Goal: Task Accomplishment & Management: Manage account settings

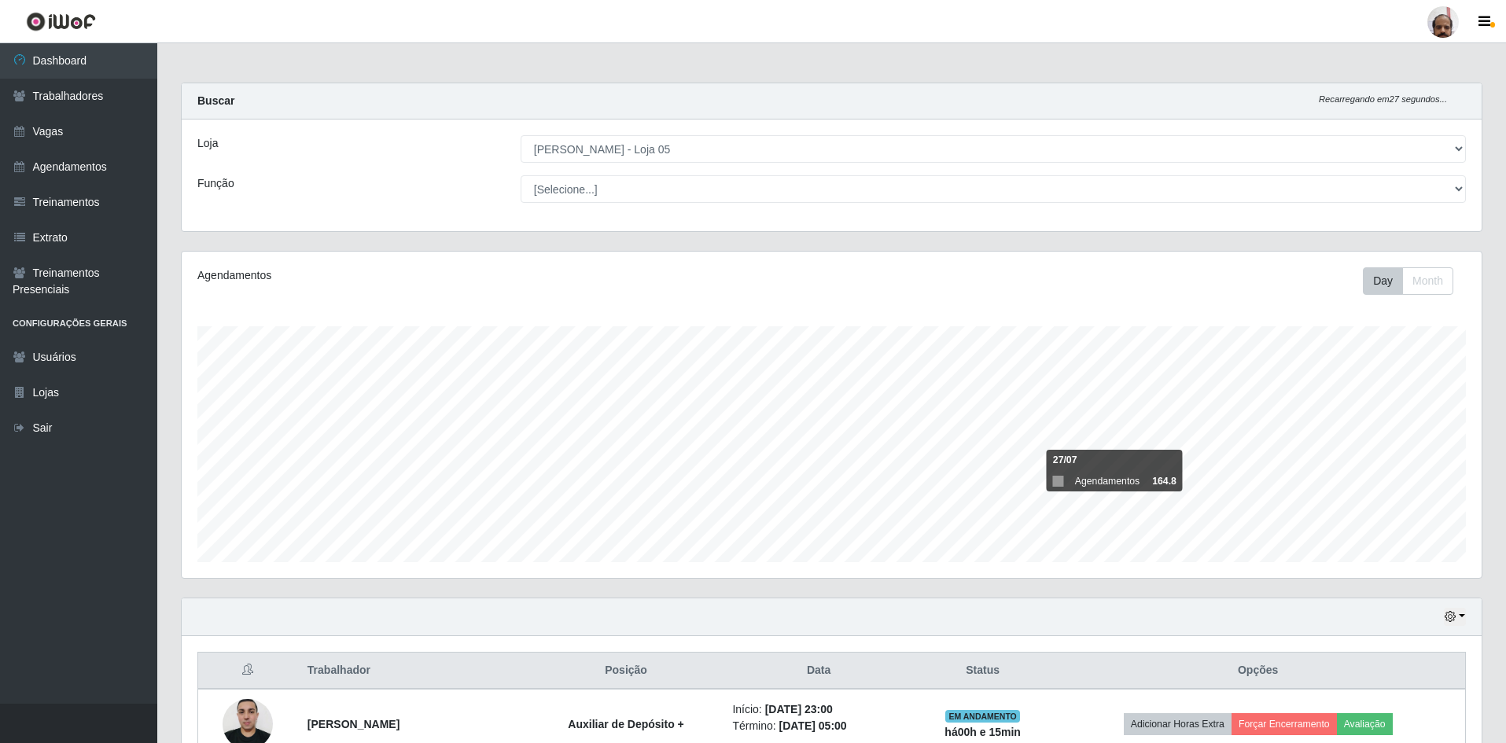
select select "252"
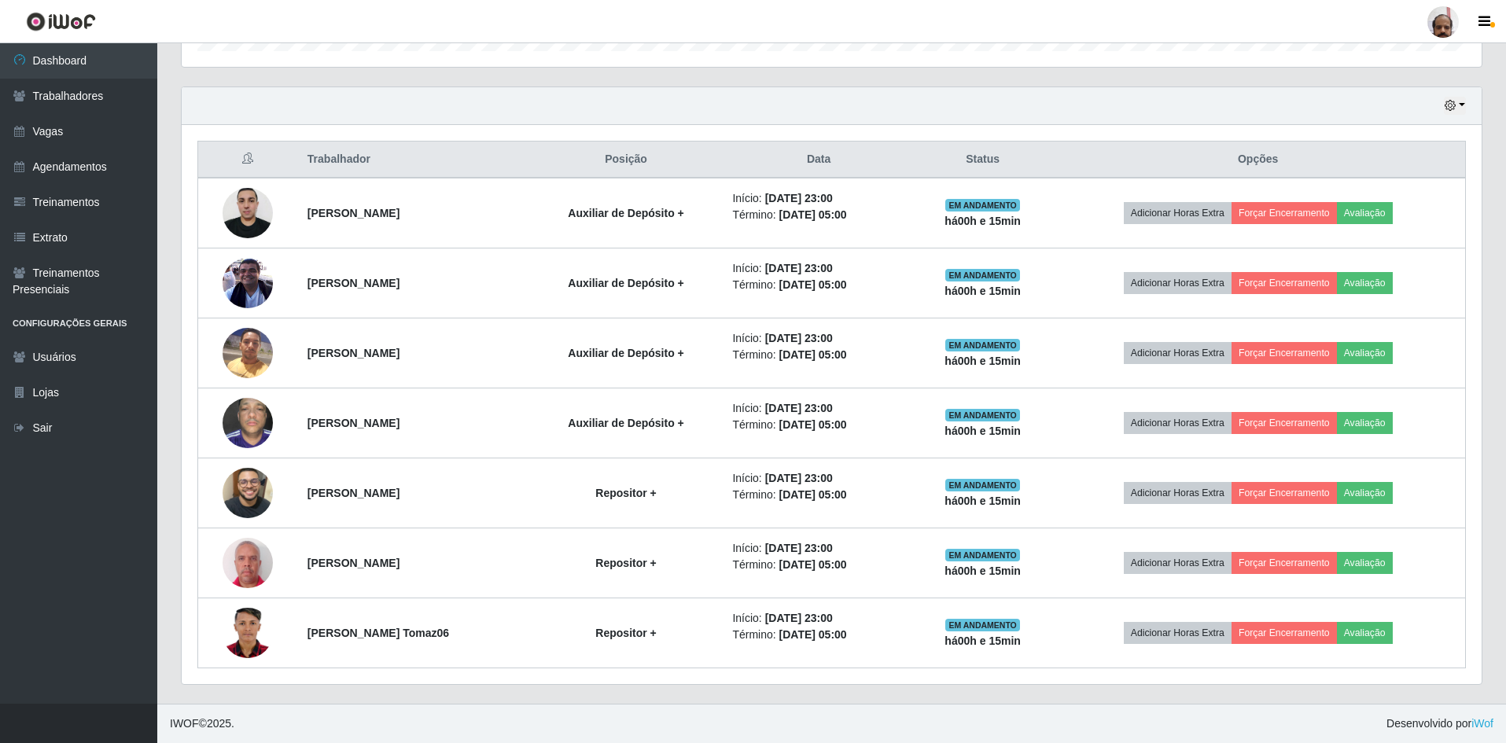
scroll to position [326, 1300]
click at [1451, 106] on icon "button" at bounding box center [1450, 105] width 11 height 11
click at [1371, 241] on button "1 Semana" at bounding box center [1403, 232] width 124 height 33
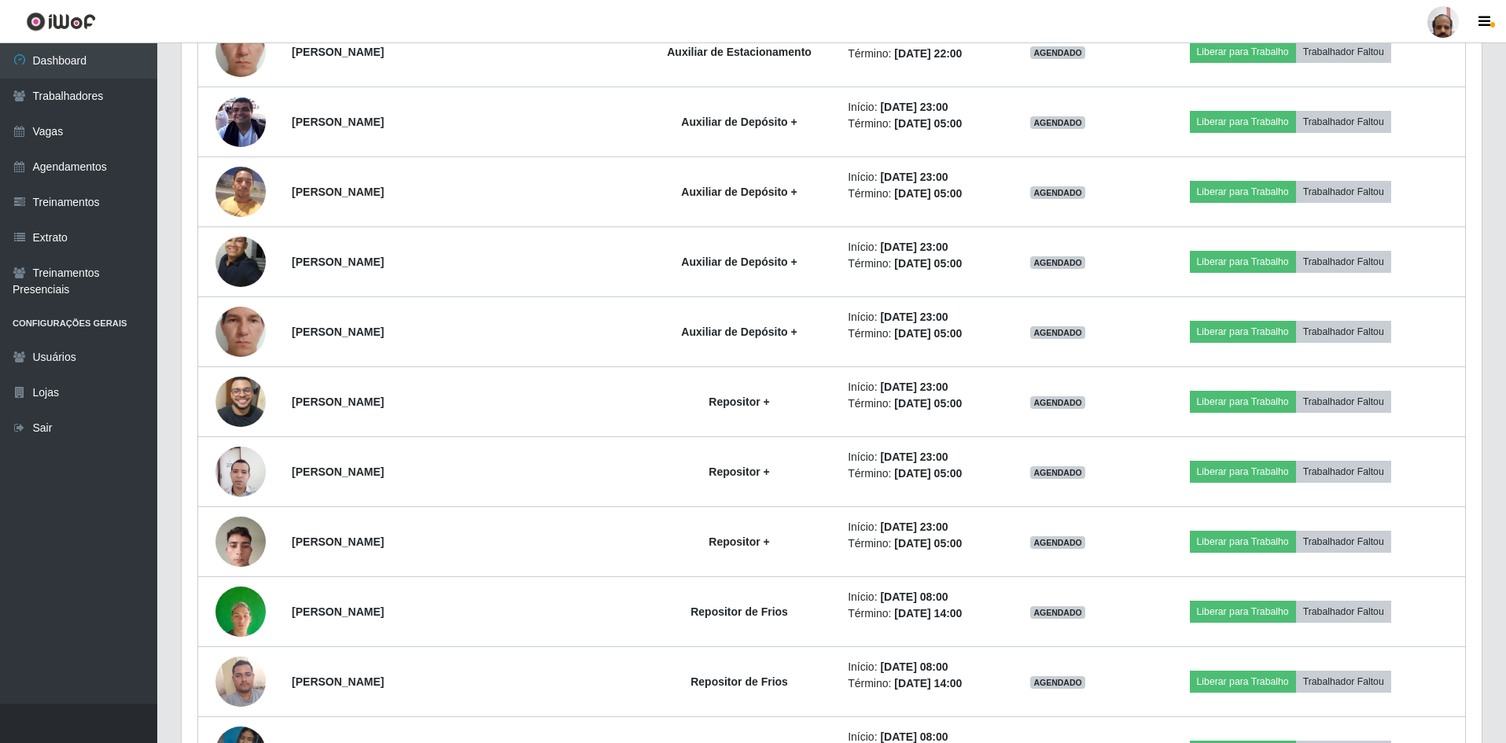
scroll to position [4129, 0]
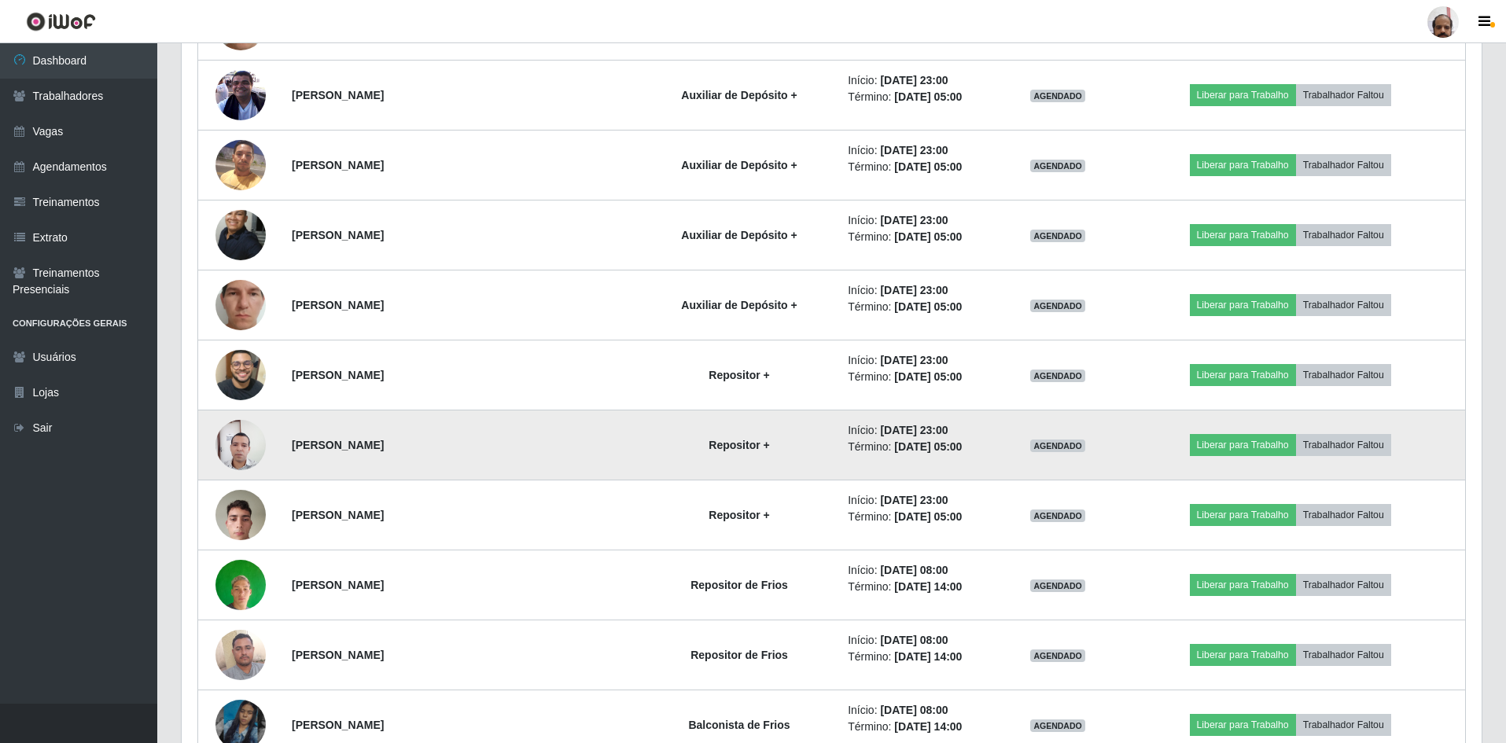
click at [251, 453] on img at bounding box center [240, 445] width 50 height 68
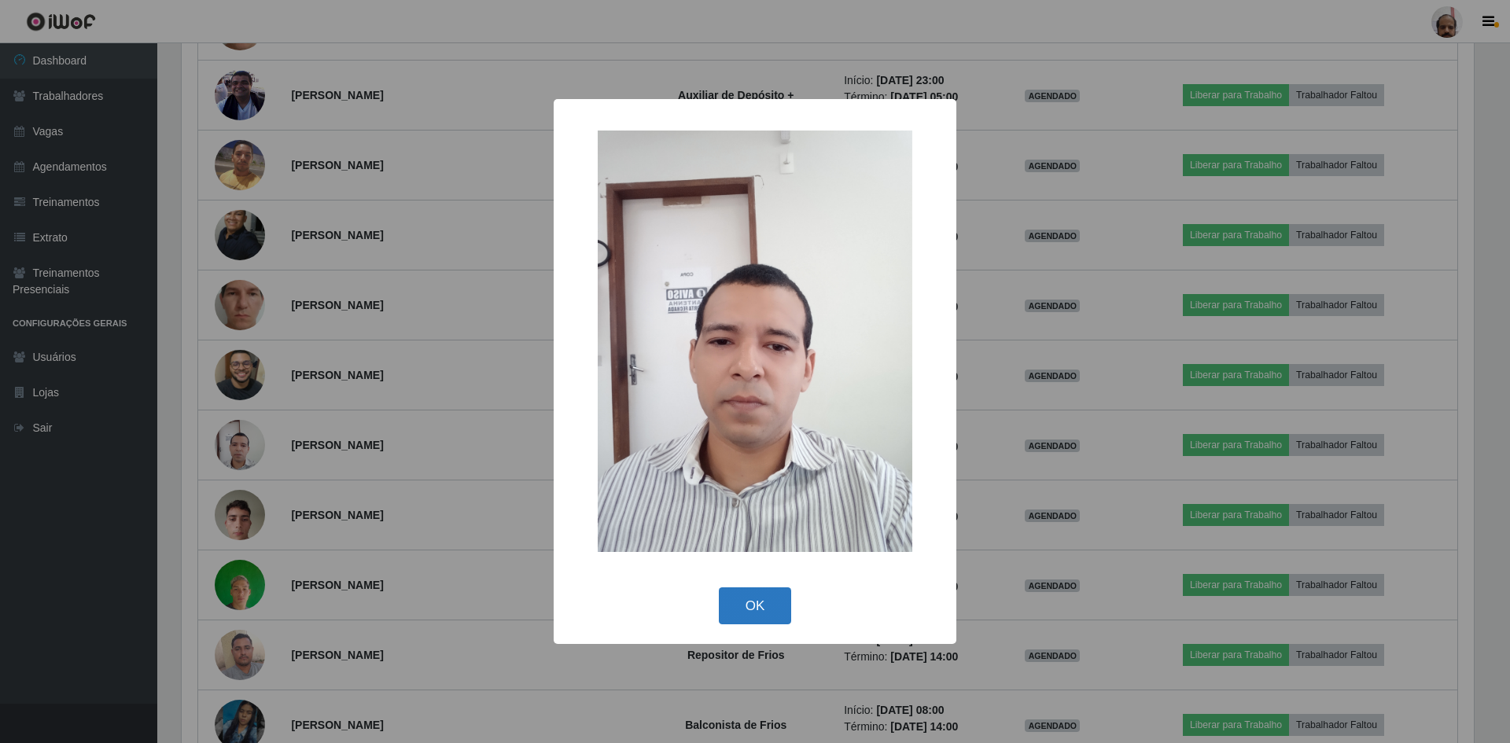
click at [766, 597] on button "OK" at bounding box center [755, 605] width 73 height 37
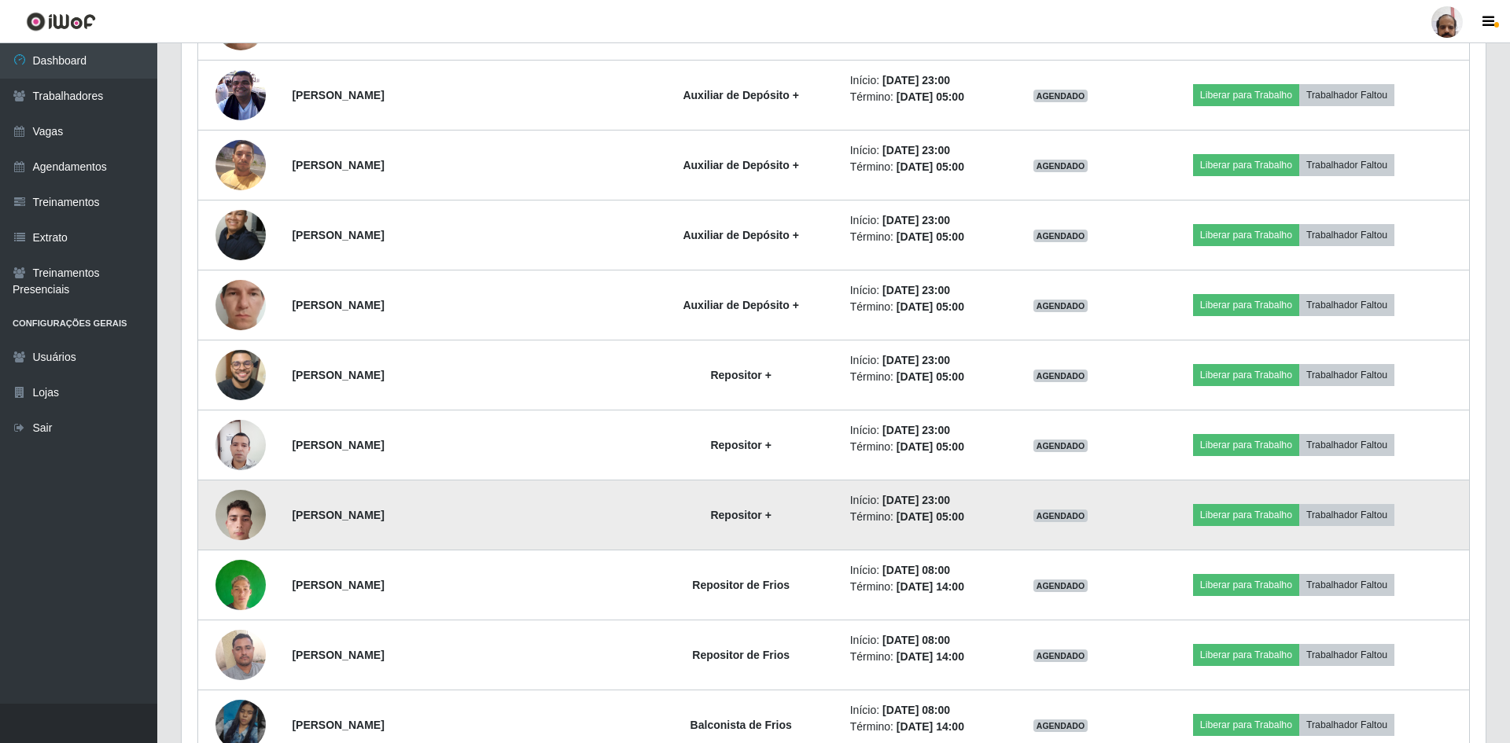
scroll to position [326, 1300]
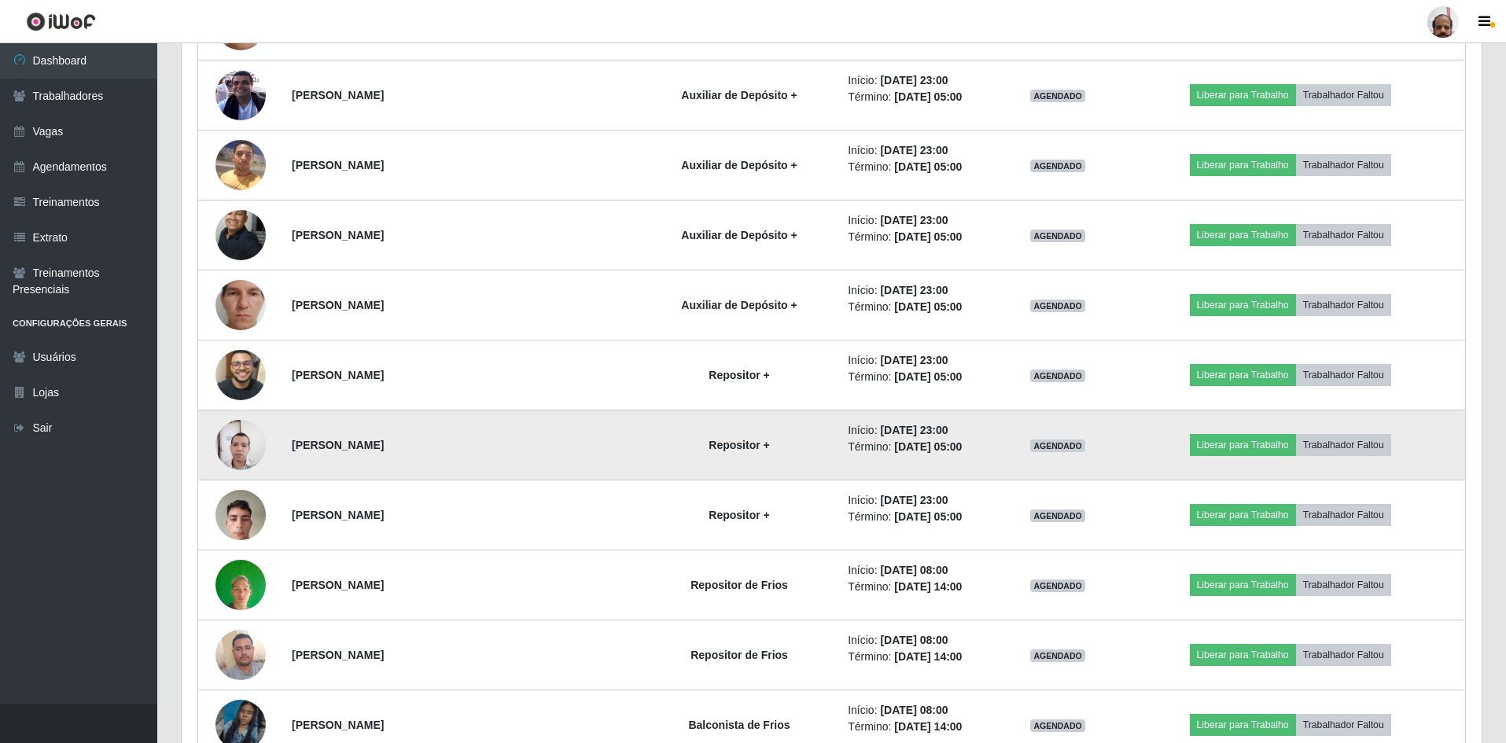
click at [229, 450] on img at bounding box center [240, 445] width 50 height 68
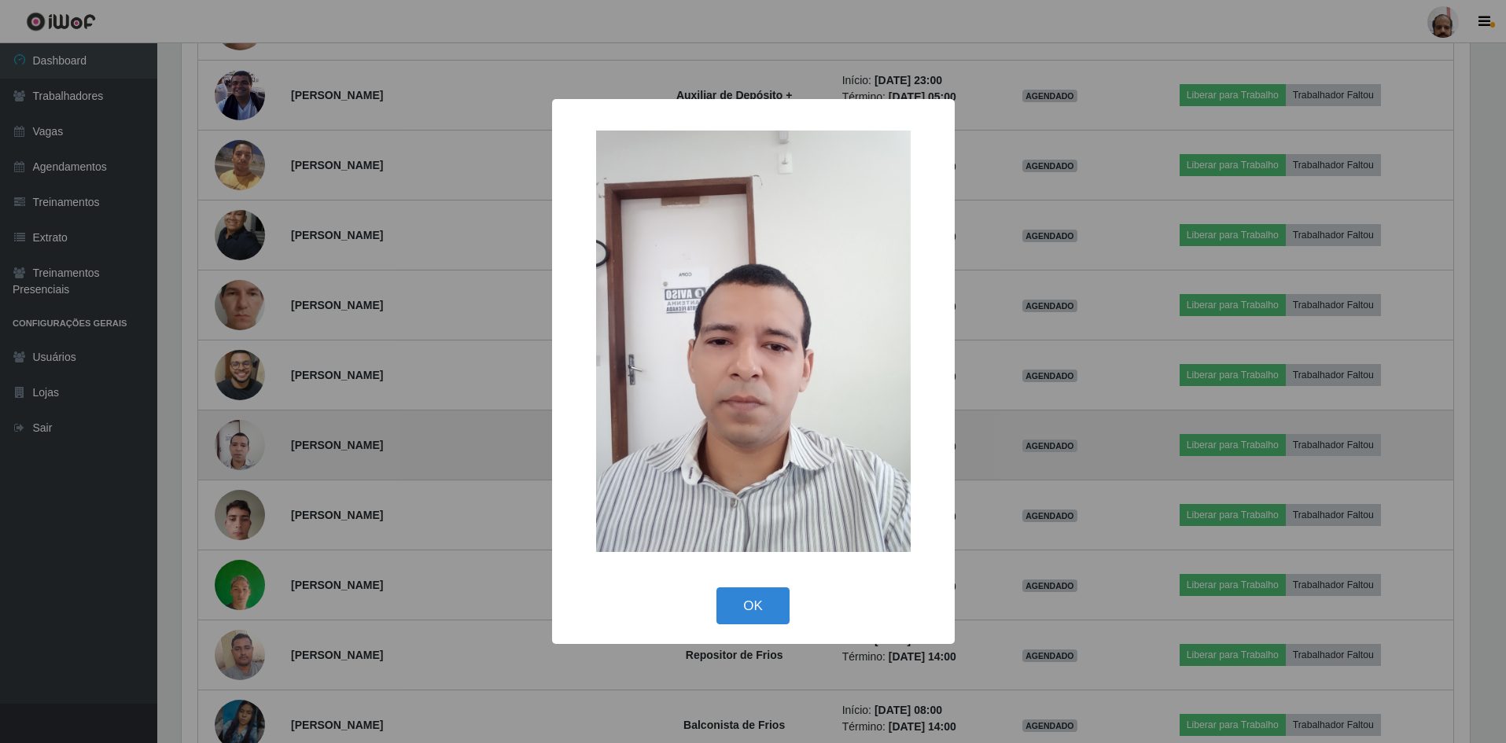
scroll to position [326, 1292]
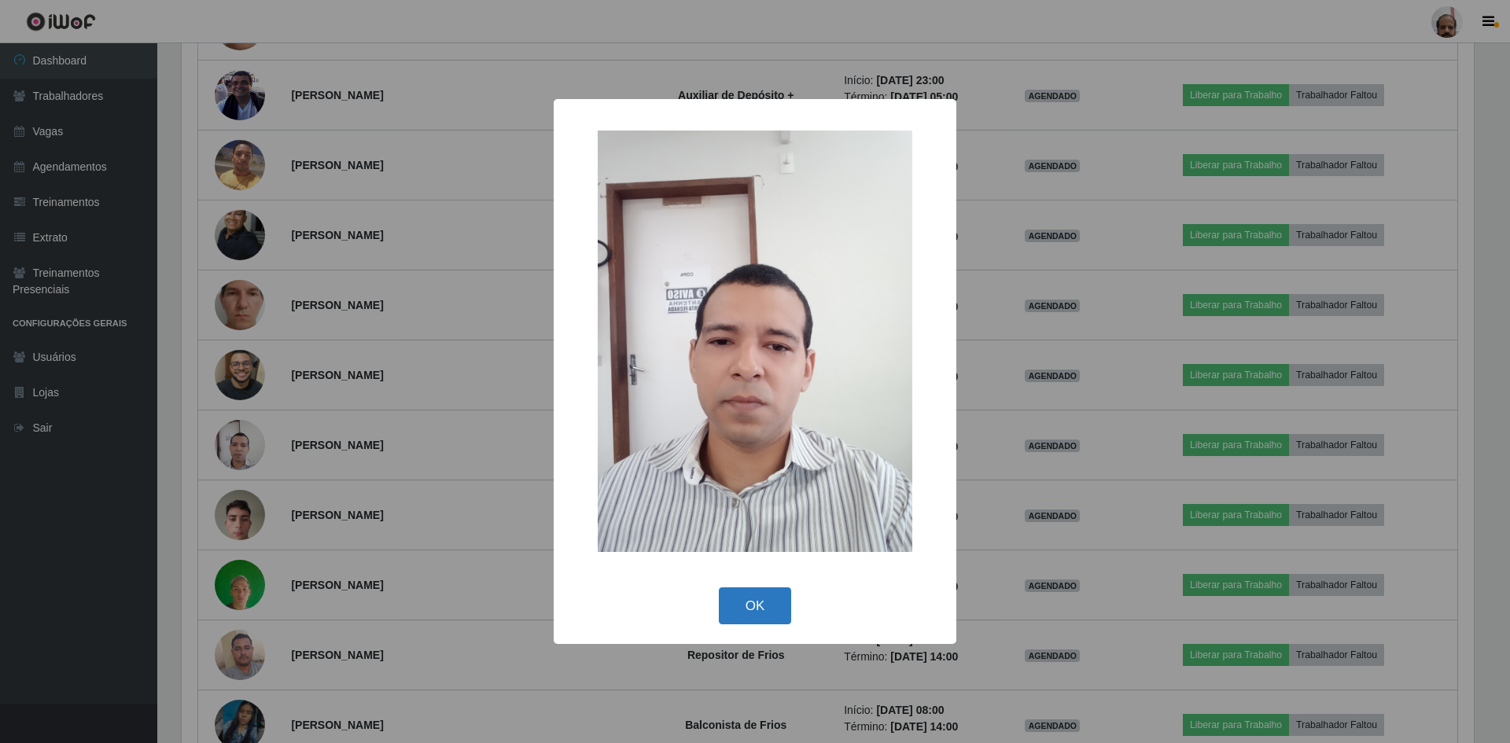
click at [768, 605] on button "OK" at bounding box center [755, 605] width 73 height 37
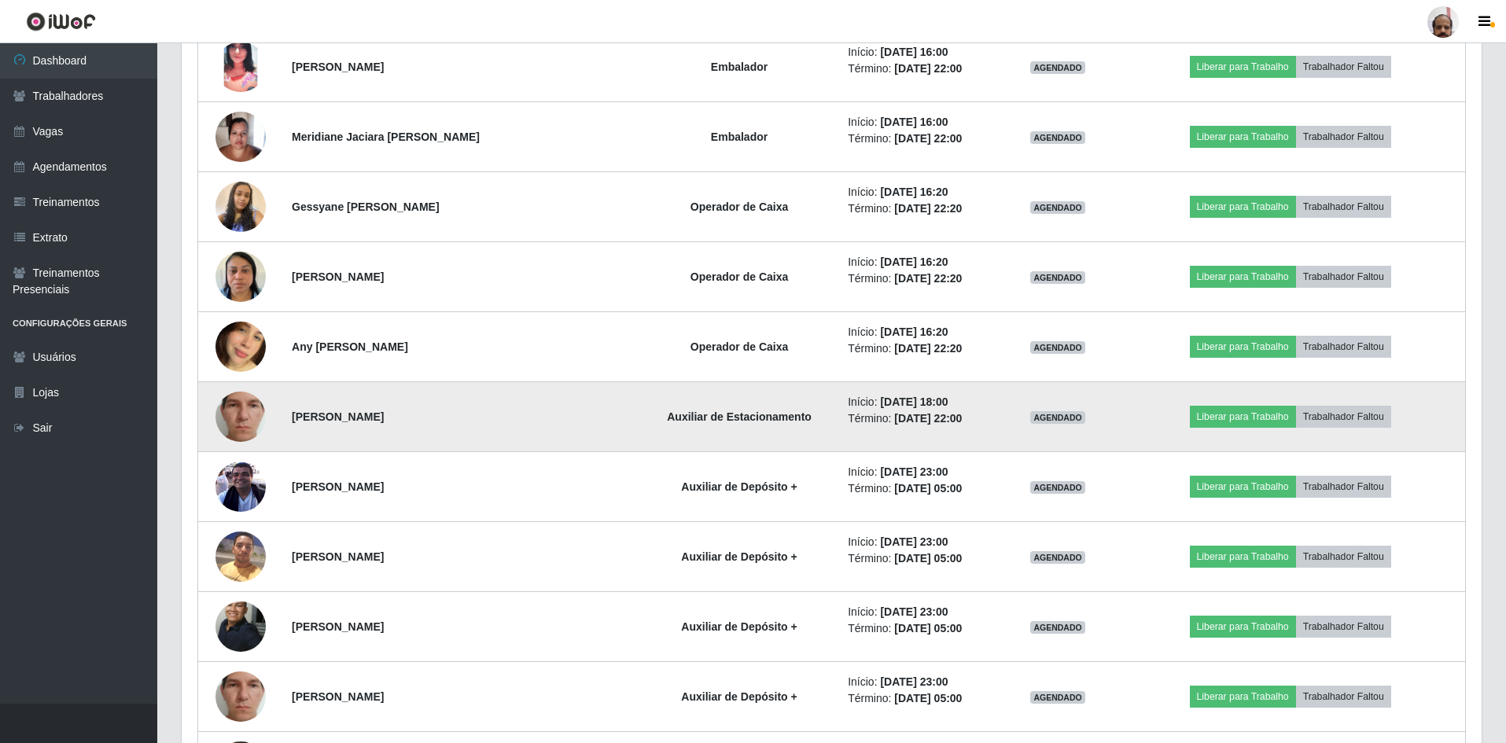
scroll to position [3736, 0]
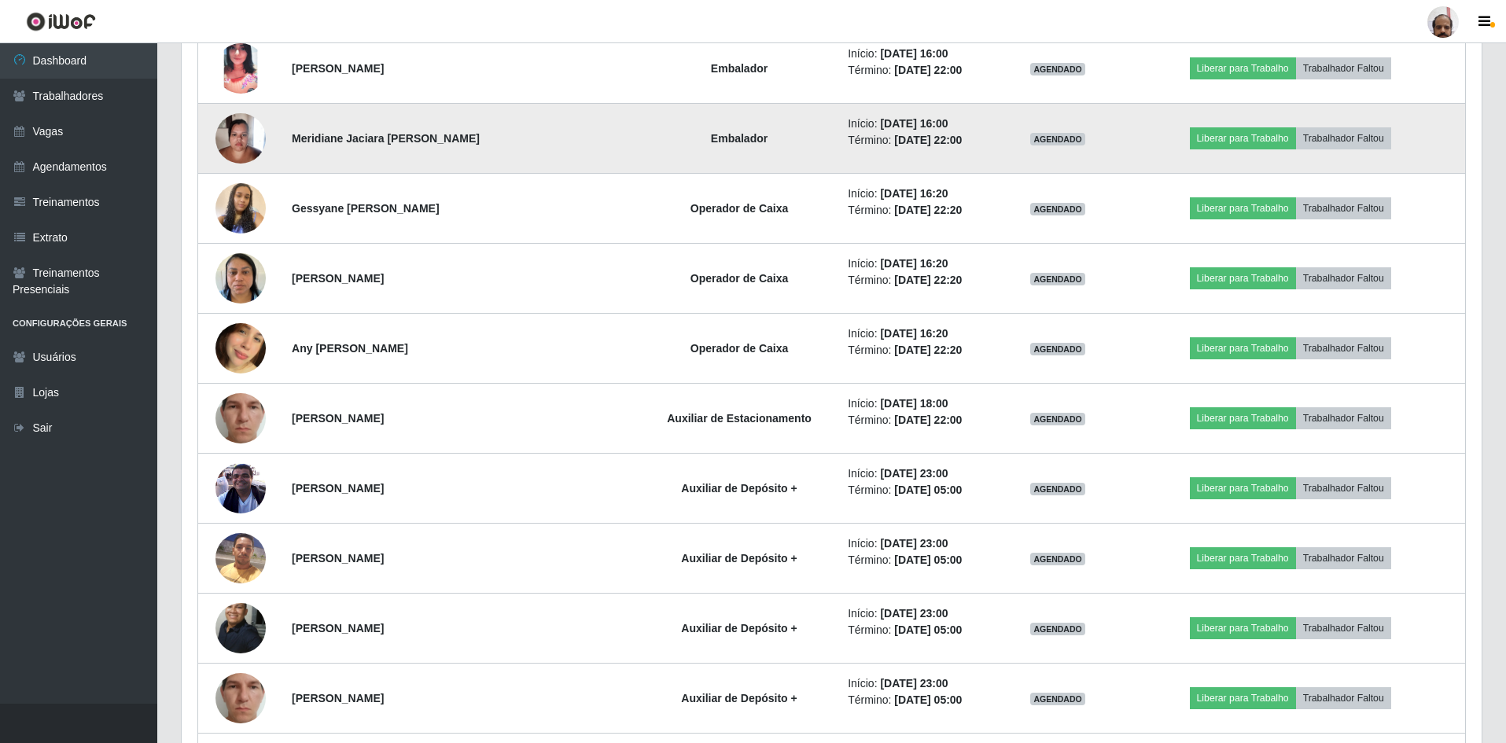
click at [230, 127] on img at bounding box center [240, 138] width 50 height 67
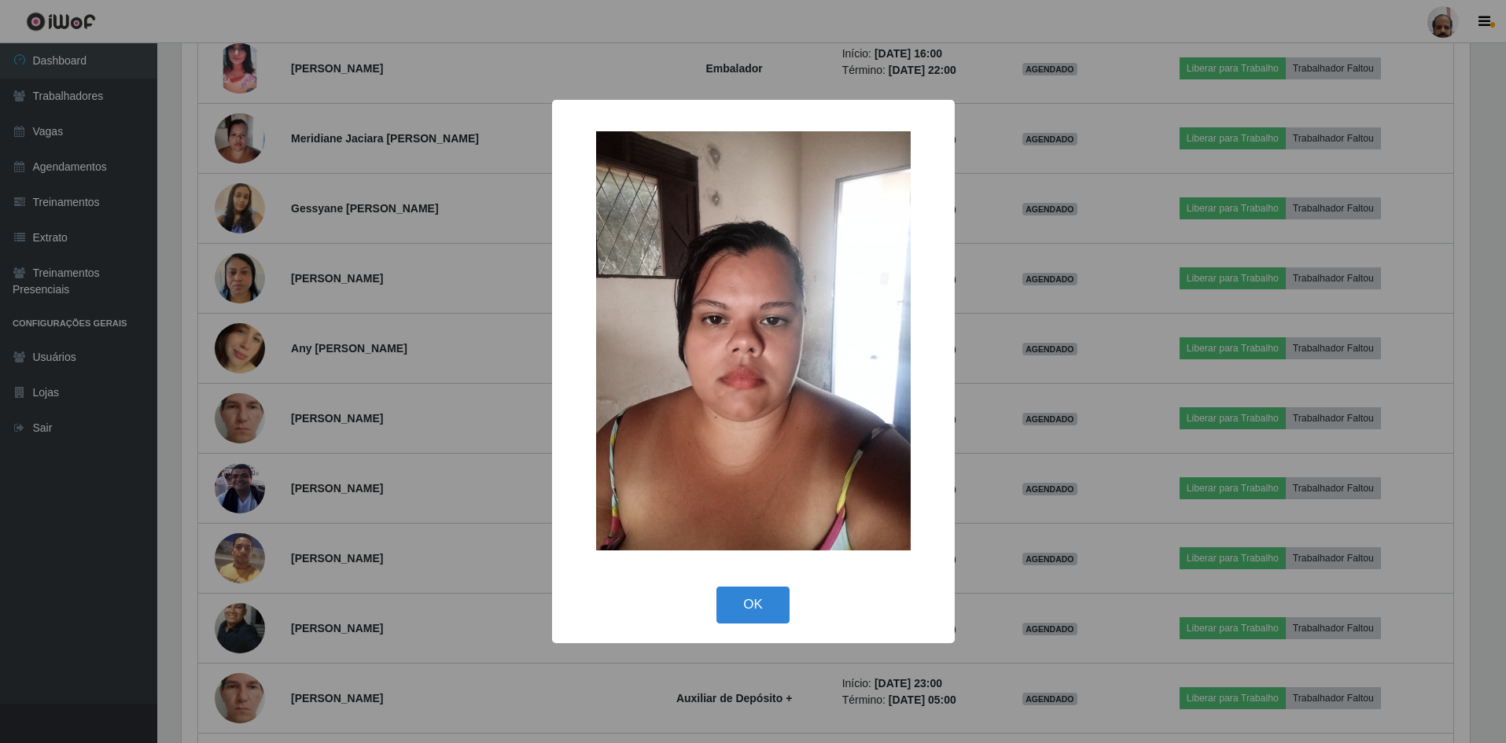
scroll to position [326, 1292]
click at [760, 599] on button "OK" at bounding box center [755, 605] width 73 height 37
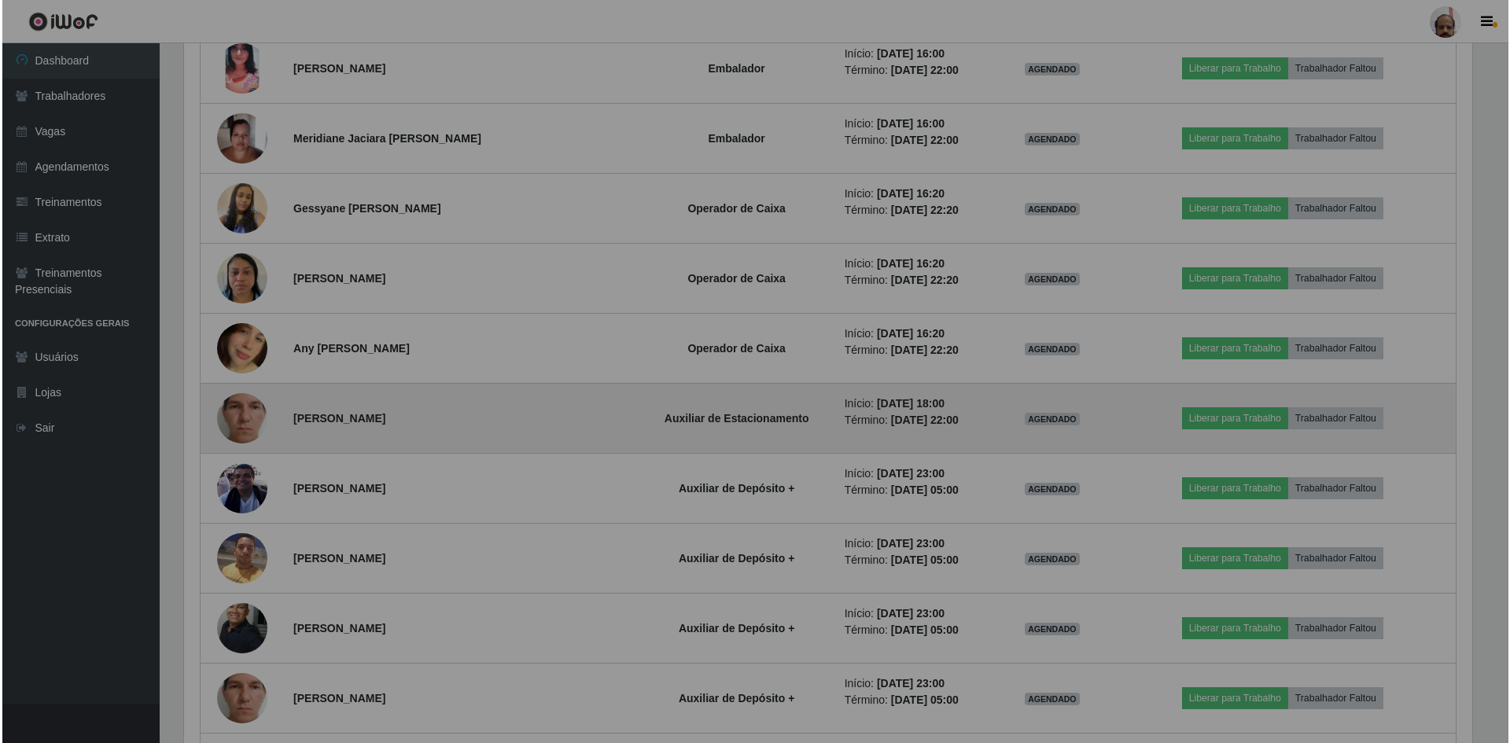
scroll to position [326, 1300]
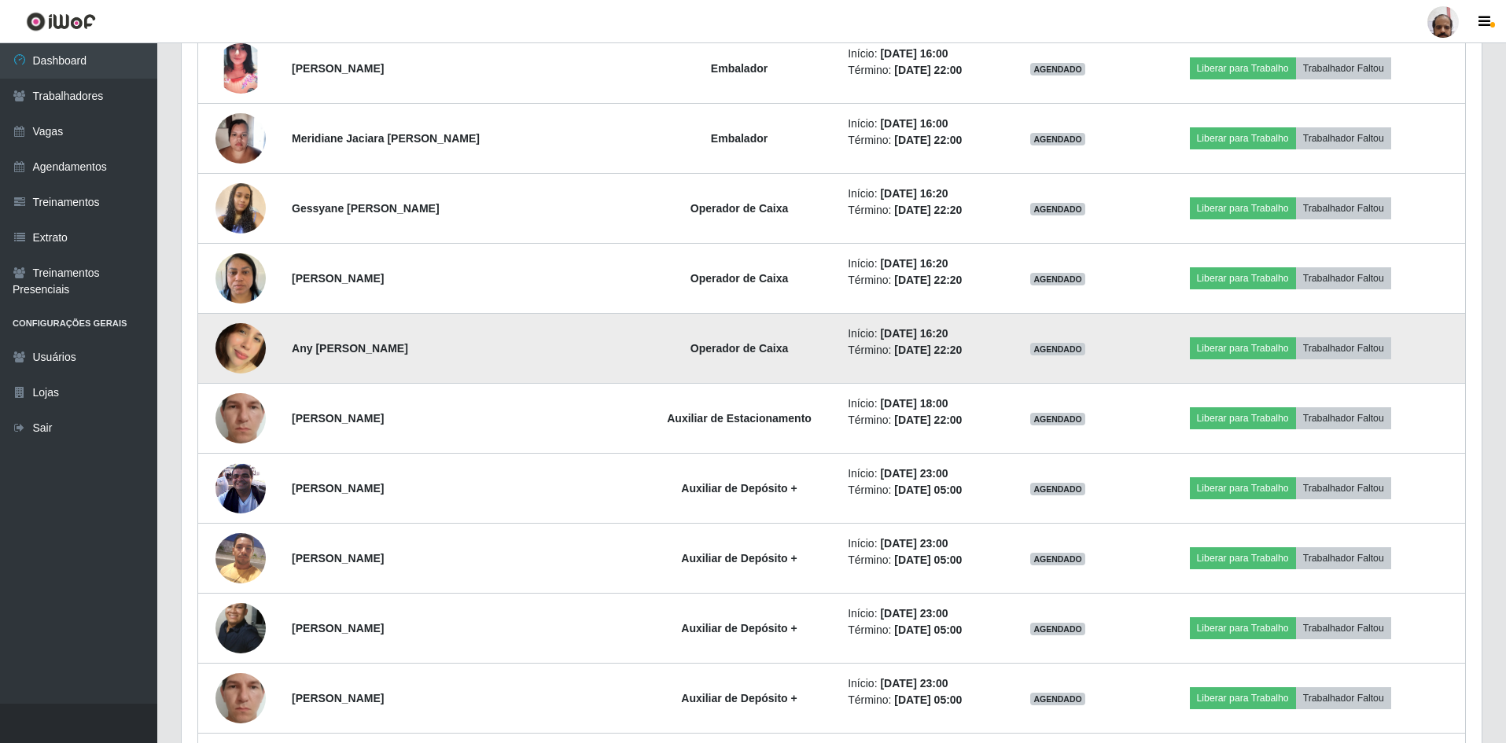
click at [230, 346] on img at bounding box center [240, 349] width 50 height 90
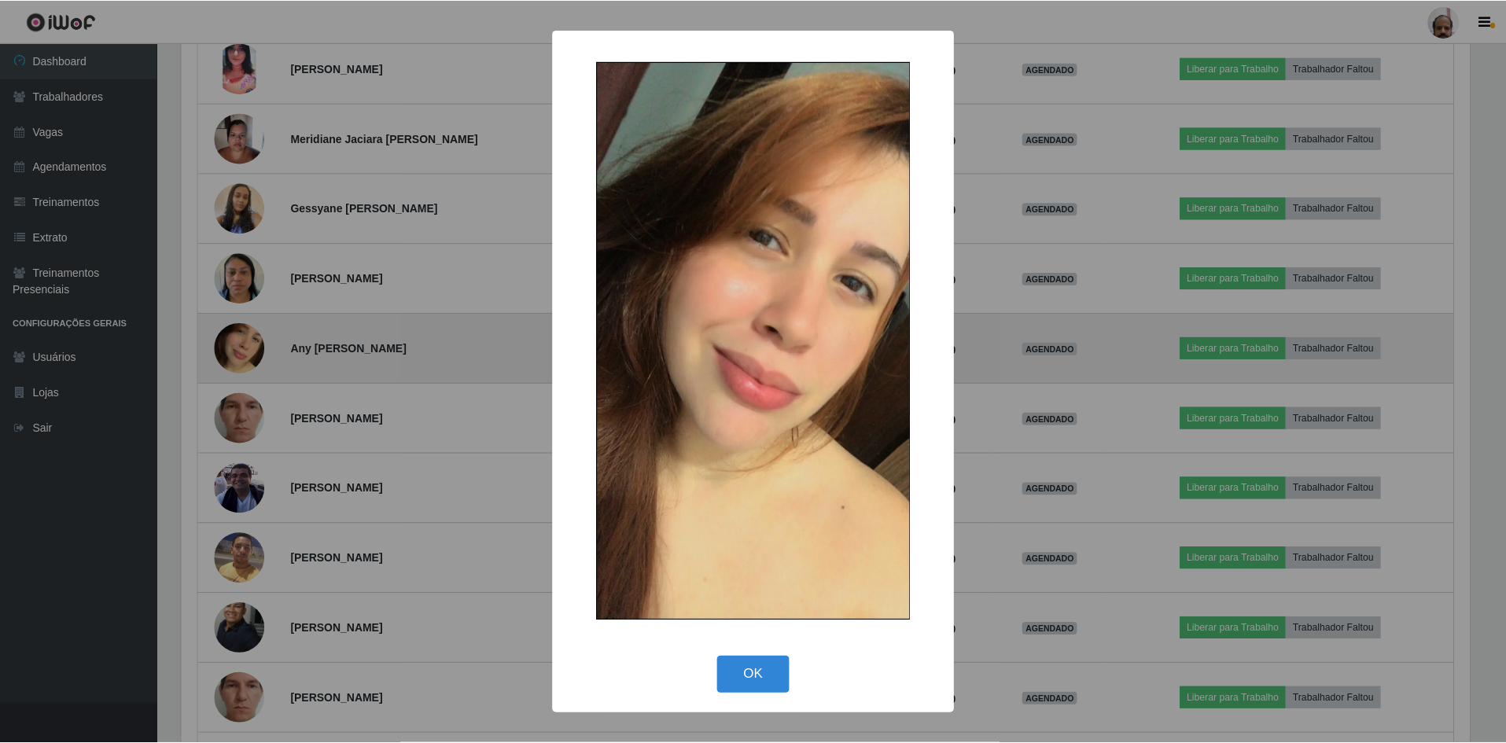
scroll to position [326, 1292]
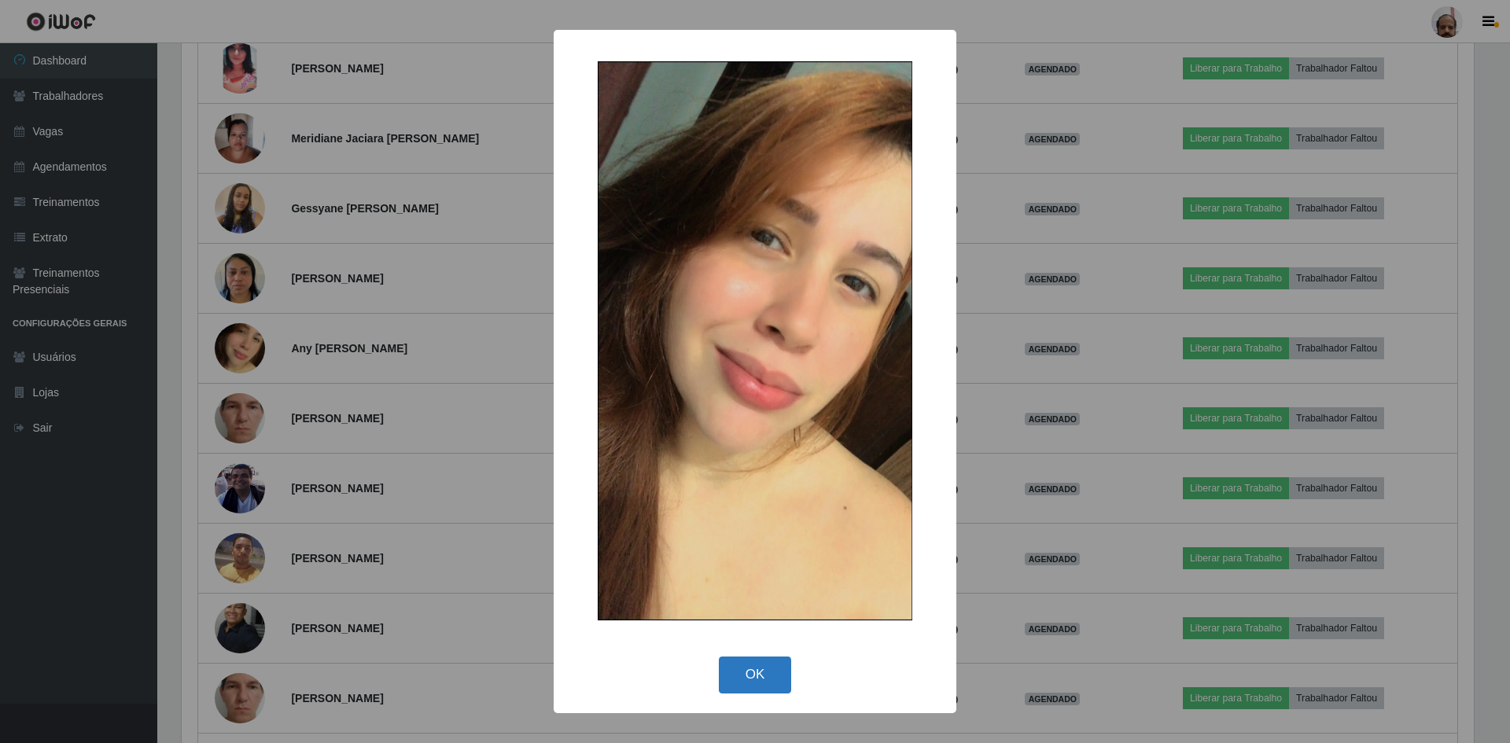
drag, startPoint x: 763, startPoint y: 661, endPoint x: 746, endPoint y: 646, distance: 23.4
click at [762, 662] on button "OK" at bounding box center [755, 675] width 73 height 37
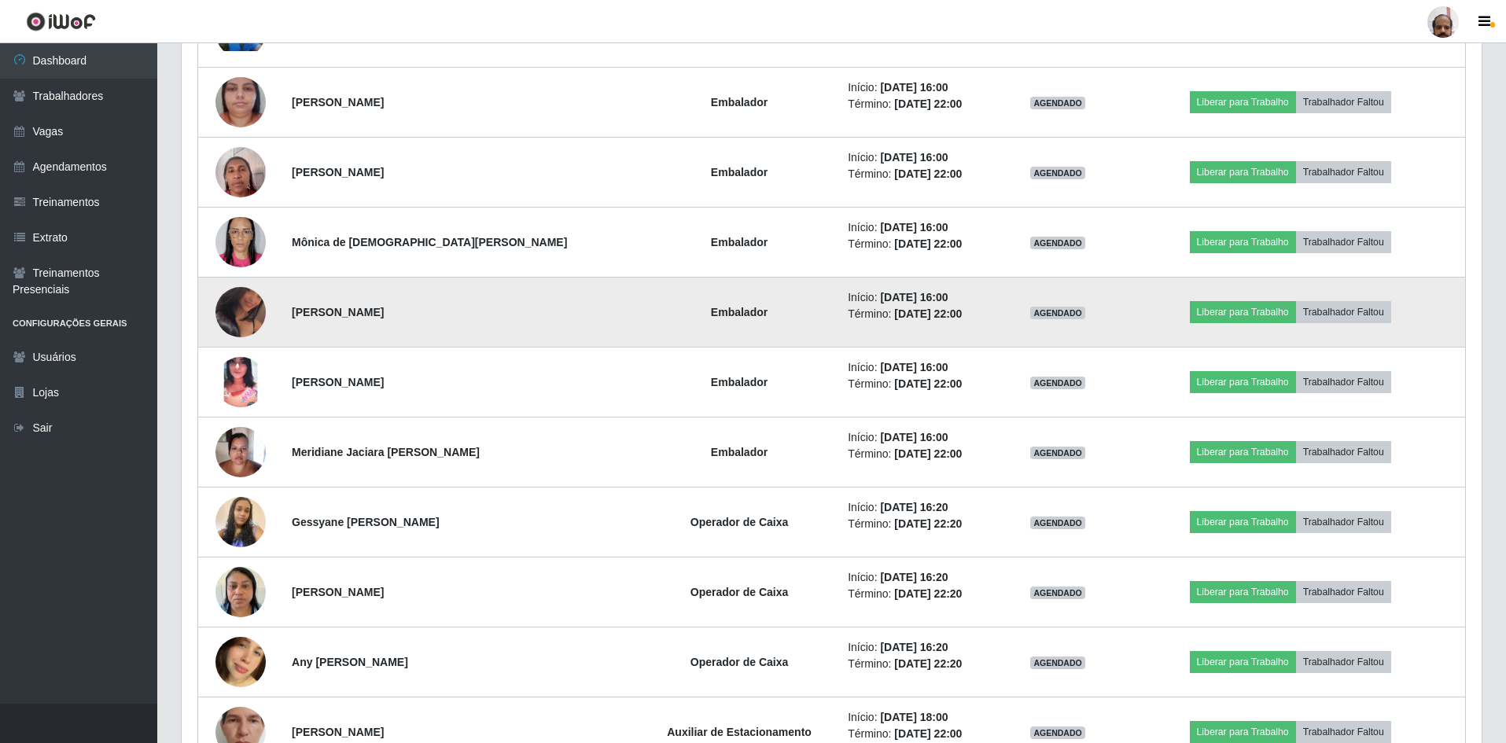
scroll to position [3421, 0]
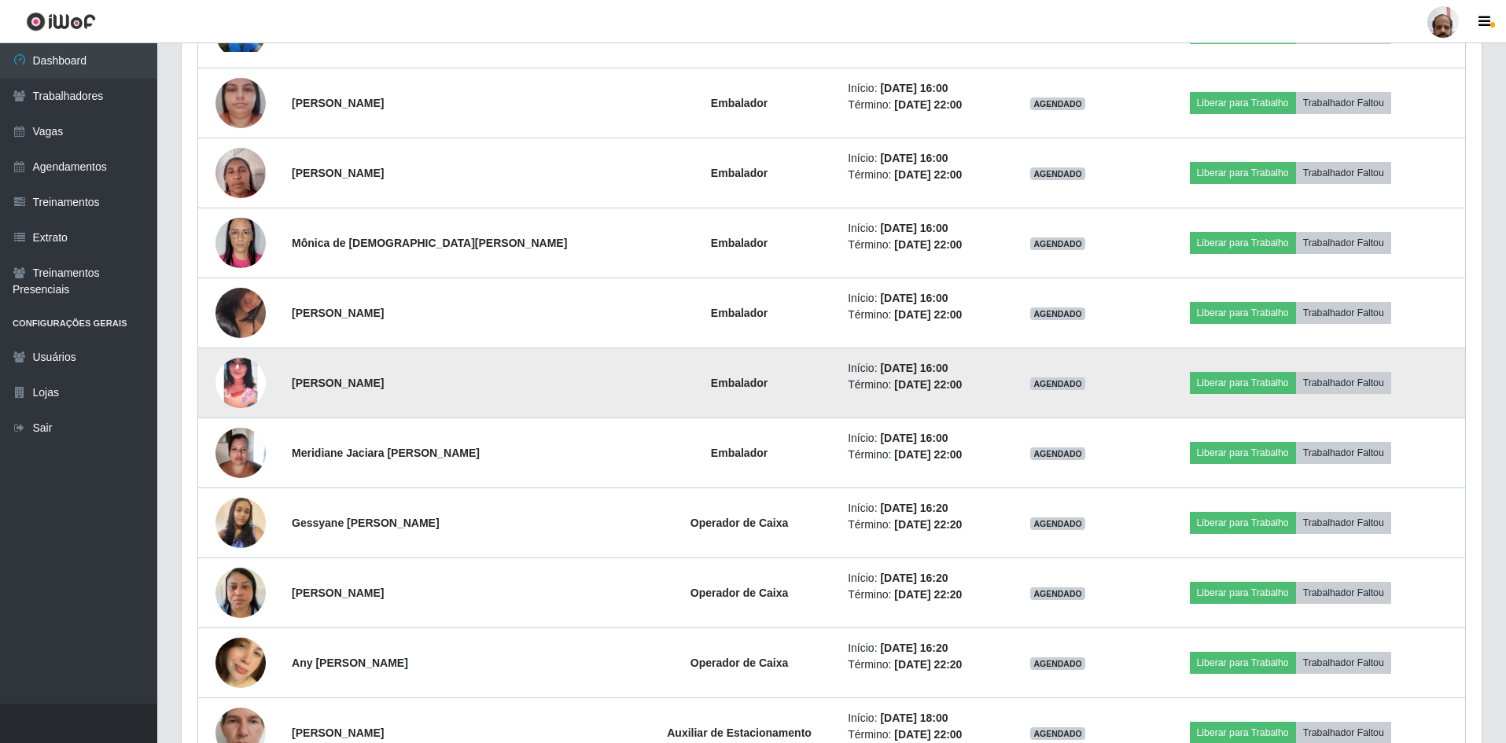
click at [229, 384] on img at bounding box center [240, 383] width 50 height 106
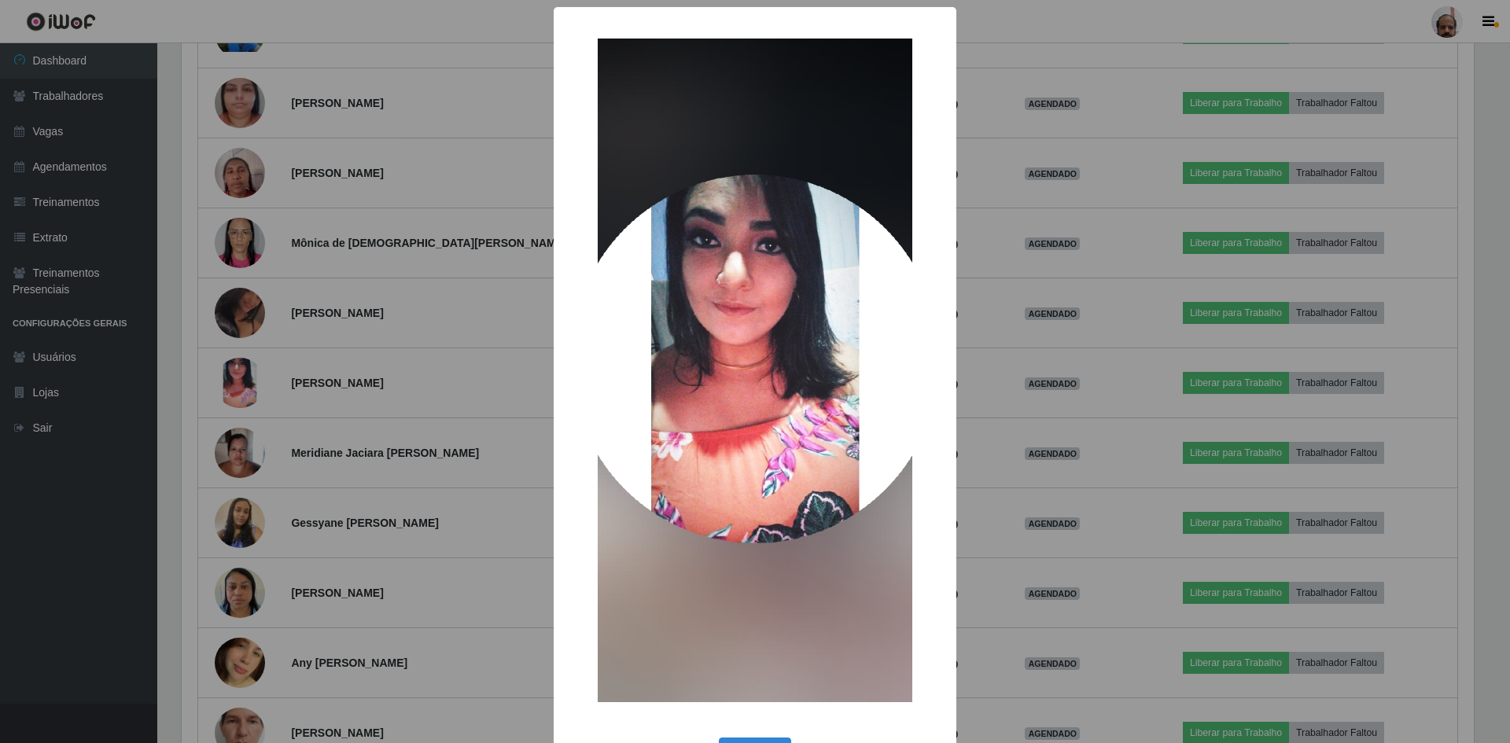
click at [399, 369] on div "× OK Cancel" at bounding box center [755, 371] width 1510 height 743
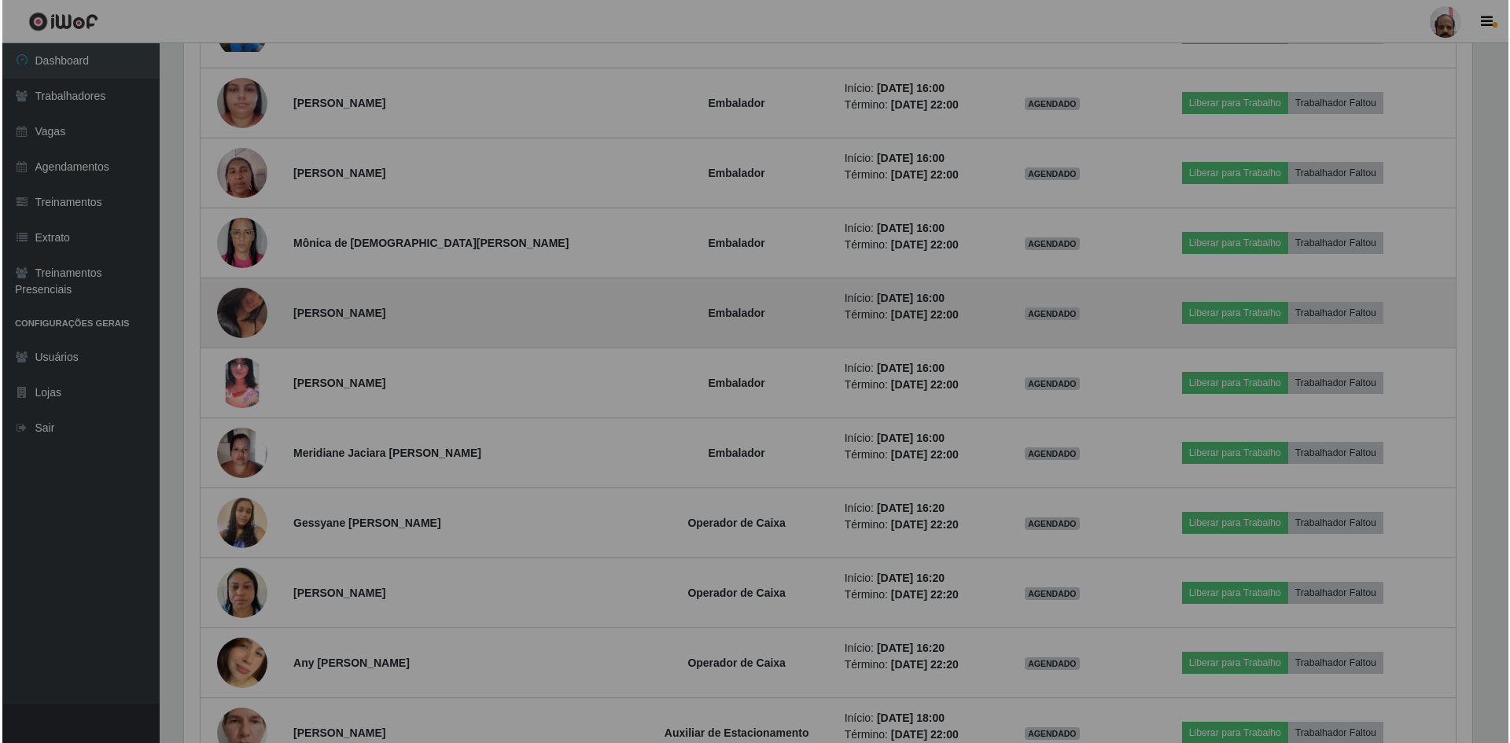
scroll to position [326, 1300]
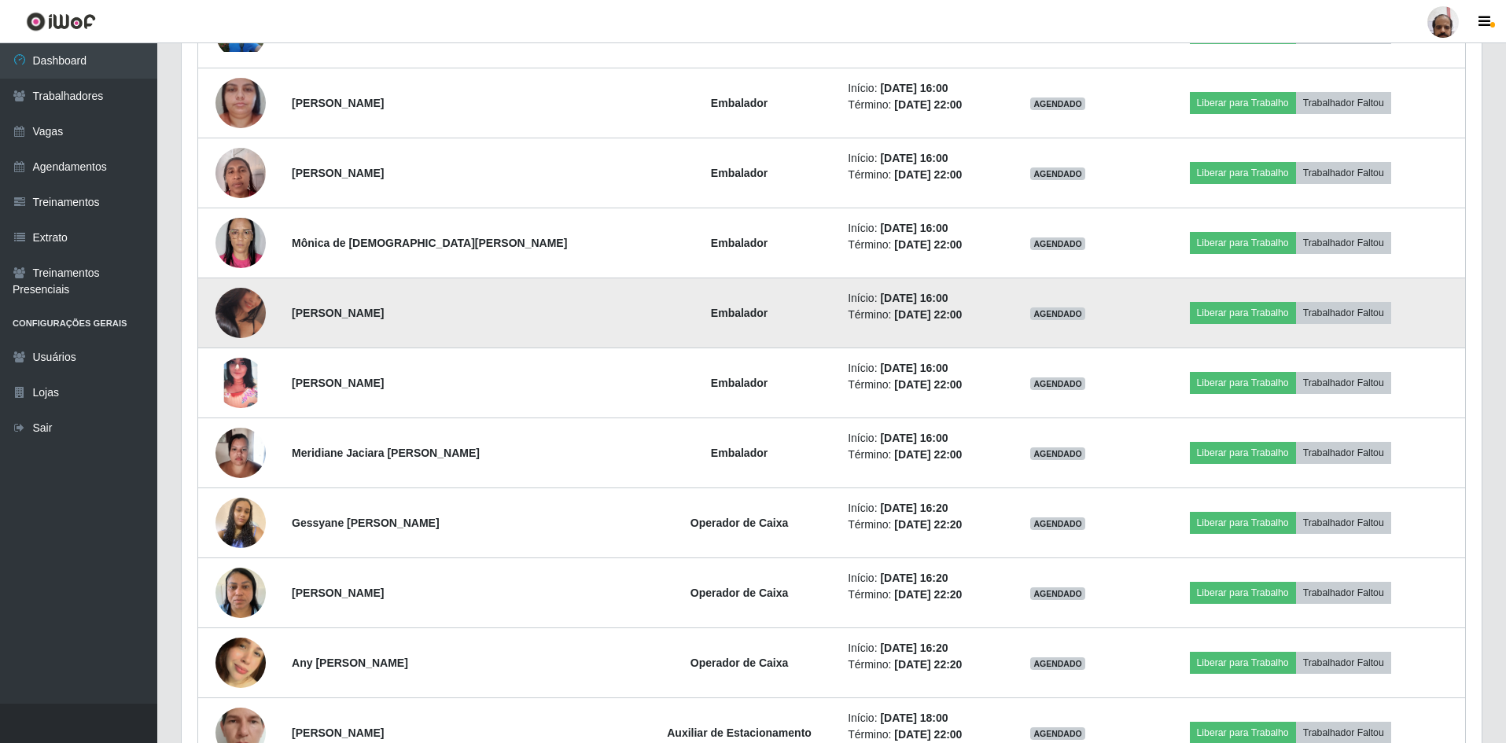
click at [236, 300] on img at bounding box center [240, 313] width 50 height 63
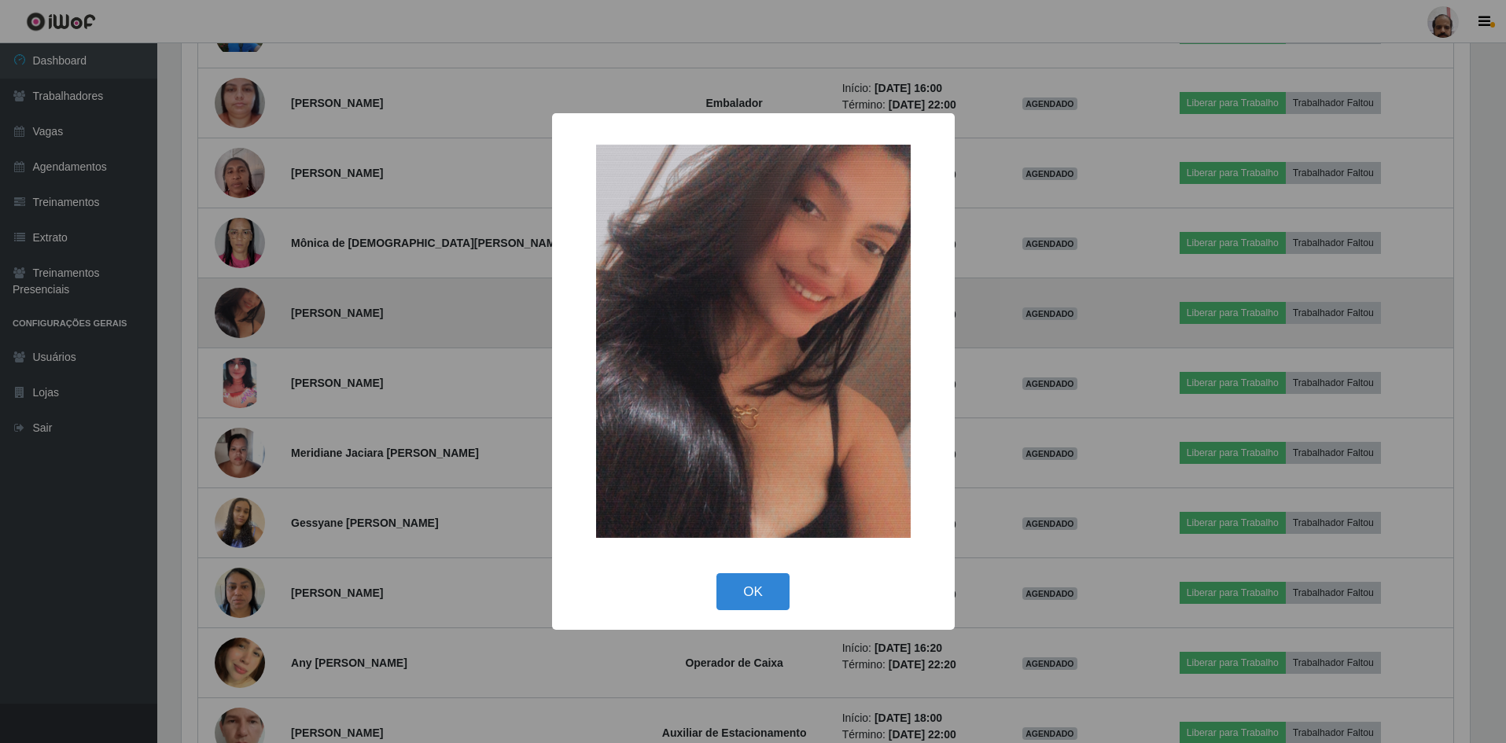
scroll to position [326, 1292]
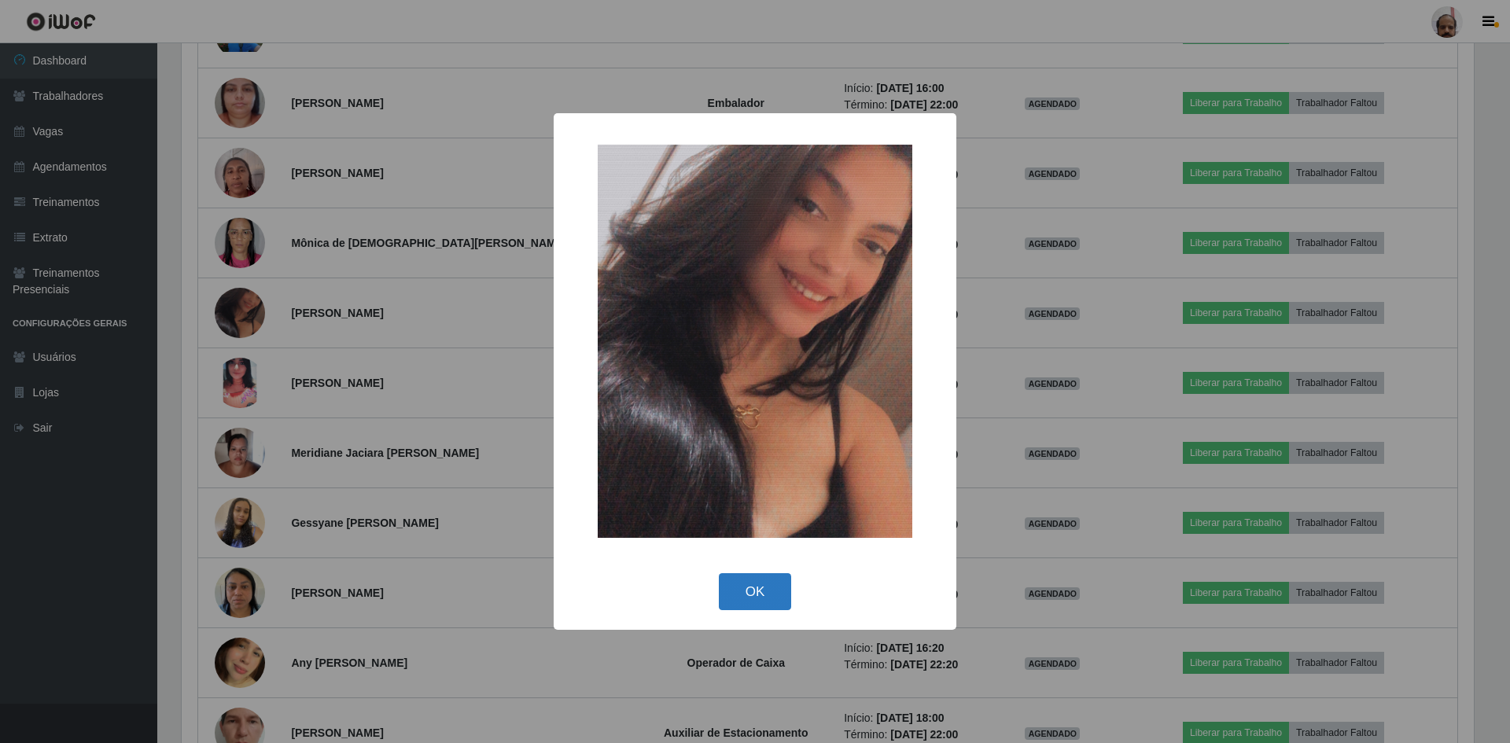
click at [765, 602] on button "OK" at bounding box center [755, 591] width 73 height 37
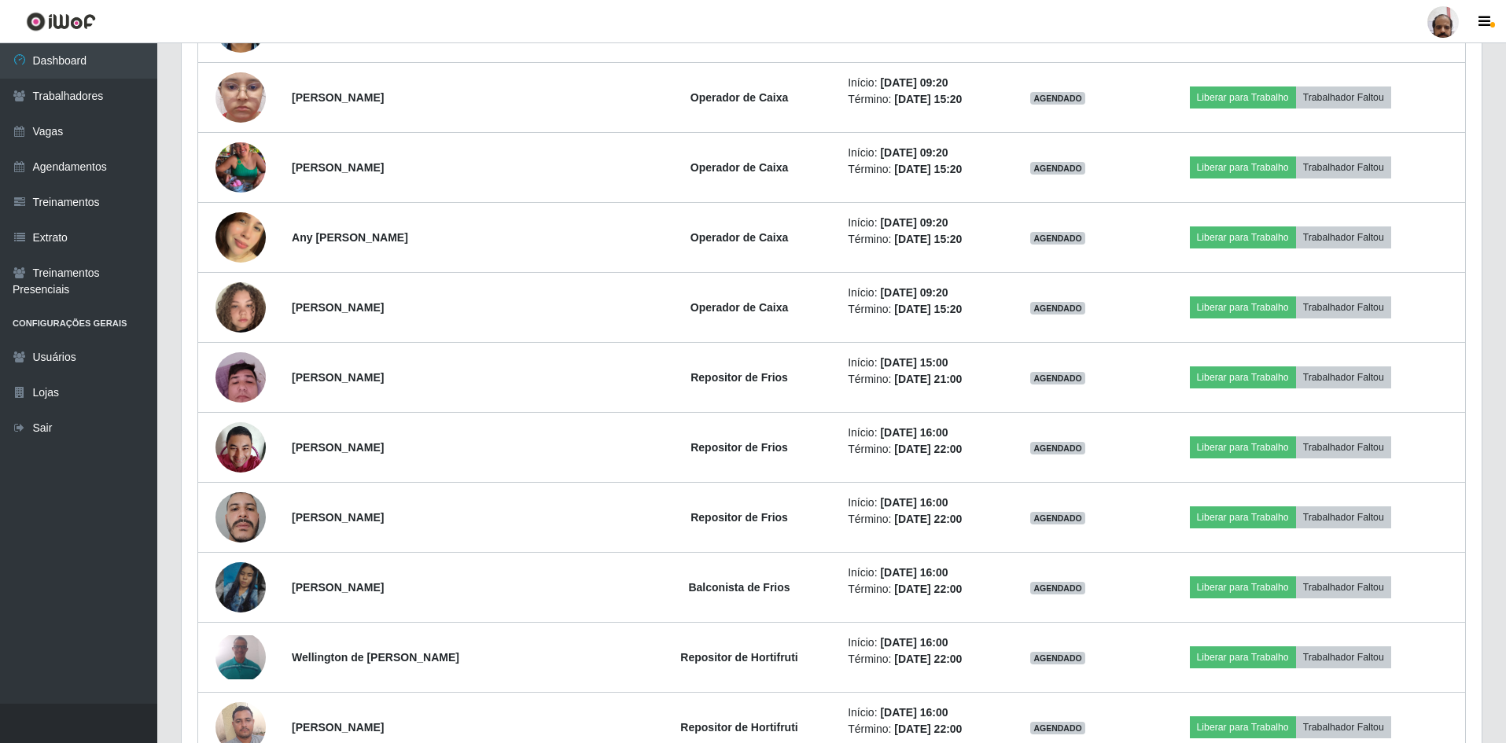
scroll to position [5387, 0]
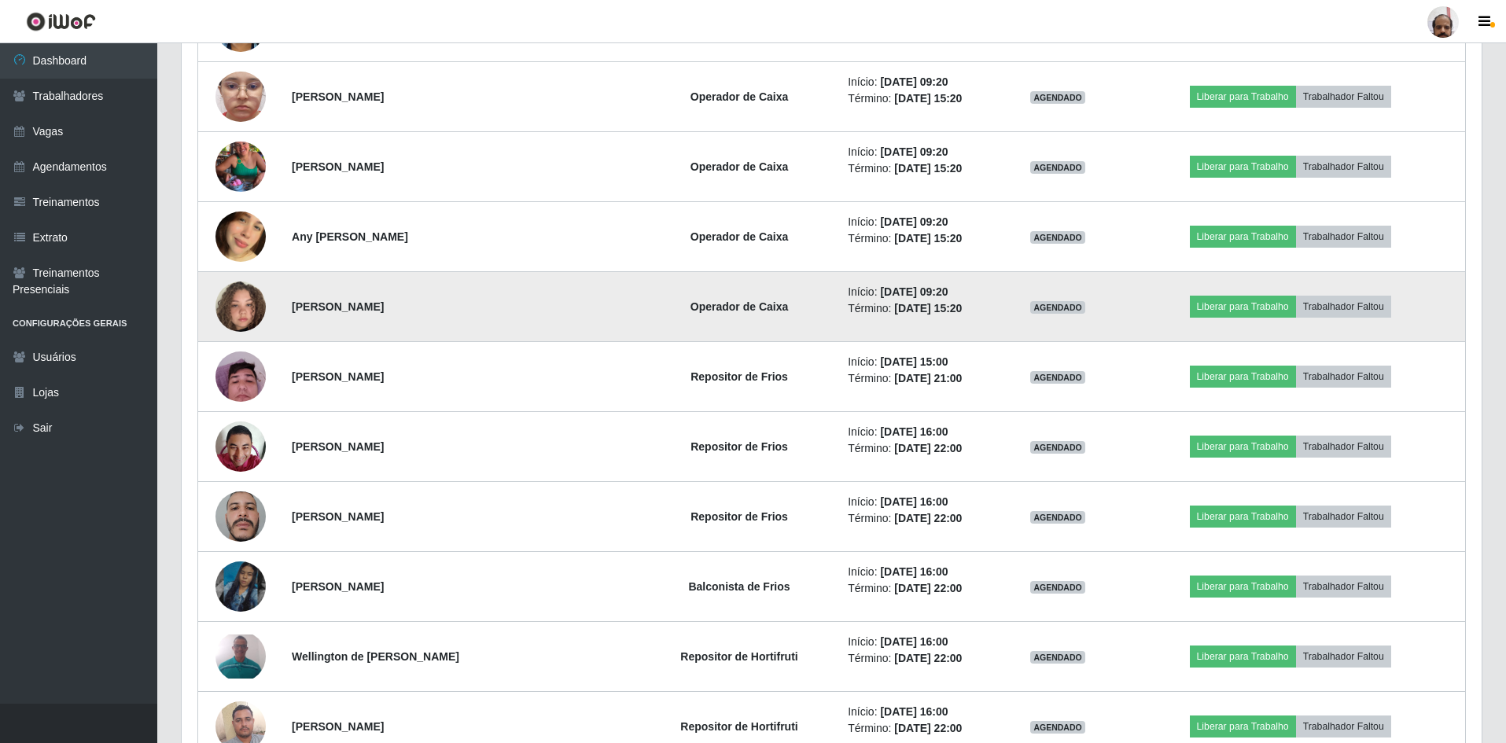
click at [223, 313] on img at bounding box center [240, 307] width 50 height 90
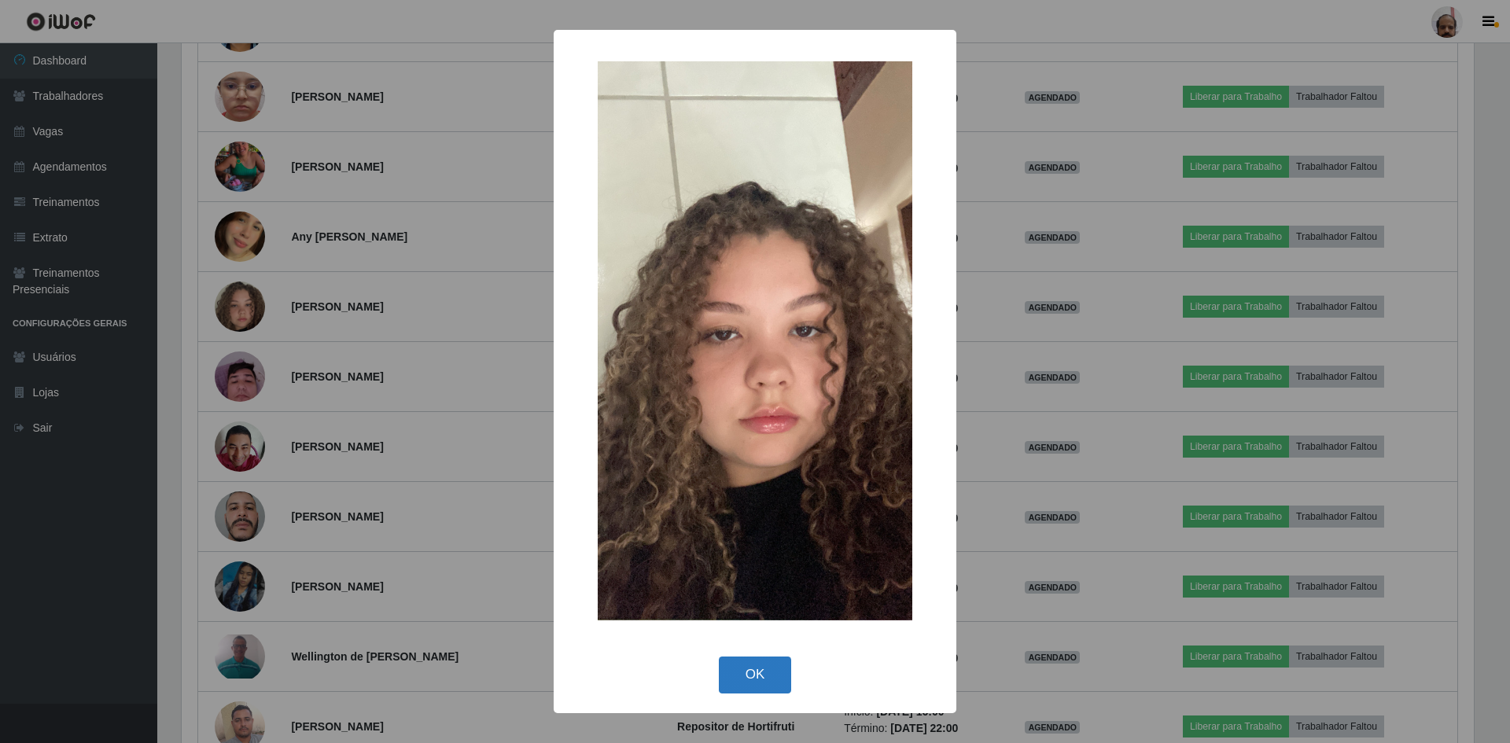
click at [772, 678] on button "OK" at bounding box center [755, 675] width 73 height 37
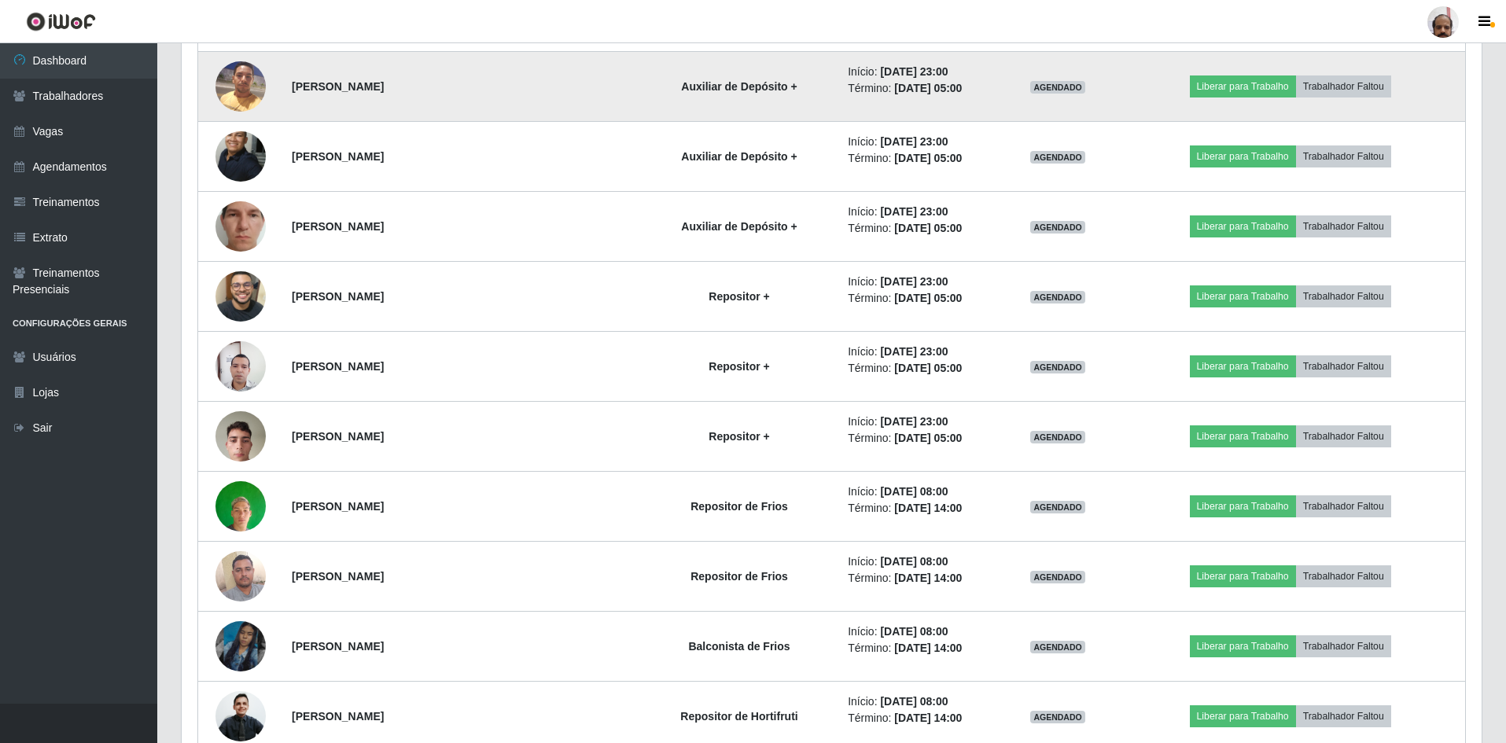
scroll to position [4129, 0]
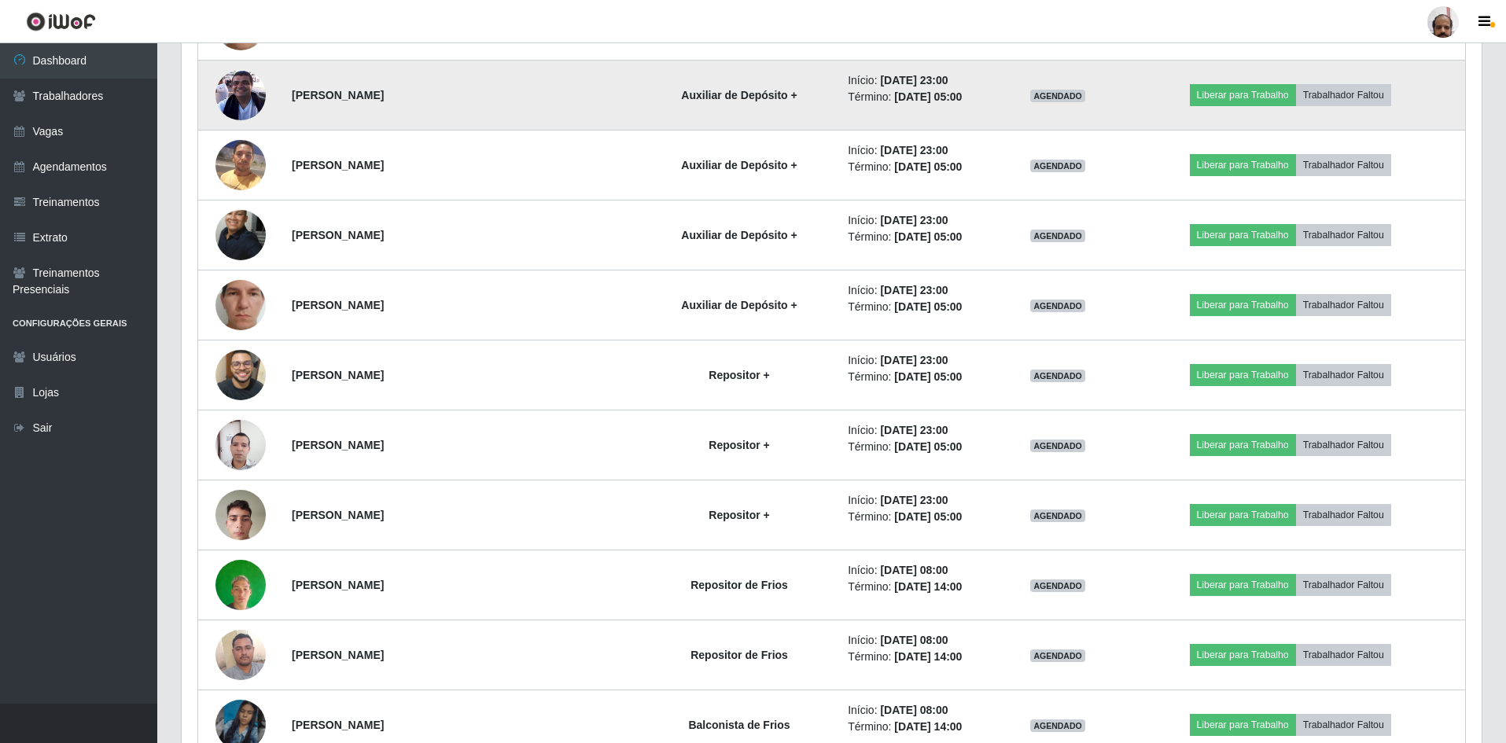
click at [231, 105] on img at bounding box center [240, 95] width 50 height 50
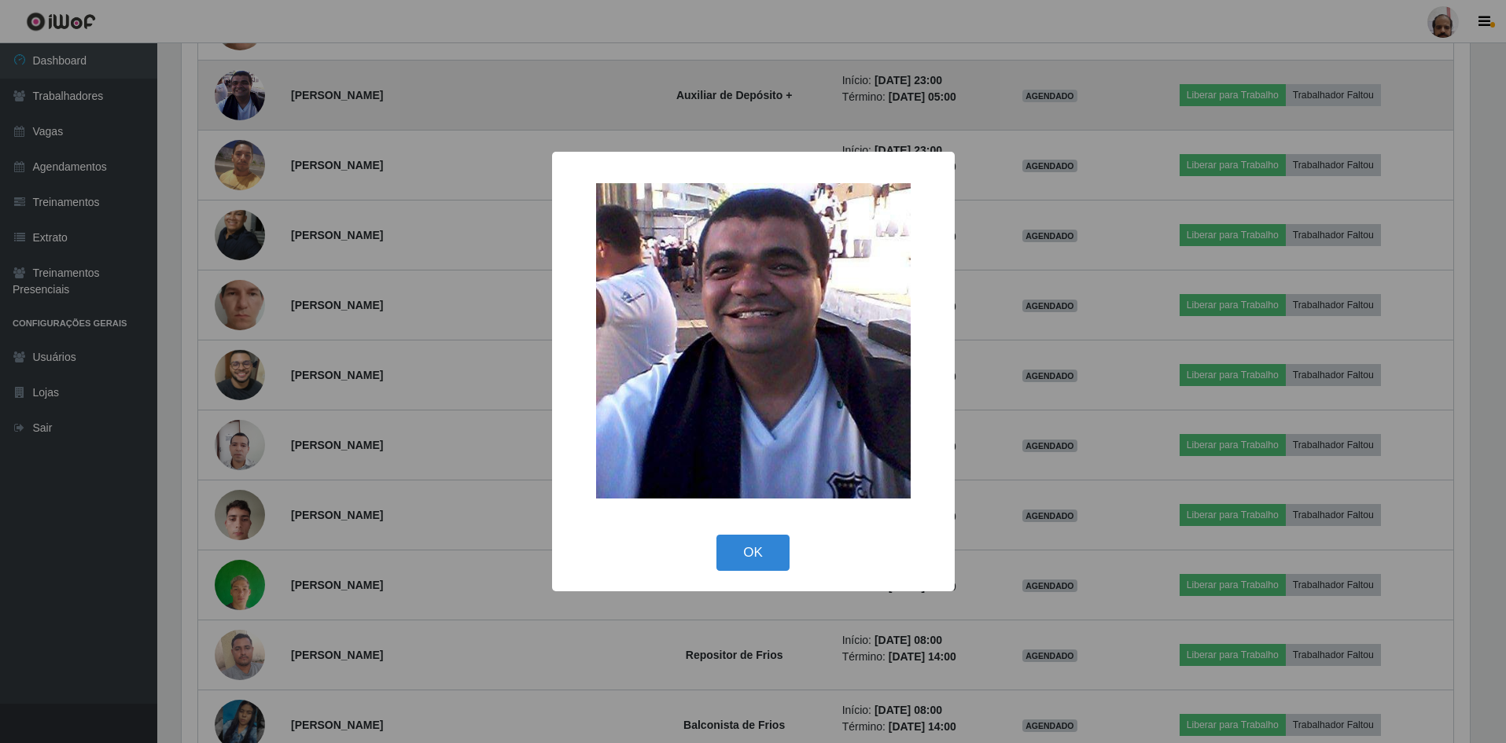
scroll to position [326, 1292]
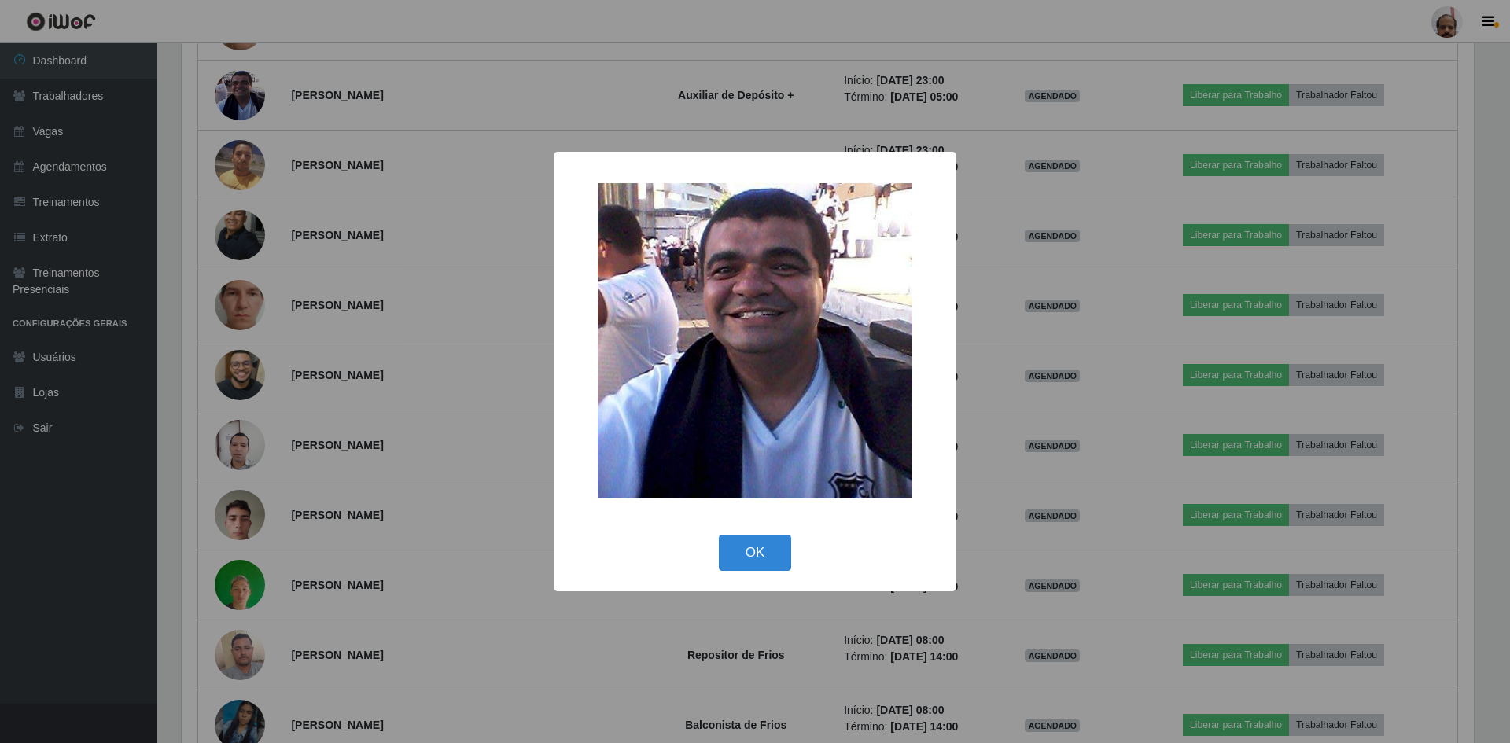
drag, startPoint x: 757, startPoint y: 562, endPoint x: 762, endPoint y: 517, distance: 44.4
click at [759, 561] on button "OK" at bounding box center [755, 553] width 73 height 37
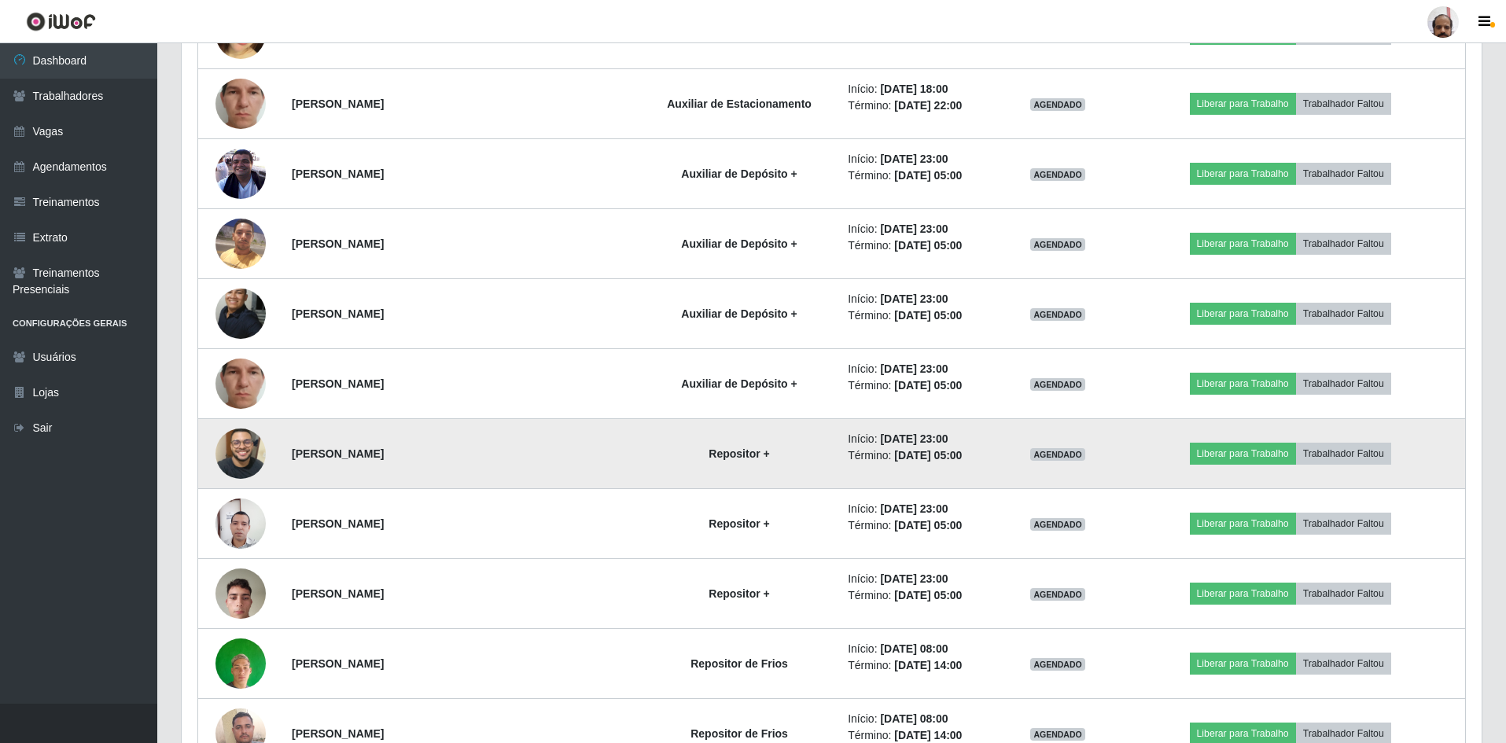
scroll to position [4129, 0]
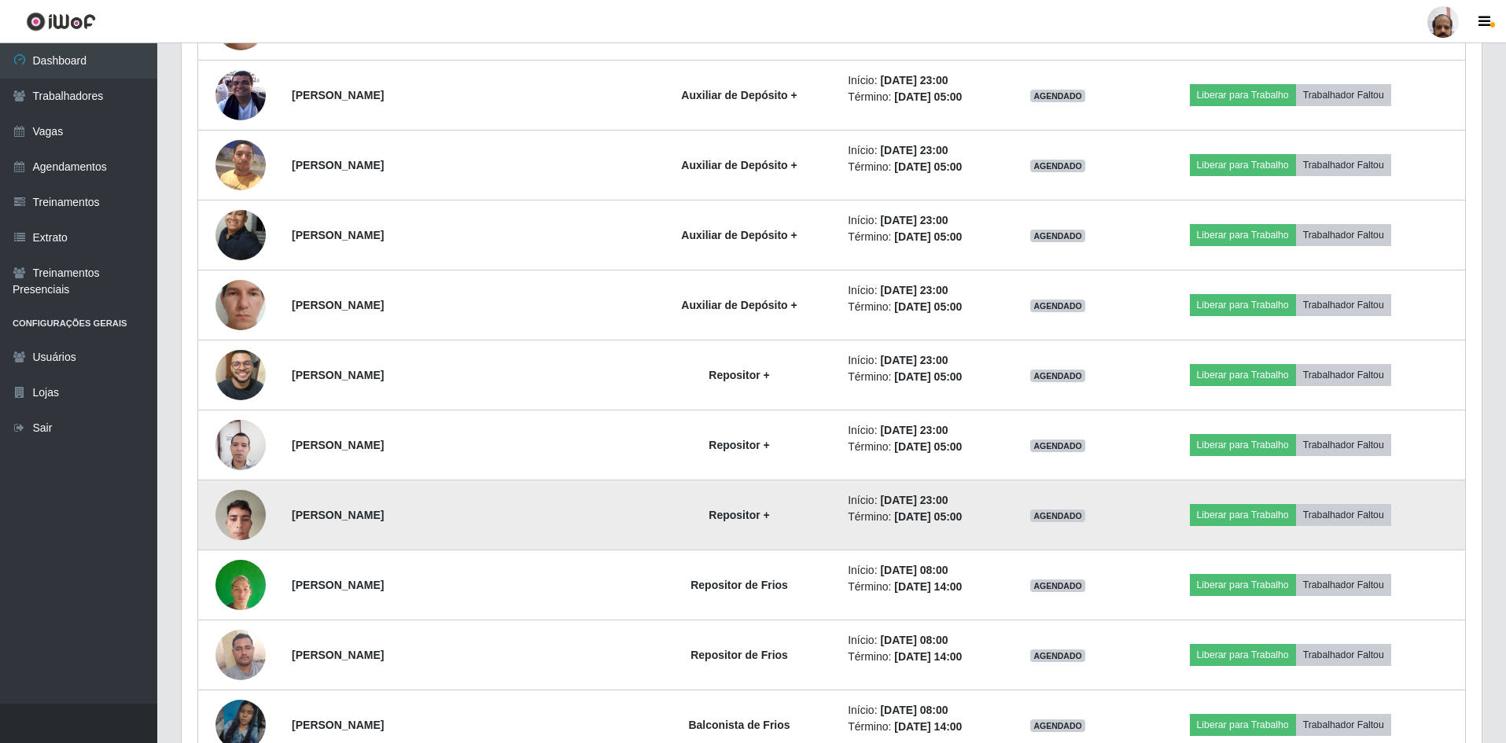
click at [236, 530] on img at bounding box center [240, 514] width 50 height 67
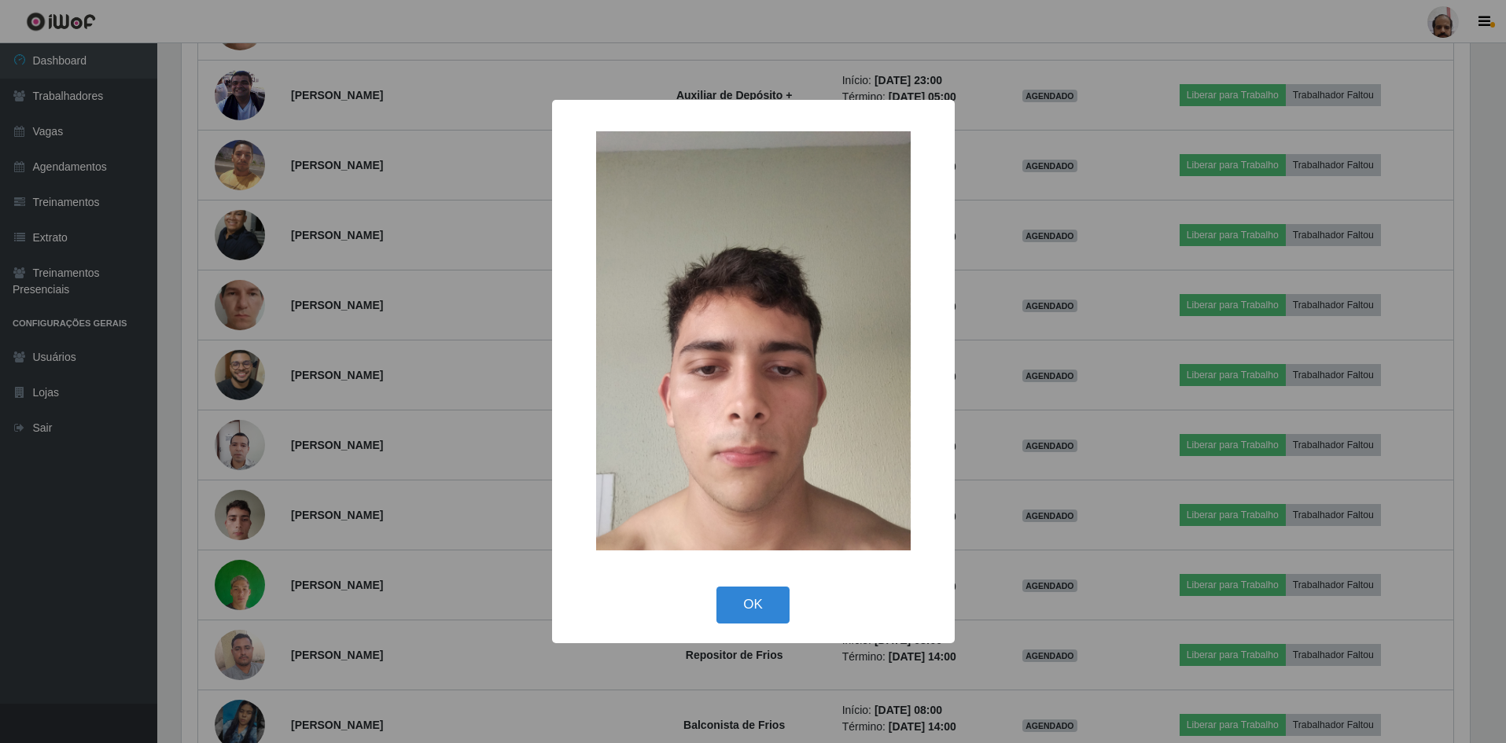
scroll to position [326, 1292]
click at [752, 602] on button "OK" at bounding box center [755, 605] width 73 height 37
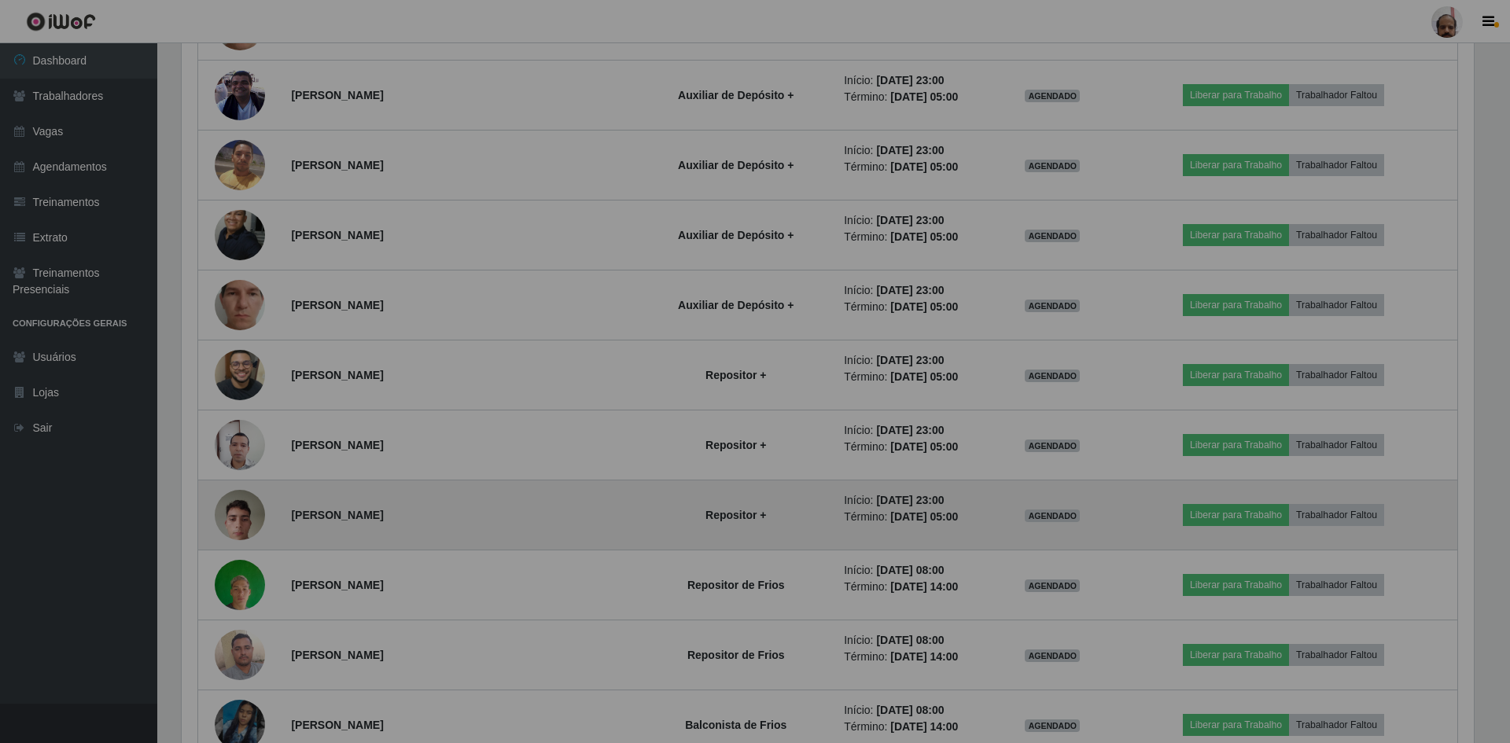
scroll to position [326, 1300]
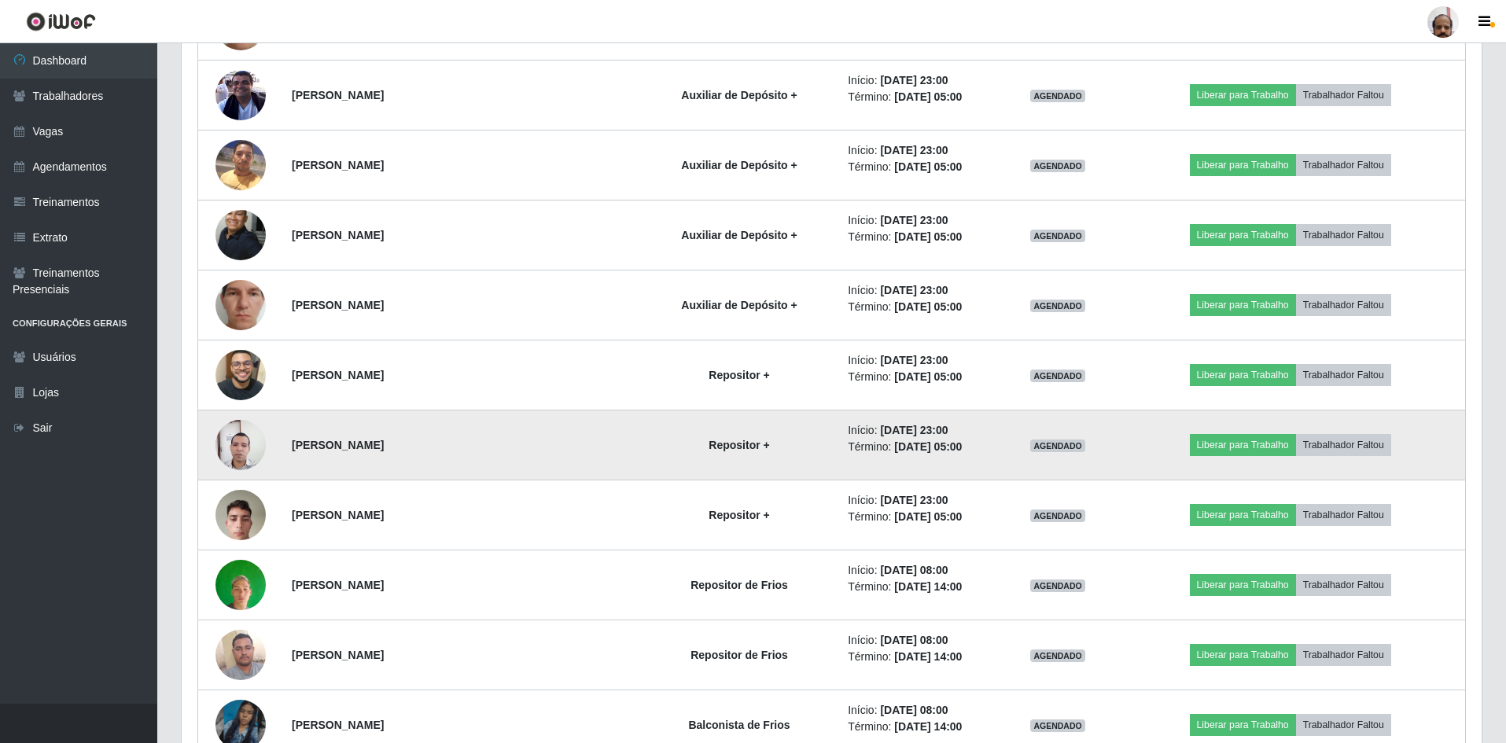
click at [234, 455] on img at bounding box center [240, 445] width 50 height 68
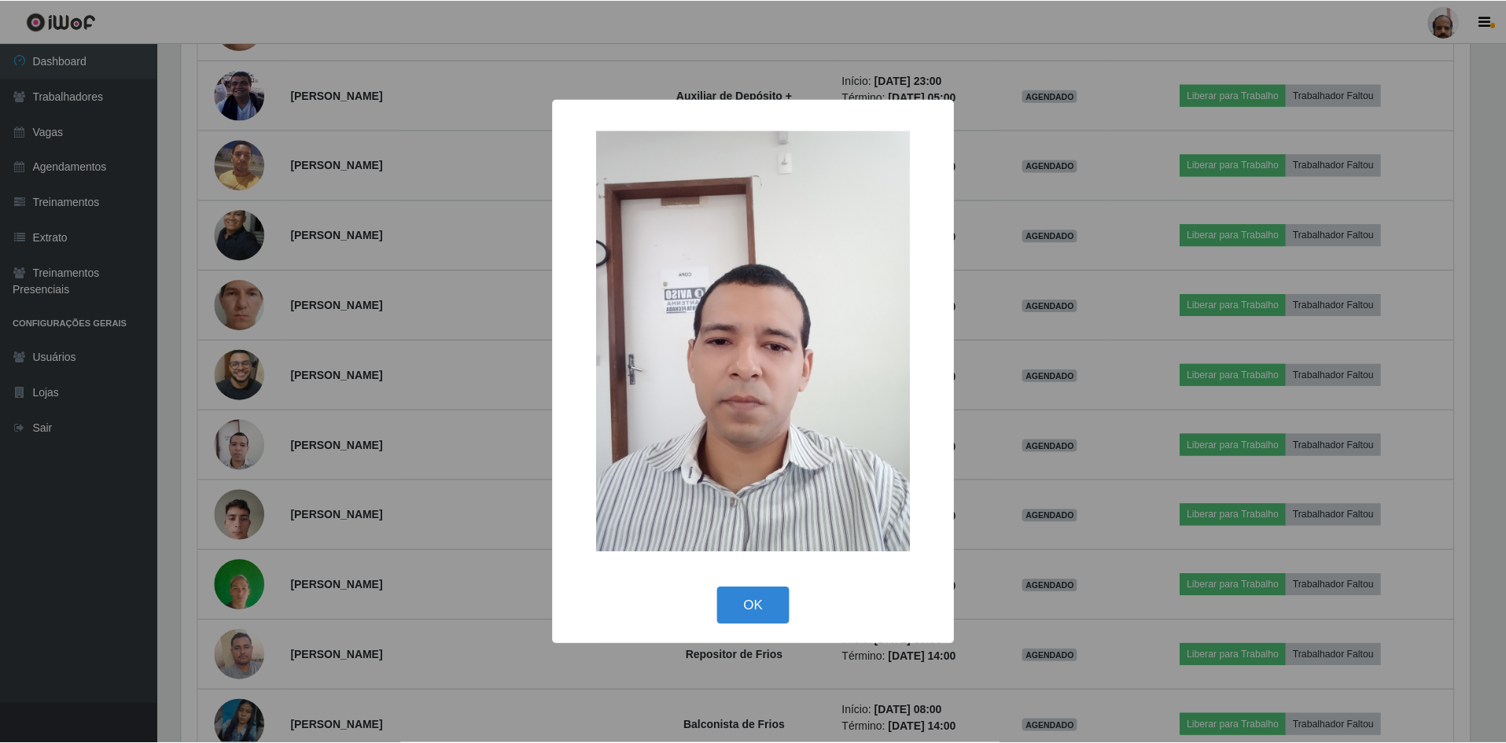
scroll to position [326, 1292]
click at [762, 606] on button "OK" at bounding box center [755, 605] width 73 height 37
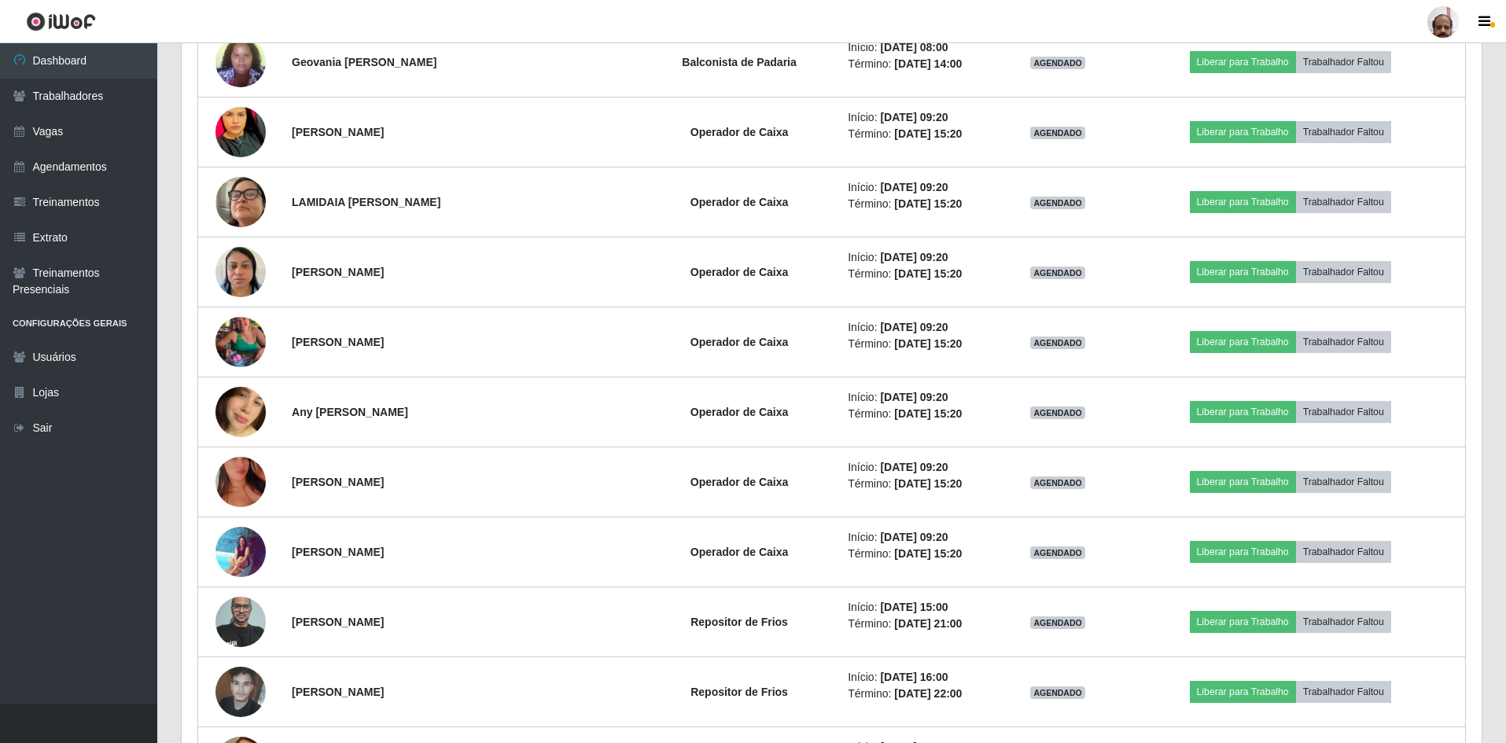
scroll to position [1927, 0]
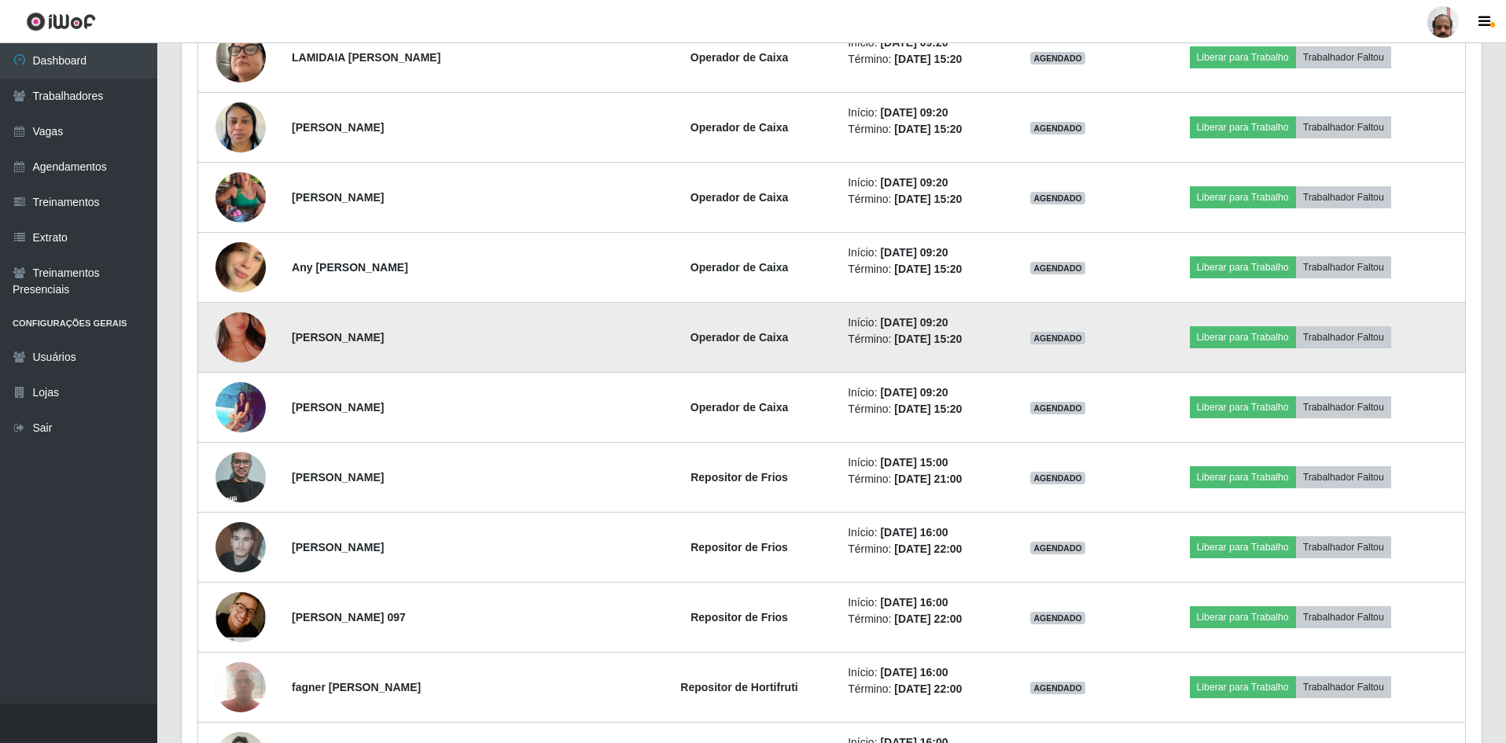
click at [249, 333] on img at bounding box center [240, 338] width 50 height 90
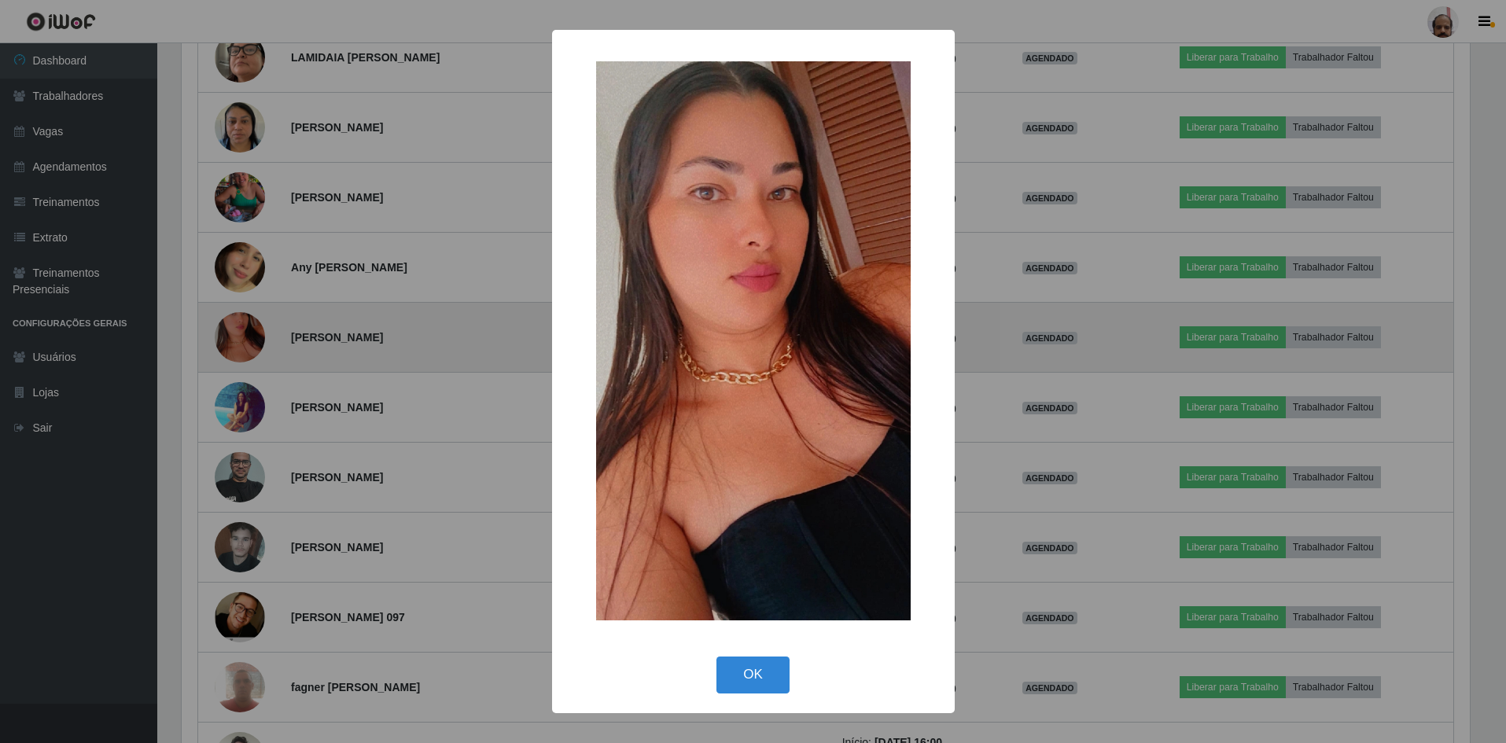
scroll to position [326, 1292]
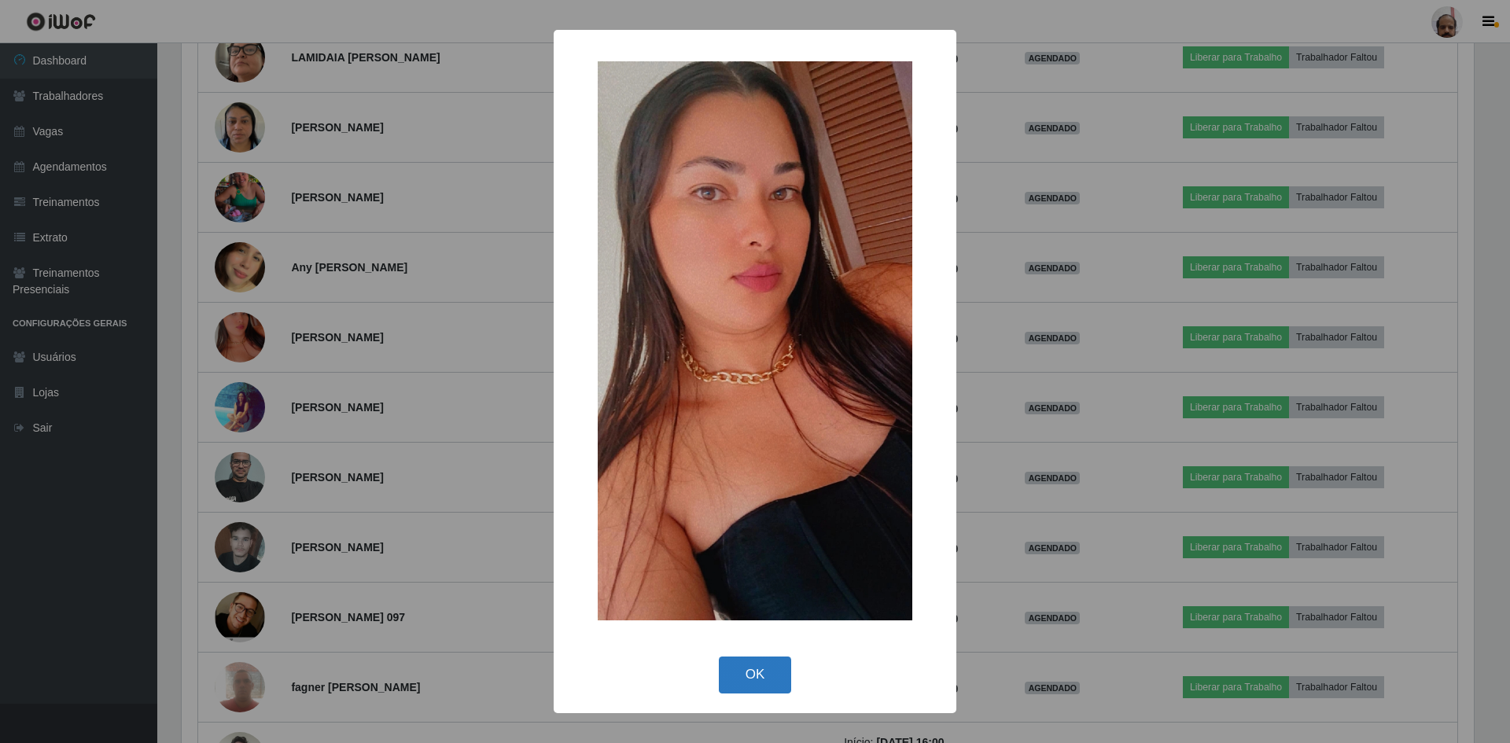
click at [735, 678] on button "OK" at bounding box center [755, 675] width 73 height 37
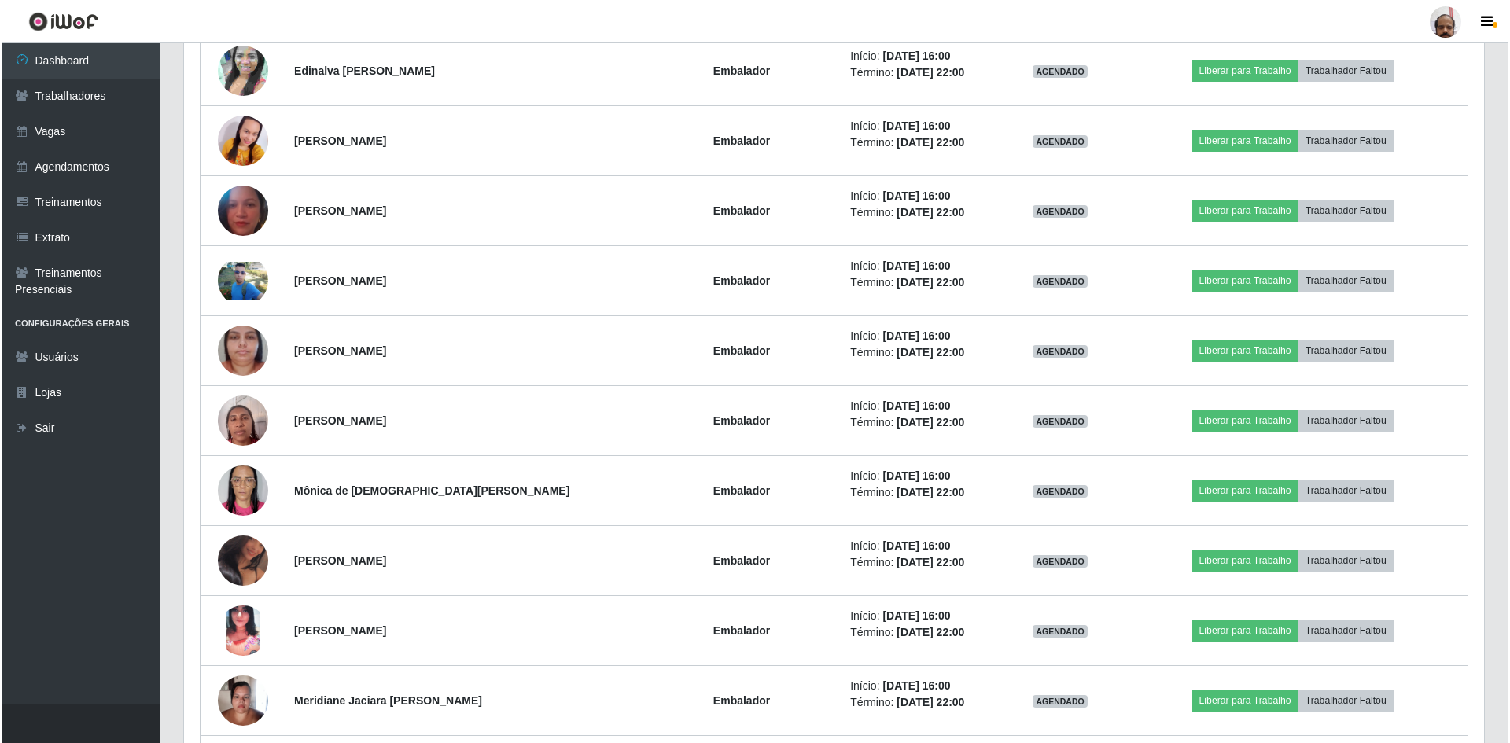
scroll to position [3264, 0]
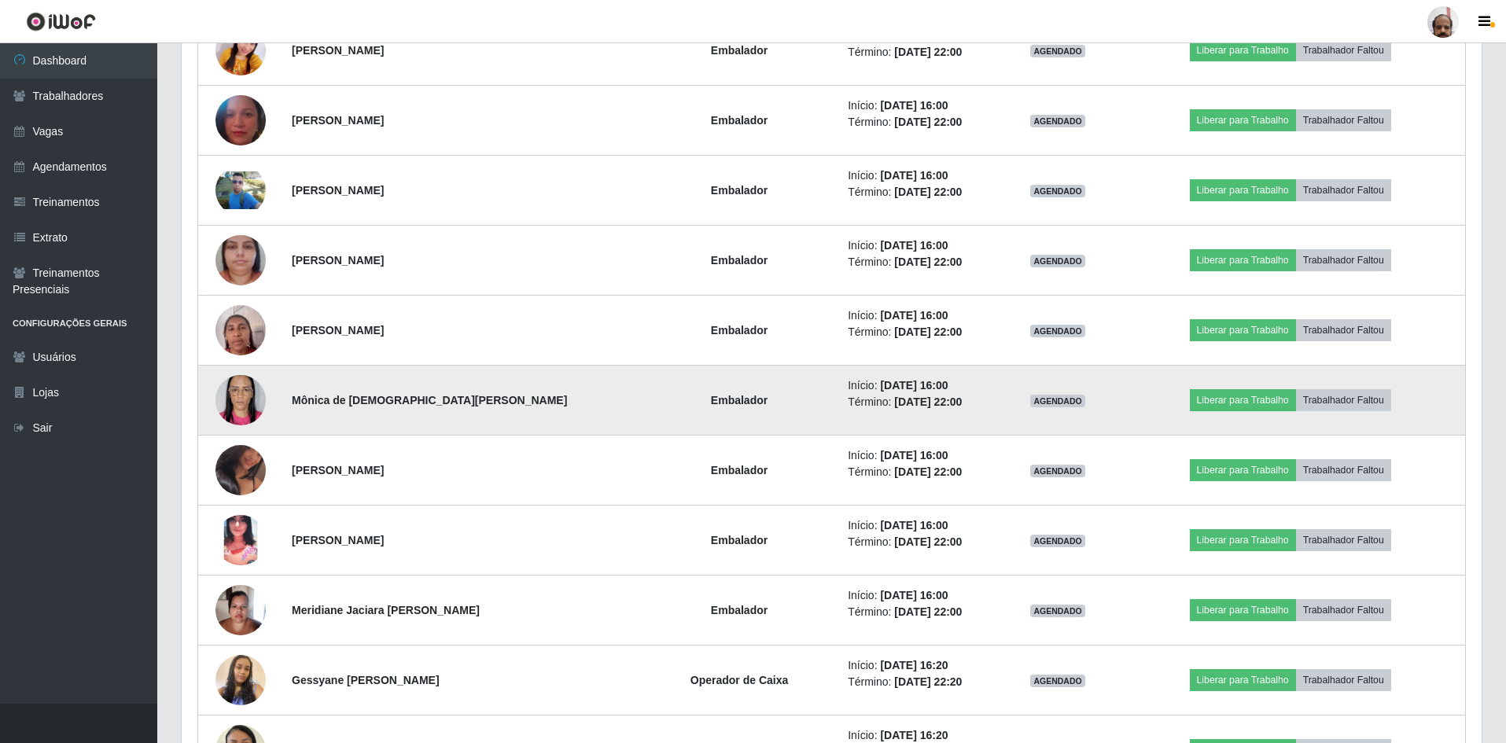
click at [228, 400] on img at bounding box center [240, 399] width 50 height 67
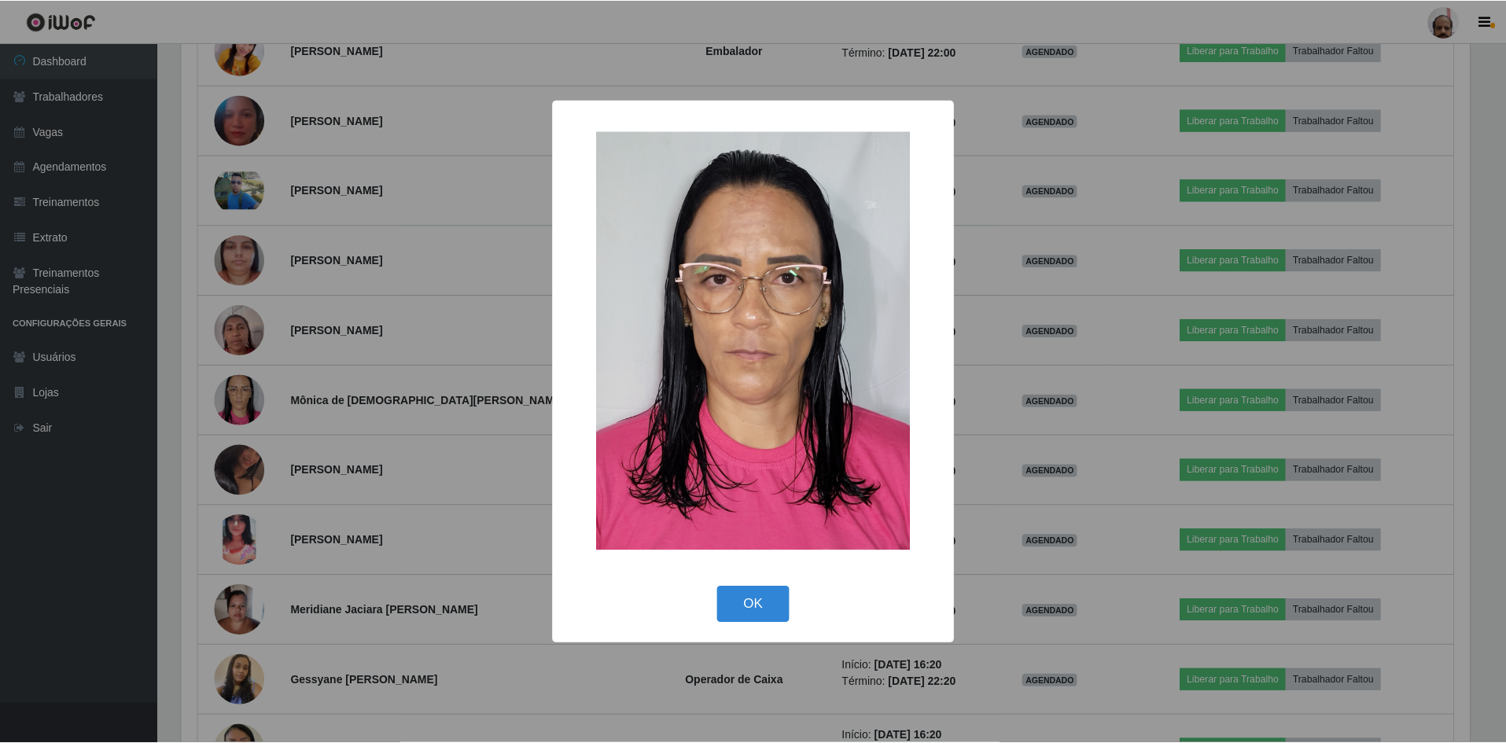
scroll to position [326, 1292]
click at [767, 591] on button "OK" at bounding box center [755, 605] width 73 height 37
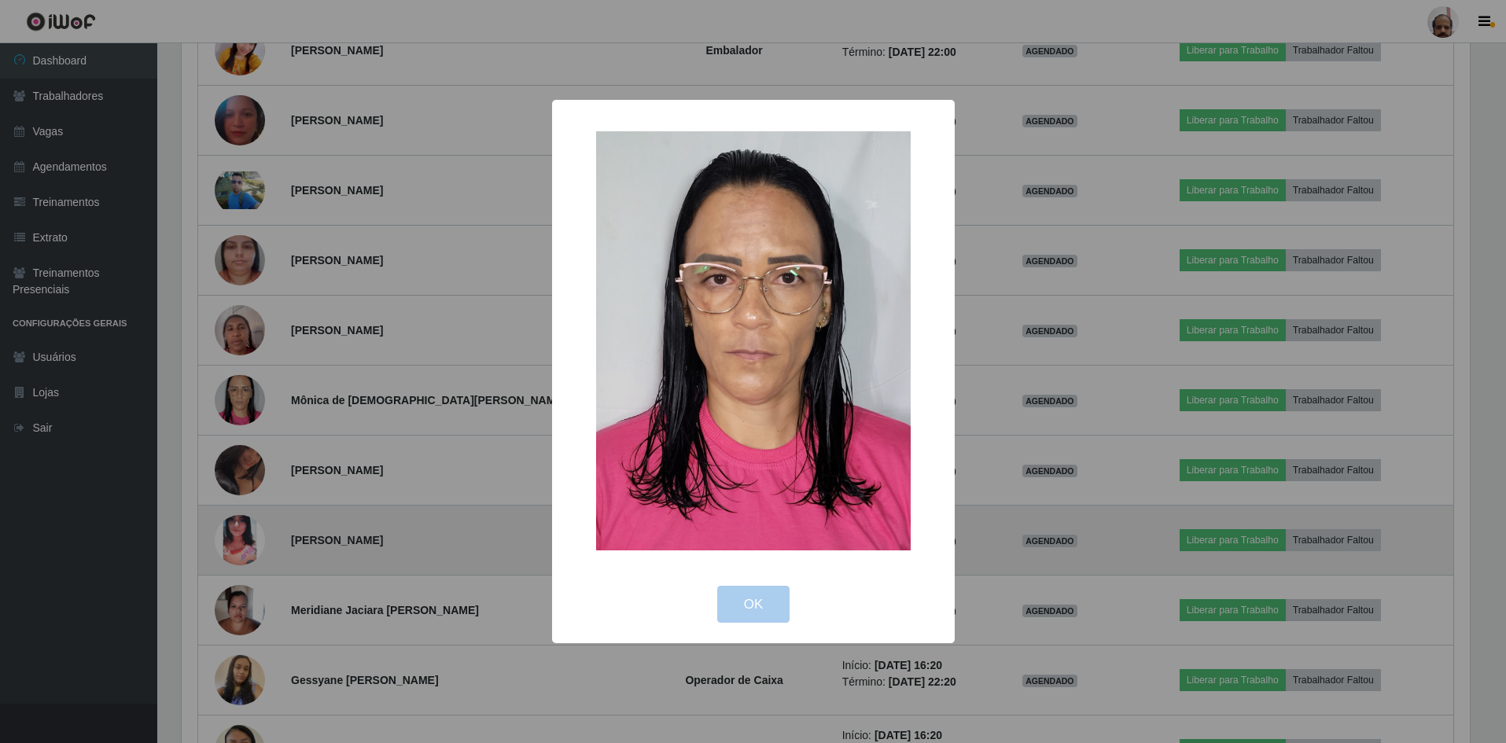
scroll to position [326, 1300]
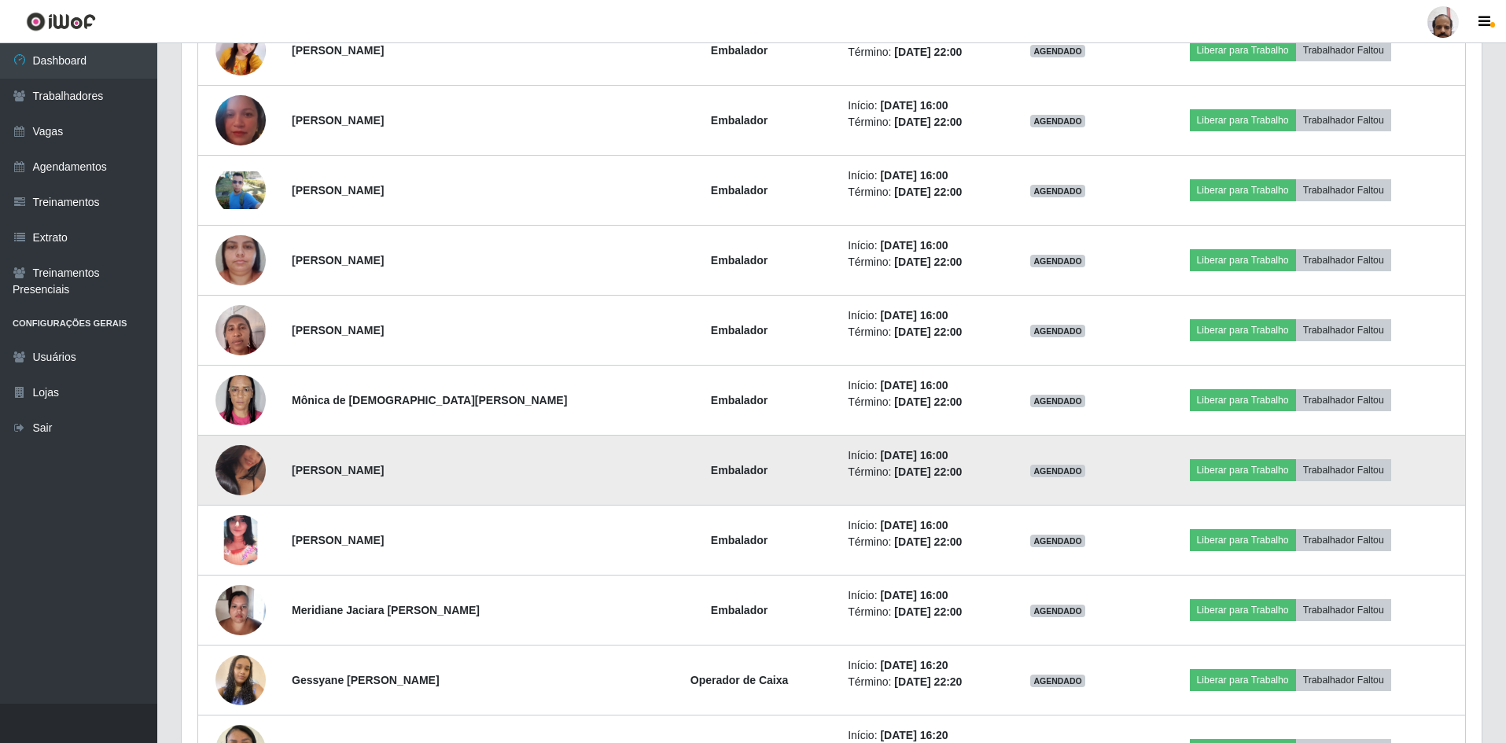
click at [228, 466] on img at bounding box center [240, 470] width 50 height 63
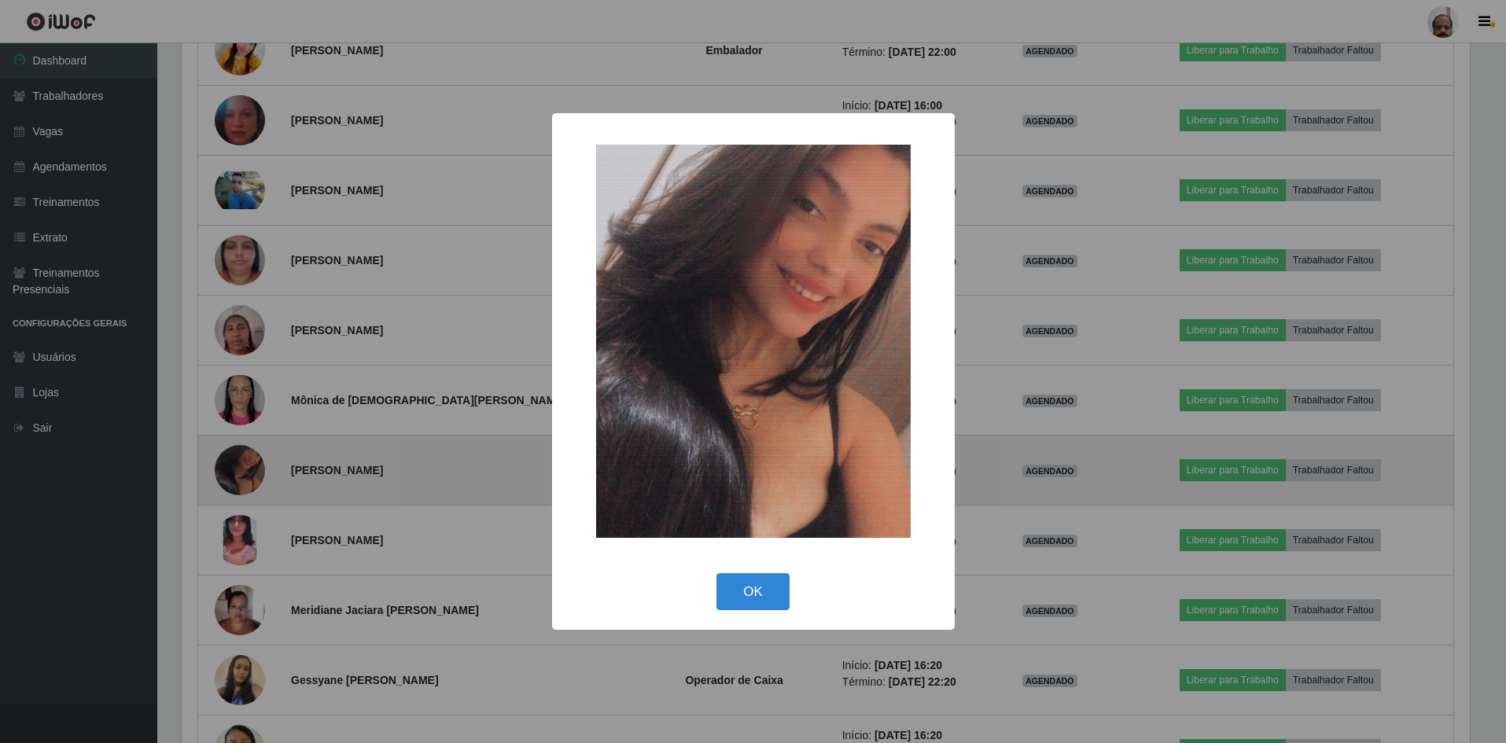
scroll to position [326, 1292]
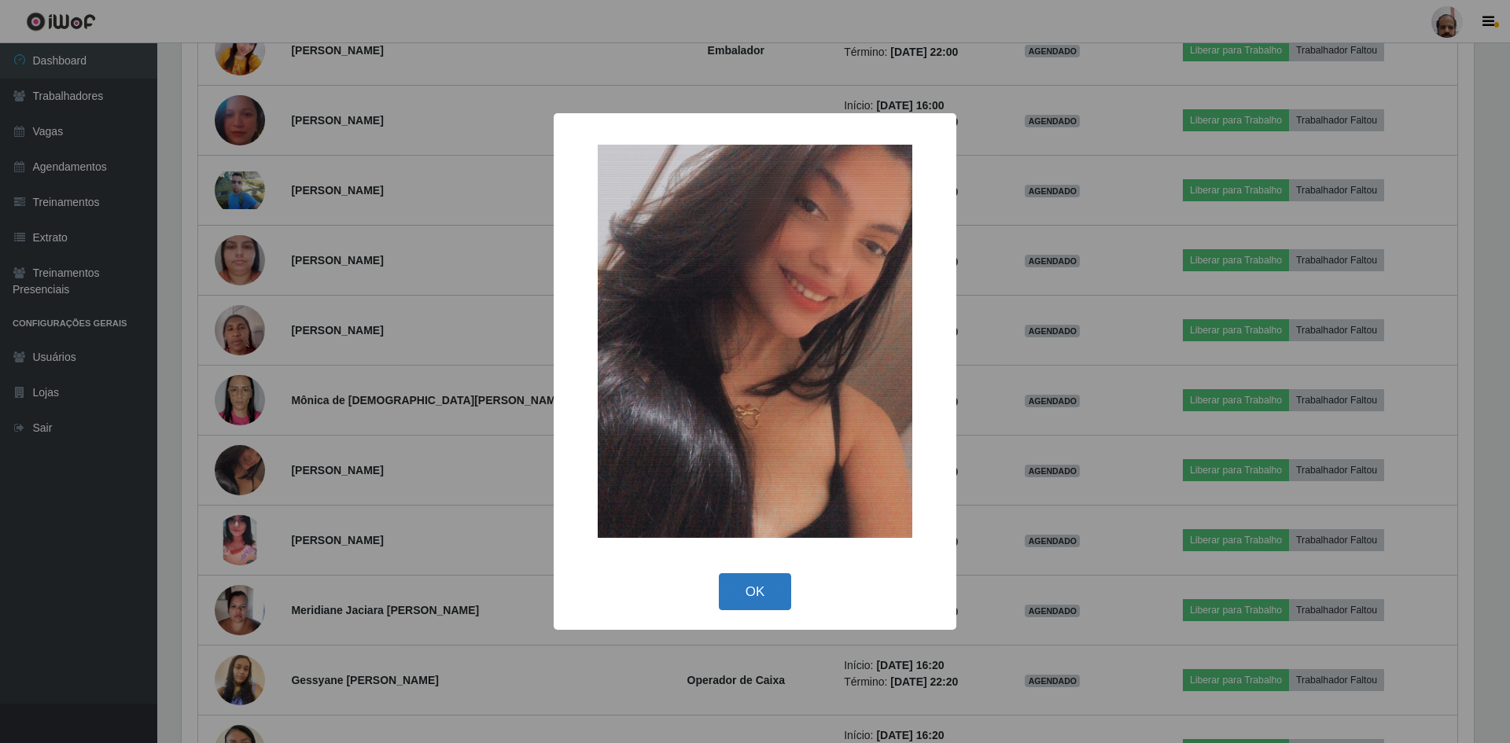
click at [753, 581] on button "OK" at bounding box center [755, 591] width 73 height 37
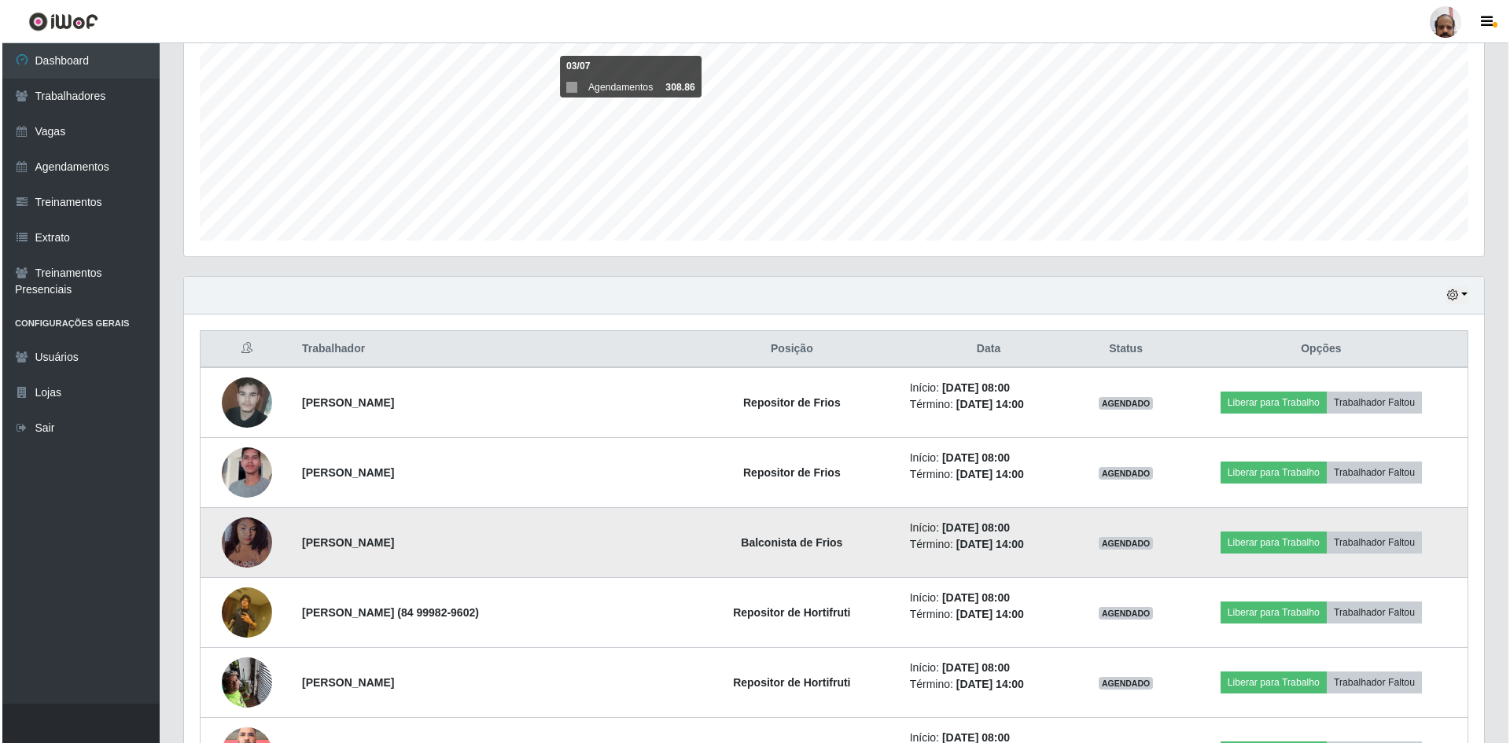
scroll to position [315, 0]
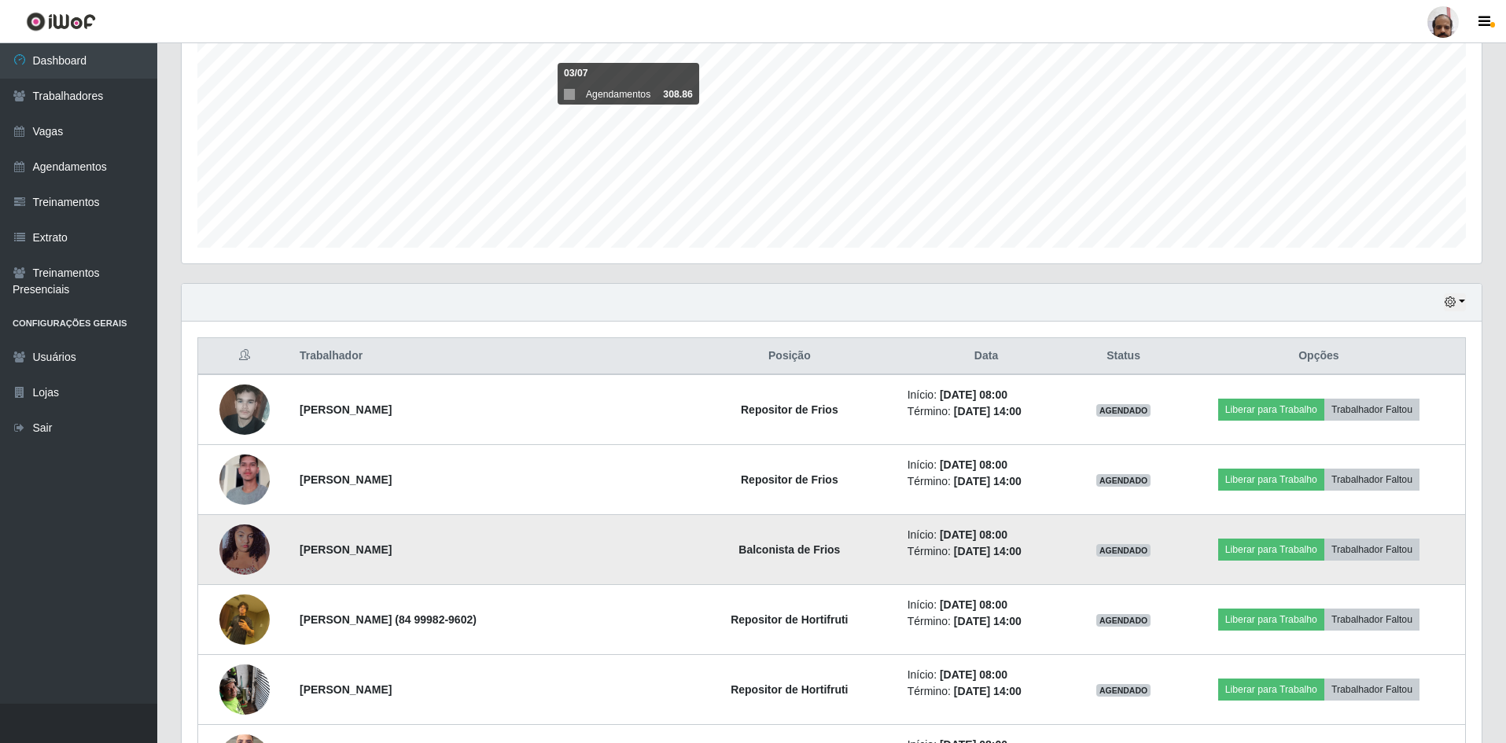
click at [243, 558] on img at bounding box center [244, 550] width 50 height 58
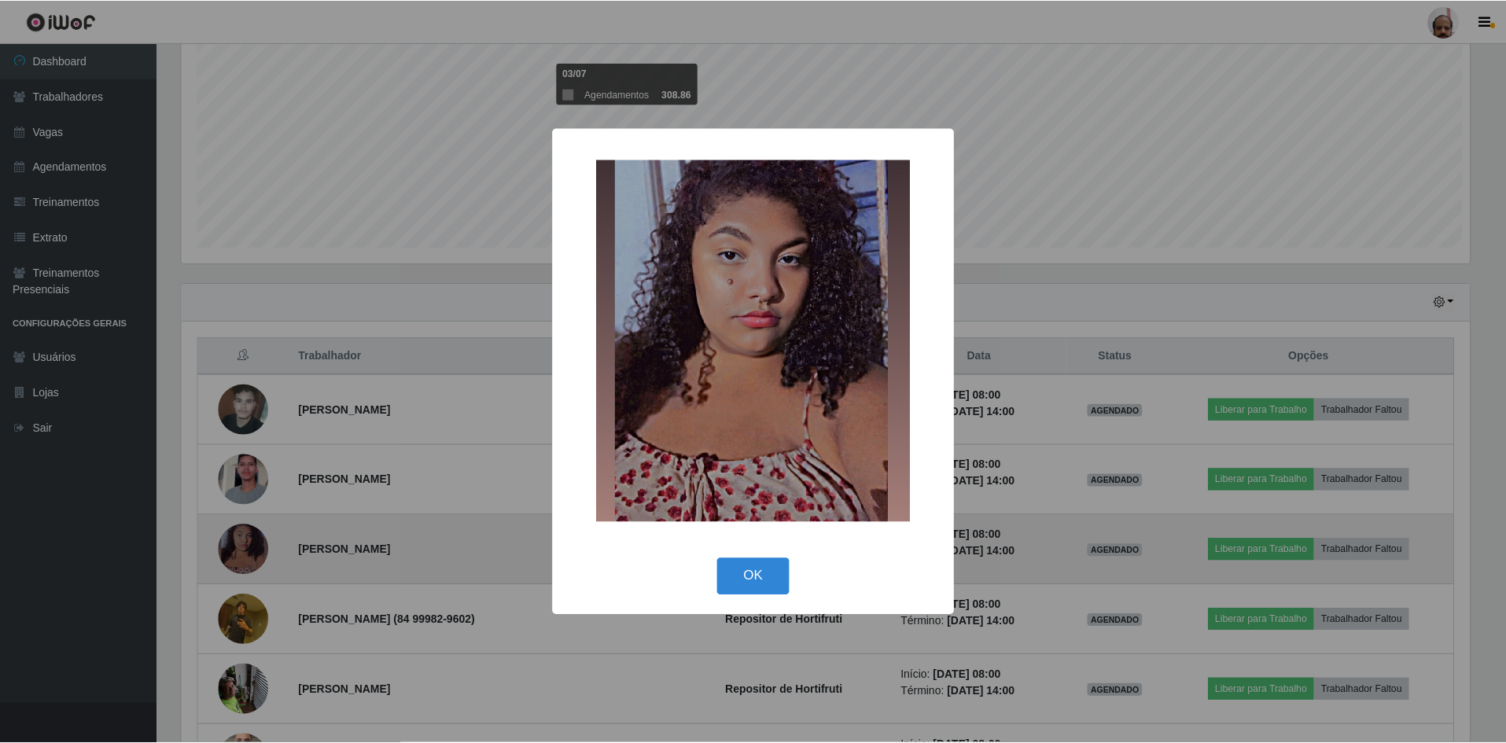
scroll to position [326, 1292]
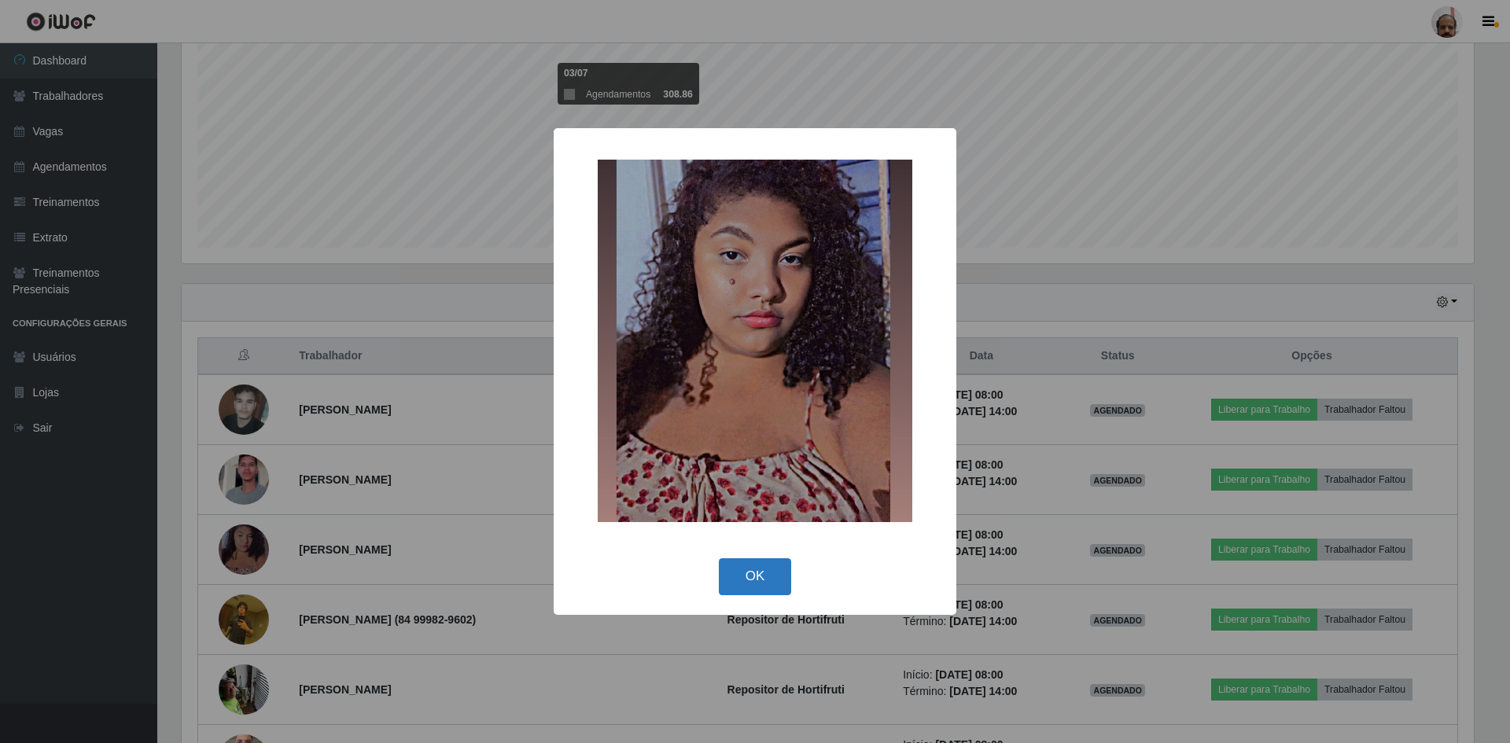
click at [748, 572] on button "OK" at bounding box center [755, 576] width 73 height 37
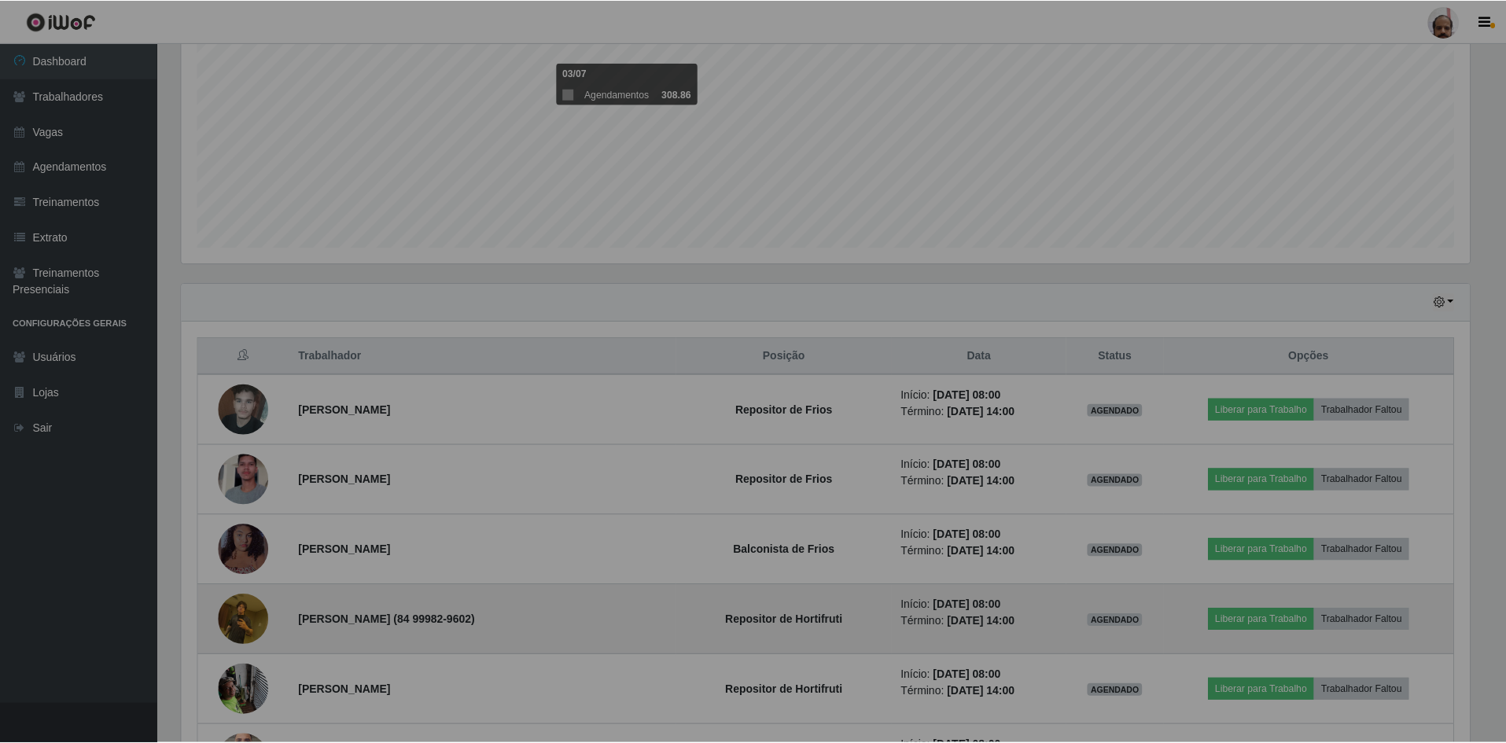
scroll to position [326, 1300]
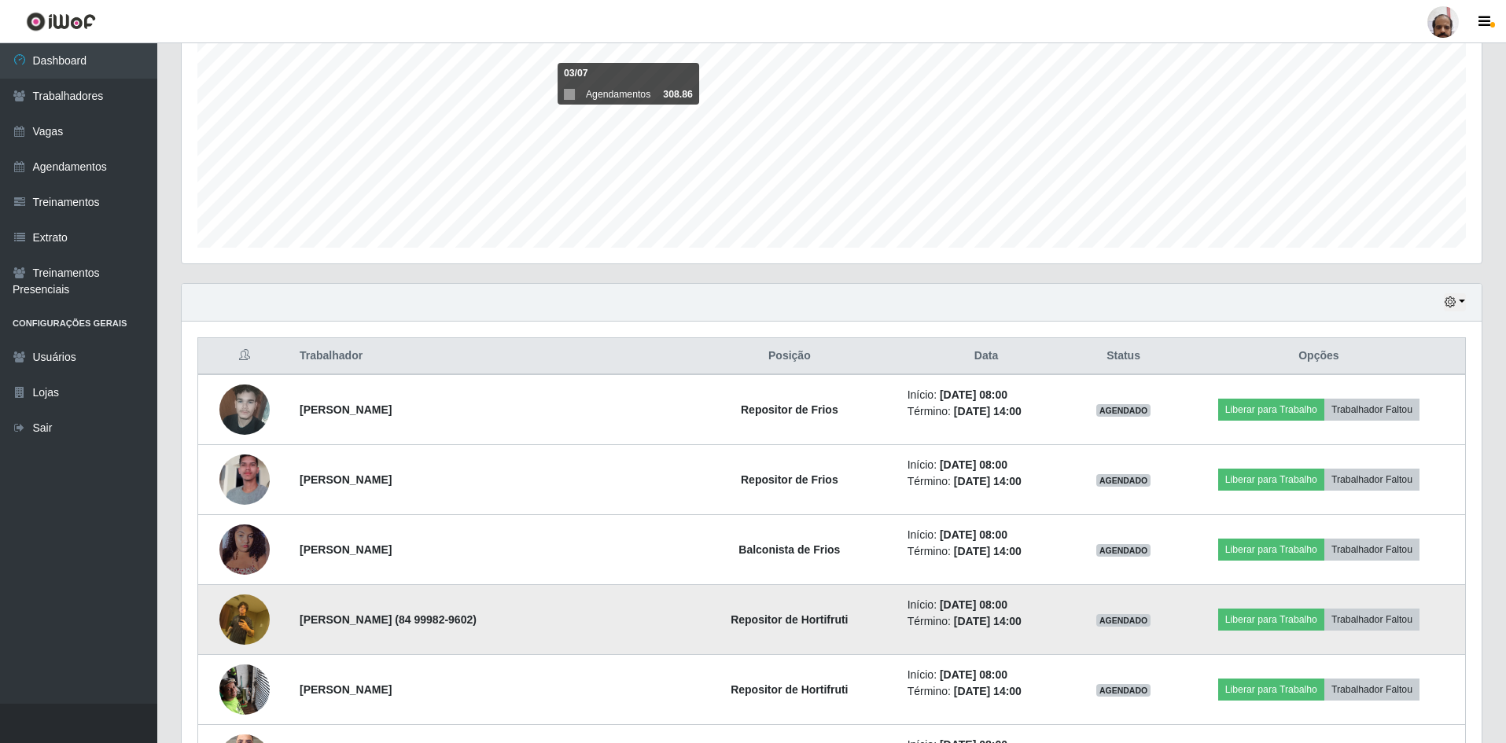
click at [241, 621] on img at bounding box center [244, 619] width 50 height 67
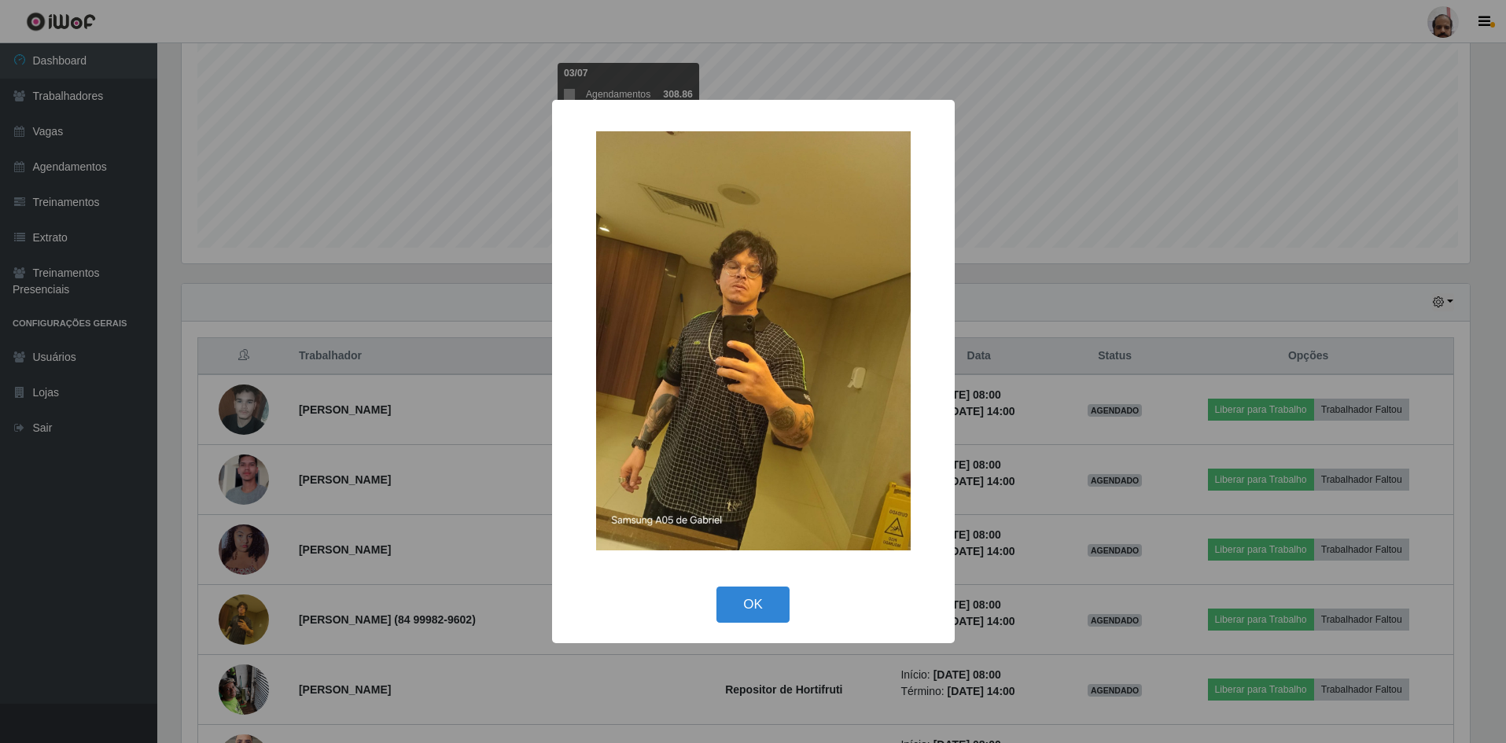
scroll to position [326, 1292]
click at [769, 613] on button "OK" at bounding box center [755, 605] width 73 height 37
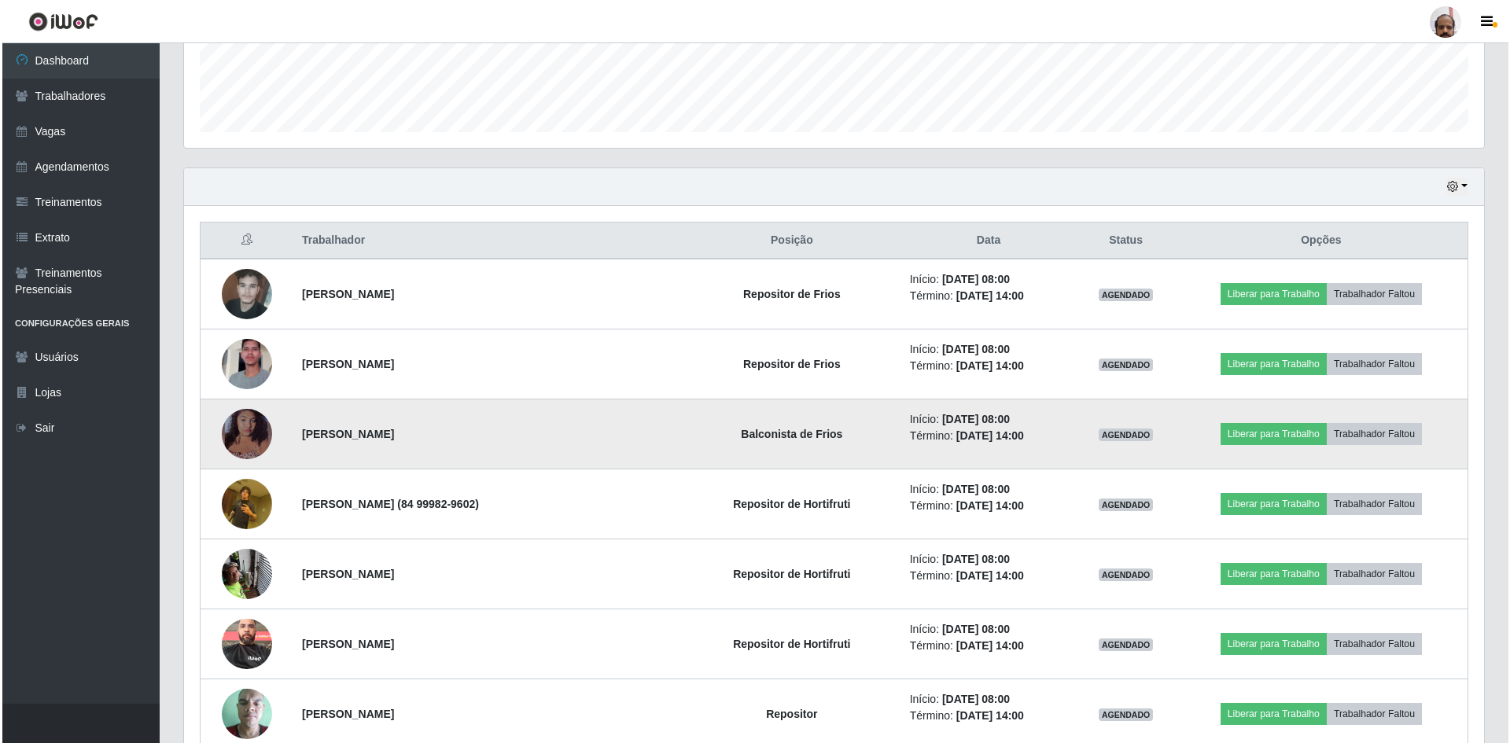
scroll to position [629, 0]
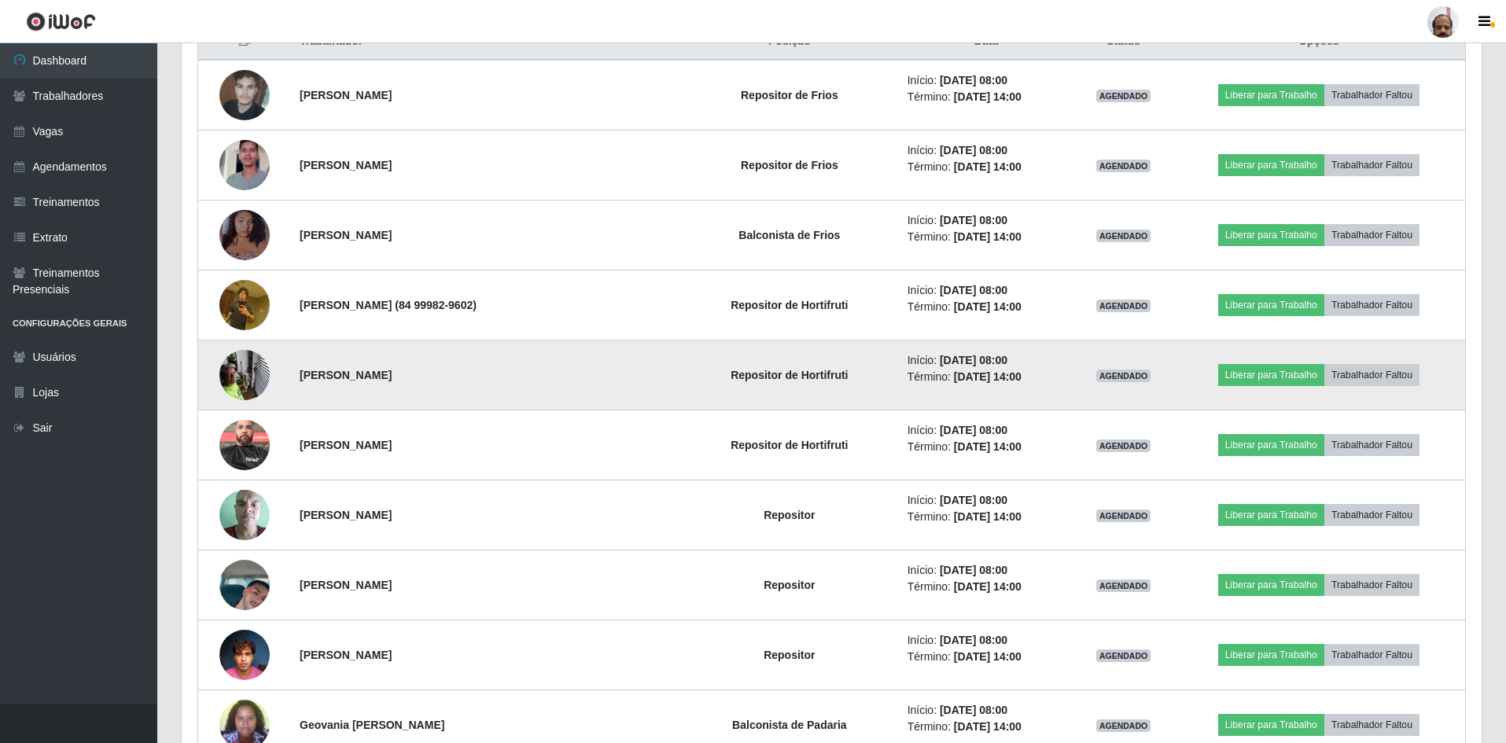
click at [252, 379] on img at bounding box center [244, 374] width 50 height 67
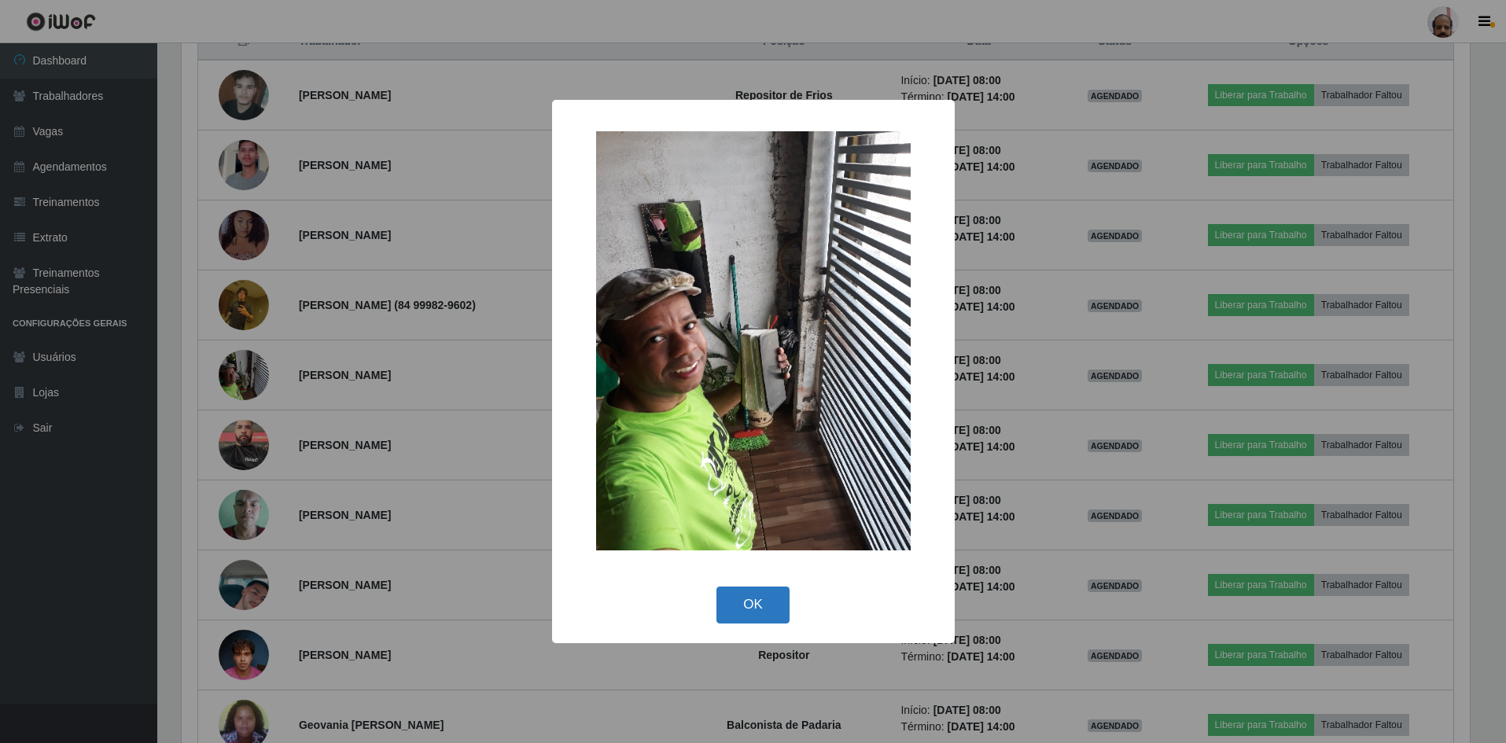
scroll to position [326, 1292]
drag, startPoint x: 754, startPoint y: 609, endPoint x: 702, endPoint y: 582, distance: 59.4
click at [754, 611] on button "OK" at bounding box center [755, 605] width 73 height 37
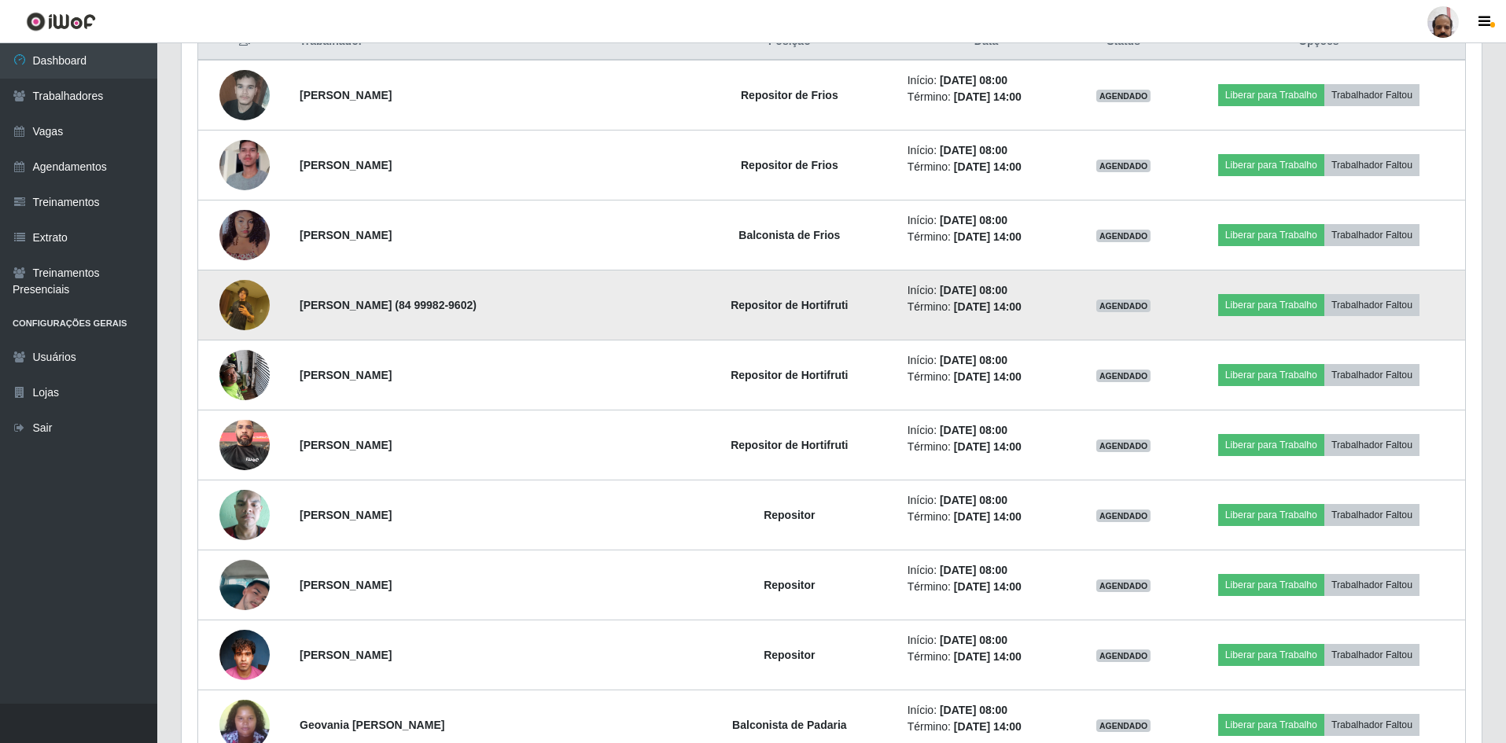
scroll to position [326, 1300]
click at [243, 300] on img at bounding box center [244, 304] width 50 height 67
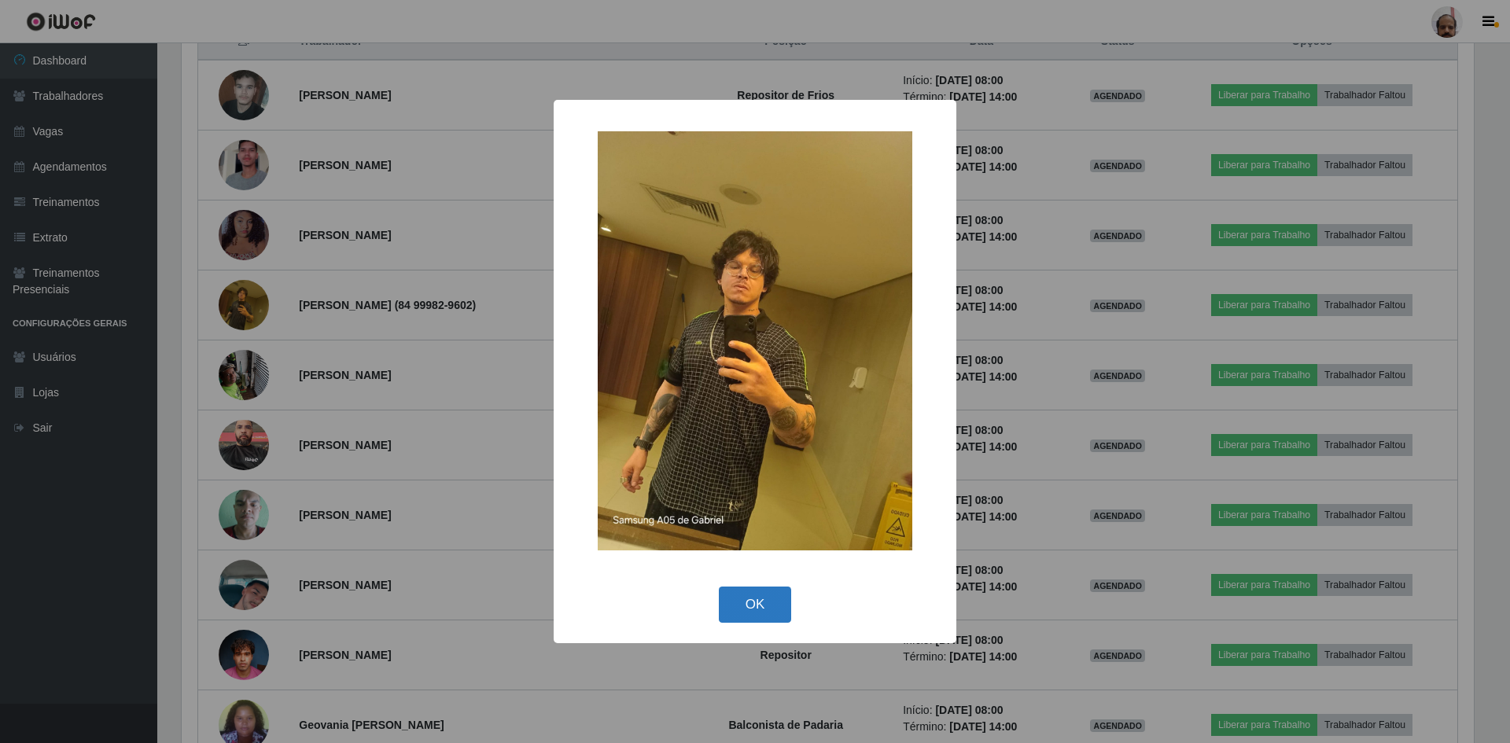
click at [764, 609] on button "OK" at bounding box center [755, 605] width 73 height 37
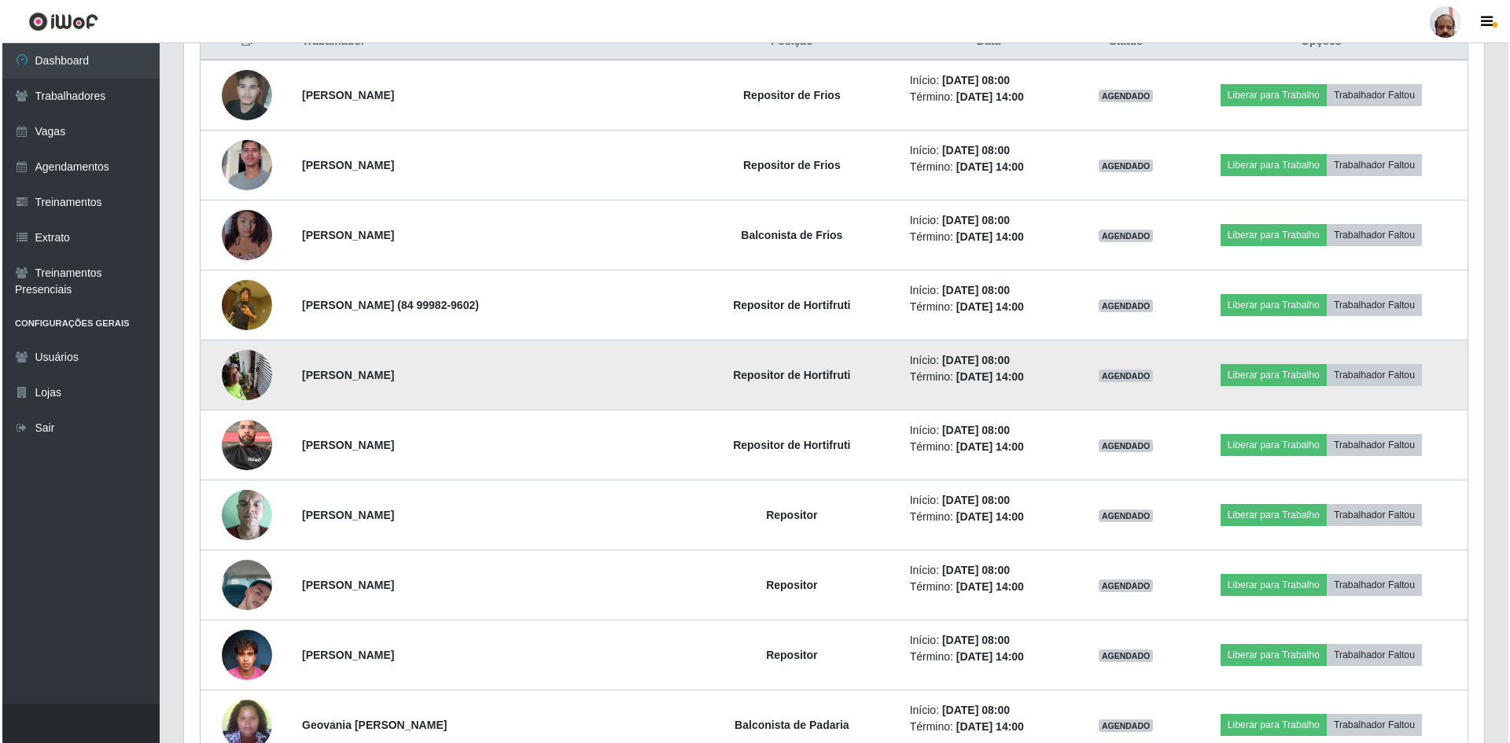
scroll to position [326, 1300]
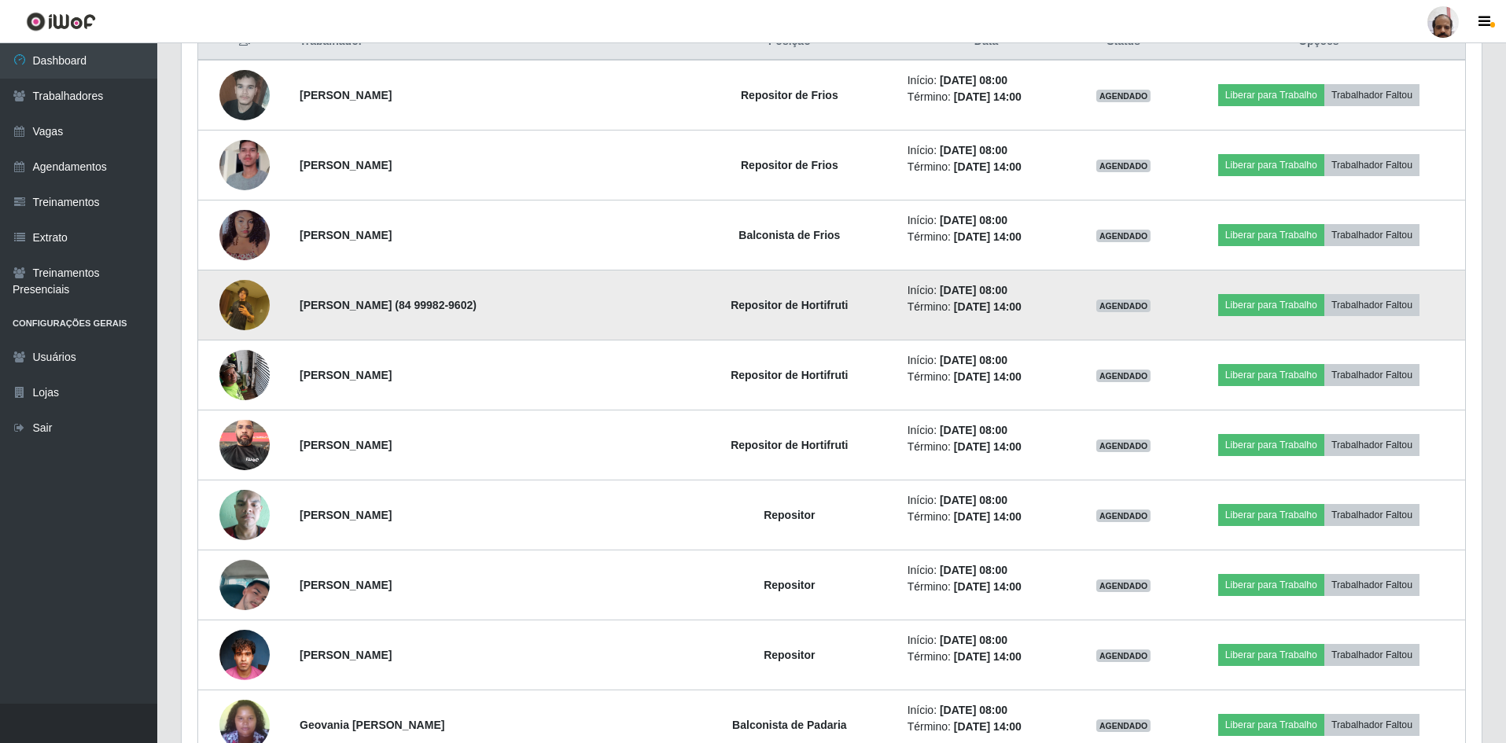
click at [240, 307] on img at bounding box center [244, 304] width 50 height 67
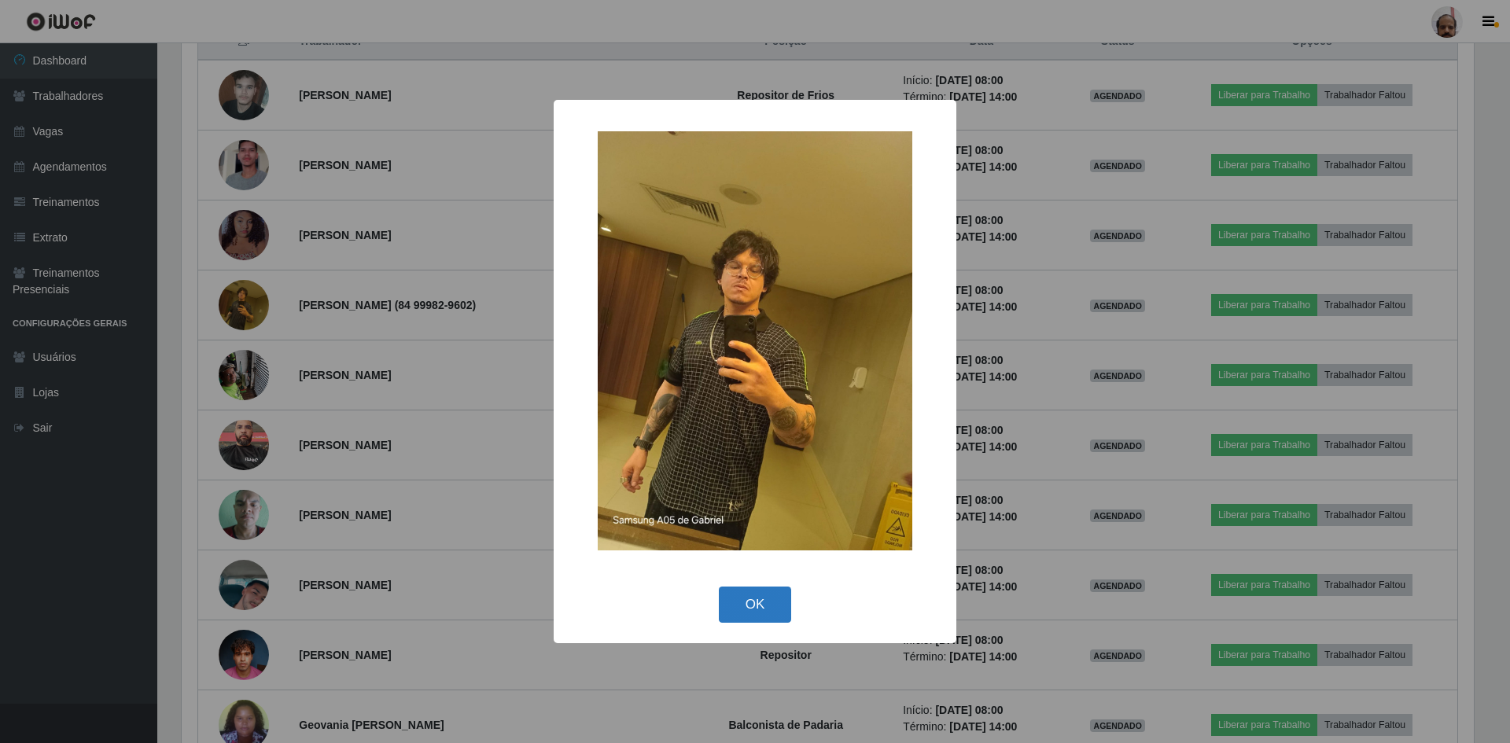
click at [761, 598] on button "OK" at bounding box center [755, 605] width 73 height 37
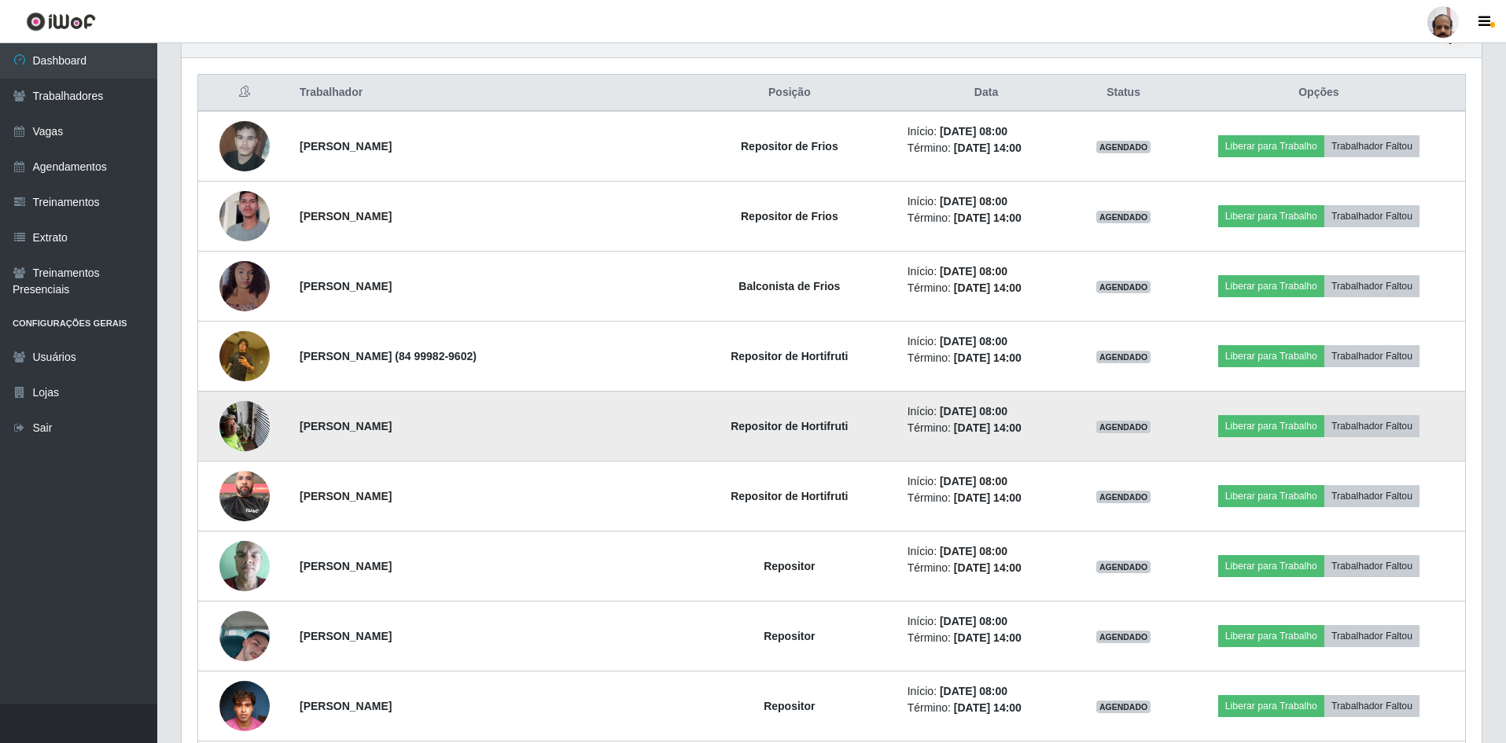
scroll to position [551, 0]
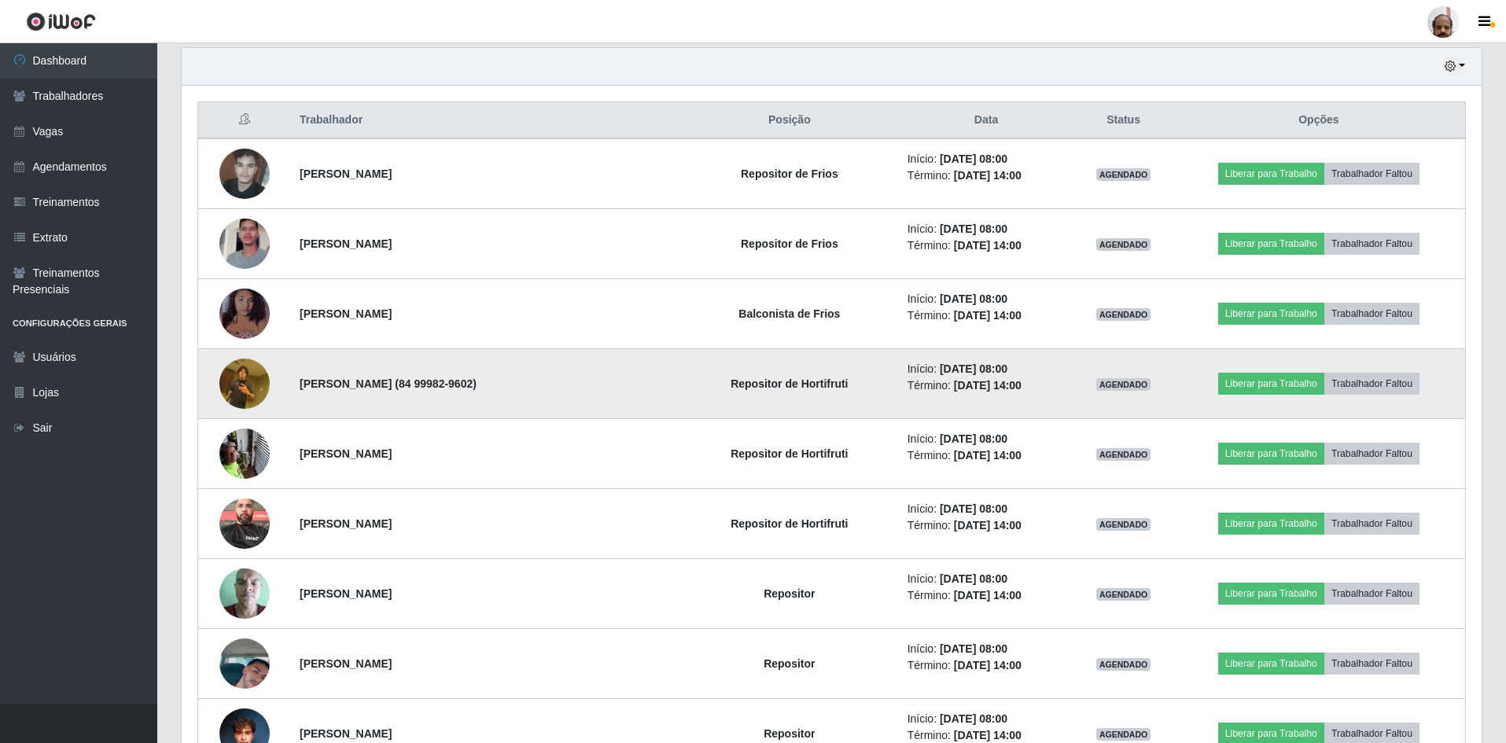
click at [250, 394] on img at bounding box center [244, 383] width 50 height 67
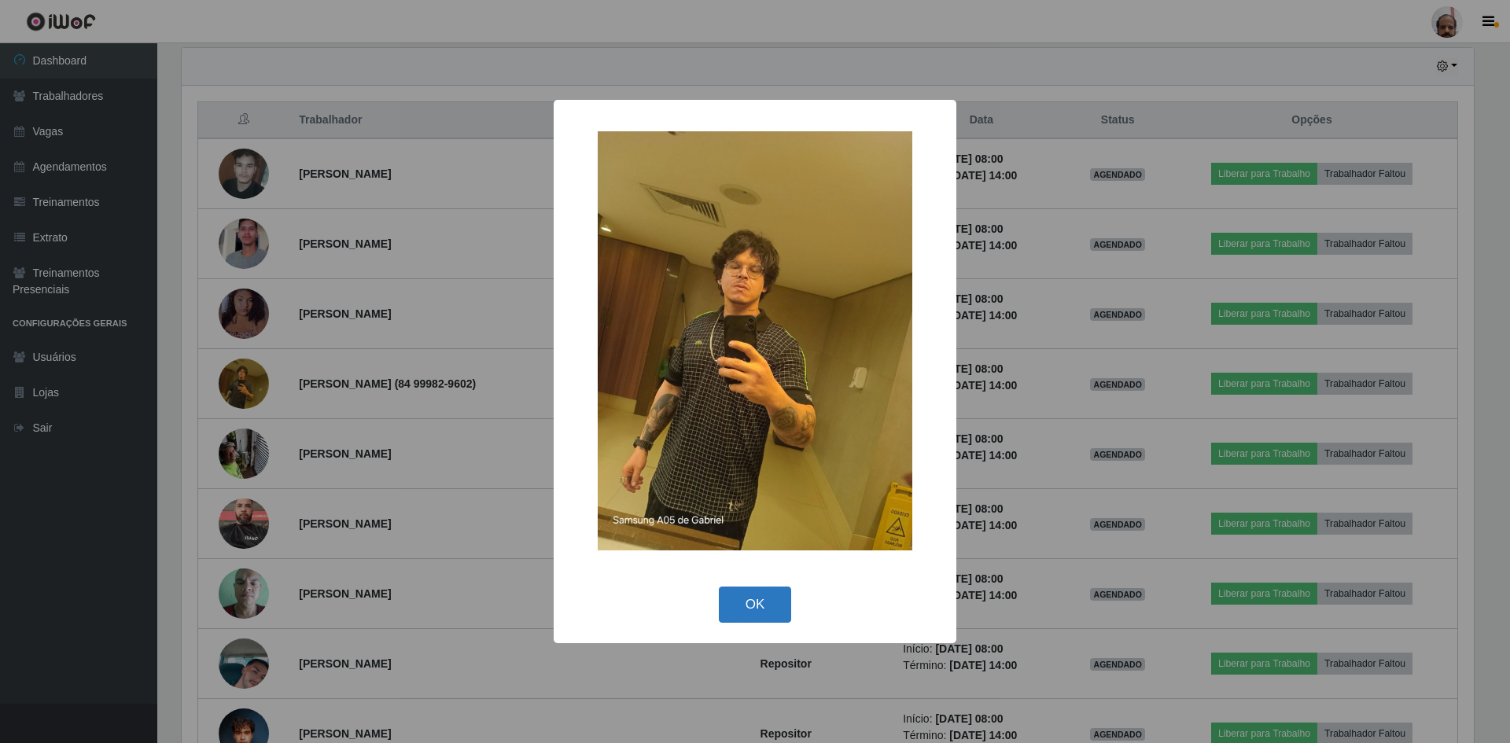
click at [777, 611] on button "OK" at bounding box center [755, 605] width 73 height 37
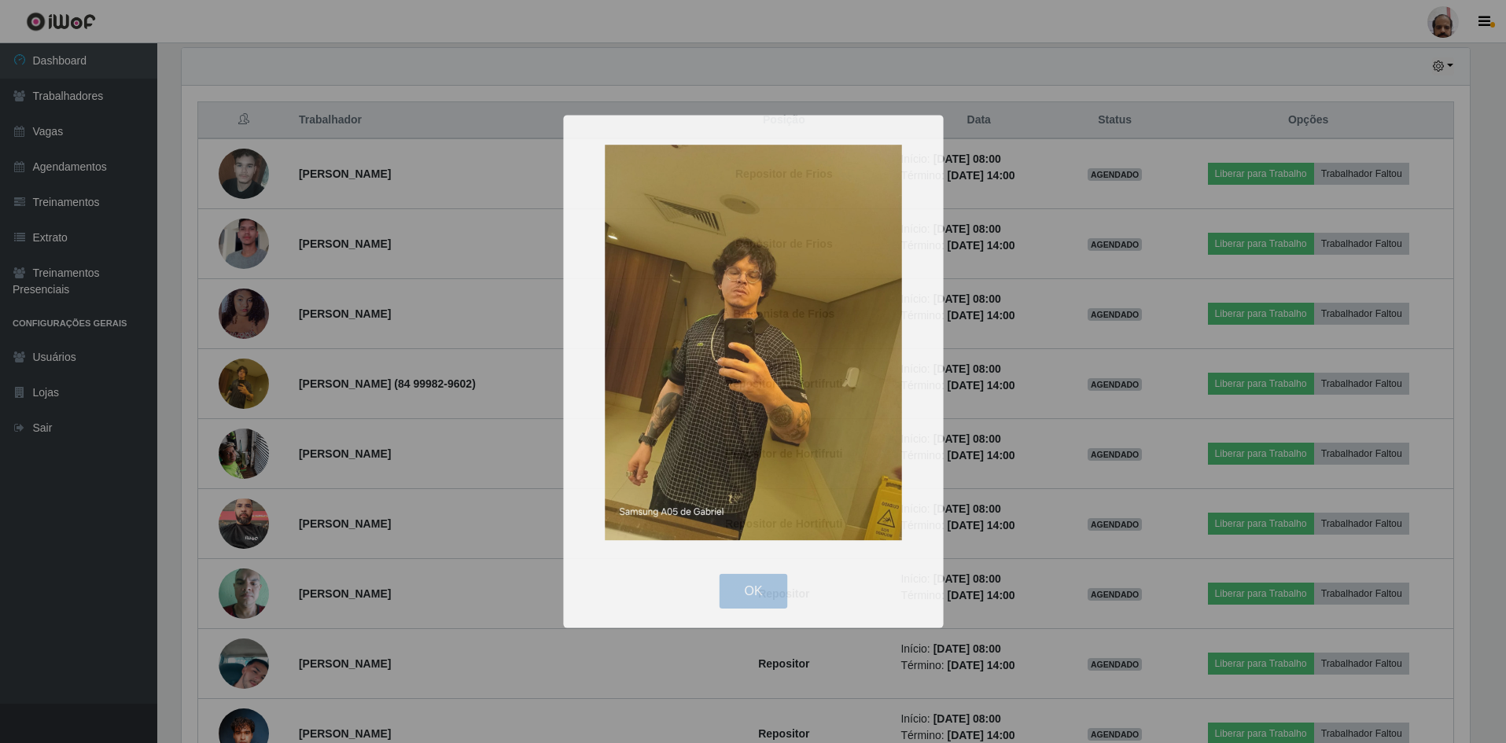
scroll to position [326, 1300]
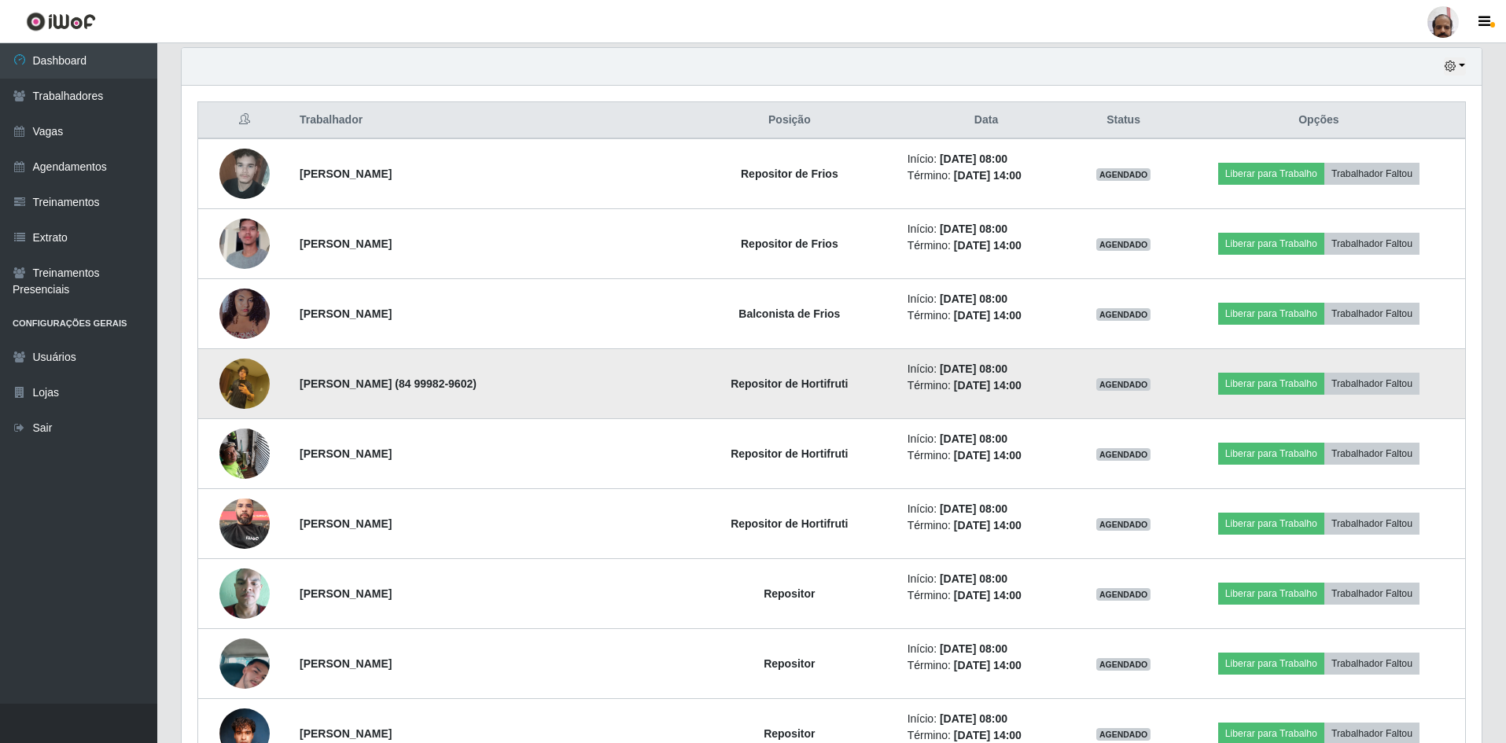
click at [261, 385] on img at bounding box center [244, 383] width 50 height 67
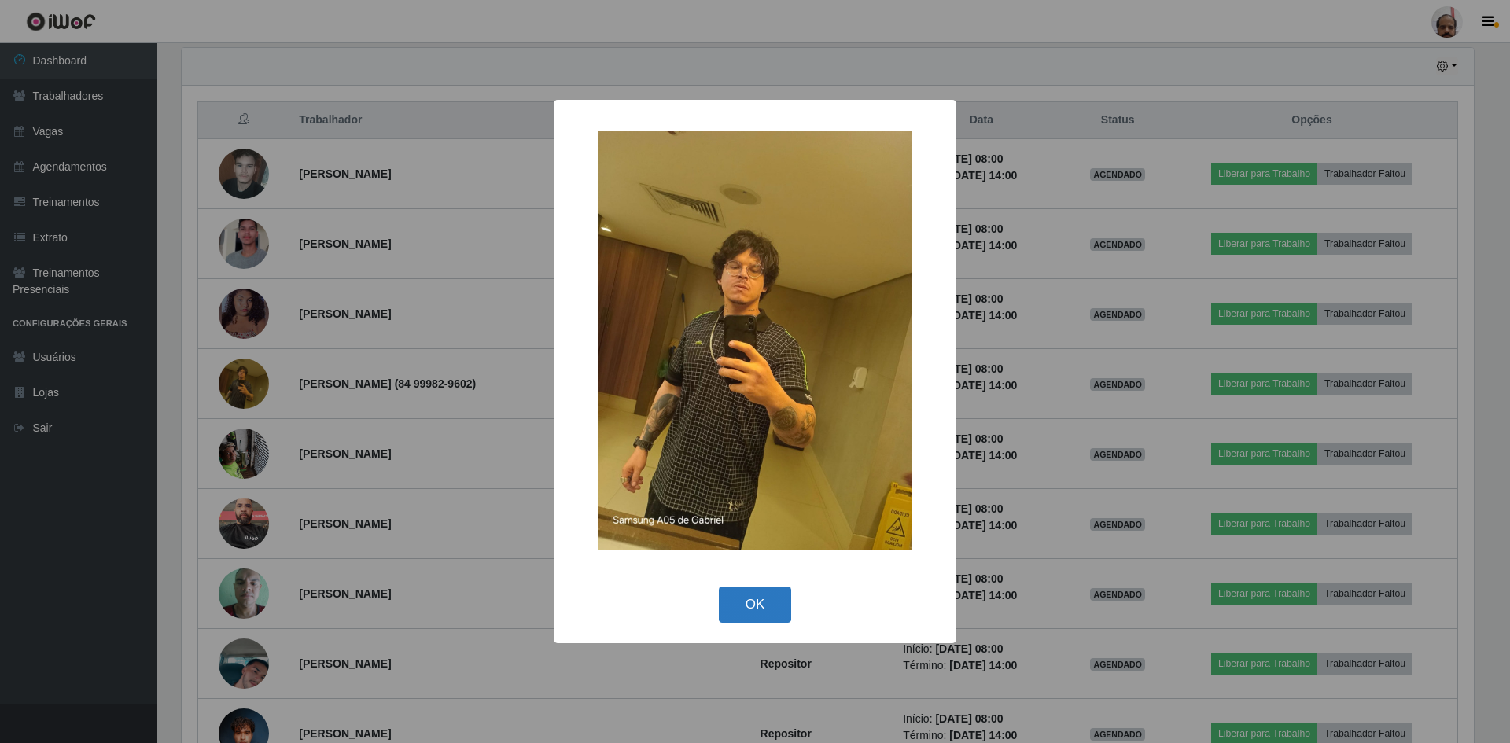
click at [755, 598] on button "OK" at bounding box center [755, 605] width 73 height 37
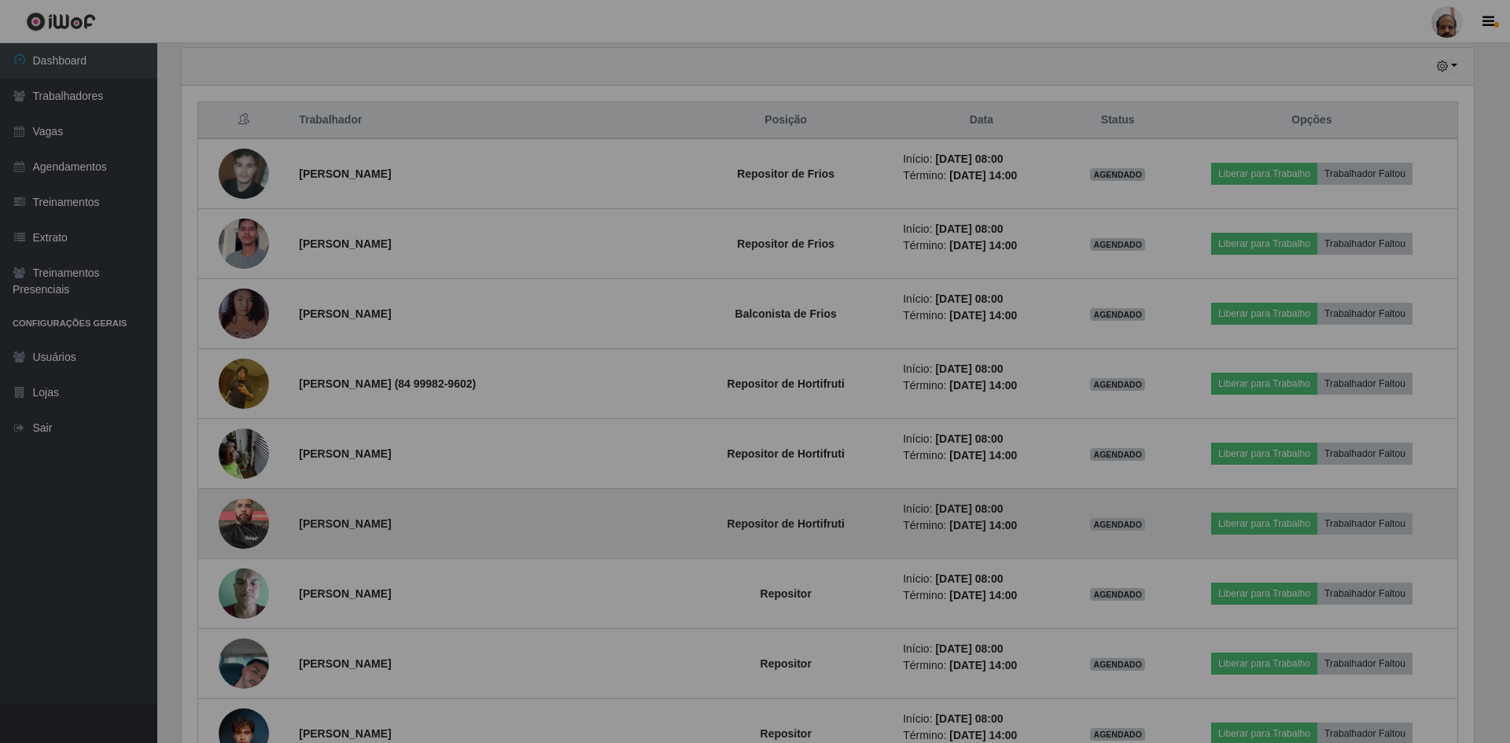
scroll to position [326, 1300]
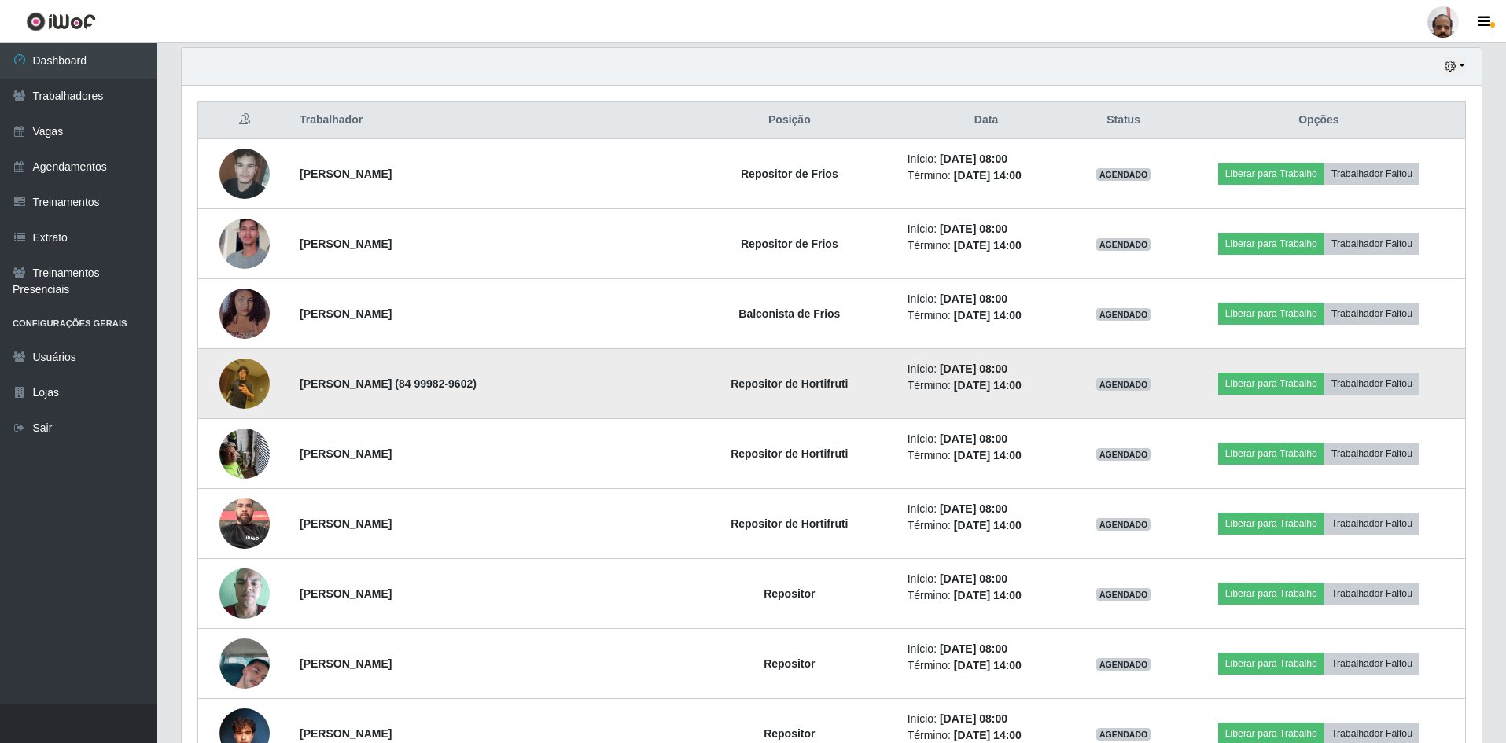
click at [252, 381] on img at bounding box center [244, 383] width 50 height 67
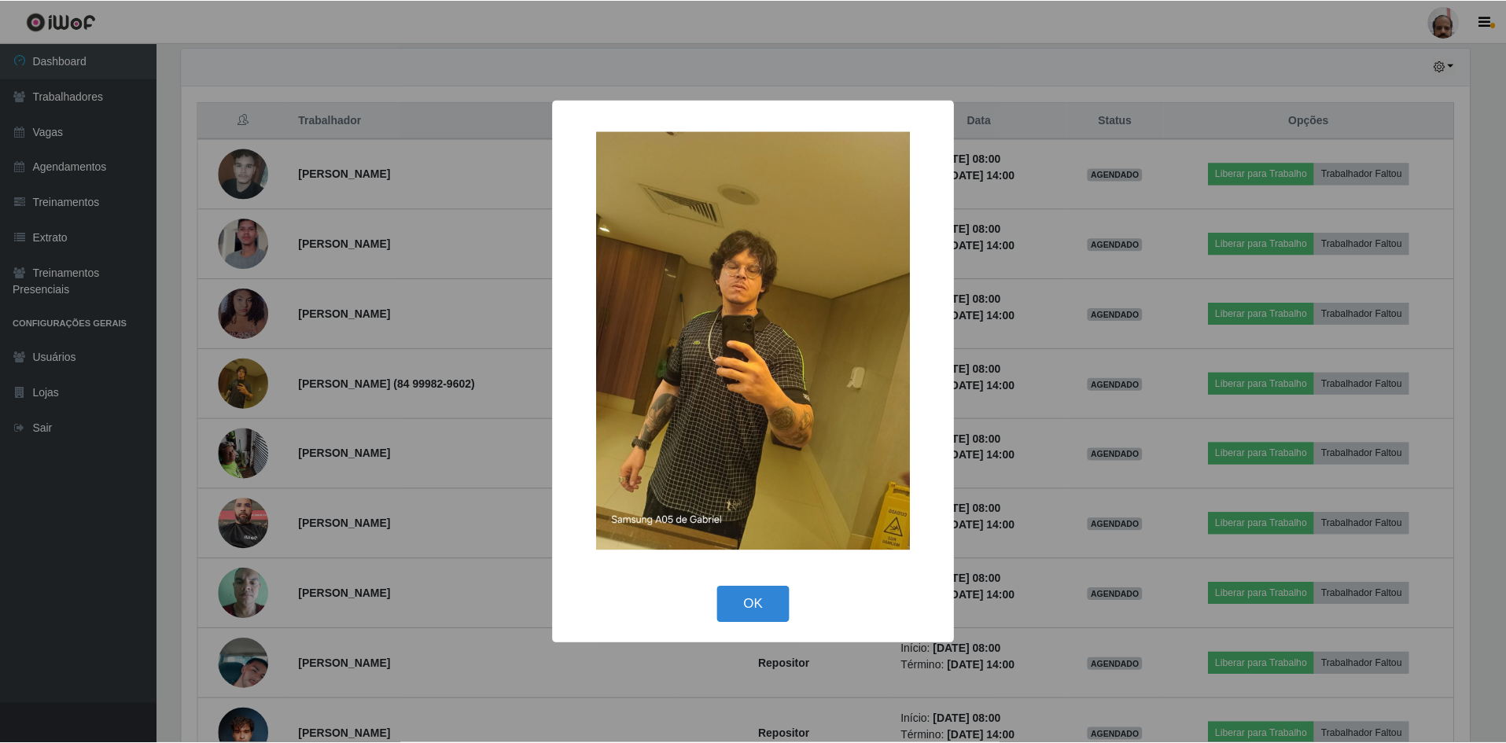
scroll to position [326, 1292]
click at [772, 603] on button "OK" at bounding box center [755, 605] width 73 height 37
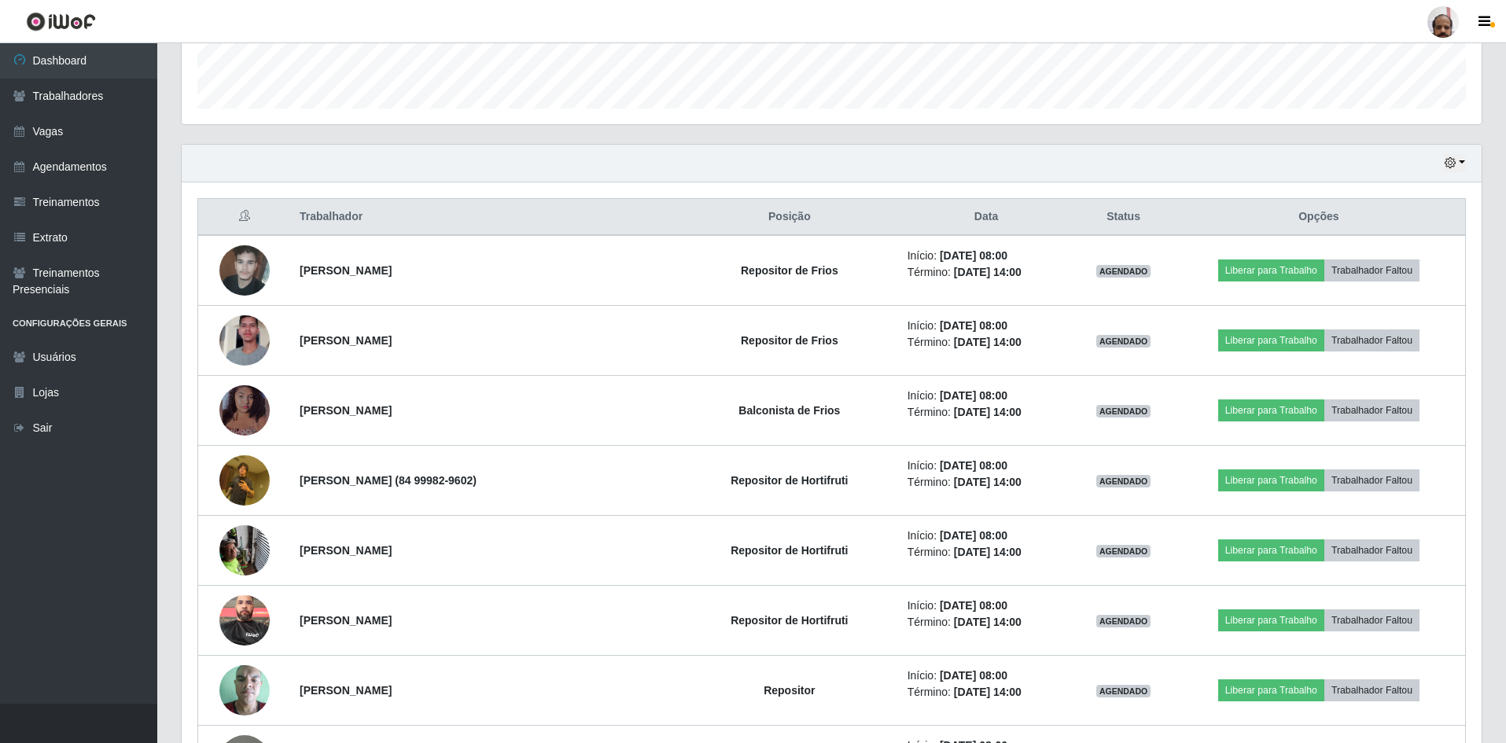
scroll to position [236, 0]
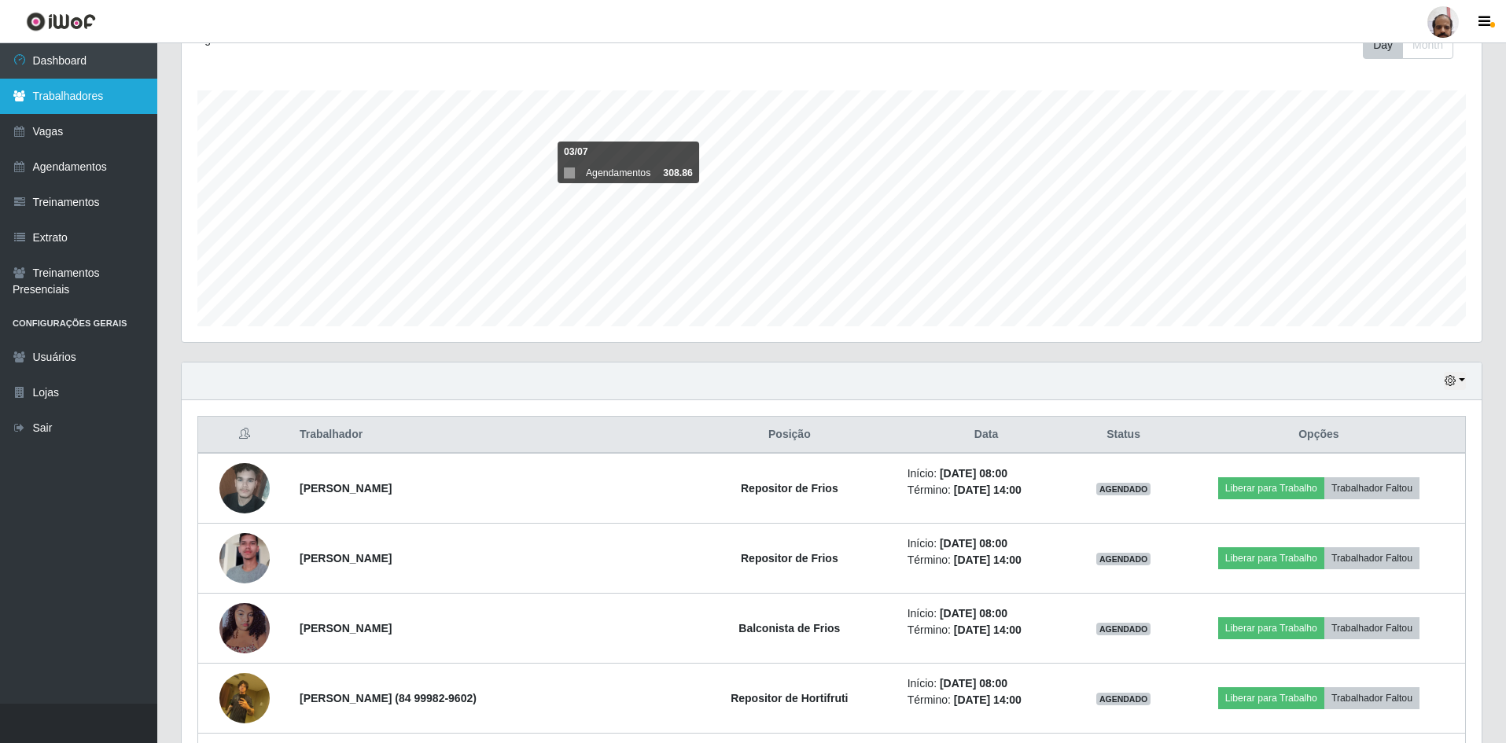
click at [76, 99] on link "Trabalhadores" at bounding box center [78, 96] width 157 height 35
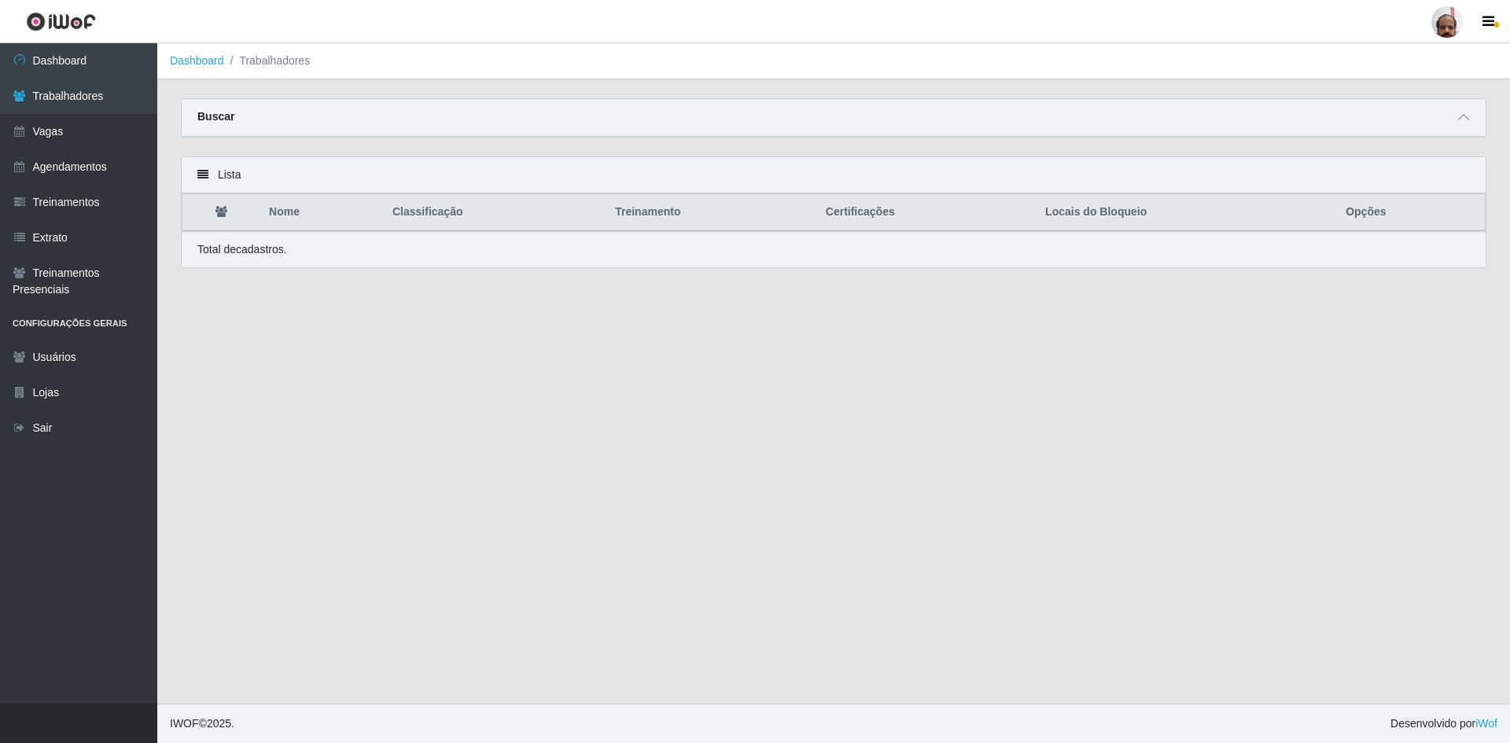
click at [1464, 127] on div "Buscar" at bounding box center [834, 118] width 1304 height 38
click at [1464, 120] on icon at bounding box center [1463, 117] width 11 height 11
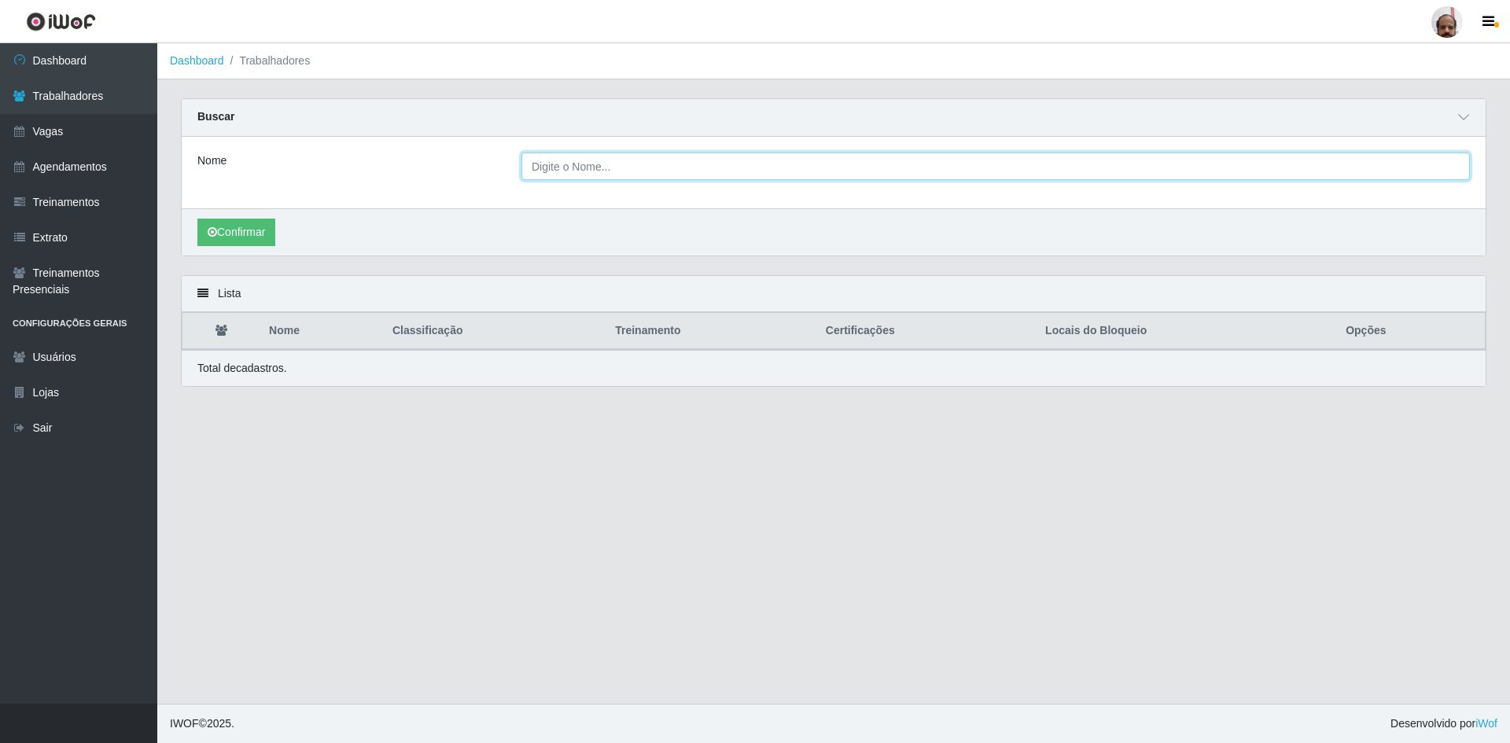
click at [548, 172] on input "Nome" at bounding box center [995, 167] width 948 height 28
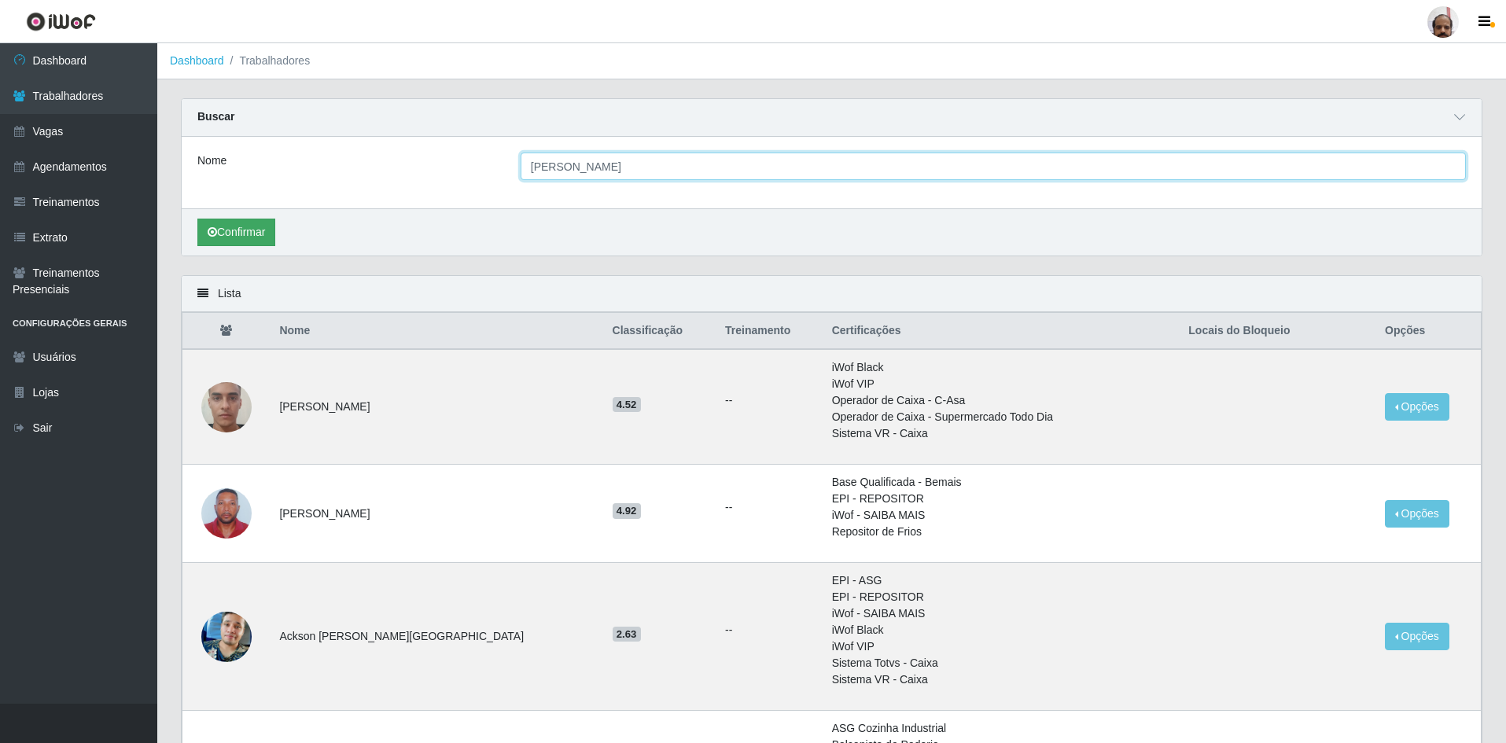
type input "[PERSON_NAME]"
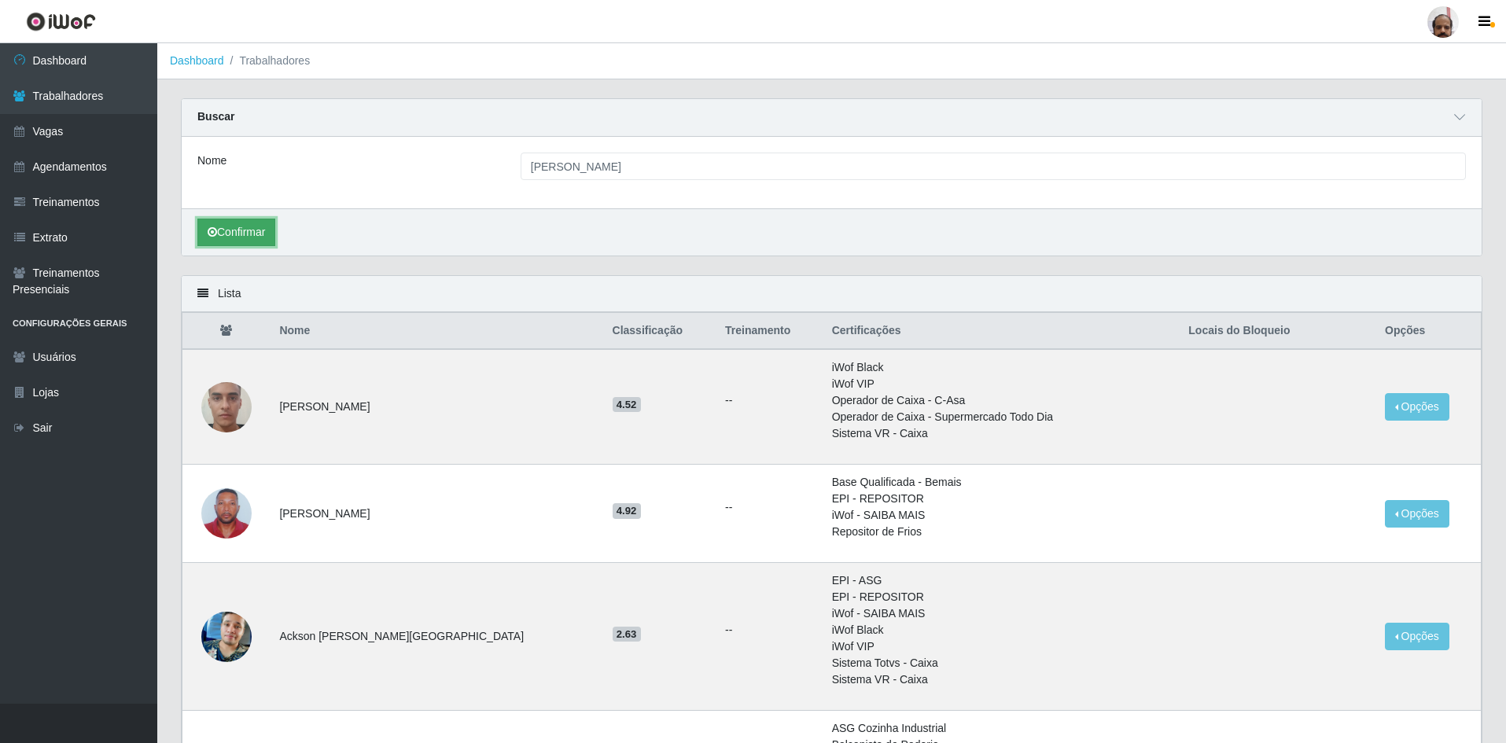
click at [234, 232] on button "Confirmar" at bounding box center [236, 233] width 78 height 28
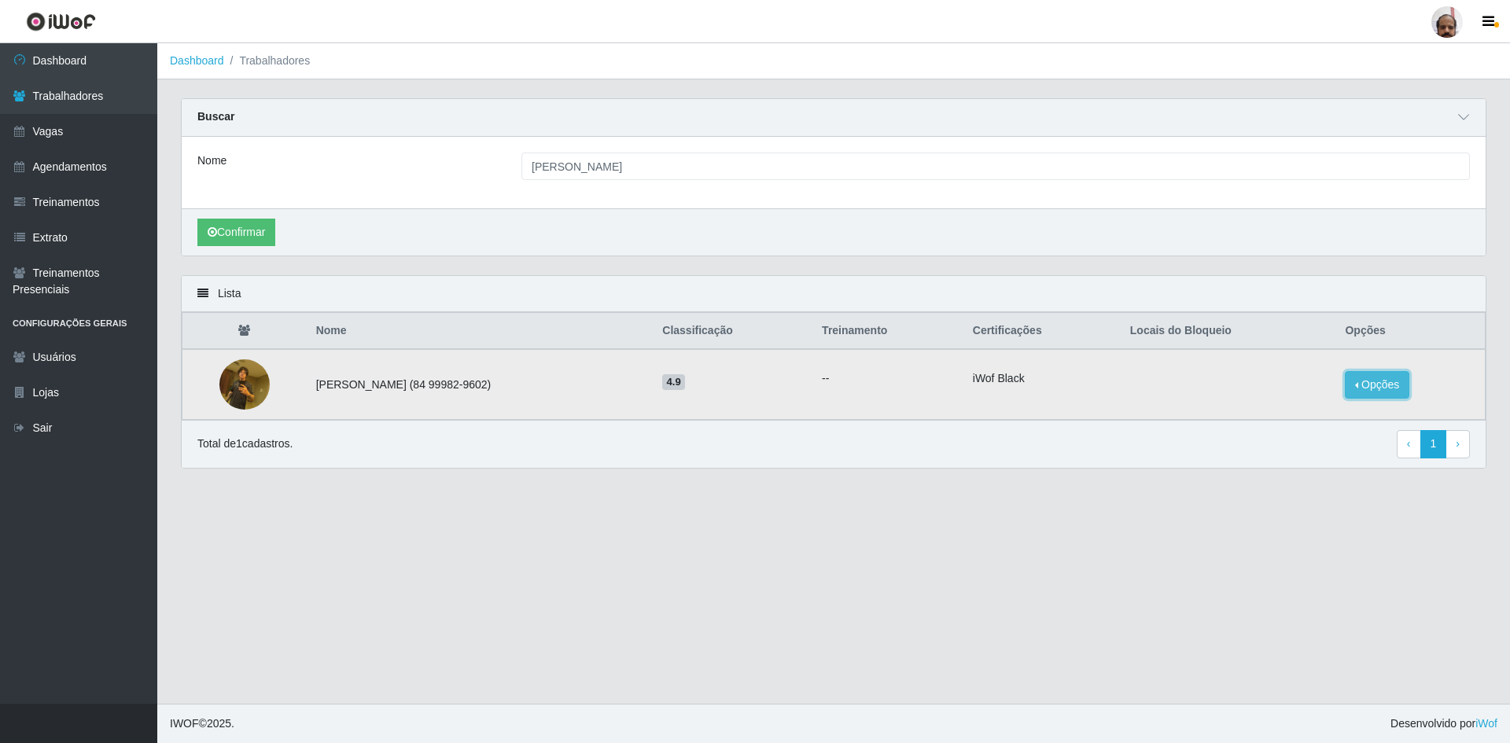
click at [1369, 392] on button "Opções" at bounding box center [1377, 385] width 64 height 28
click at [1303, 403] on button "Bloquear - Loja" at bounding box center [1279, 400] width 127 height 32
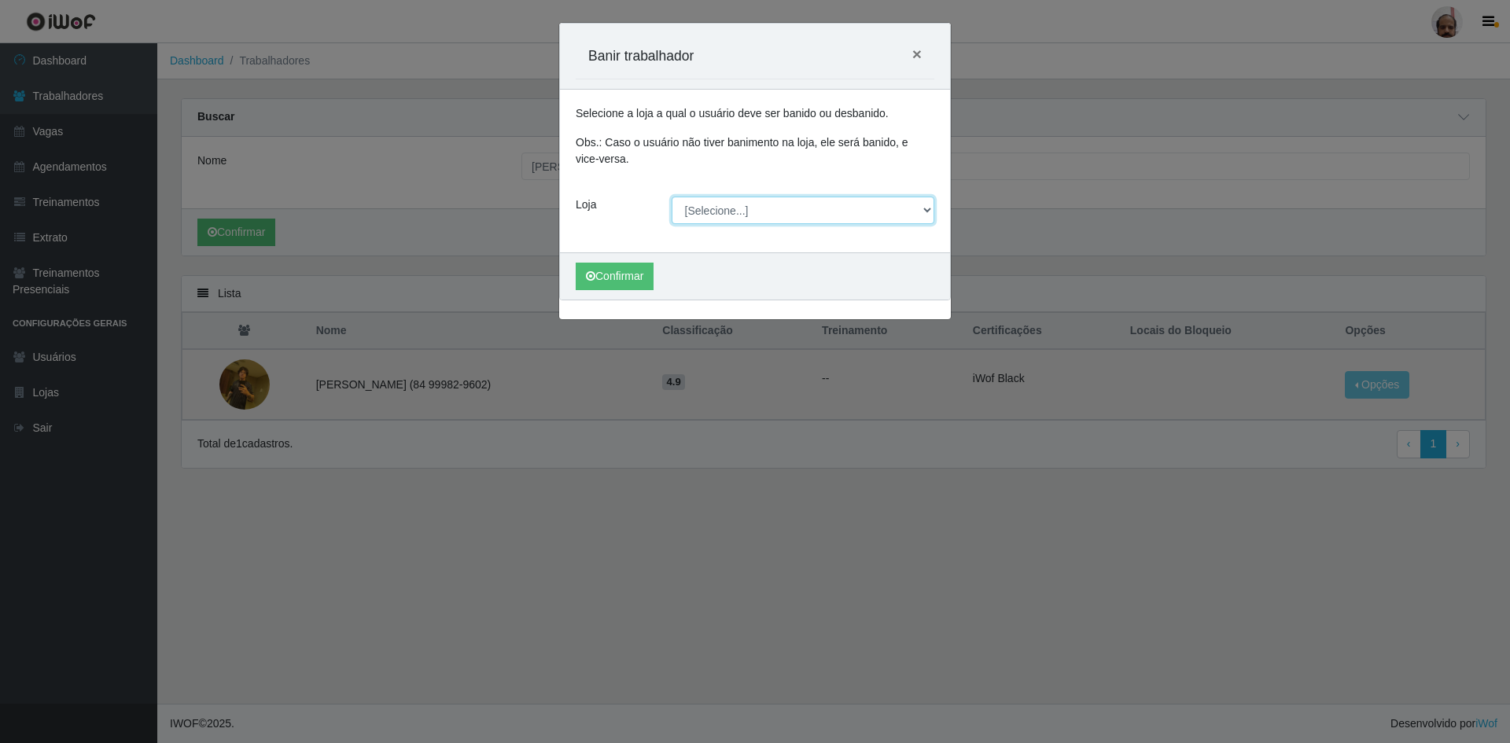
click at [923, 214] on select "[Selecione...] Mar Vermelho - Loja 05" at bounding box center [803, 211] width 263 height 28
select select "252"
click at [672, 197] on select "[Selecione...] Mar Vermelho - Loja 05" at bounding box center [803, 211] width 263 height 28
click at [621, 277] on button "Confirmar" at bounding box center [615, 277] width 78 height 28
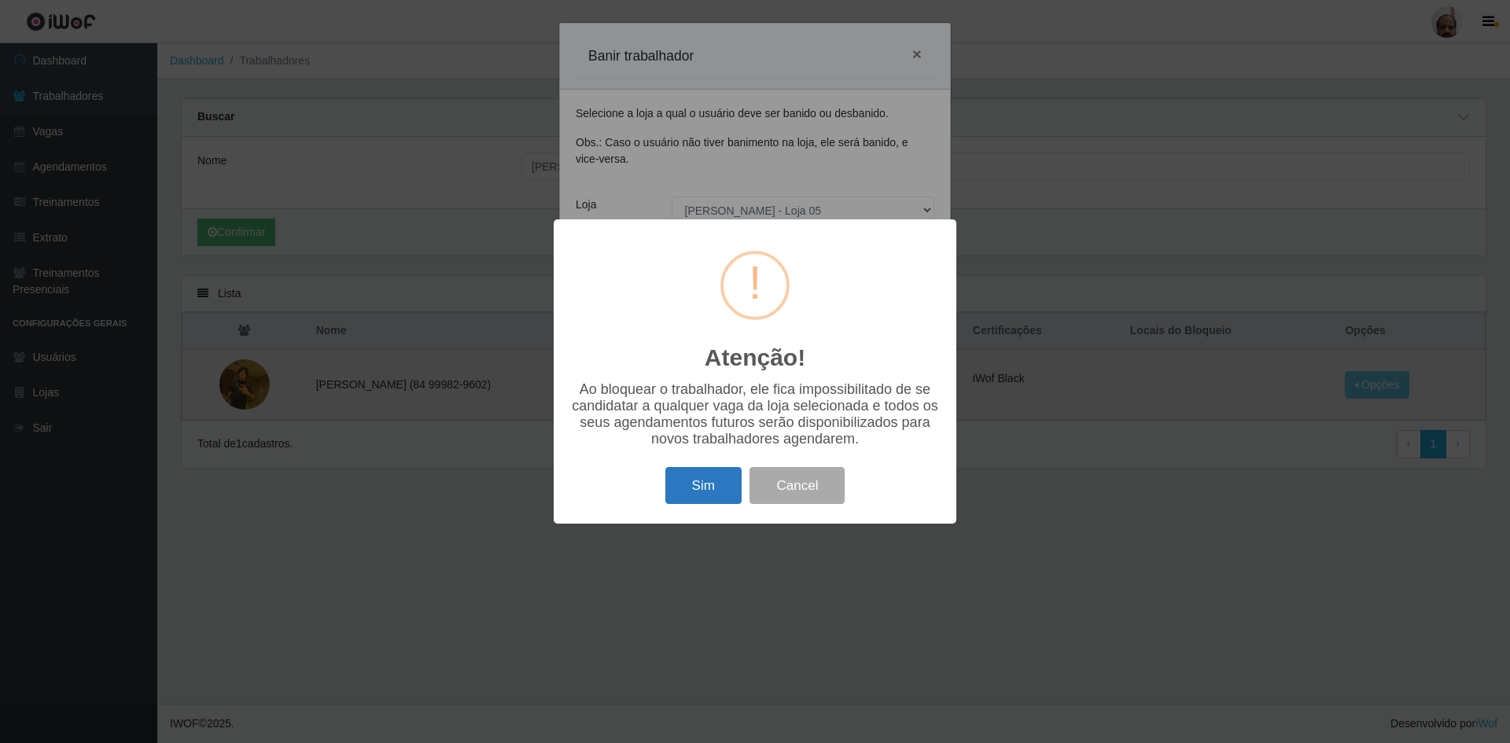
click at [720, 488] on button "Sim" at bounding box center [703, 485] width 76 height 37
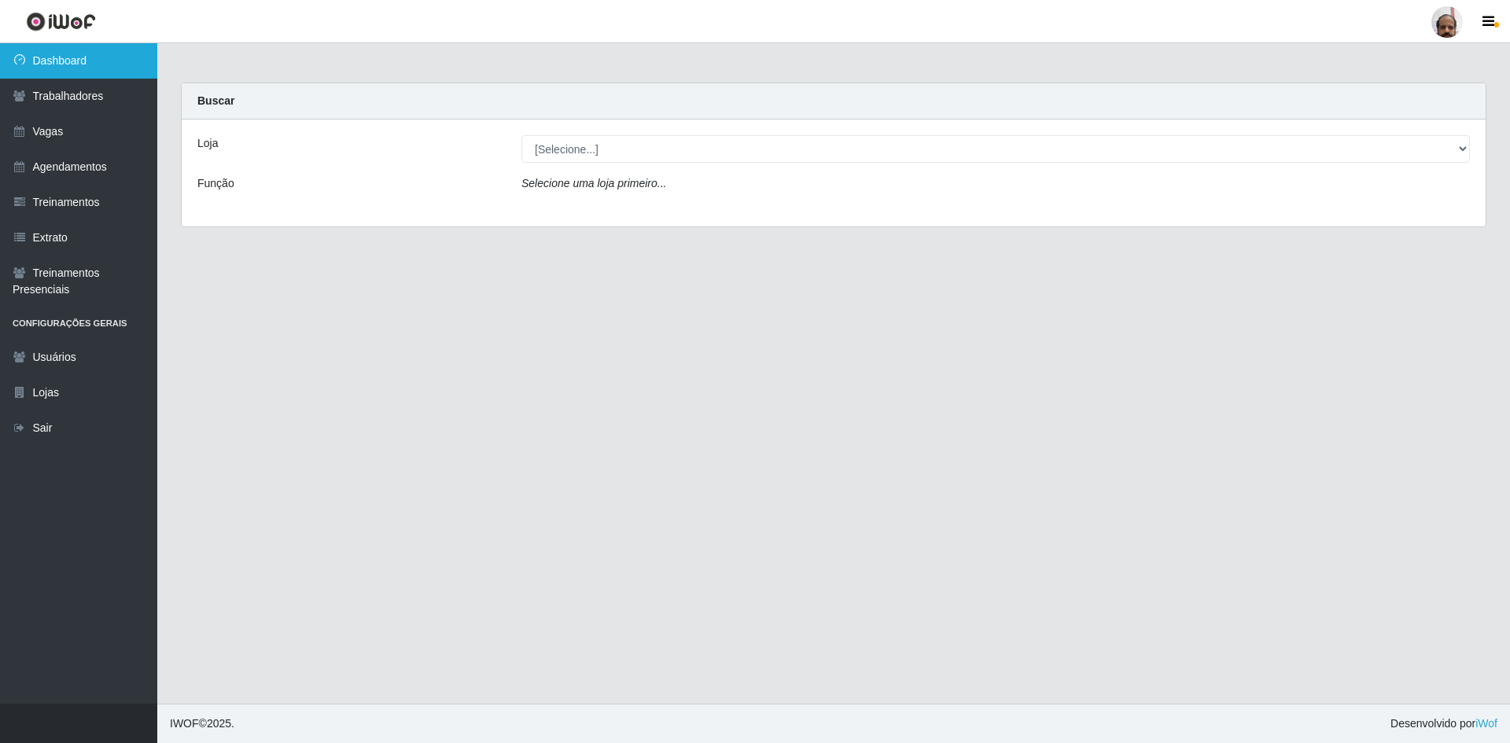
click at [113, 68] on link "Dashboard" at bounding box center [78, 60] width 157 height 35
click at [55, 64] on link "Dashboard" at bounding box center [78, 60] width 157 height 35
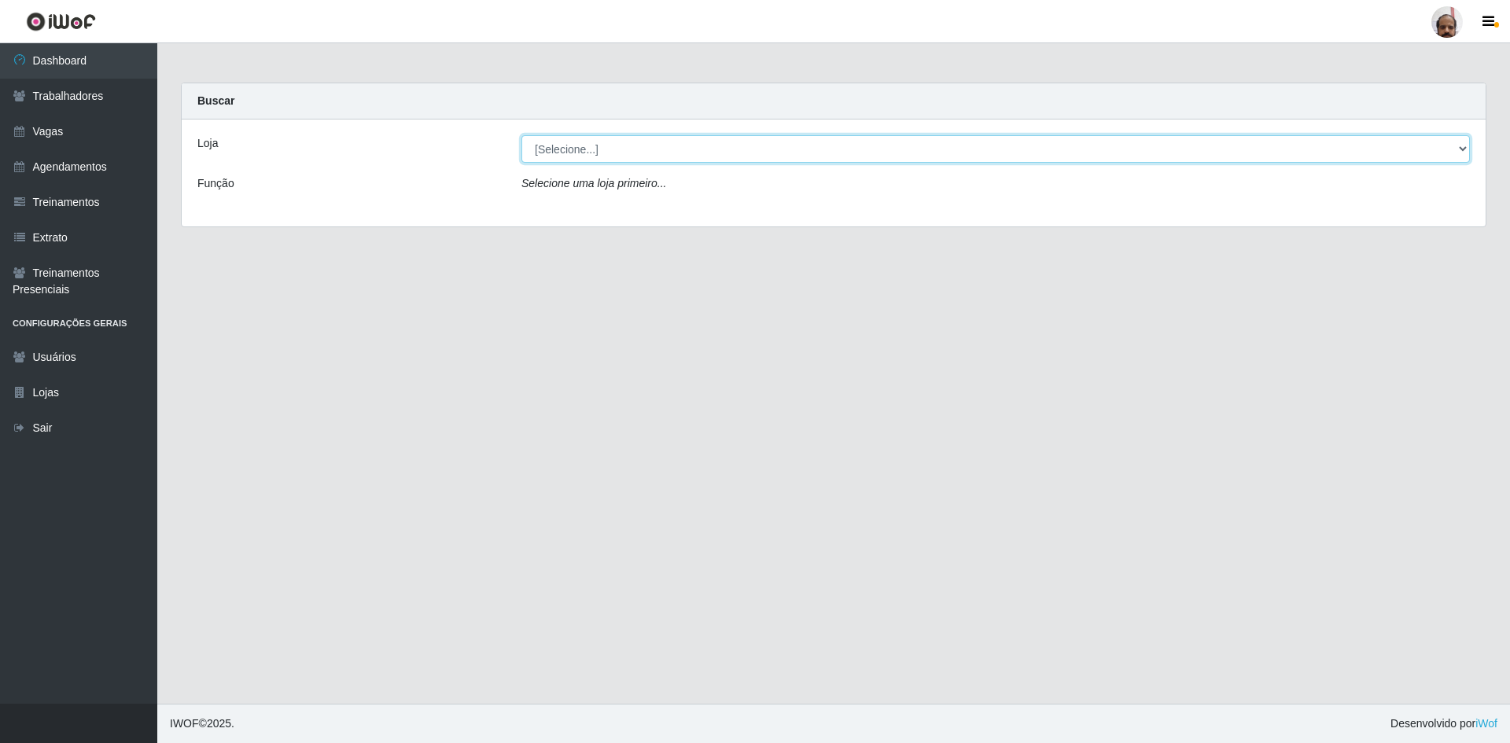
drag, startPoint x: 1457, startPoint y: 154, endPoint x: 1417, endPoint y: 155, distance: 39.3
click at [1456, 154] on select "[Selecione...] Mar Vermelho - Loja 05" at bounding box center [995, 149] width 948 height 28
select select "252"
click at [521, 135] on select "[Selecione...] Mar Vermelho - Loja 05" at bounding box center [995, 149] width 948 height 28
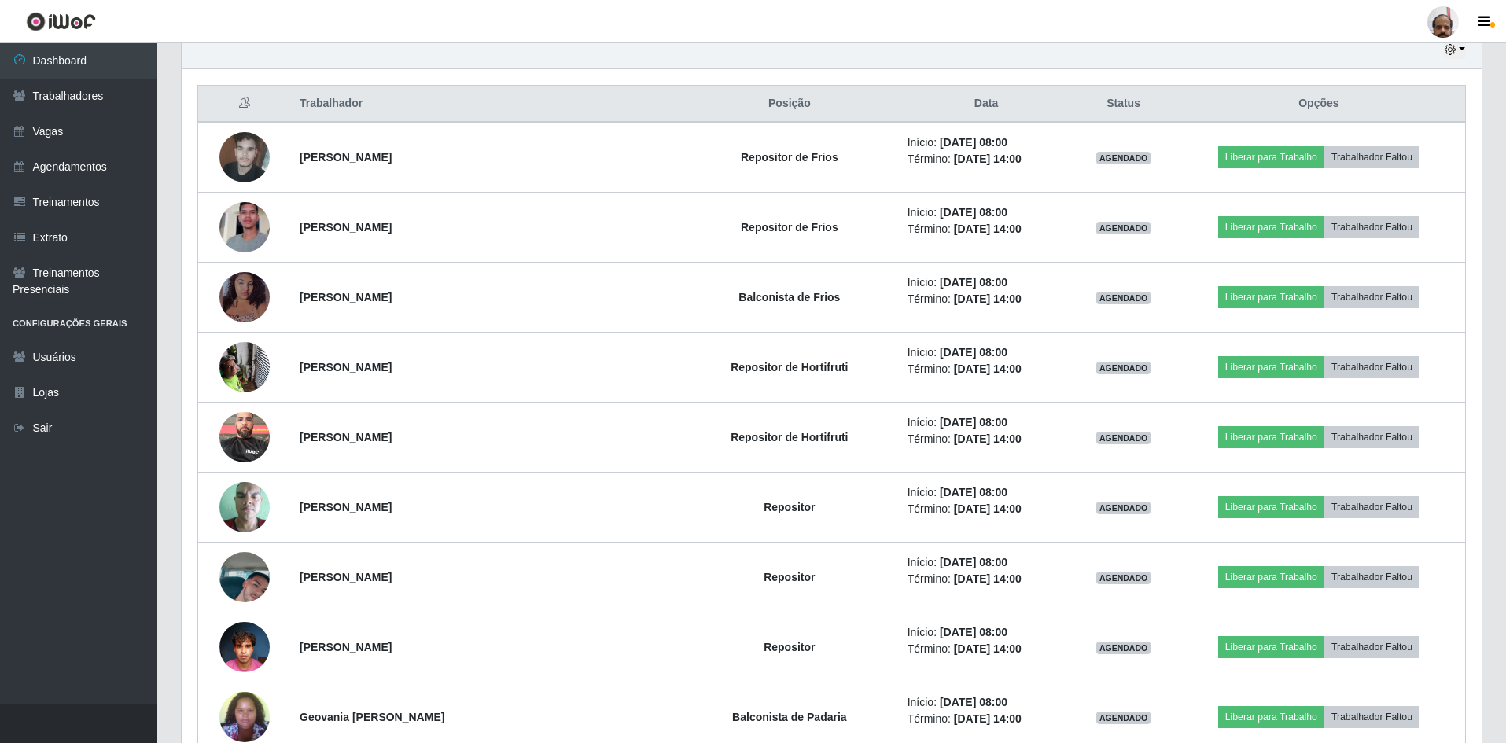
scroll to position [629, 0]
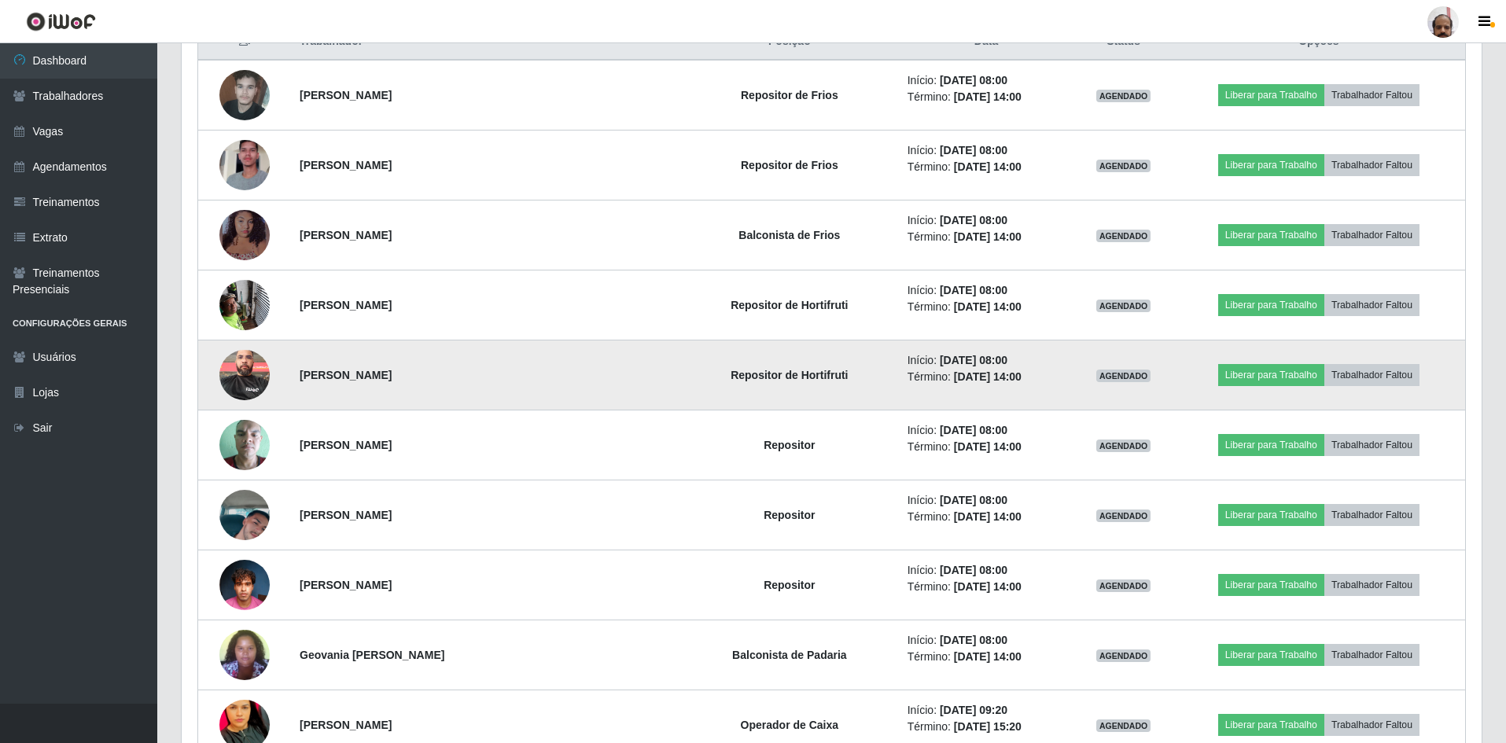
click at [246, 390] on img at bounding box center [244, 374] width 50 height 67
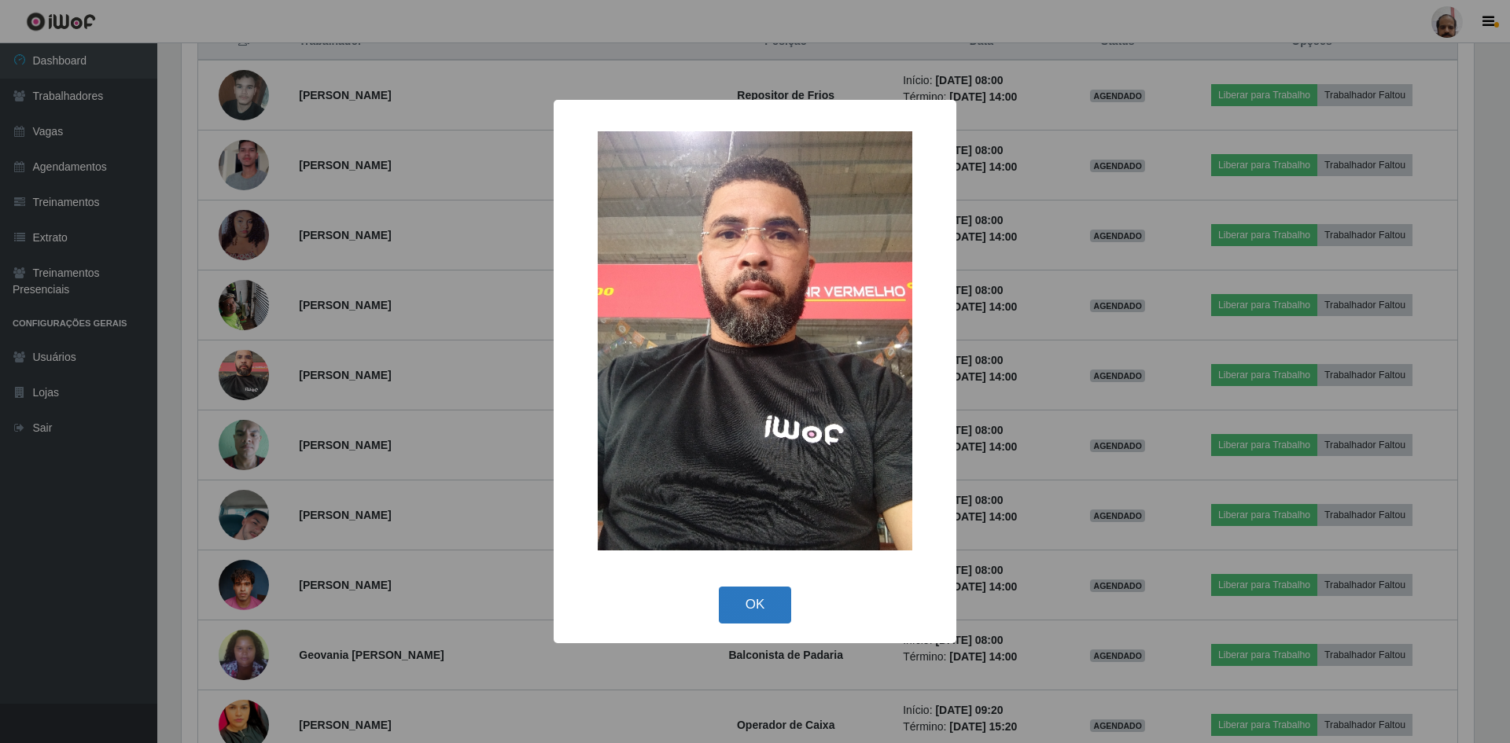
click at [754, 615] on button "OK" at bounding box center [755, 605] width 73 height 37
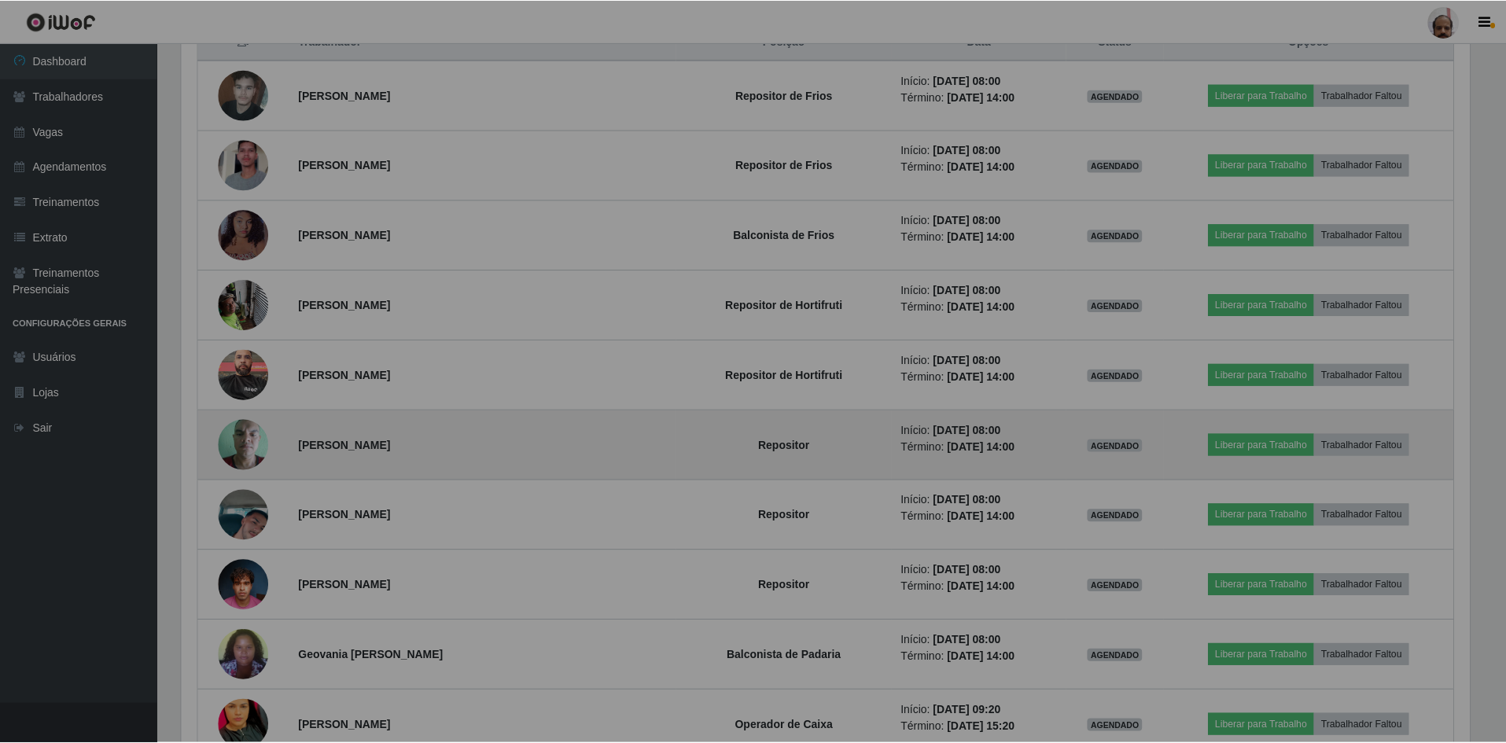
scroll to position [326, 1300]
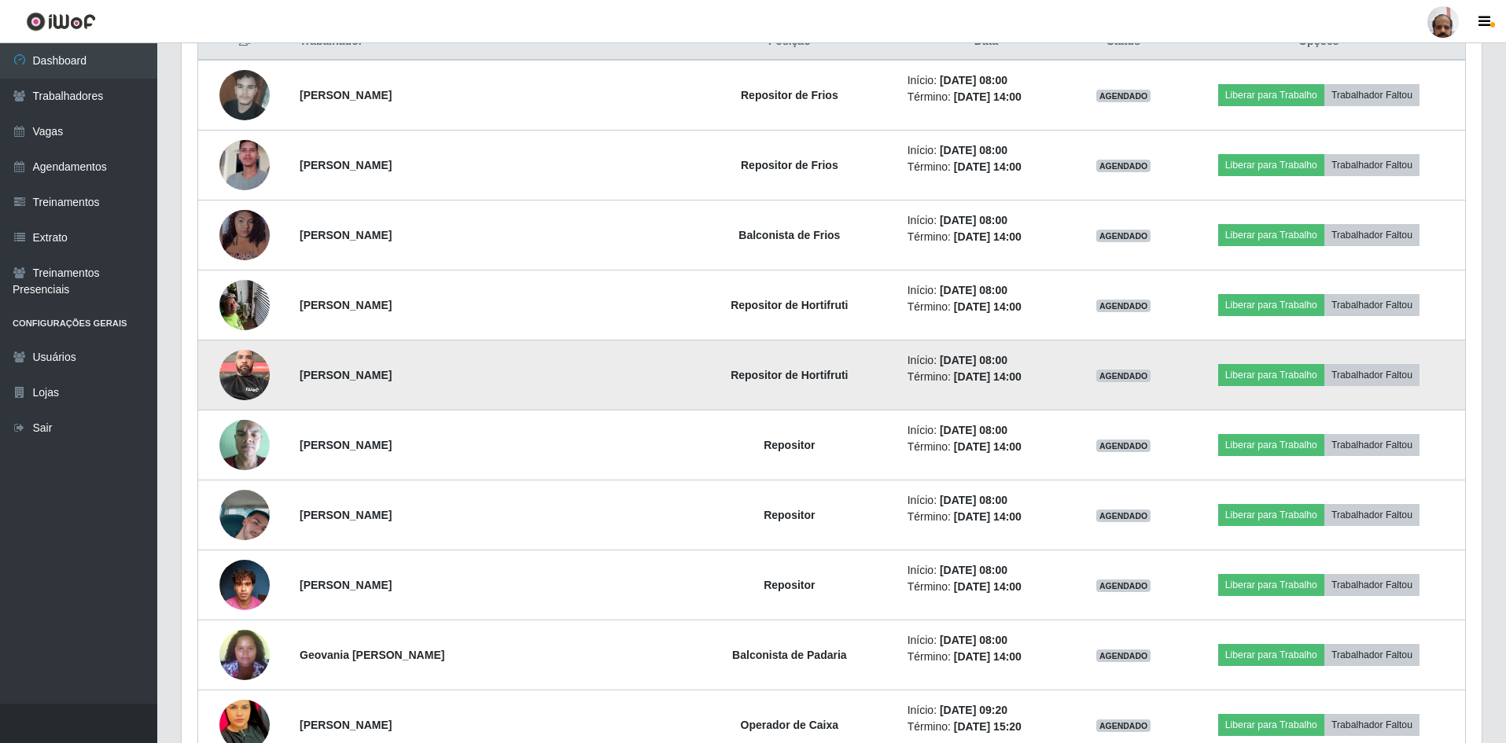
click at [239, 369] on img at bounding box center [244, 374] width 50 height 67
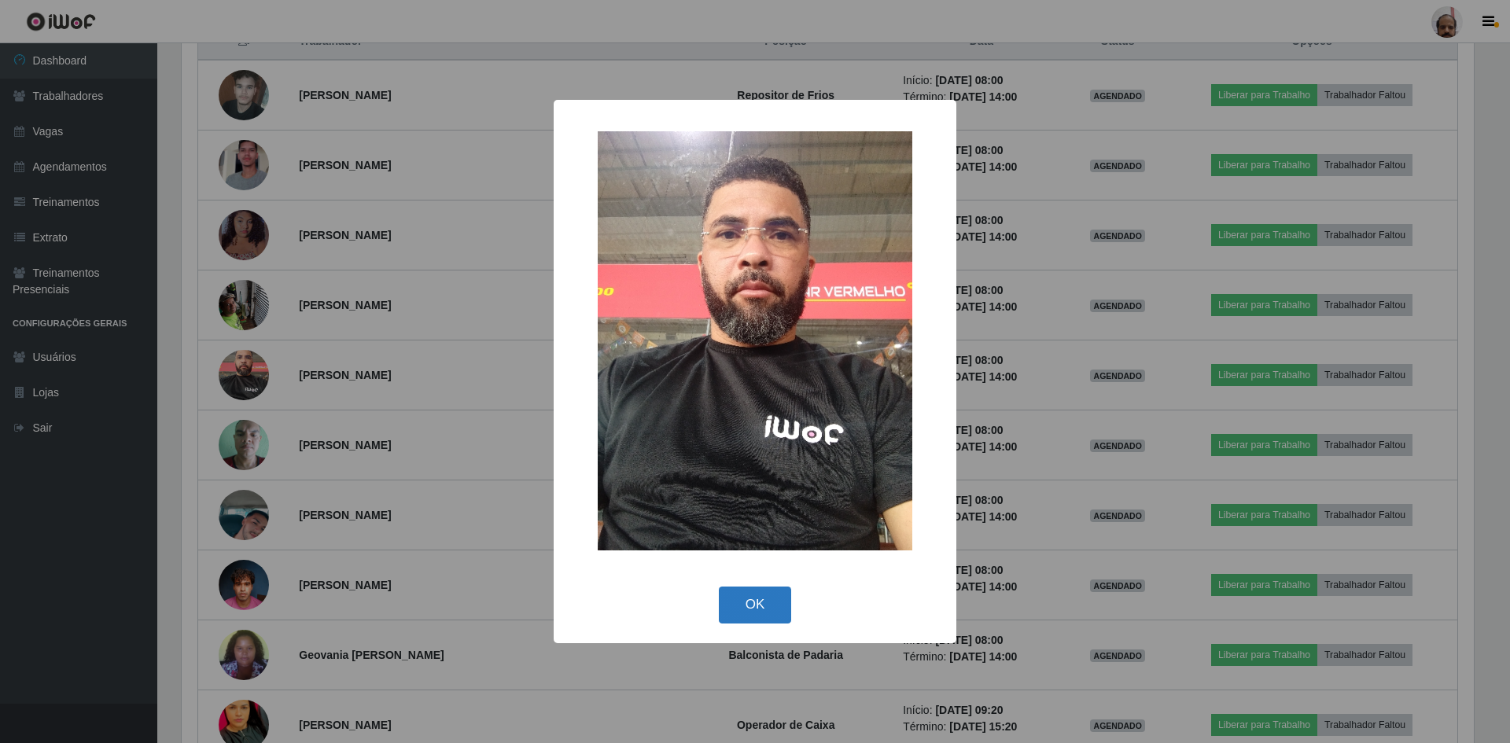
click at [757, 597] on button "OK" at bounding box center [755, 605] width 73 height 37
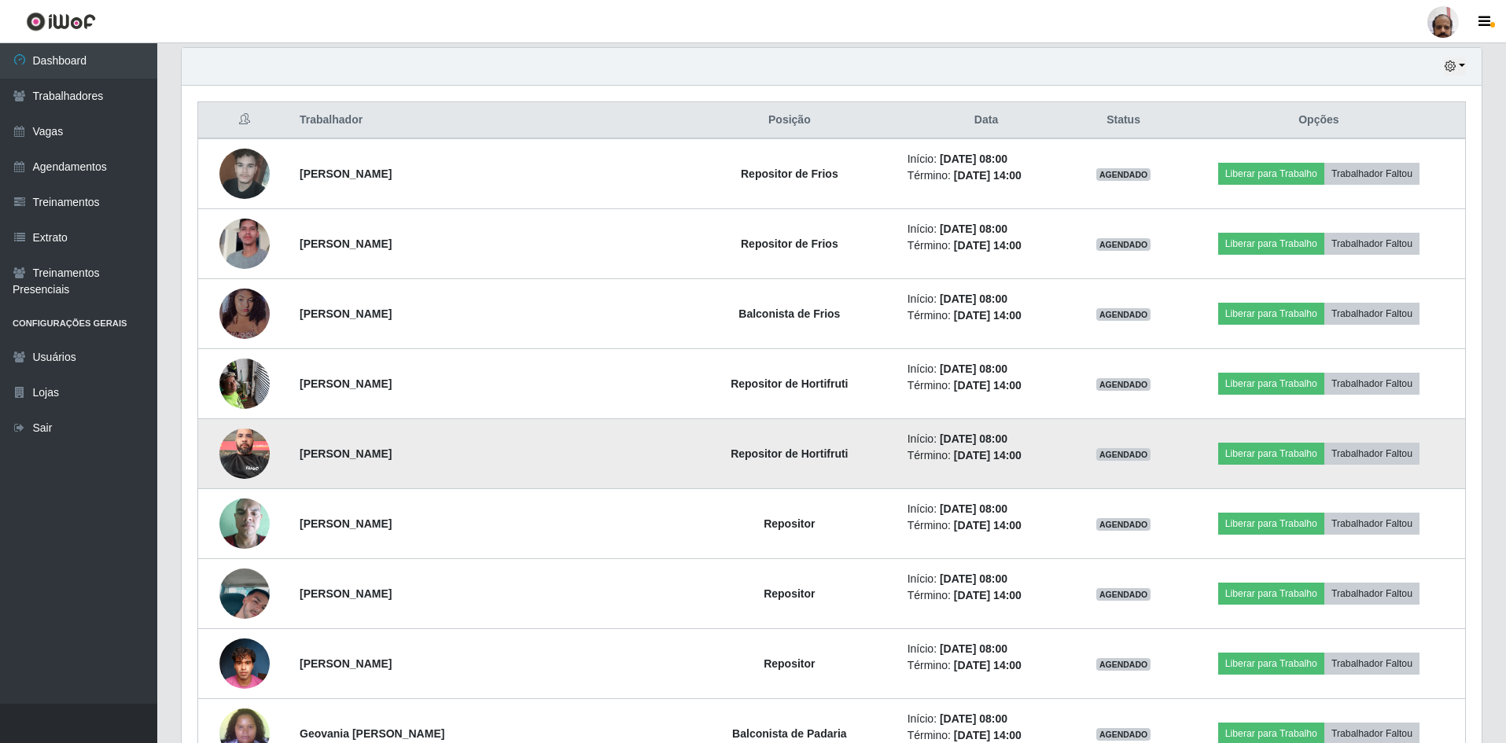
scroll to position [629, 0]
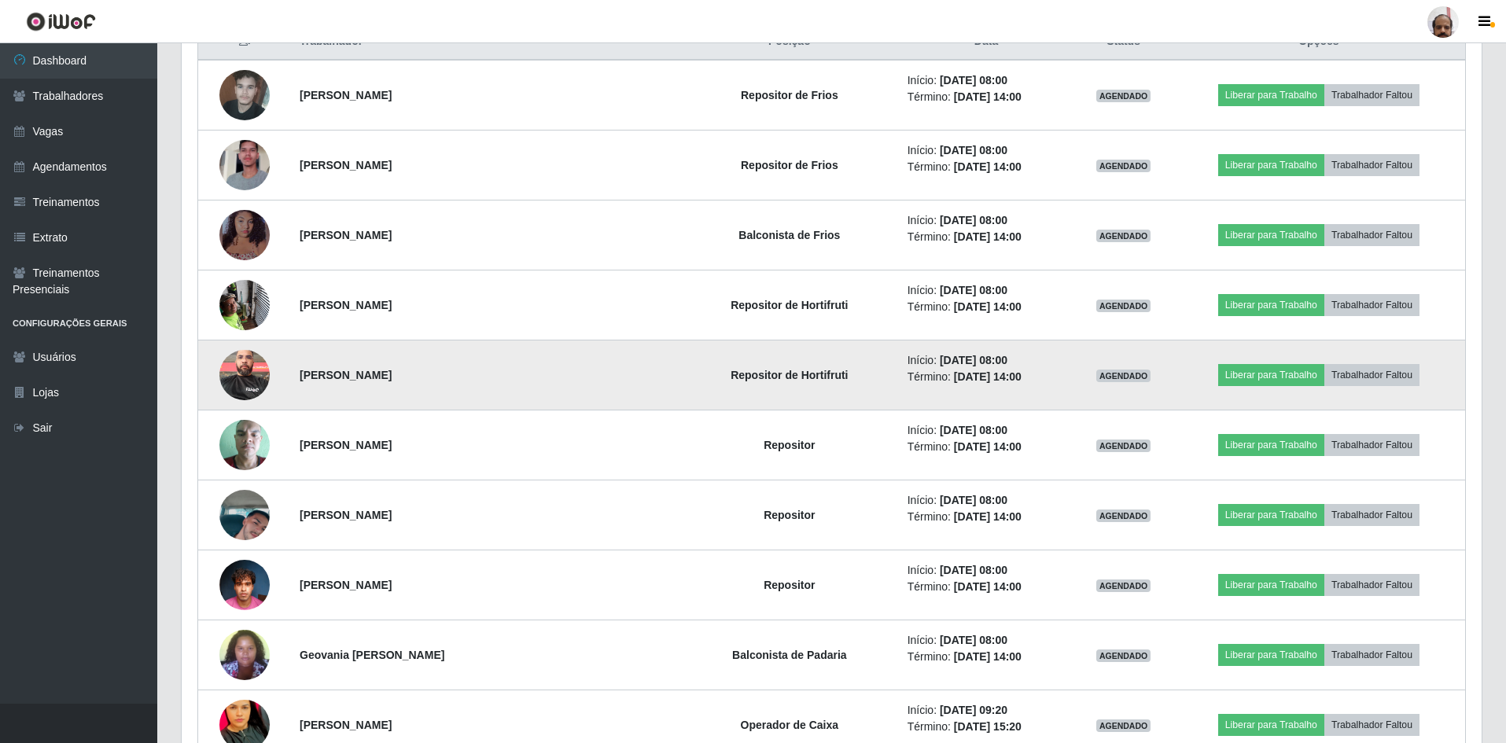
click at [240, 385] on img at bounding box center [244, 374] width 50 height 67
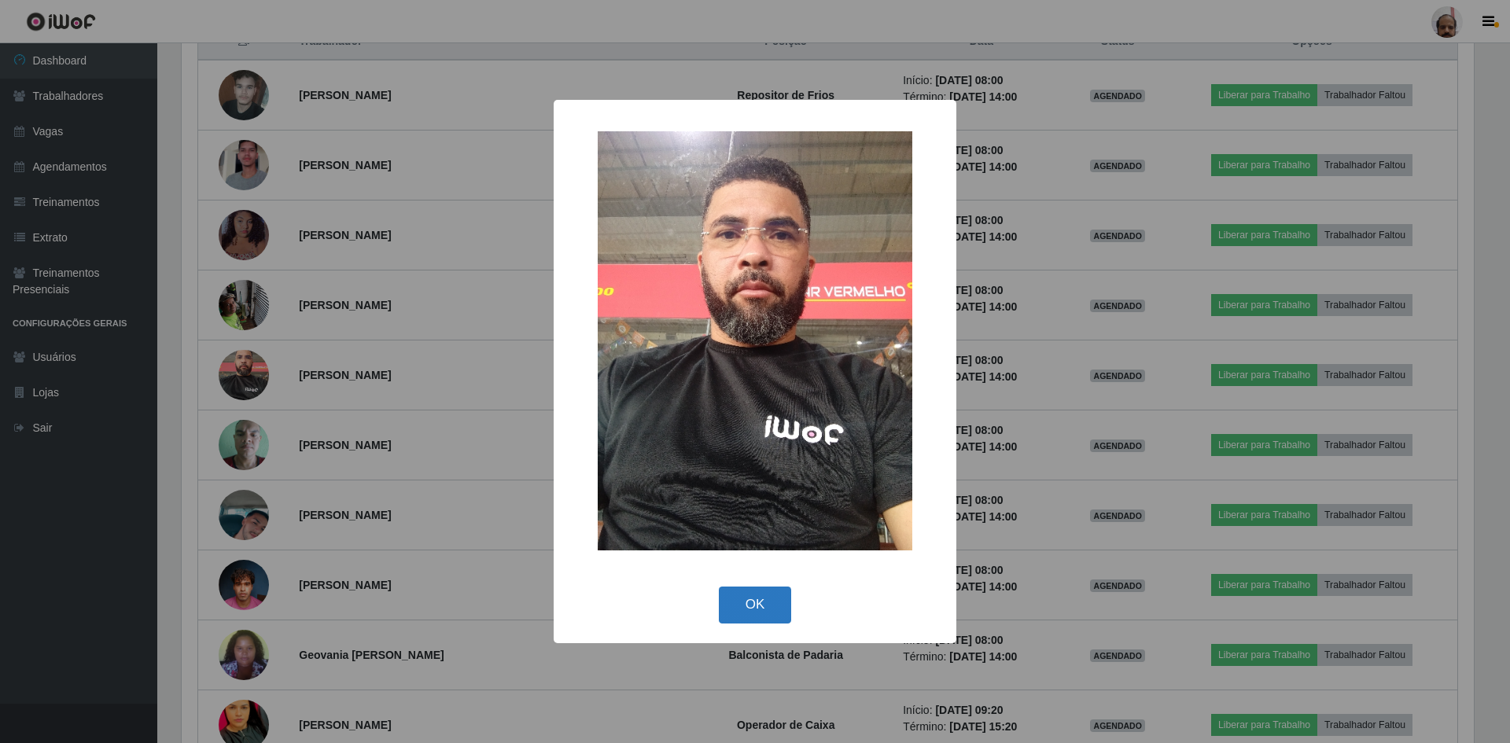
click at [762, 593] on button "OK" at bounding box center [755, 605] width 73 height 37
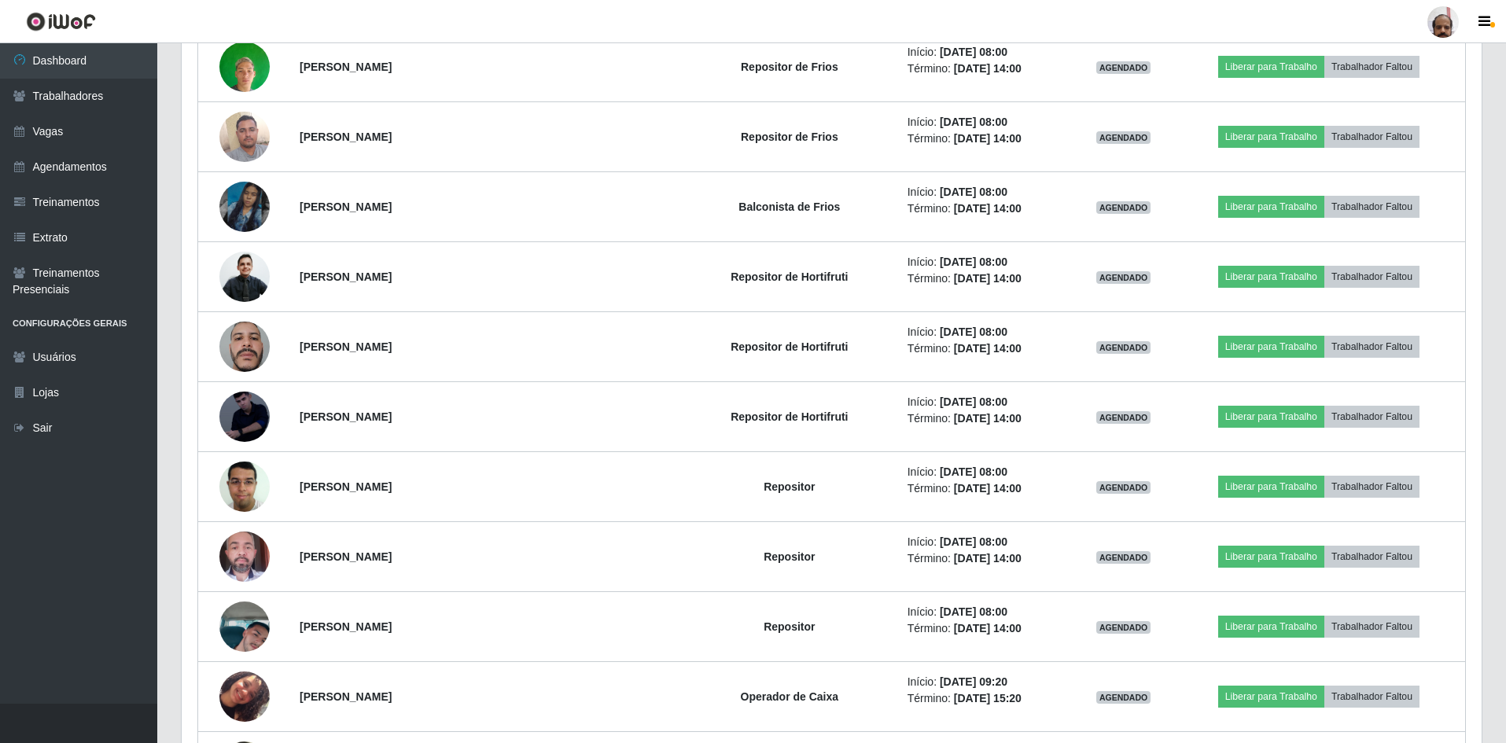
scroll to position [4090, 0]
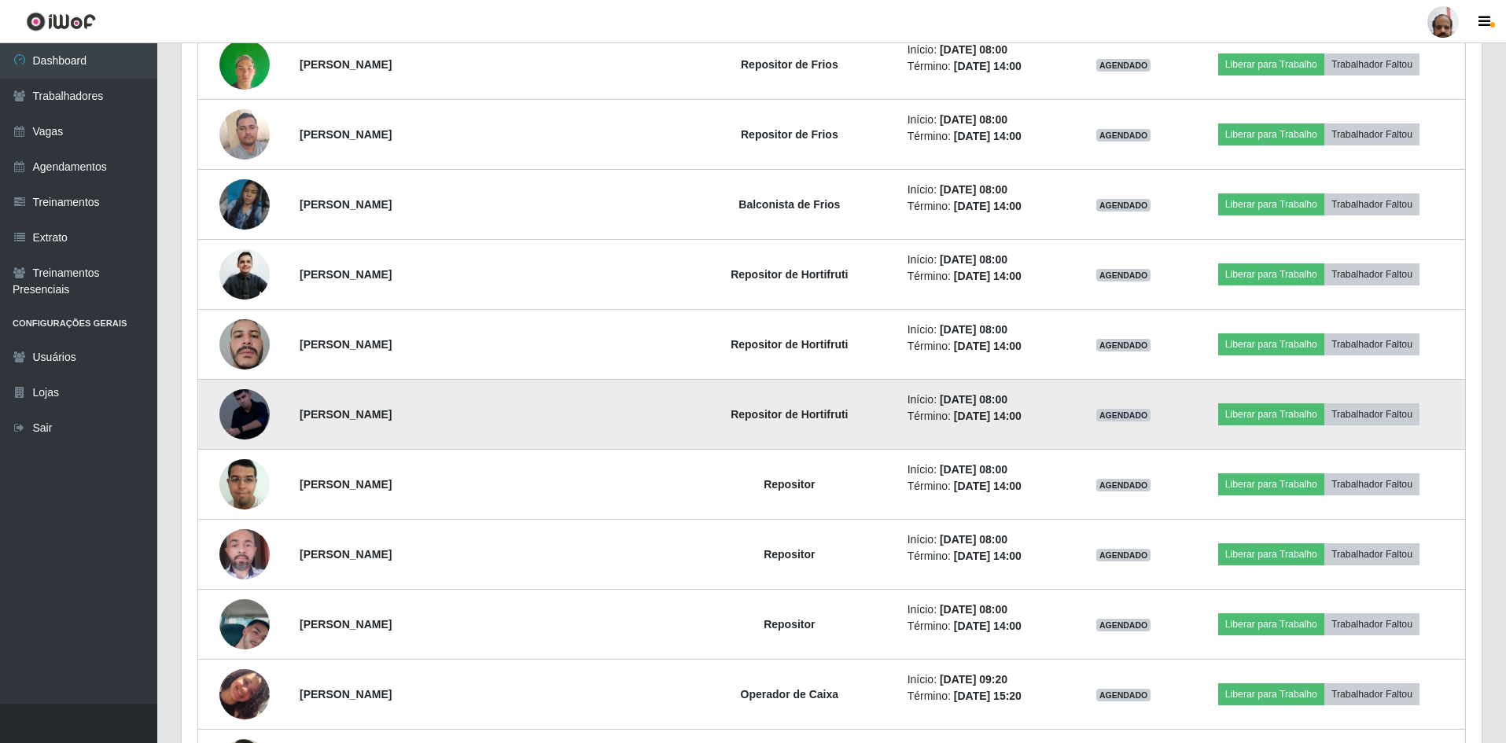
click at [254, 411] on img at bounding box center [244, 415] width 50 height 64
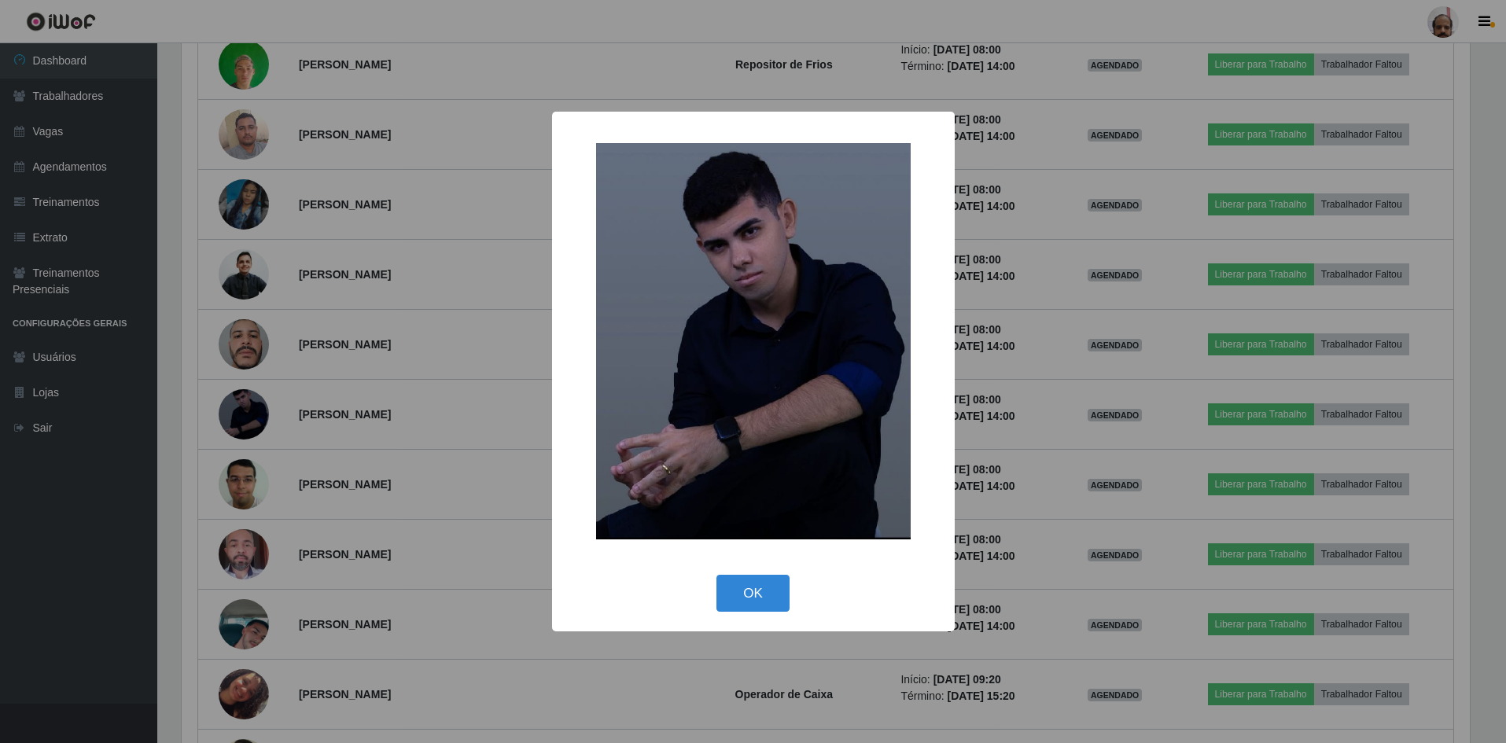
scroll to position [326, 1292]
click at [769, 600] on button "OK" at bounding box center [755, 593] width 73 height 37
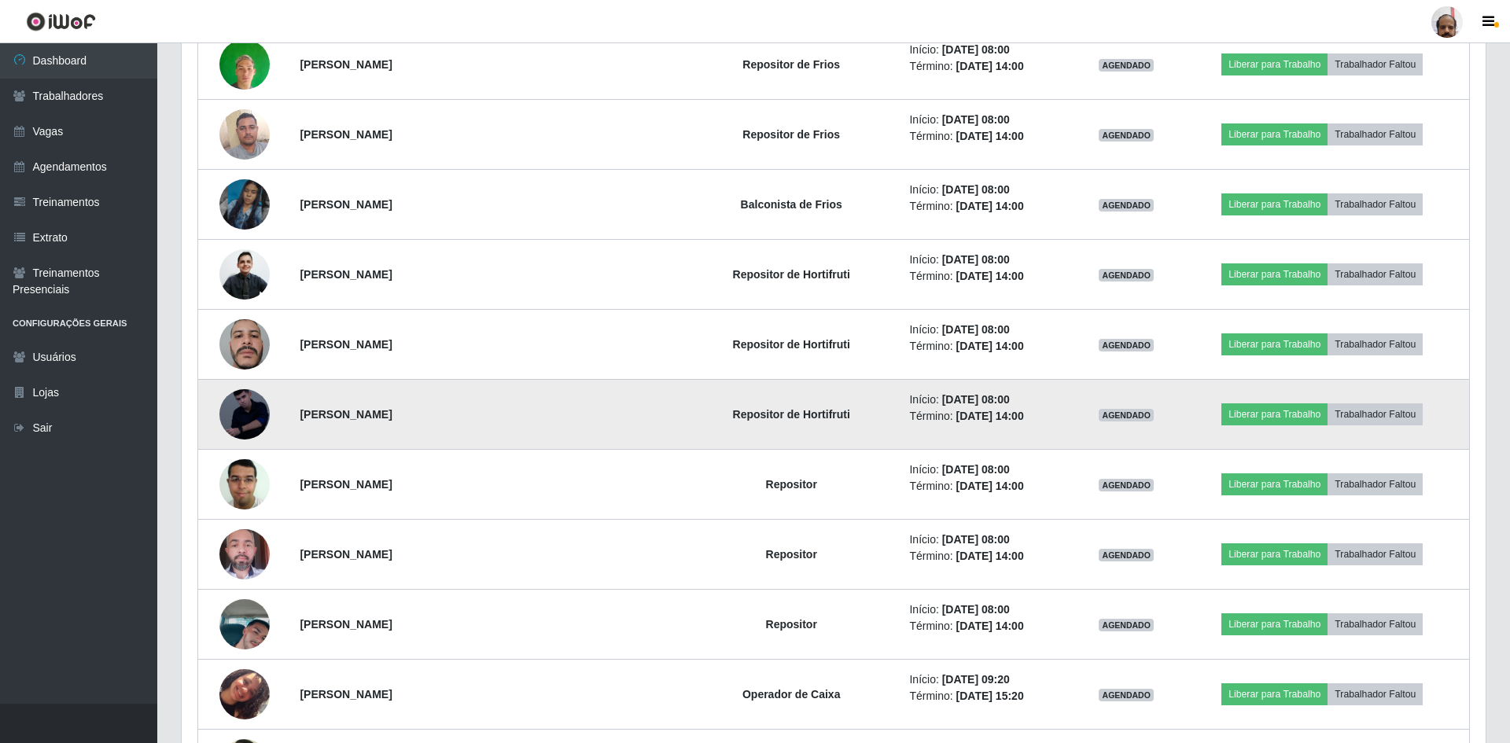
scroll to position [326, 1300]
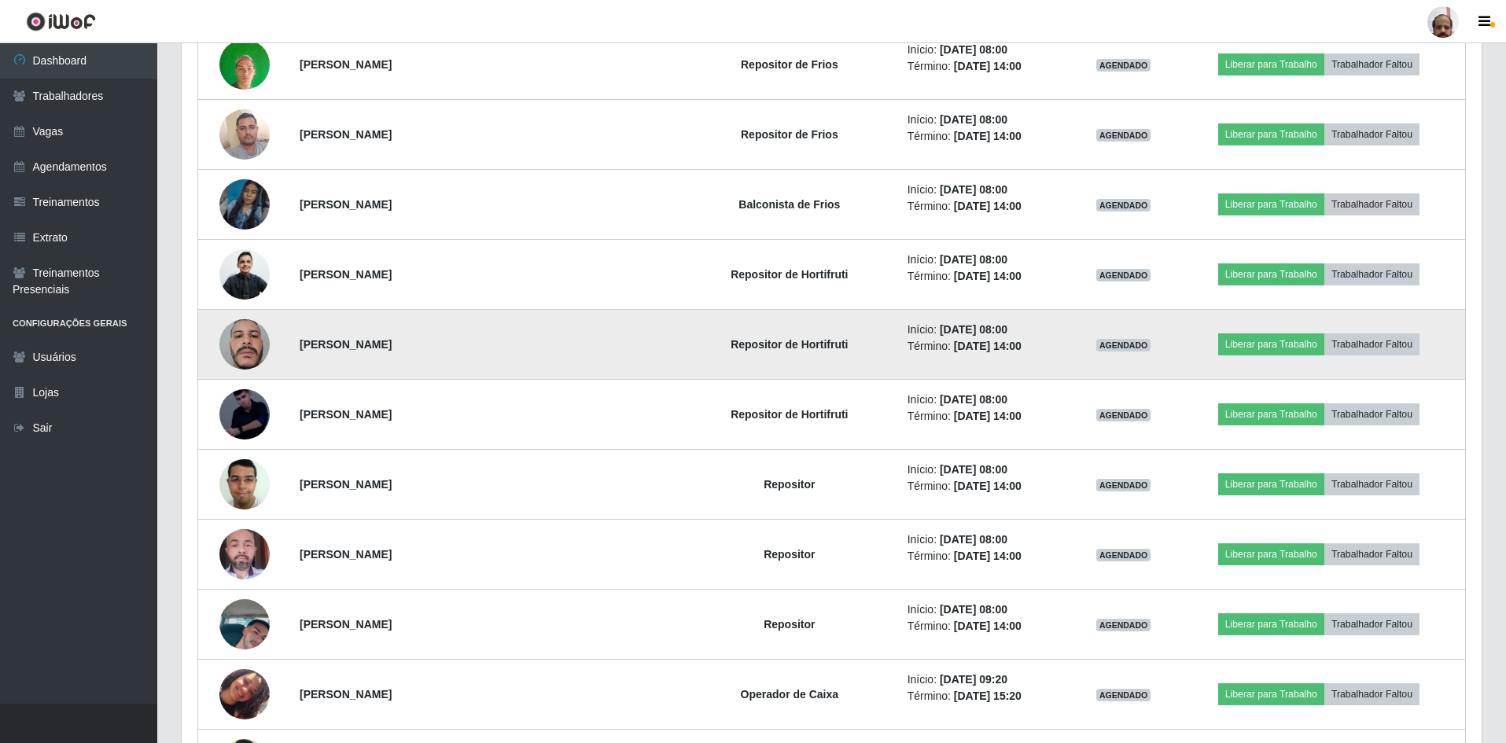
click at [259, 342] on img at bounding box center [244, 344] width 50 height 67
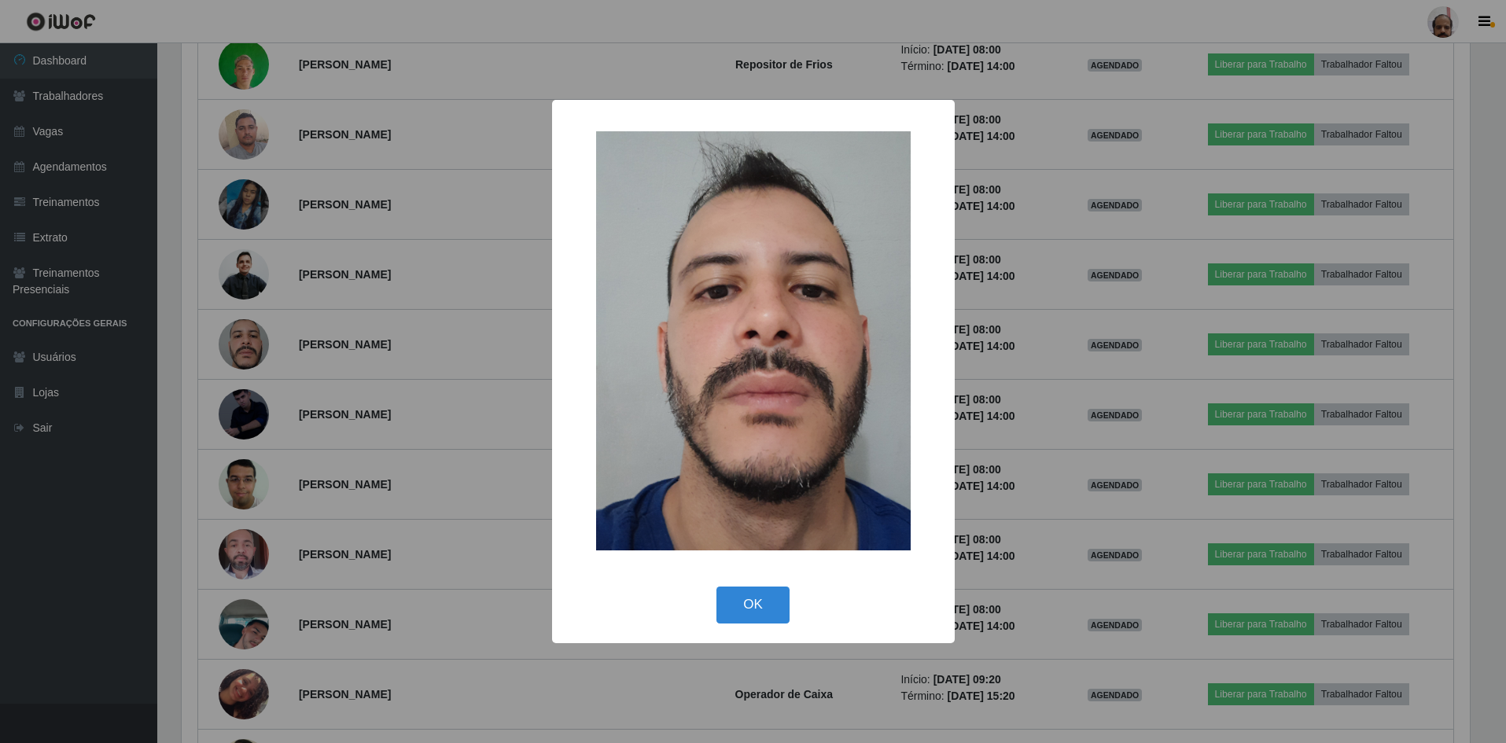
scroll to position [326, 1292]
click at [739, 600] on button "OK" at bounding box center [755, 605] width 73 height 37
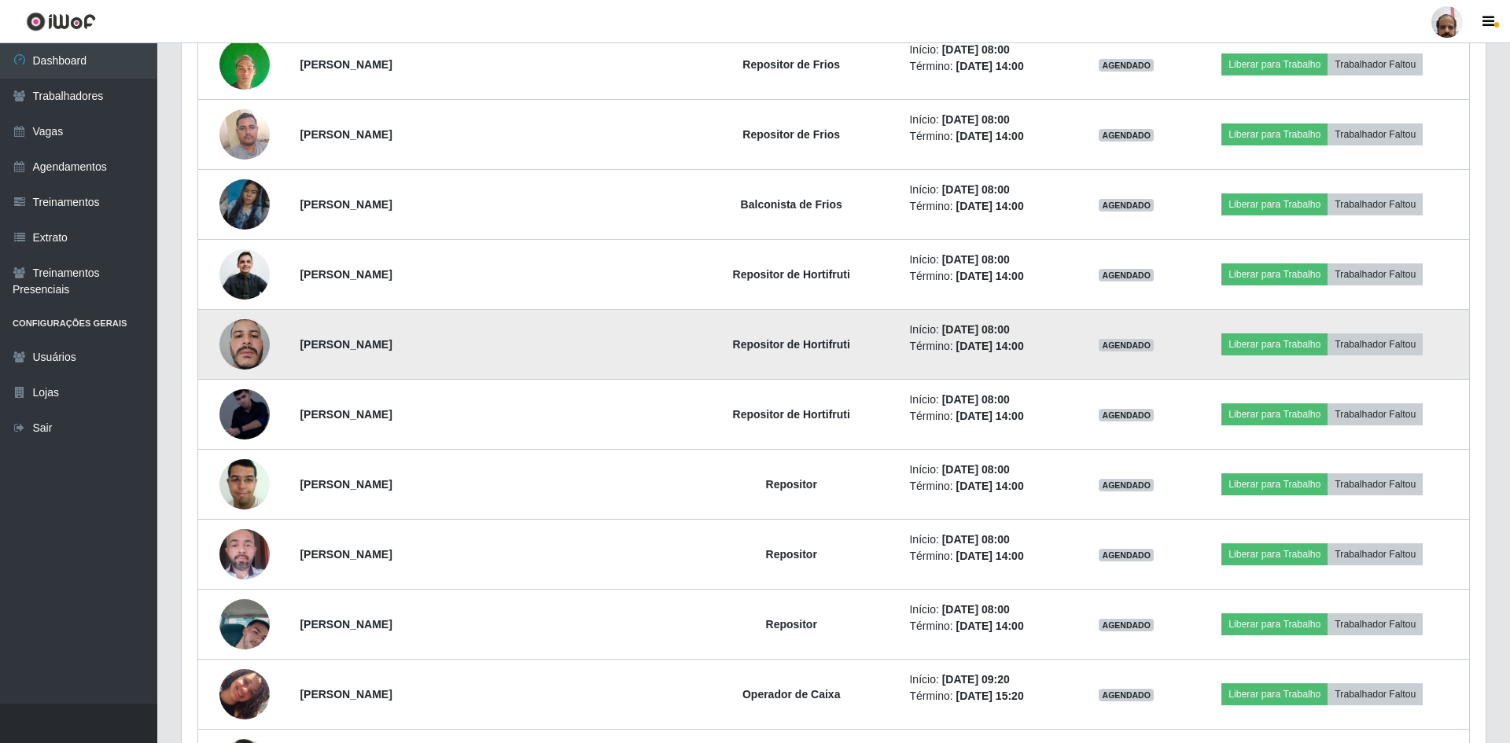
scroll to position [326, 1300]
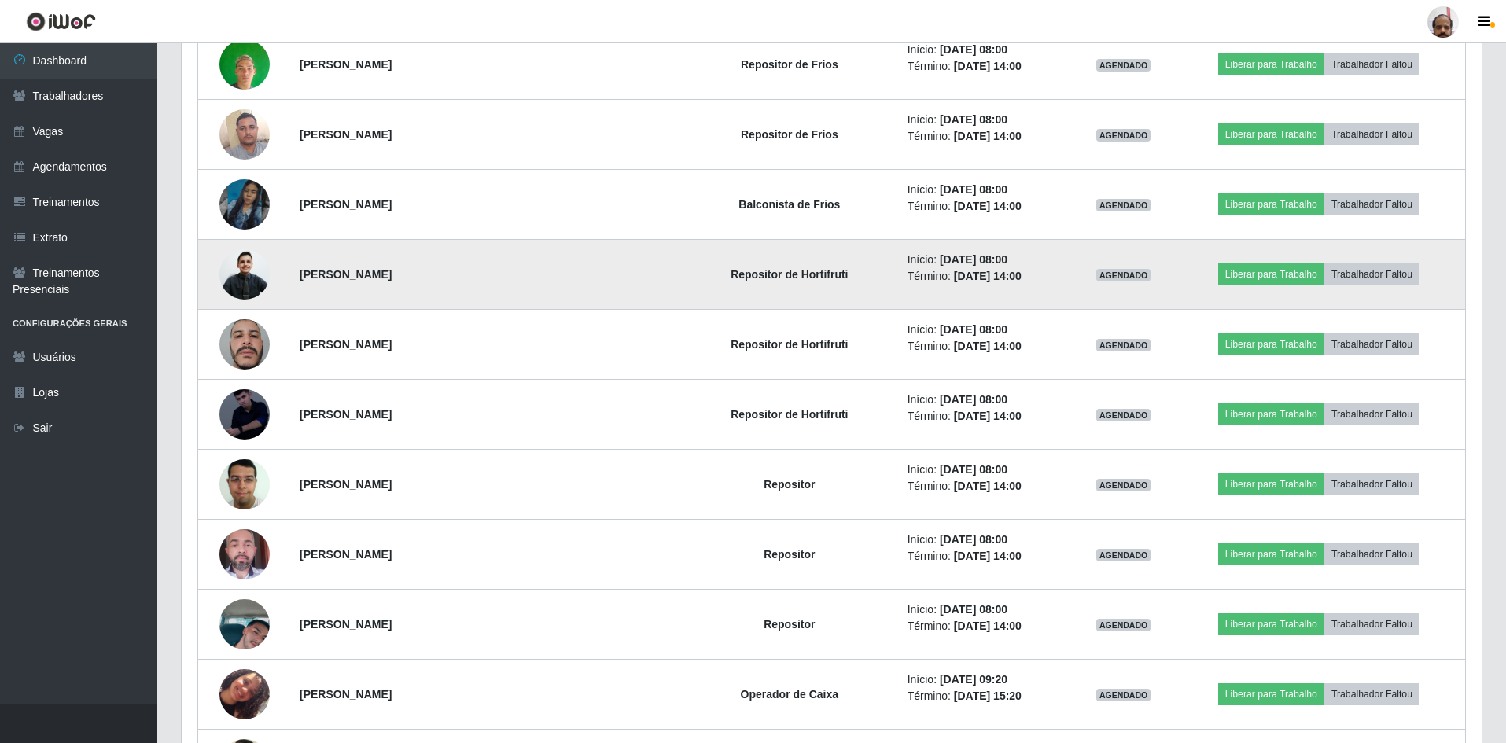
click at [250, 271] on img at bounding box center [244, 275] width 50 height 54
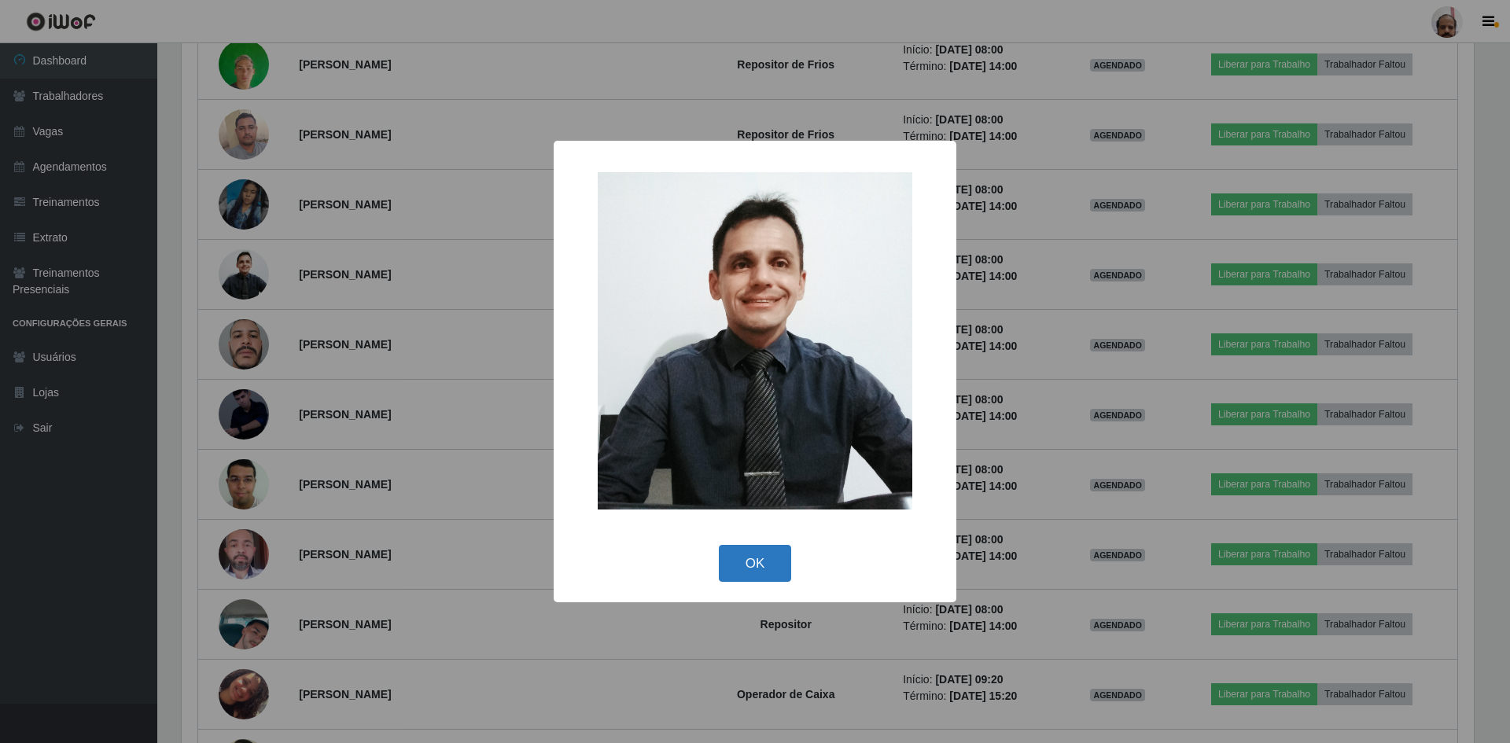
click at [750, 558] on button "OK" at bounding box center [755, 563] width 73 height 37
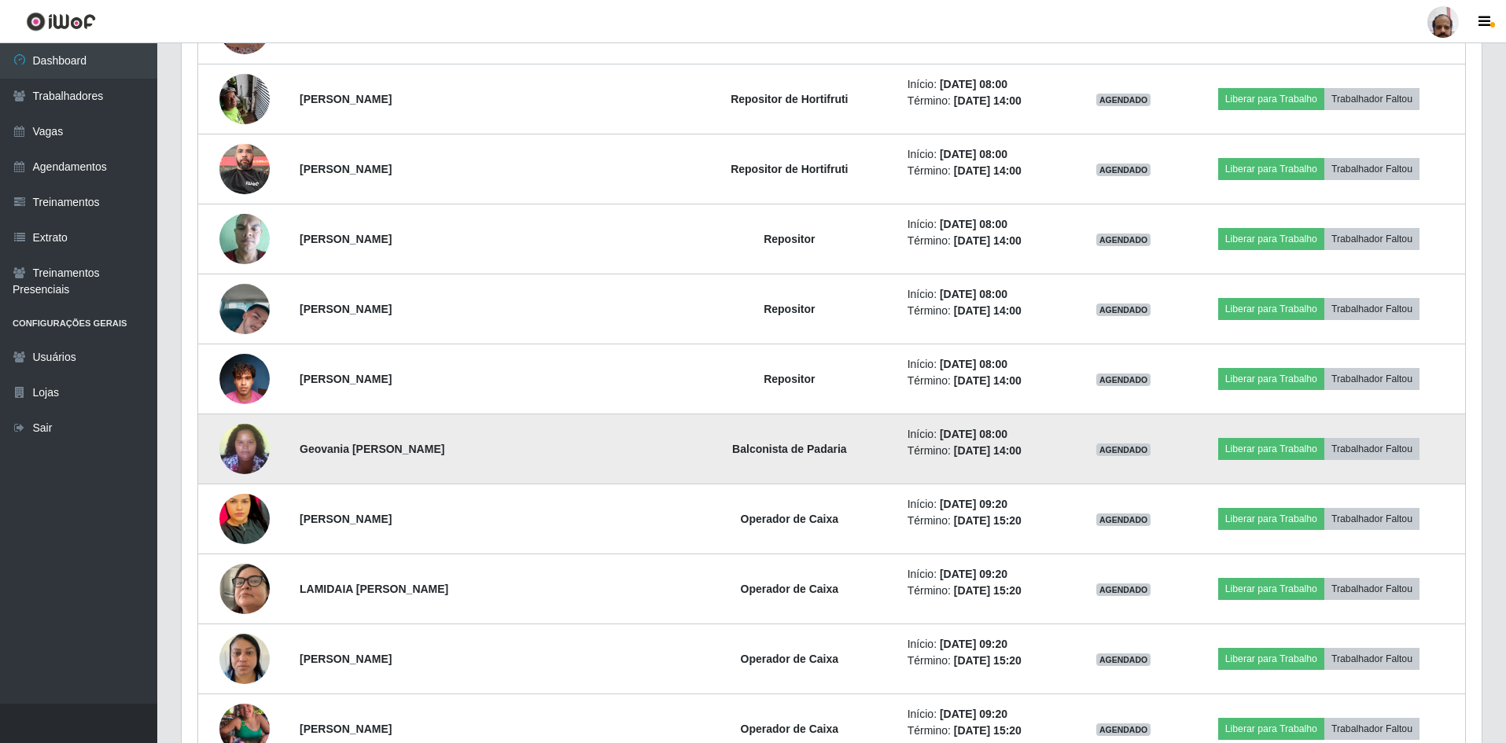
scroll to position [620, 0]
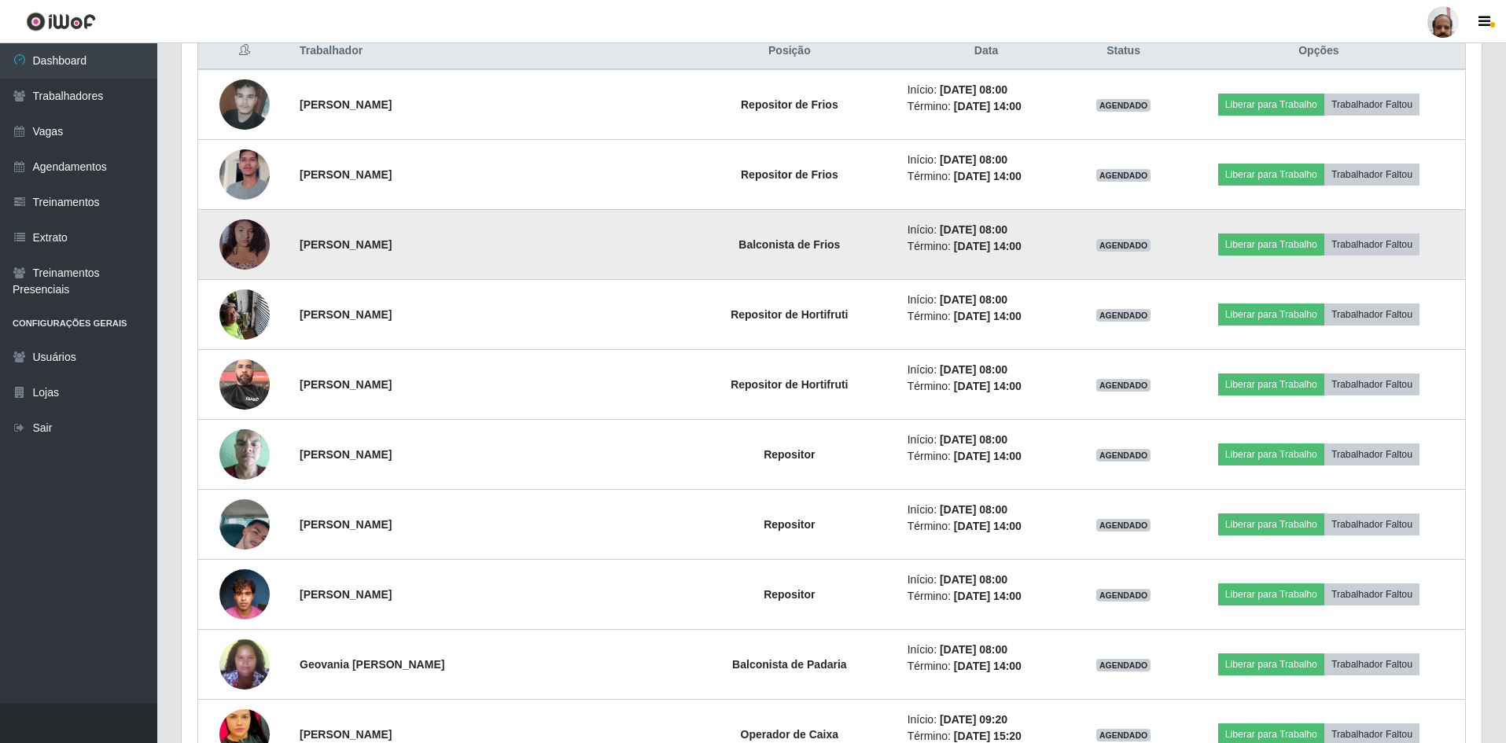
click at [235, 225] on img at bounding box center [244, 244] width 50 height 58
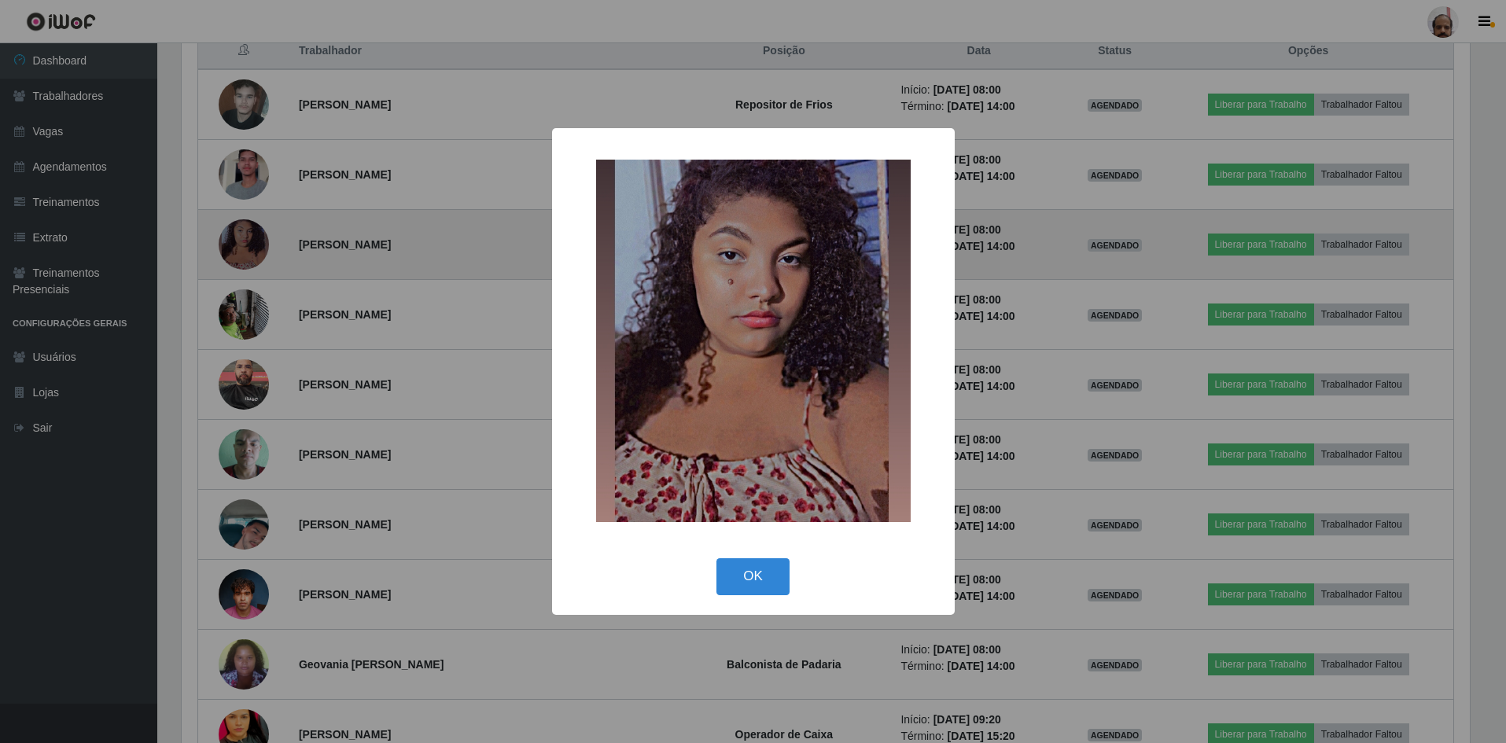
scroll to position [326, 1292]
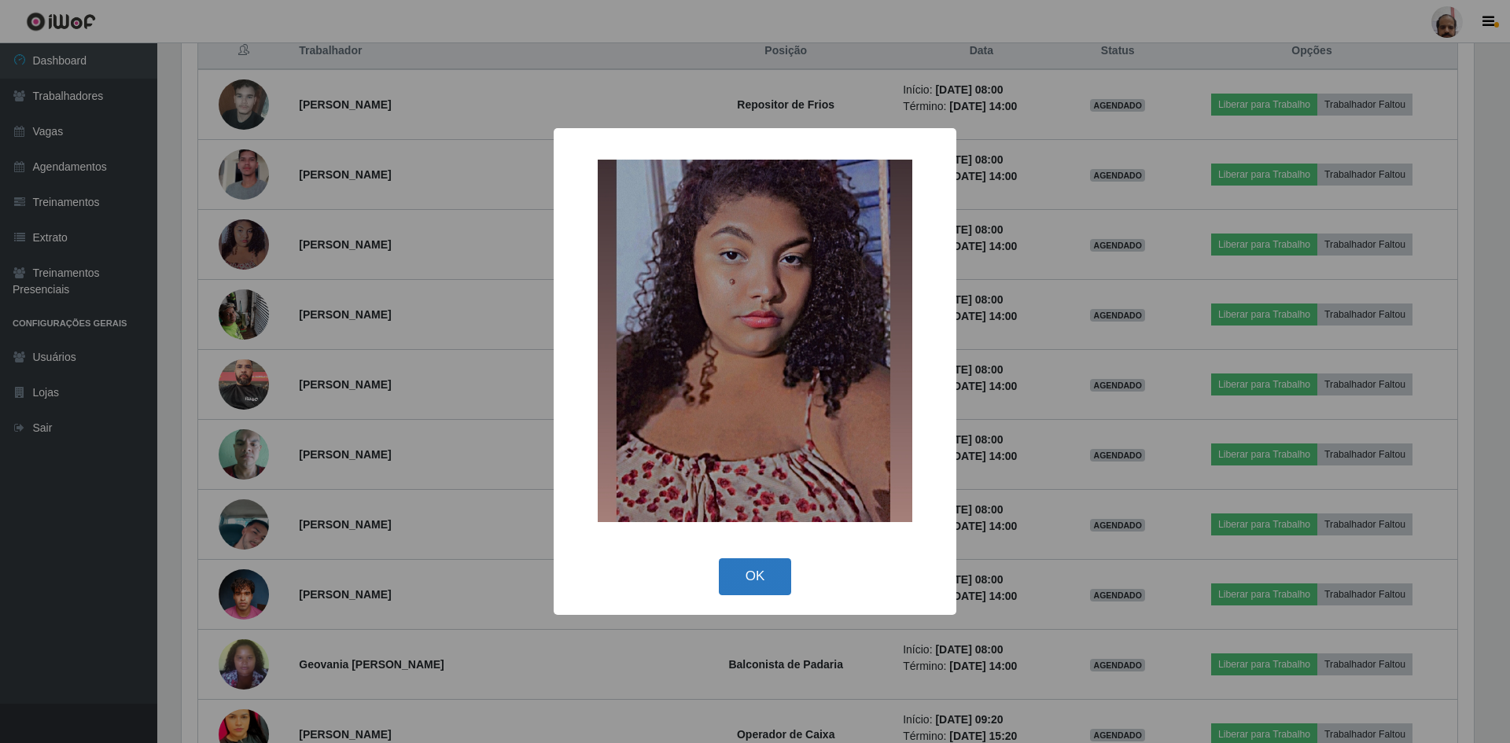
click at [762, 567] on button "OK" at bounding box center [755, 576] width 73 height 37
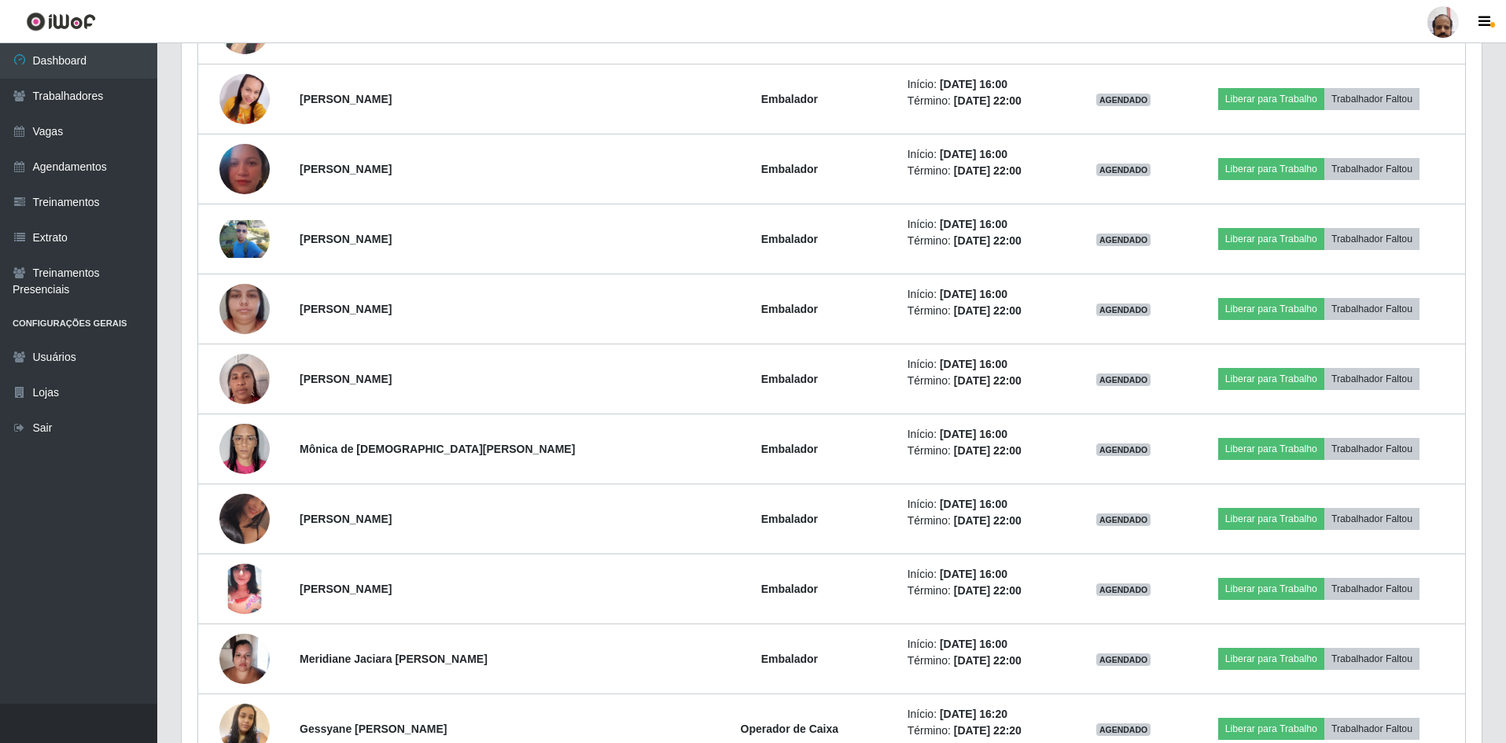
scroll to position [2429, 0]
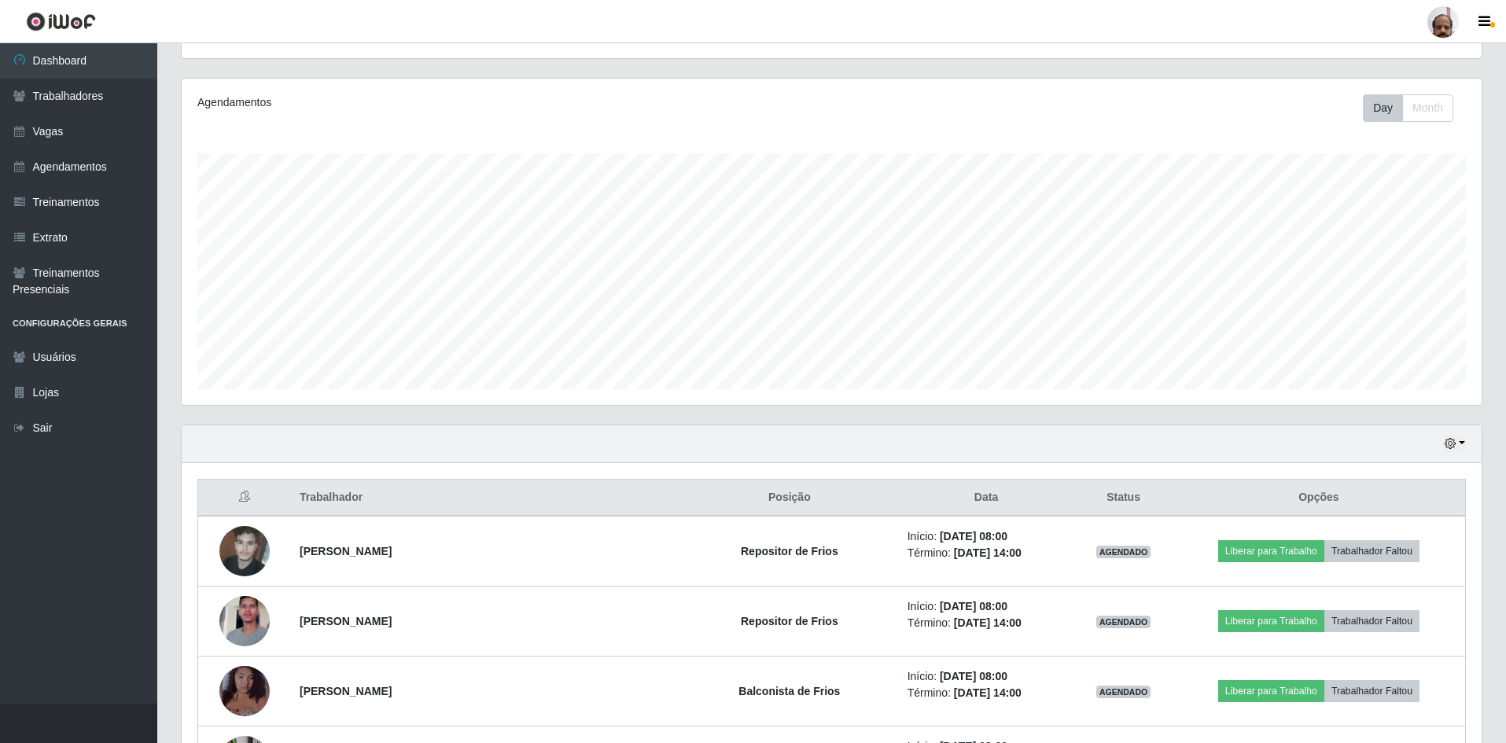
scroll to position [0, 0]
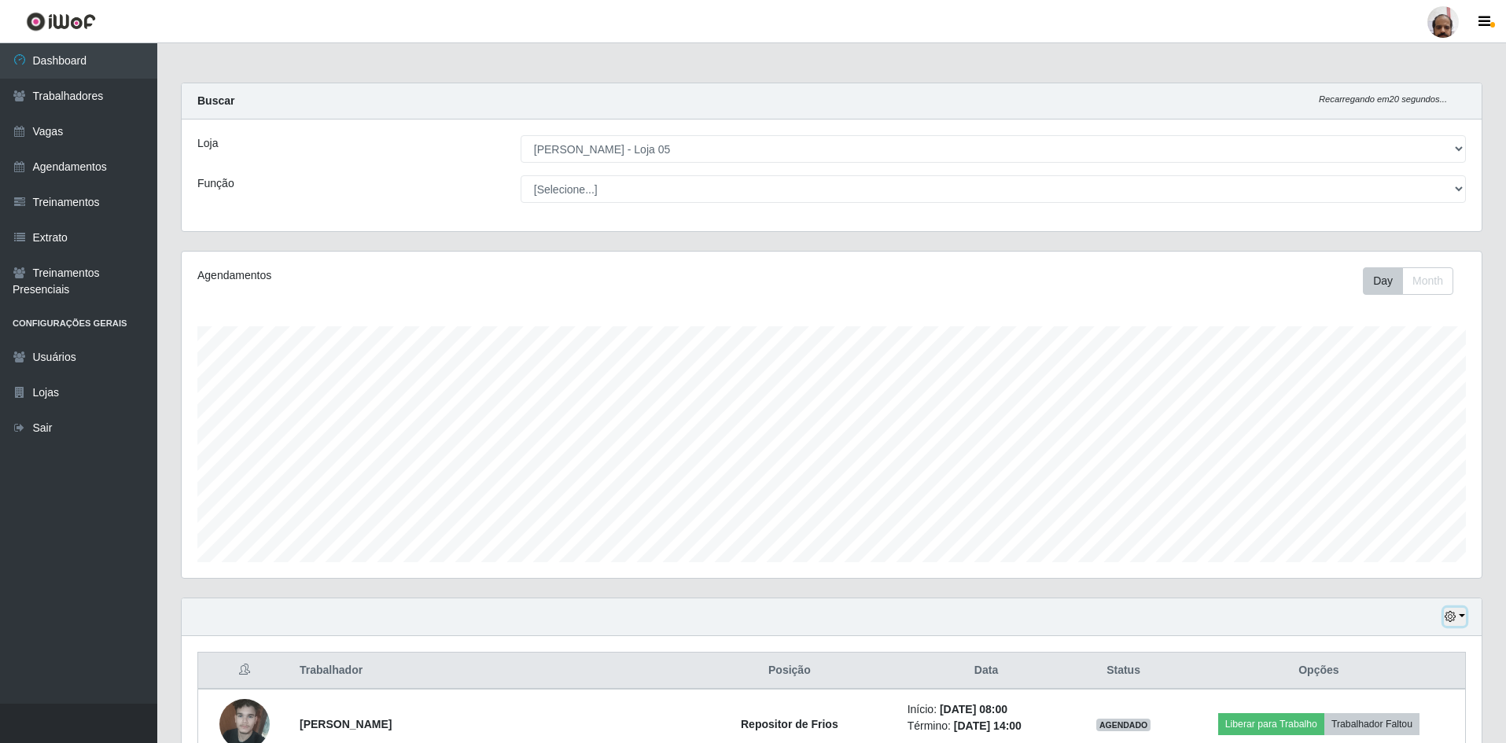
click at [1454, 625] on button "button" at bounding box center [1455, 617] width 22 height 18
click at [1373, 558] on button "1 Semana" at bounding box center [1403, 558] width 124 height 33
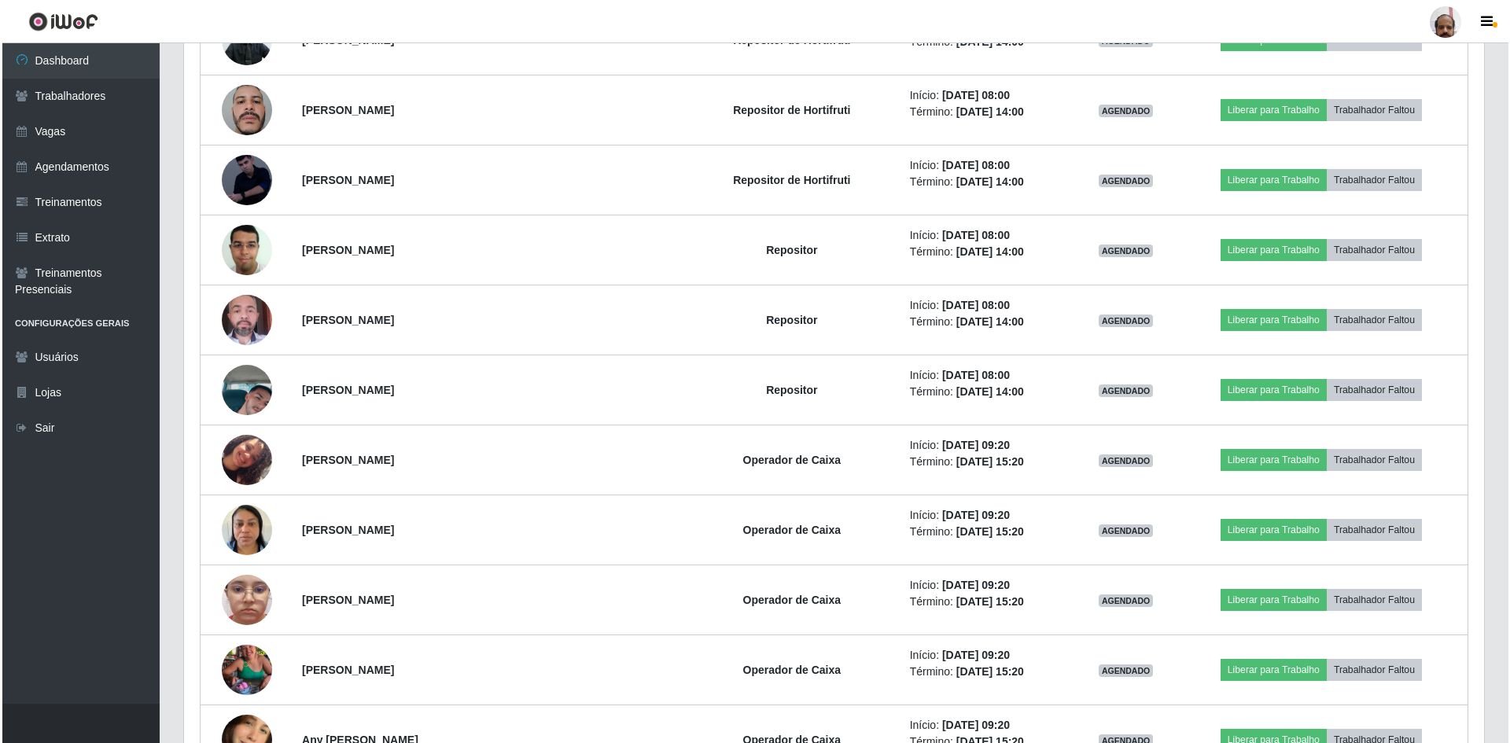
scroll to position [4325, 0]
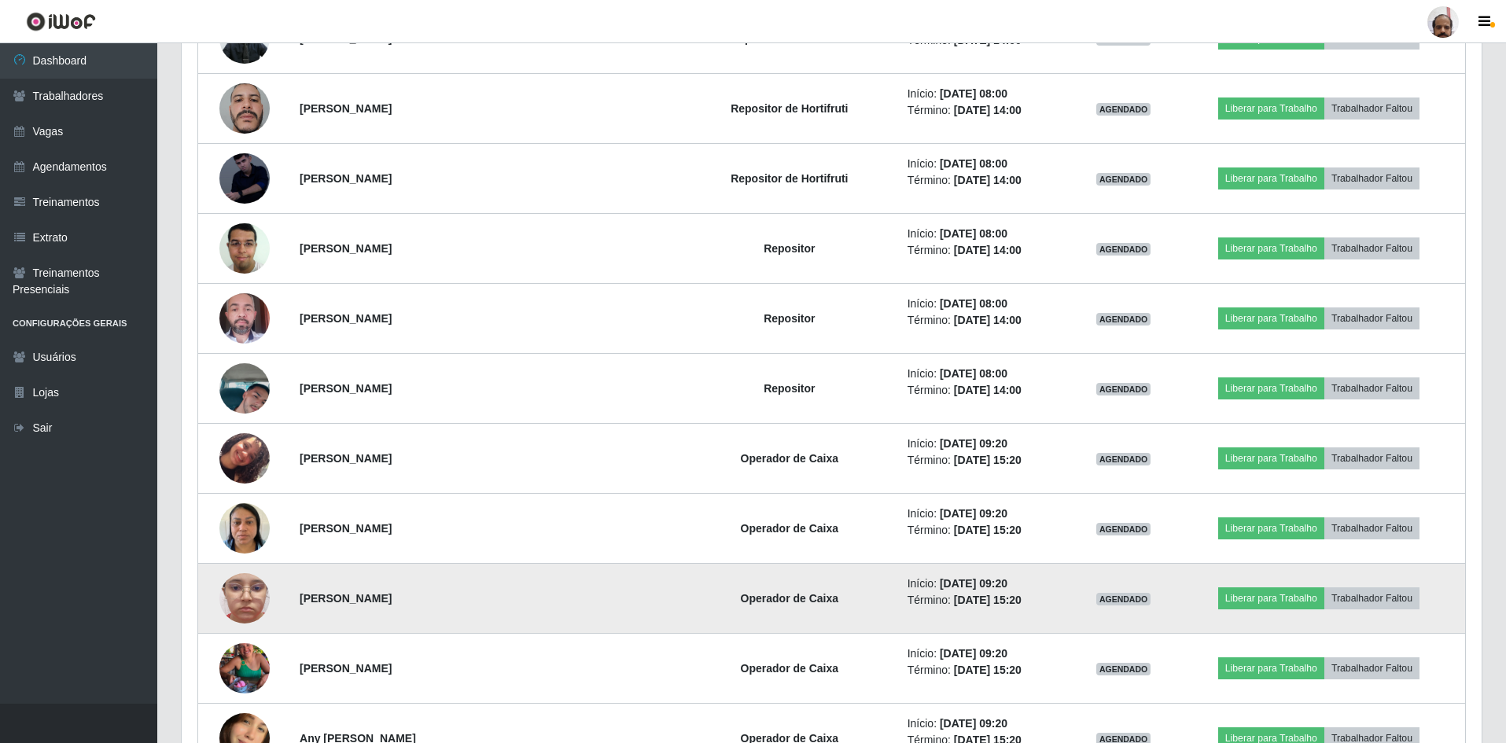
click at [245, 597] on img at bounding box center [244, 599] width 50 height 112
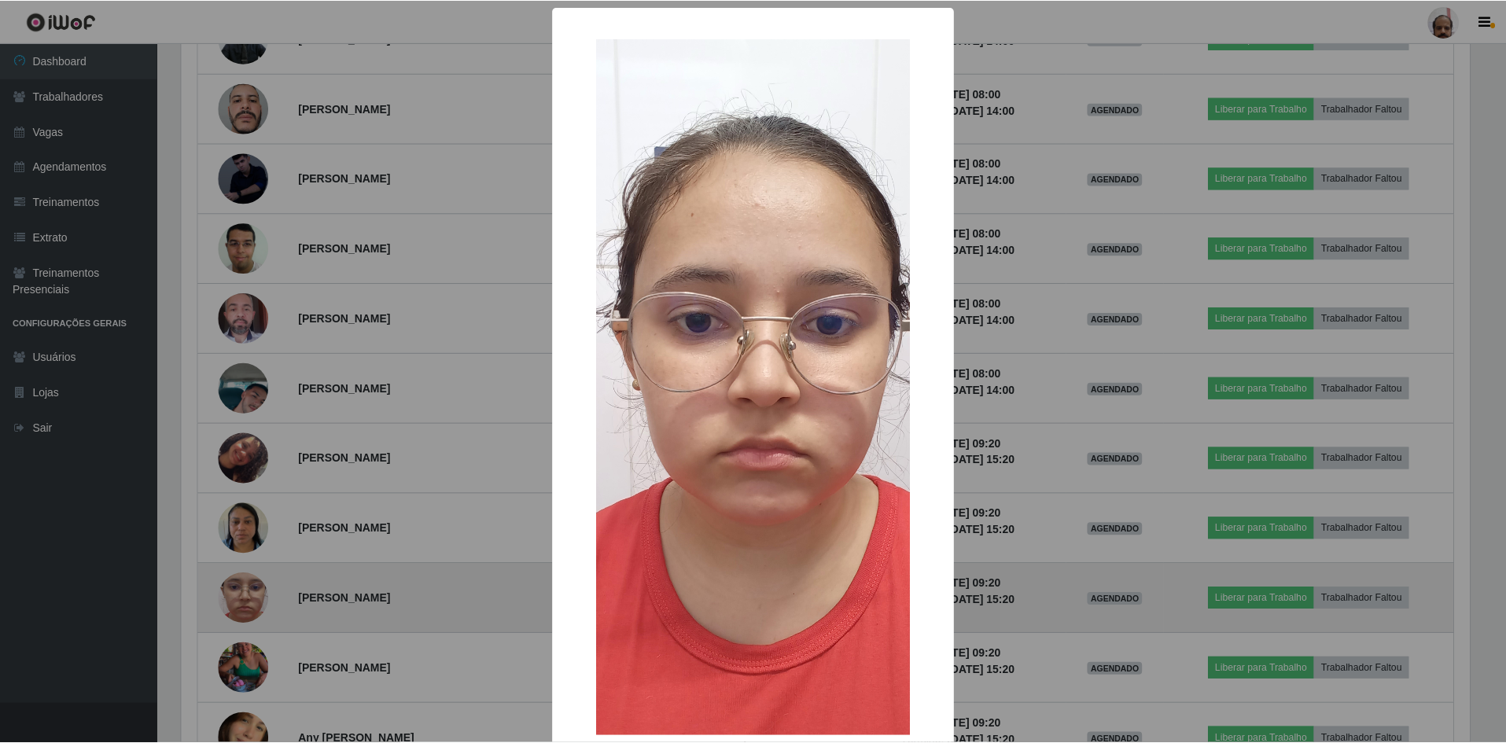
scroll to position [326, 1292]
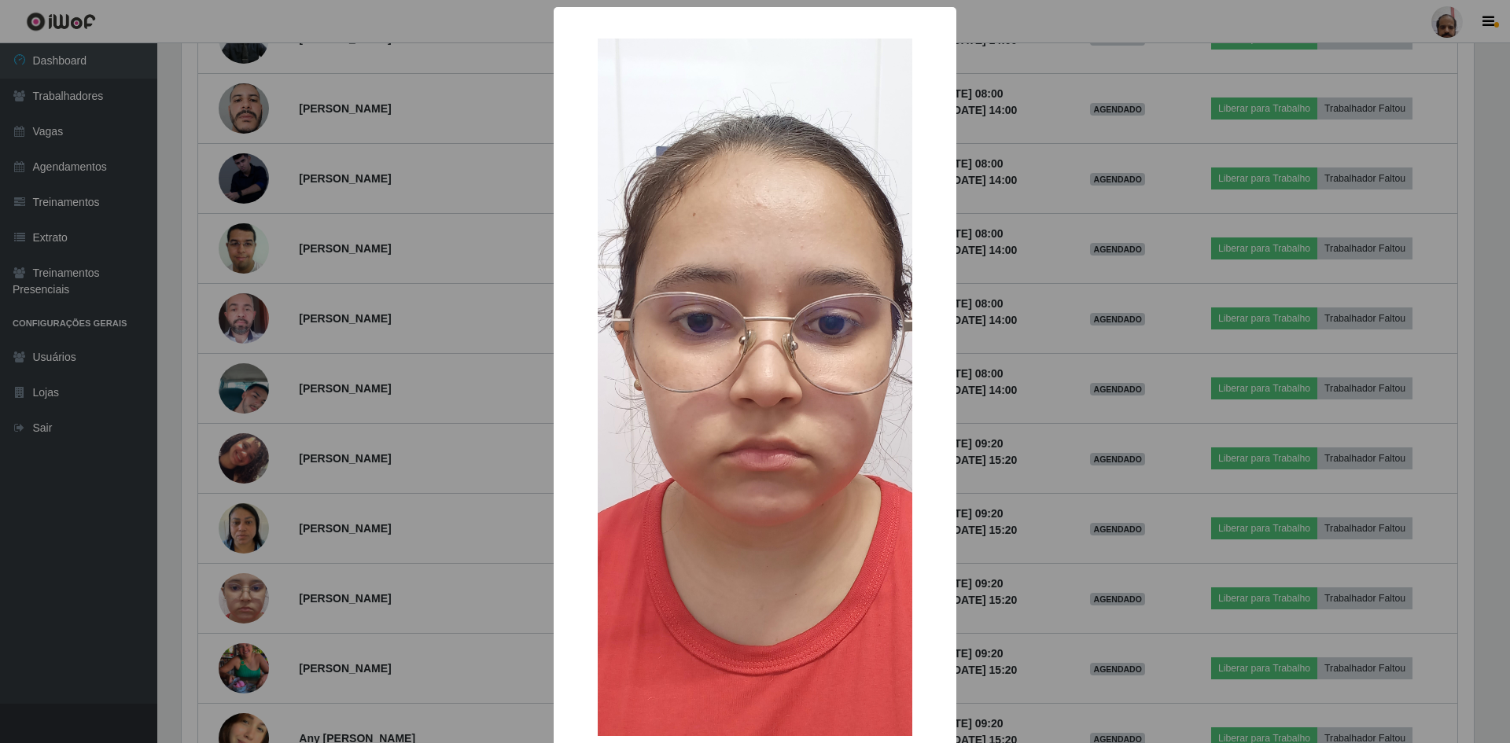
click at [401, 613] on div "× OK Cancel" at bounding box center [755, 371] width 1510 height 743
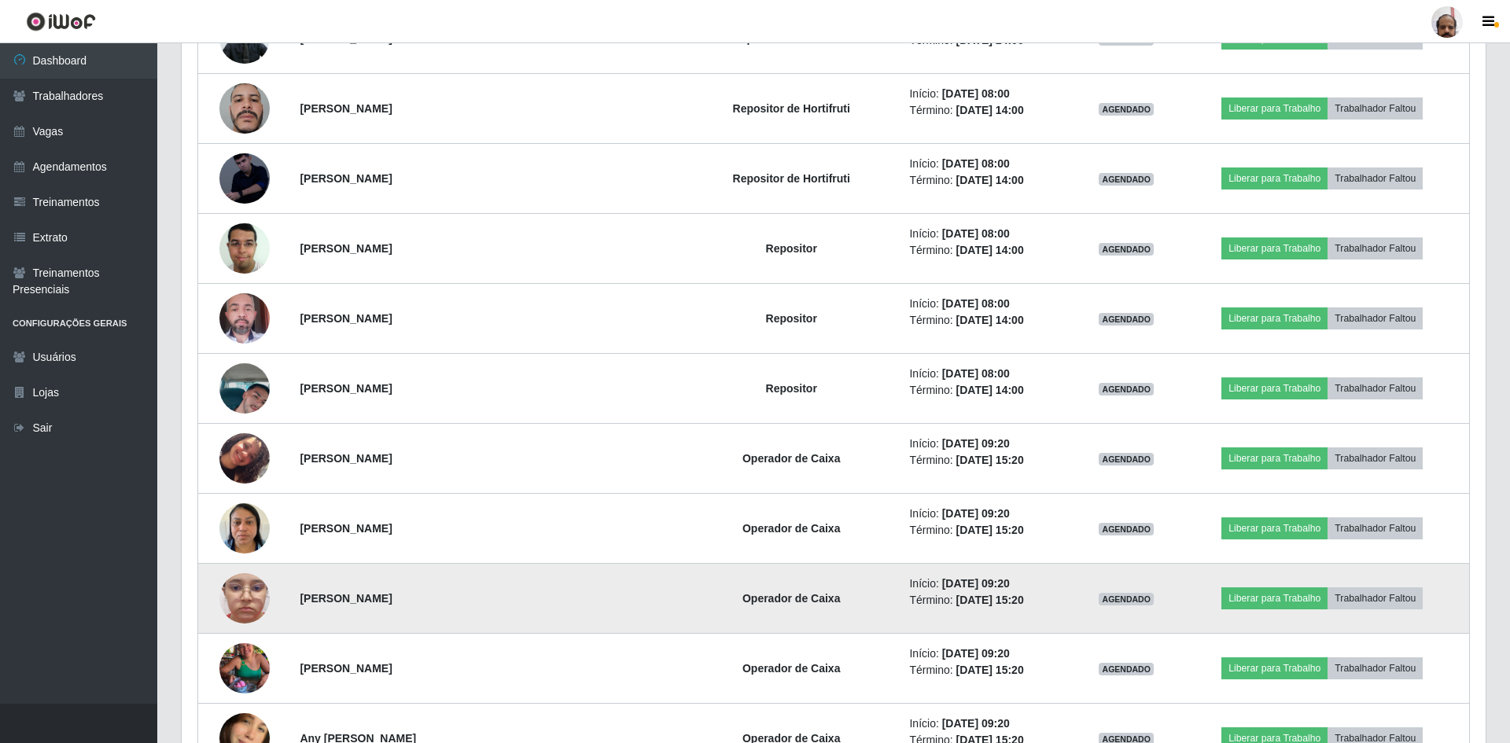
scroll to position [326, 1300]
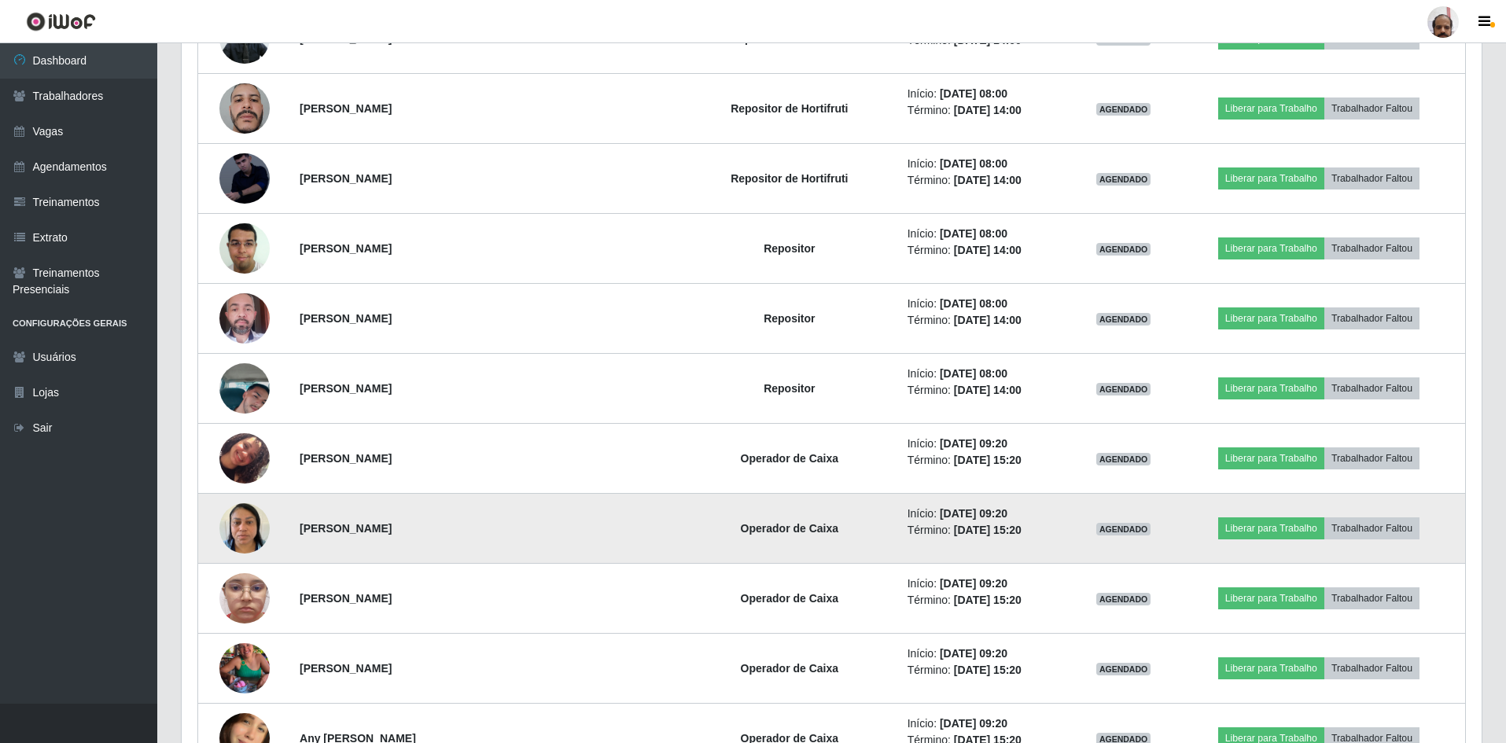
click at [243, 530] on img at bounding box center [244, 528] width 50 height 67
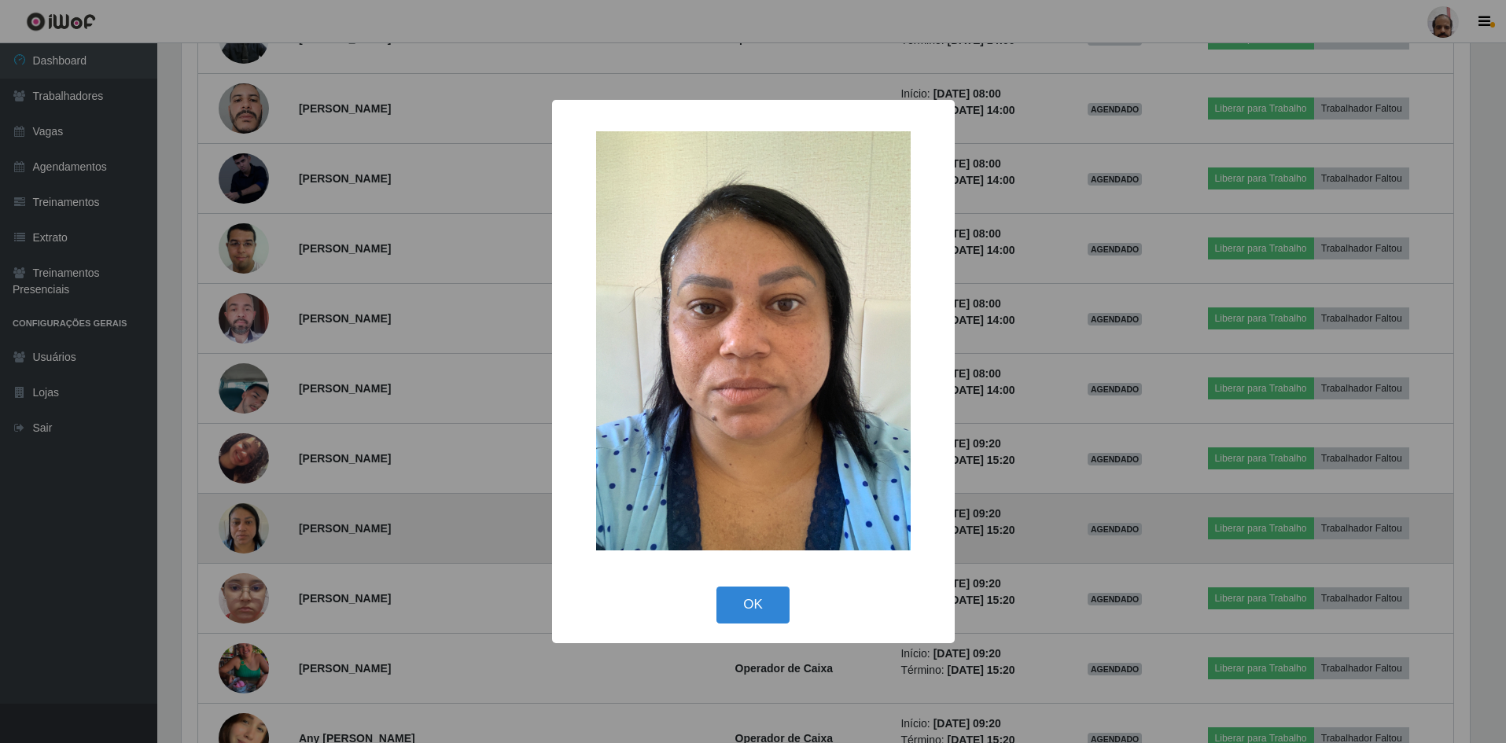
scroll to position [326, 1292]
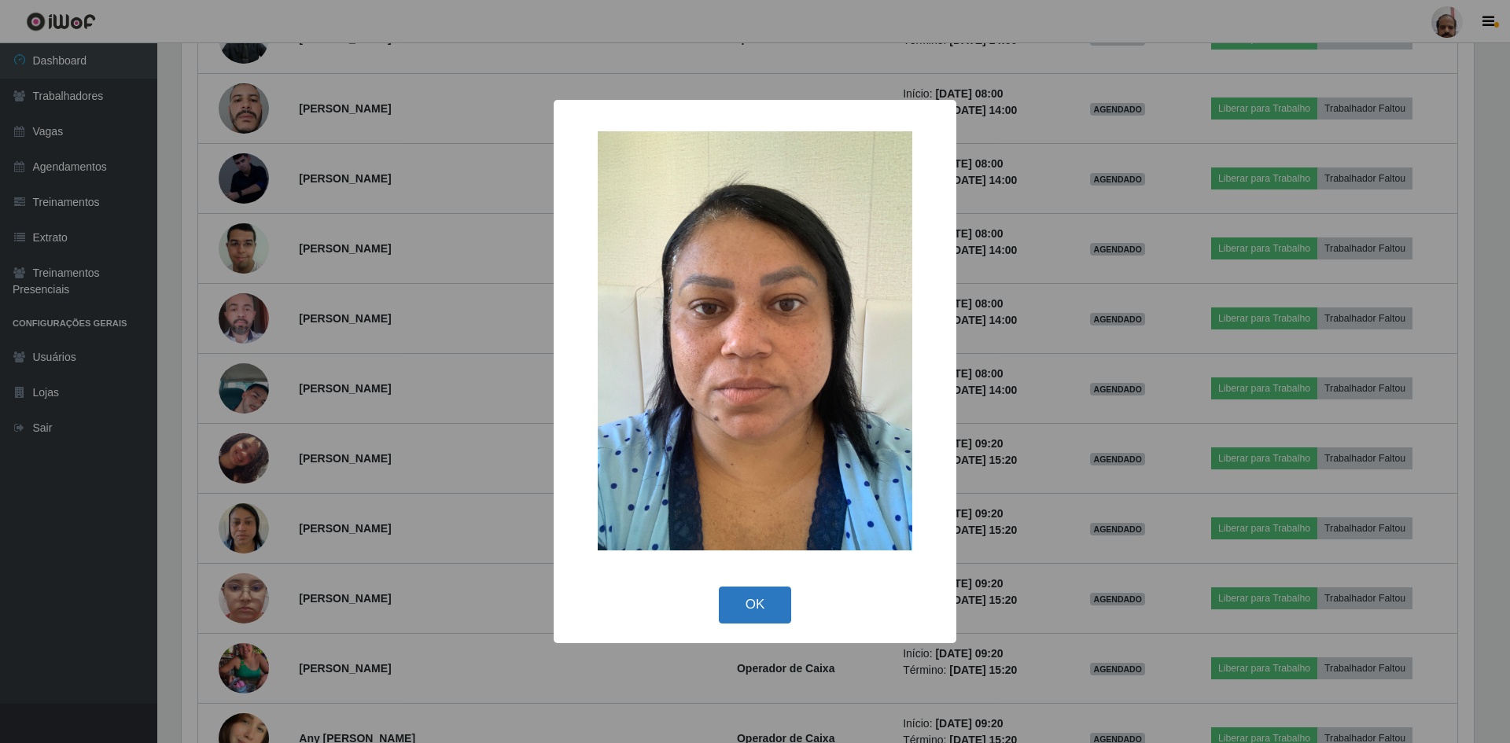
click at [752, 599] on button "OK" at bounding box center [755, 605] width 73 height 37
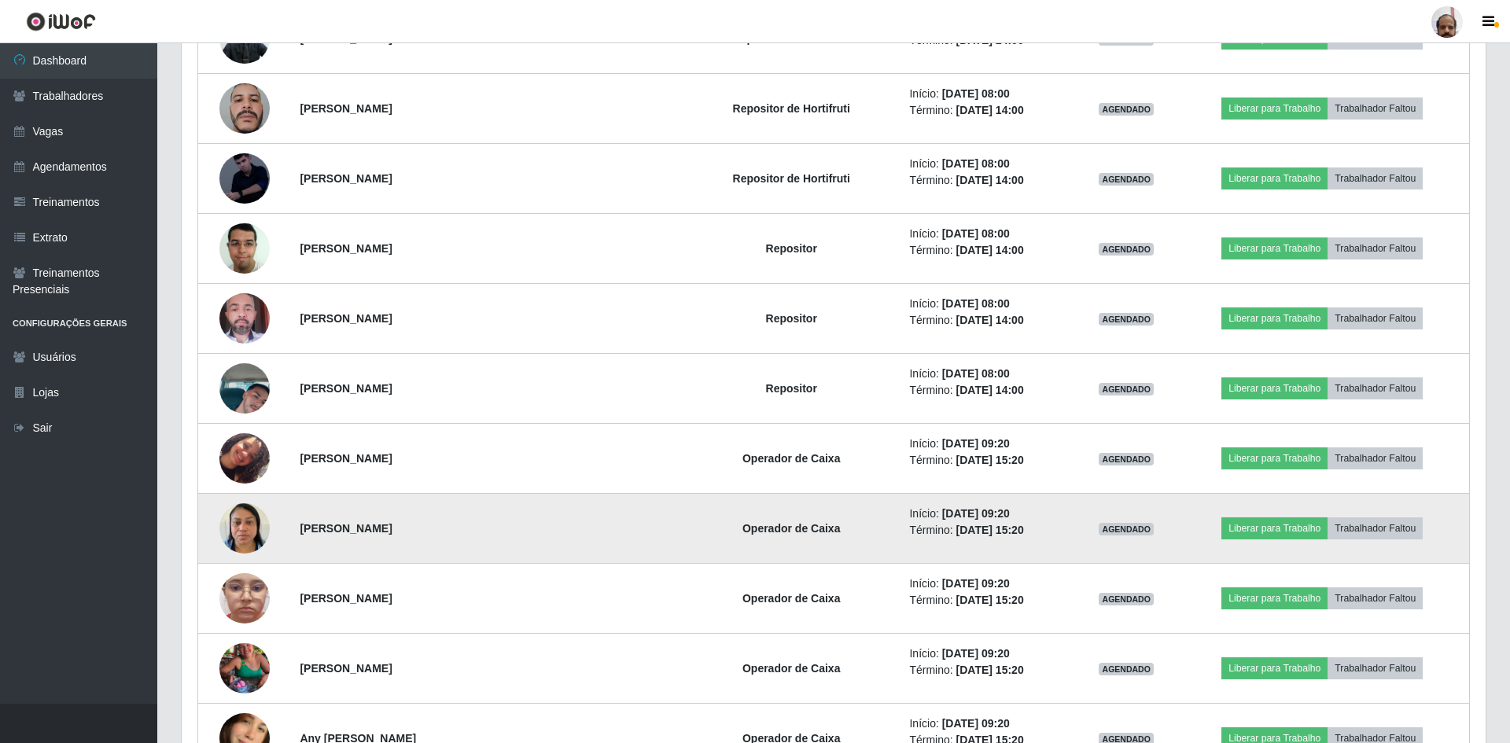
scroll to position [326, 1300]
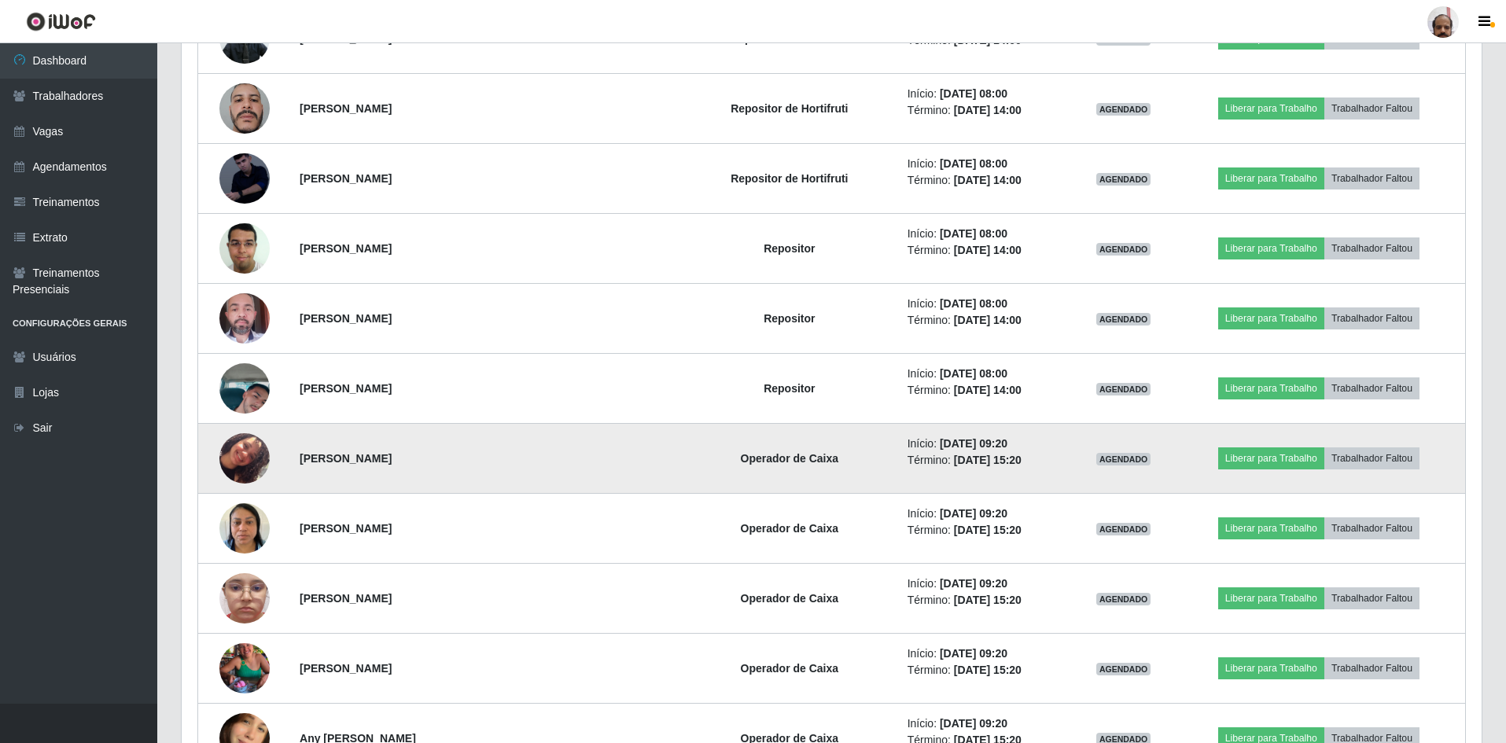
click at [204, 451] on td at bounding box center [244, 459] width 93 height 70
click at [254, 455] on img at bounding box center [244, 459] width 50 height 90
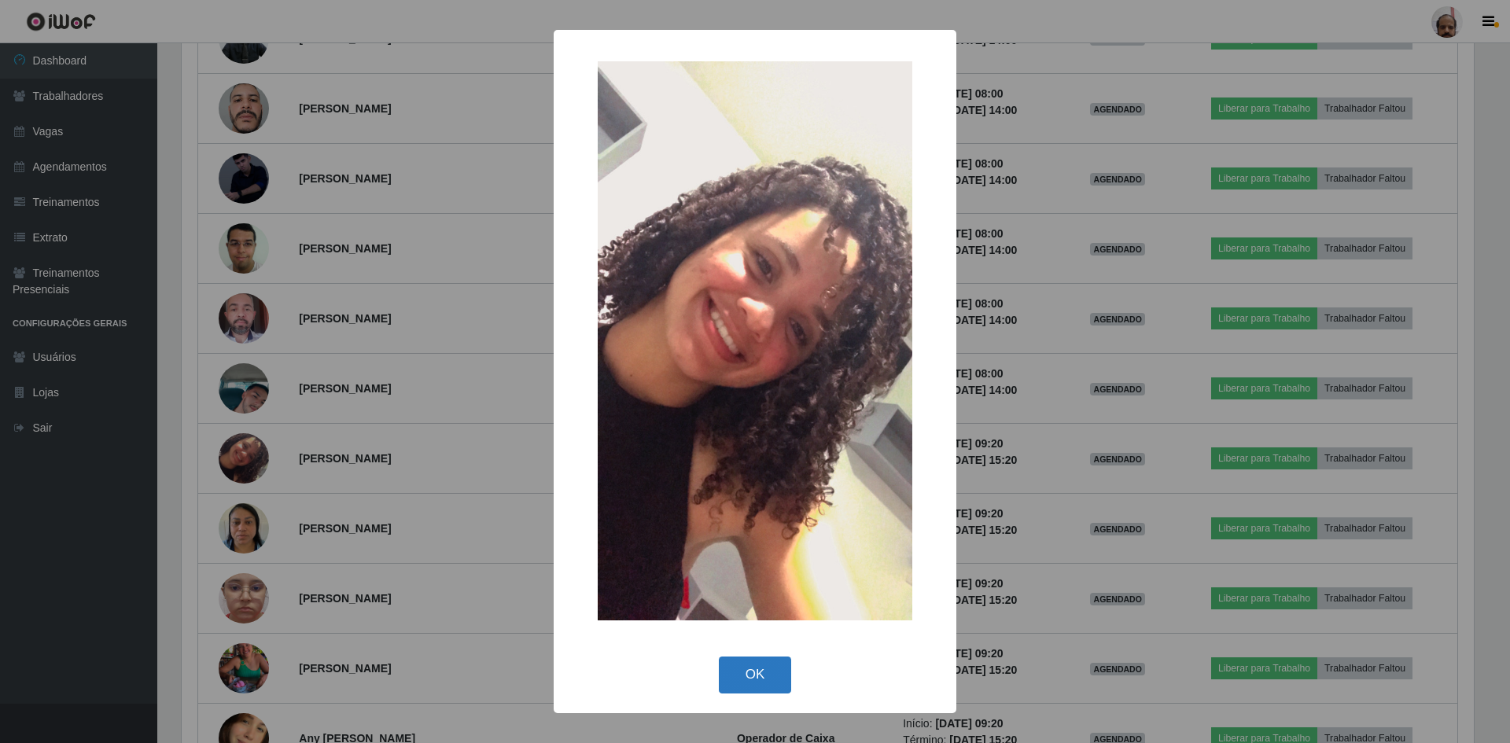
click at [739, 666] on button "OK" at bounding box center [755, 675] width 73 height 37
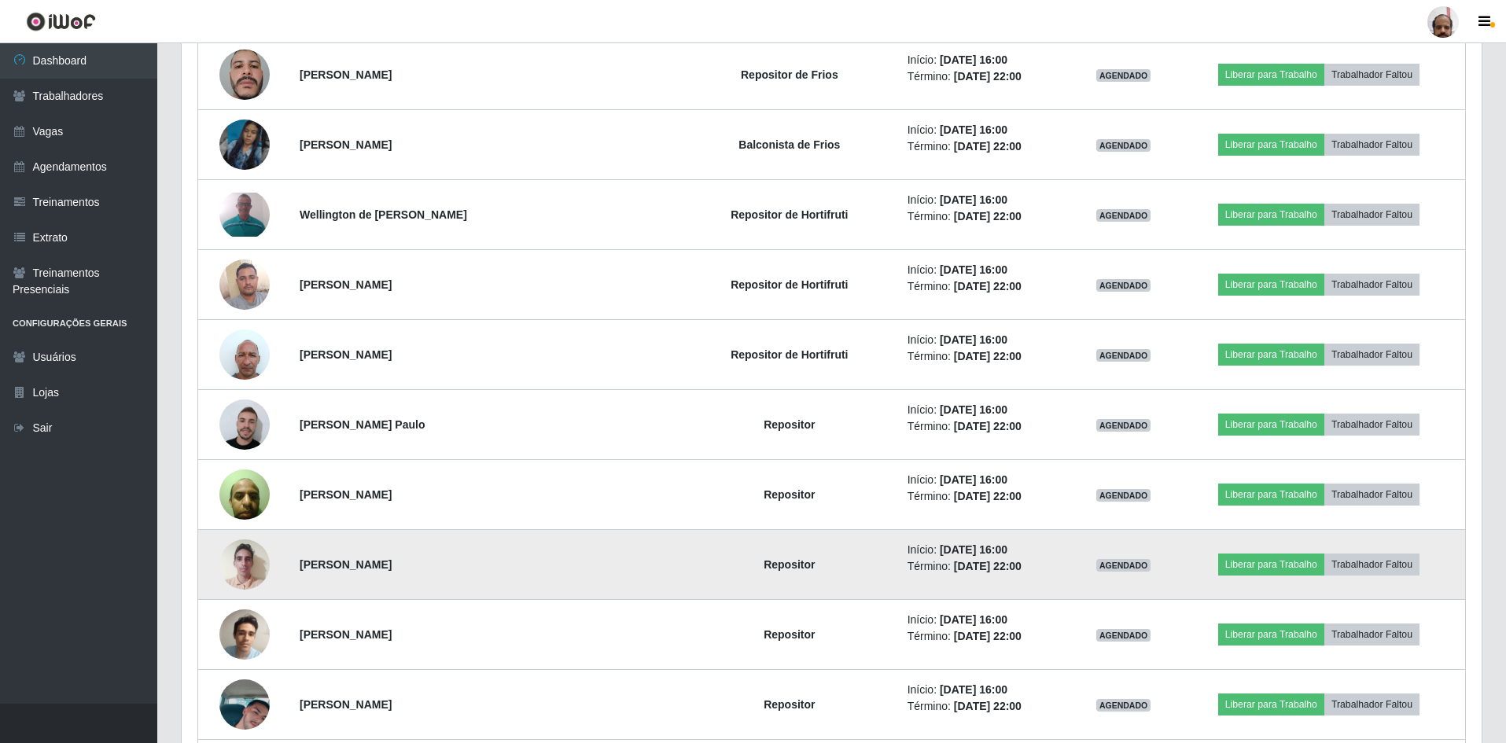
scroll to position [5348, 0]
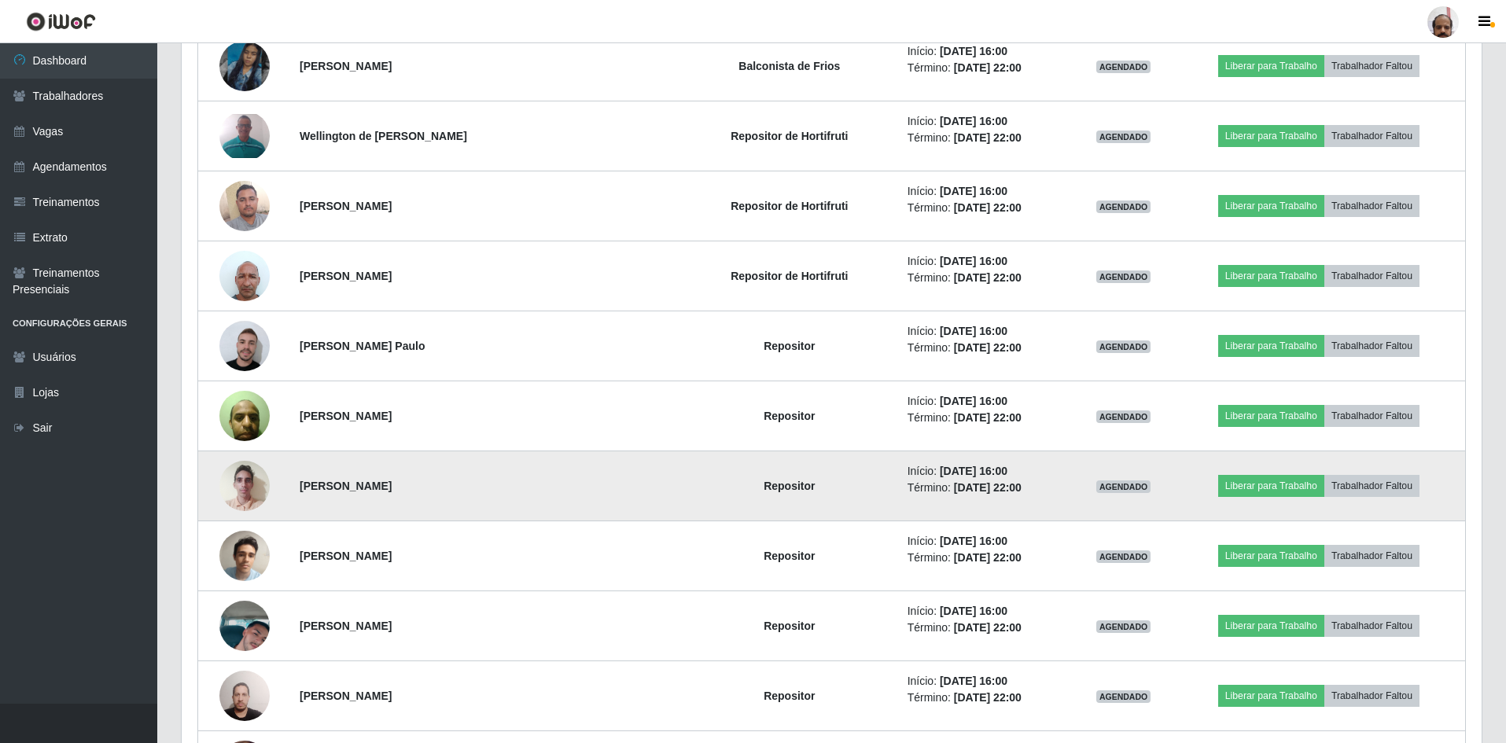
click at [252, 487] on img at bounding box center [244, 485] width 50 height 67
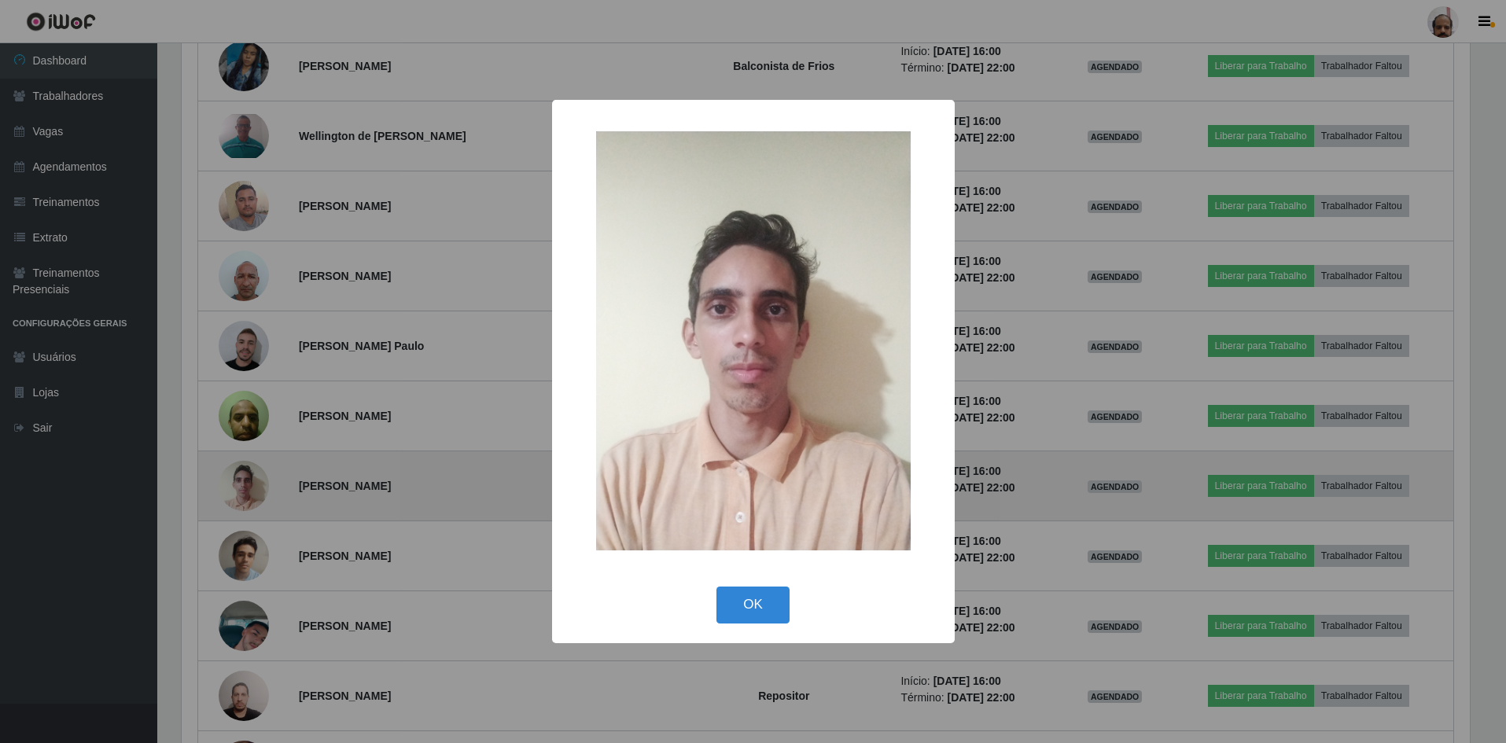
scroll to position [326, 1292]
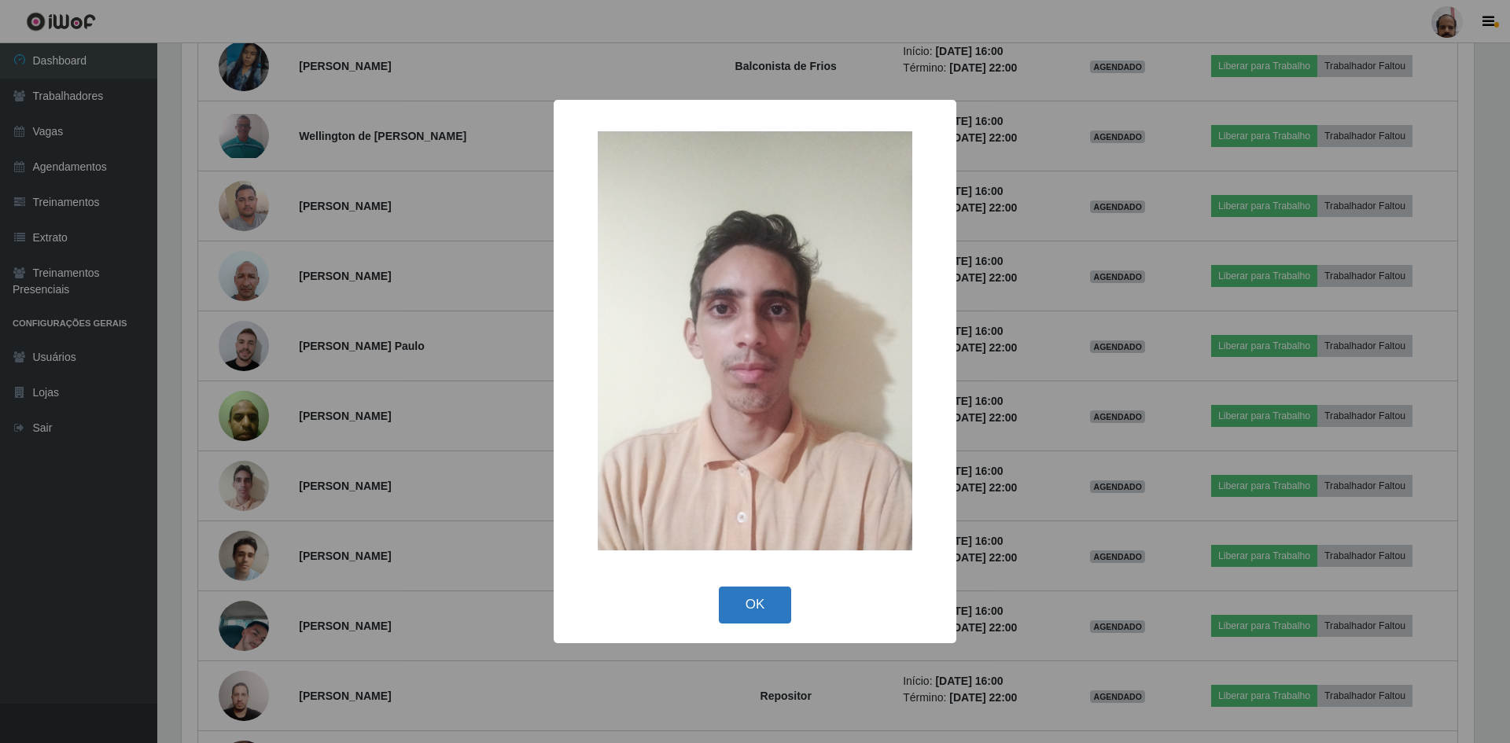
click at [757, 602] on button "OK" at bounding box center [755, 605] width 73 height 37
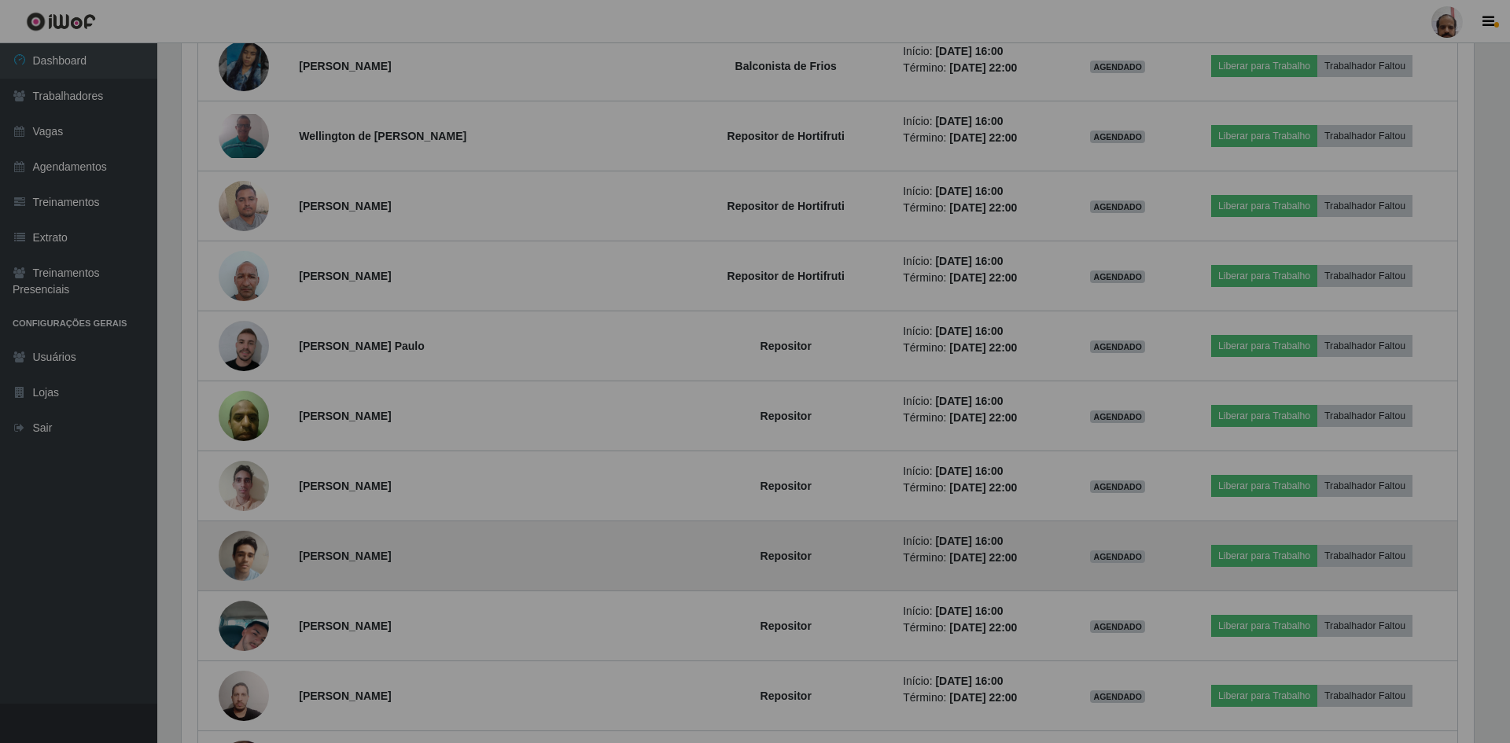
scroll to position [326, 1300]
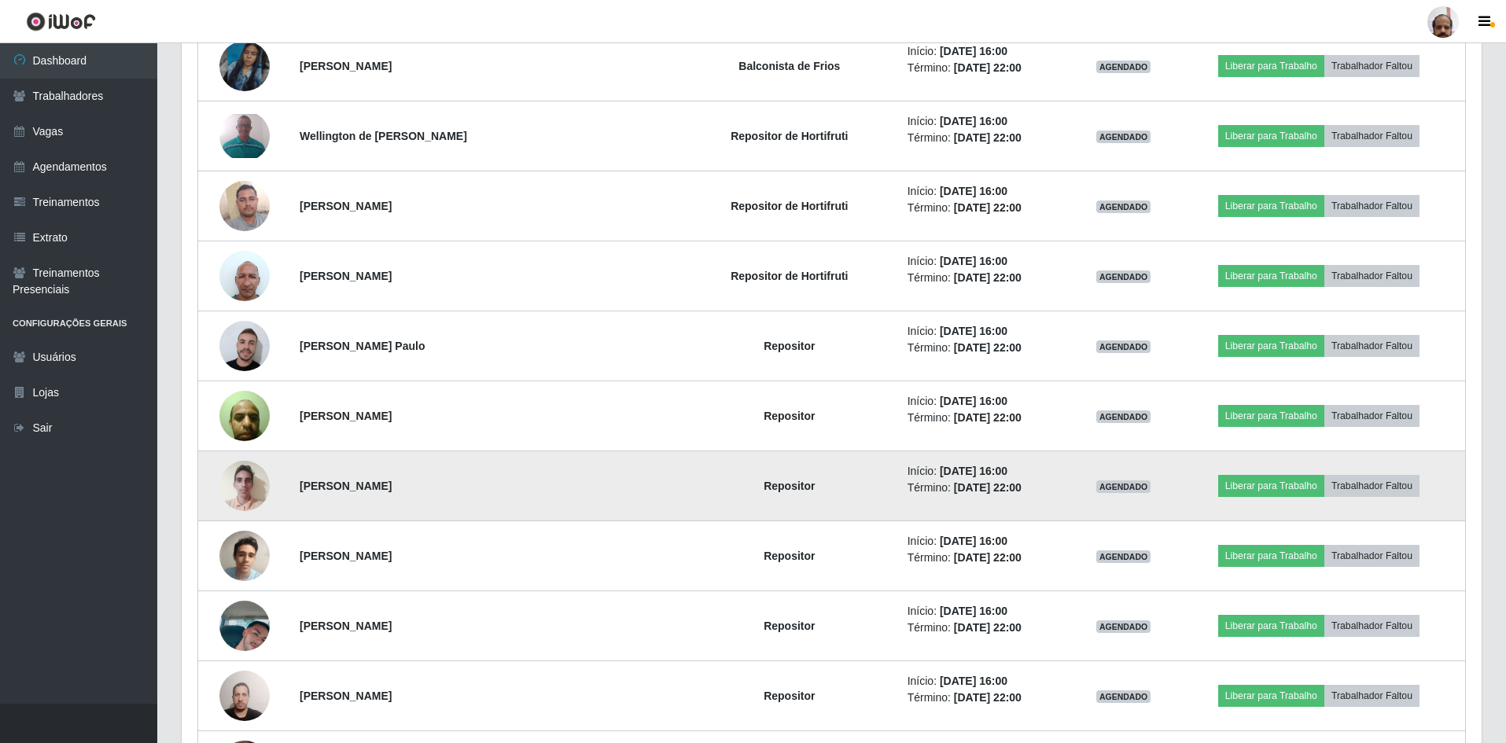
click at [245, 490] on img at bounding box center [244, 485] width 50 height 67
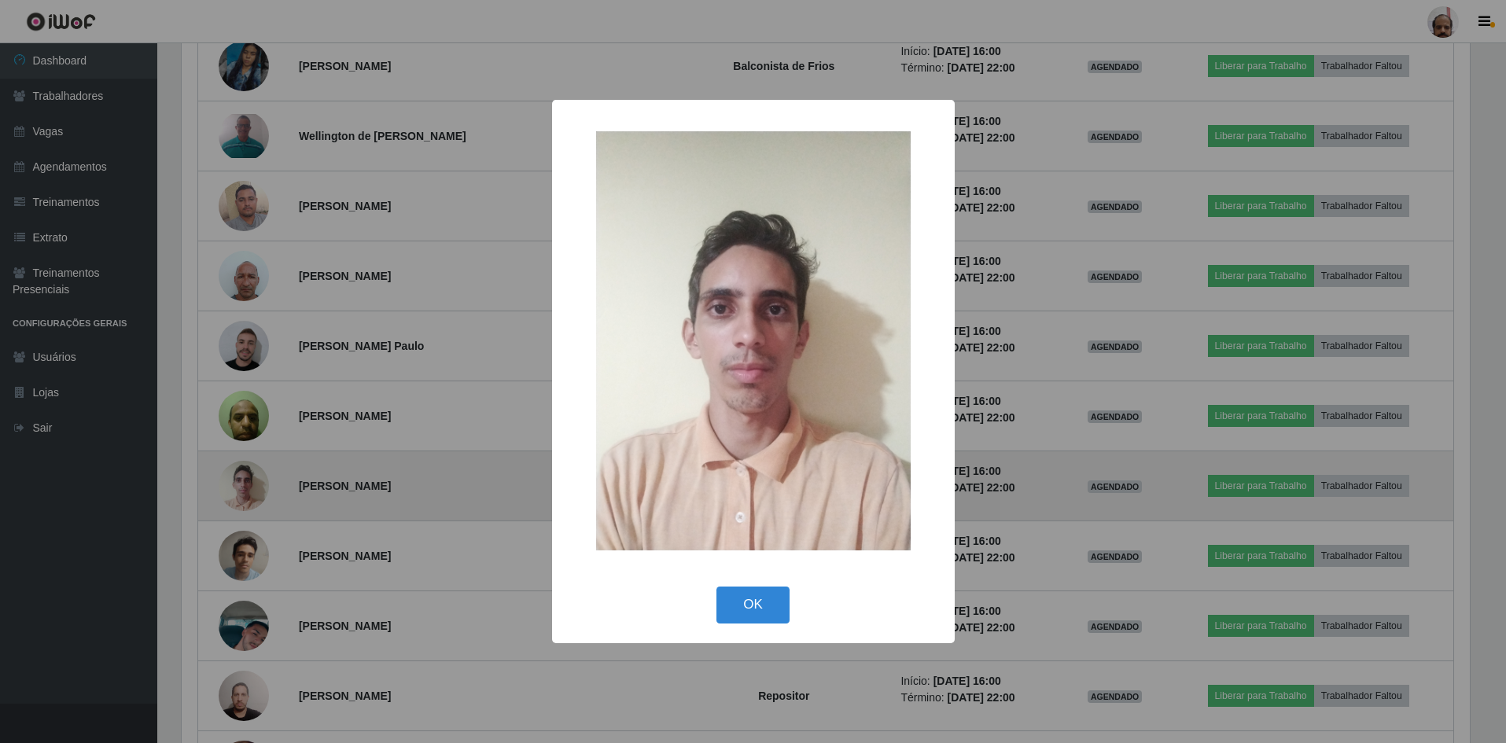
scroll to position [326, 1292]
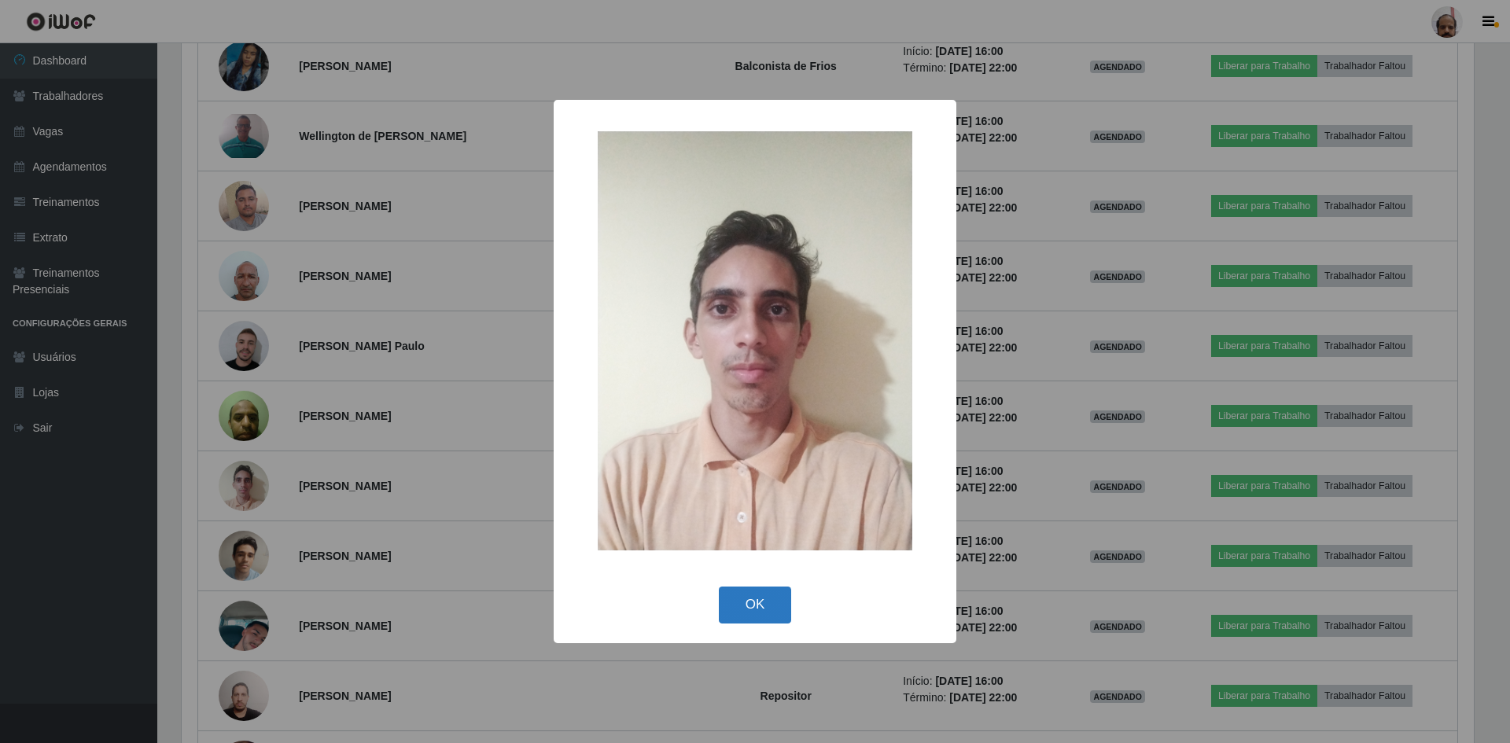
click at [773, 612] on button "OK" at bounding box center [755, 605] width 73 height 37
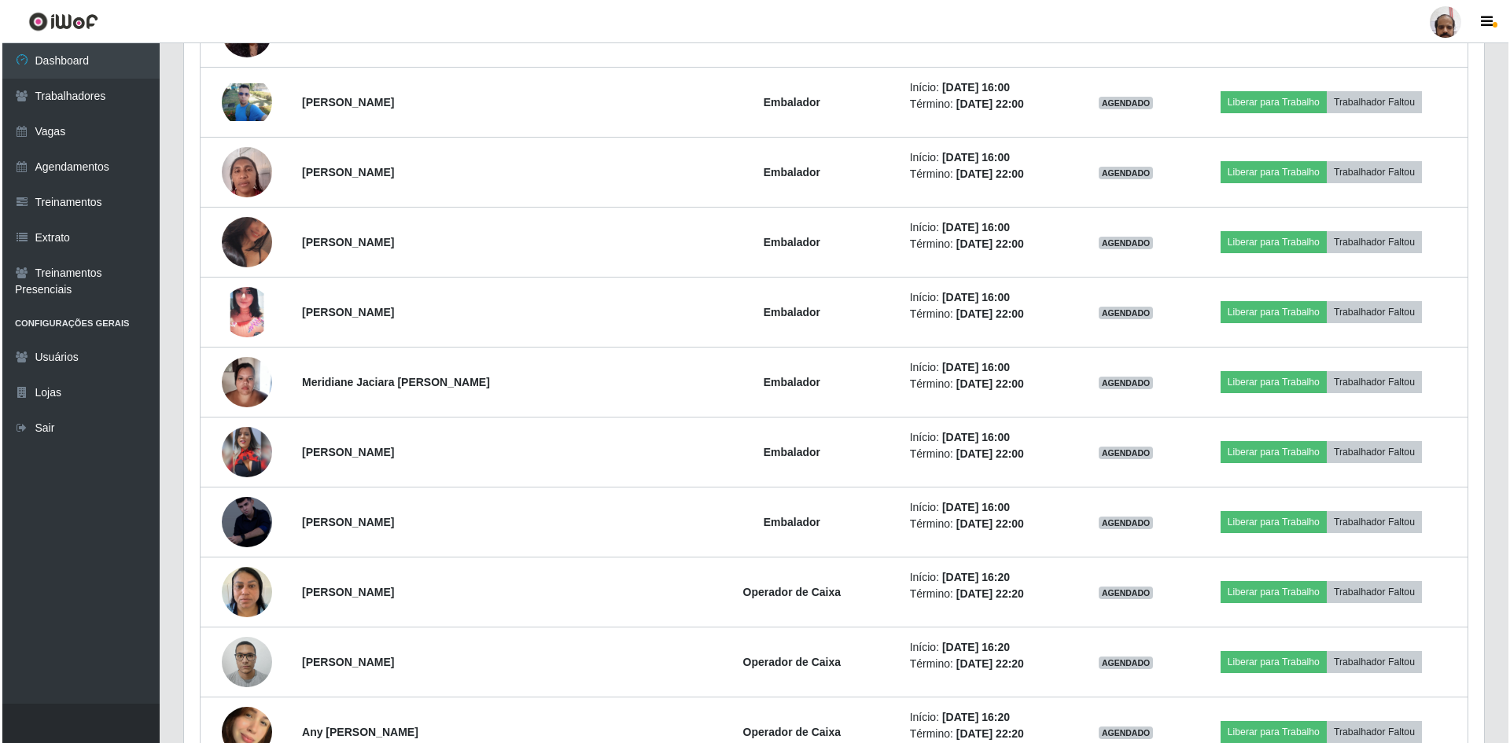
scroll to position [6213, 0]
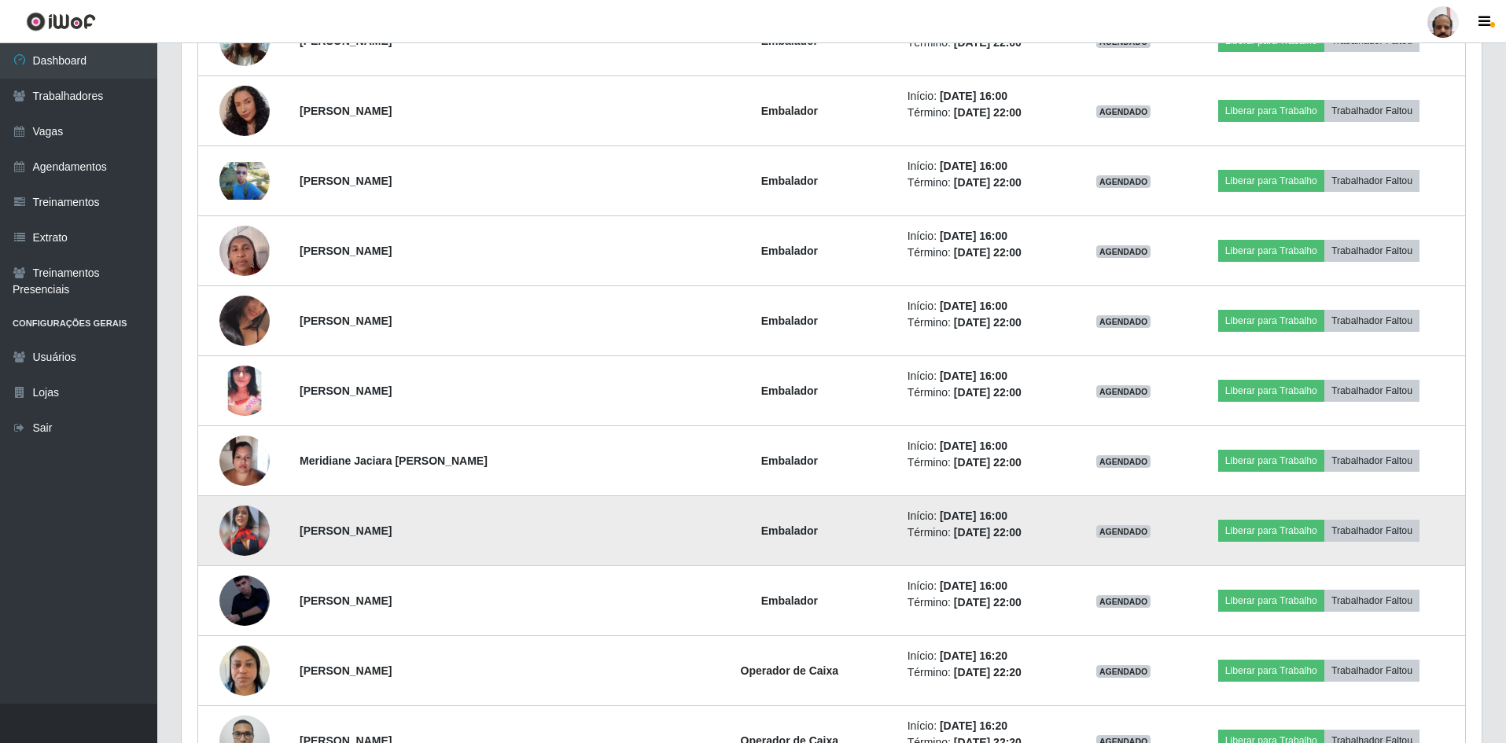
click at [238, 533] on img at bounding box center [244, 531] width 50 height 50
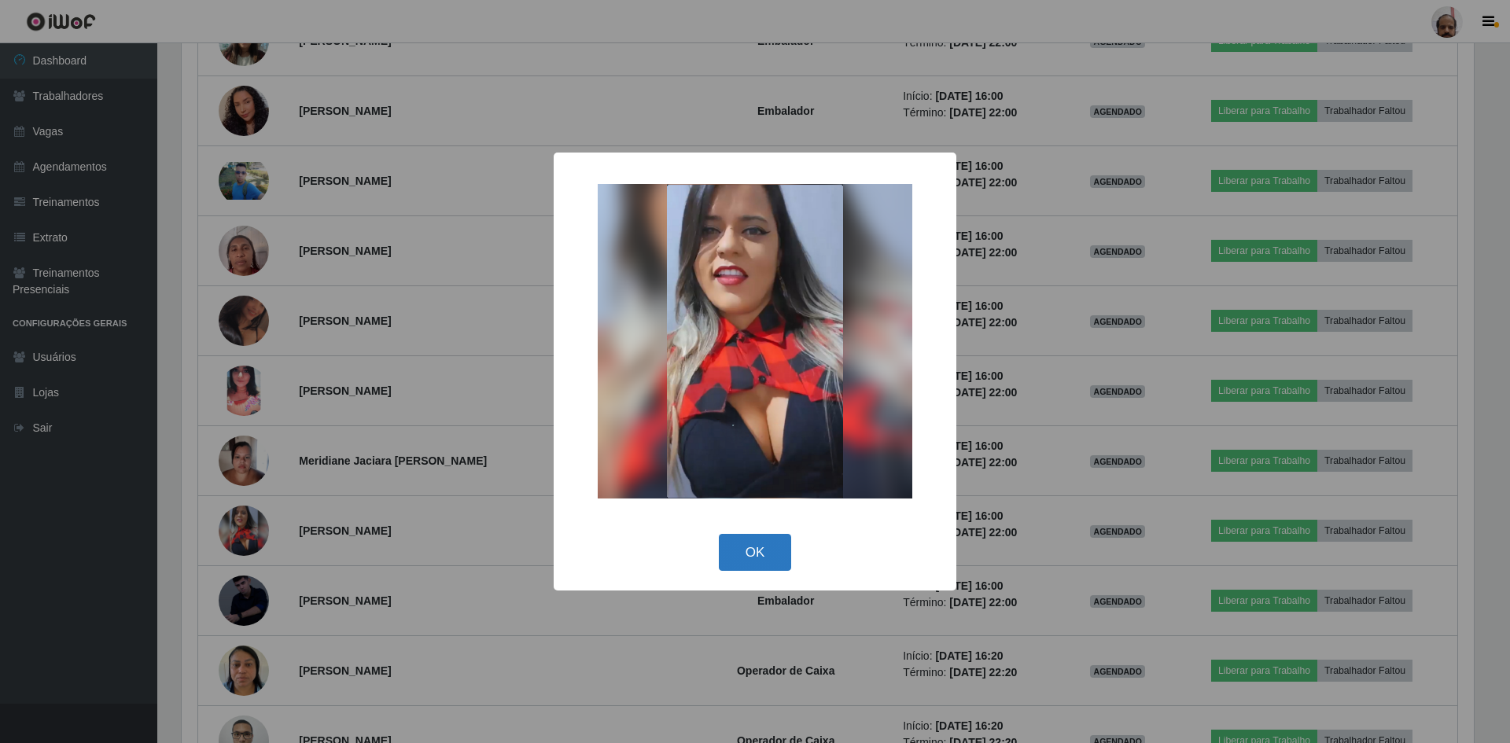
click at [760, 548] on button "OK" at bounding box center [755, 552] width 73 height 37
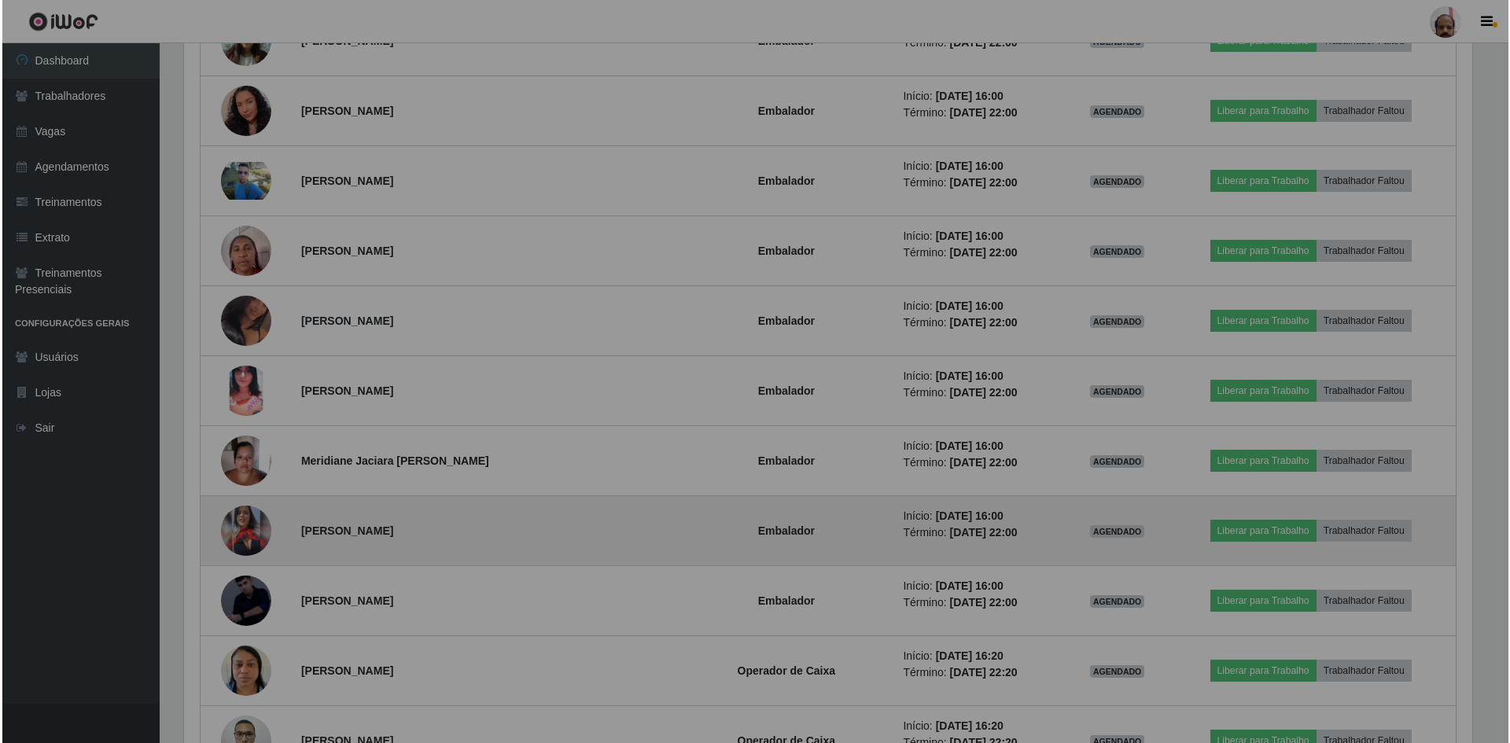
scroll to position [326, 1300]
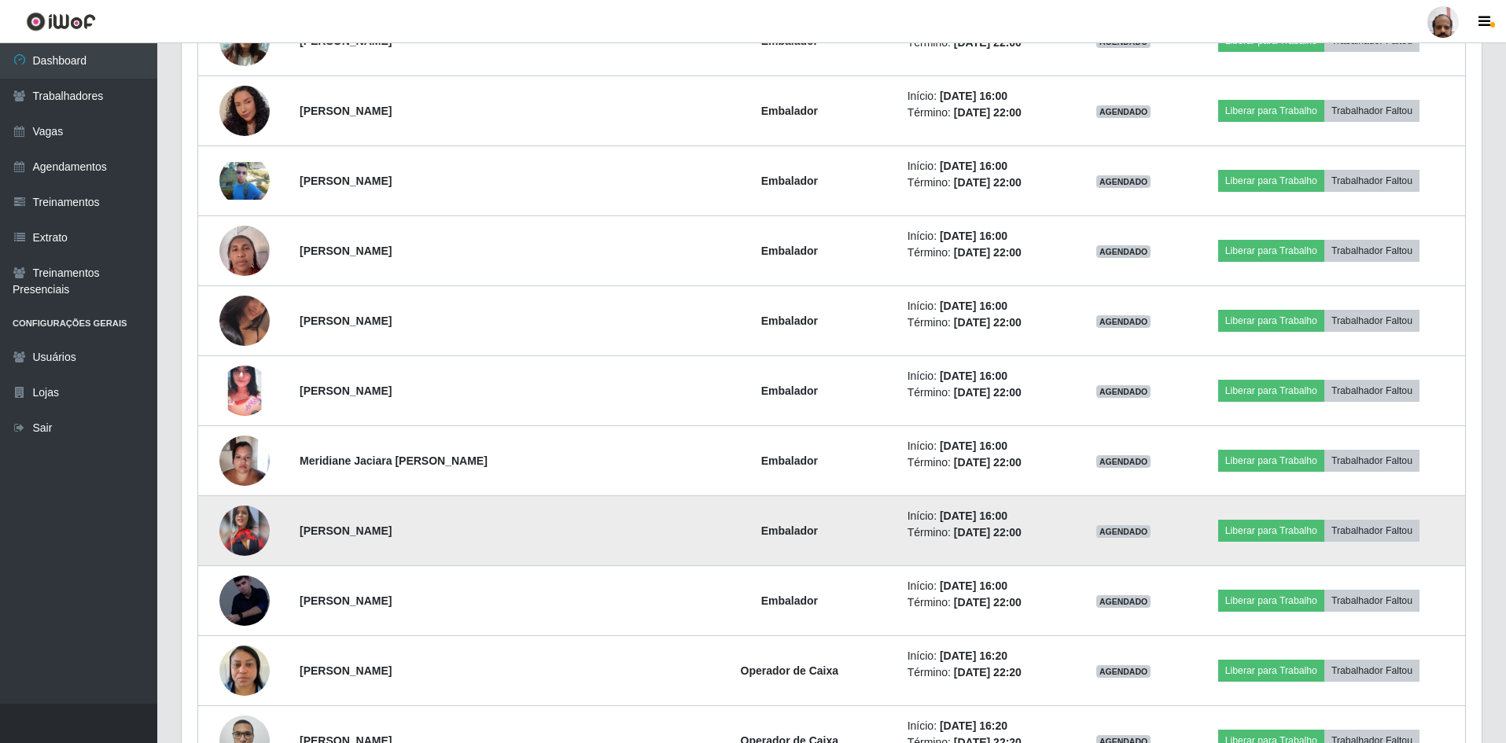
click at [240, 536] on img at bounding box center [244, 531] width 50 height 50
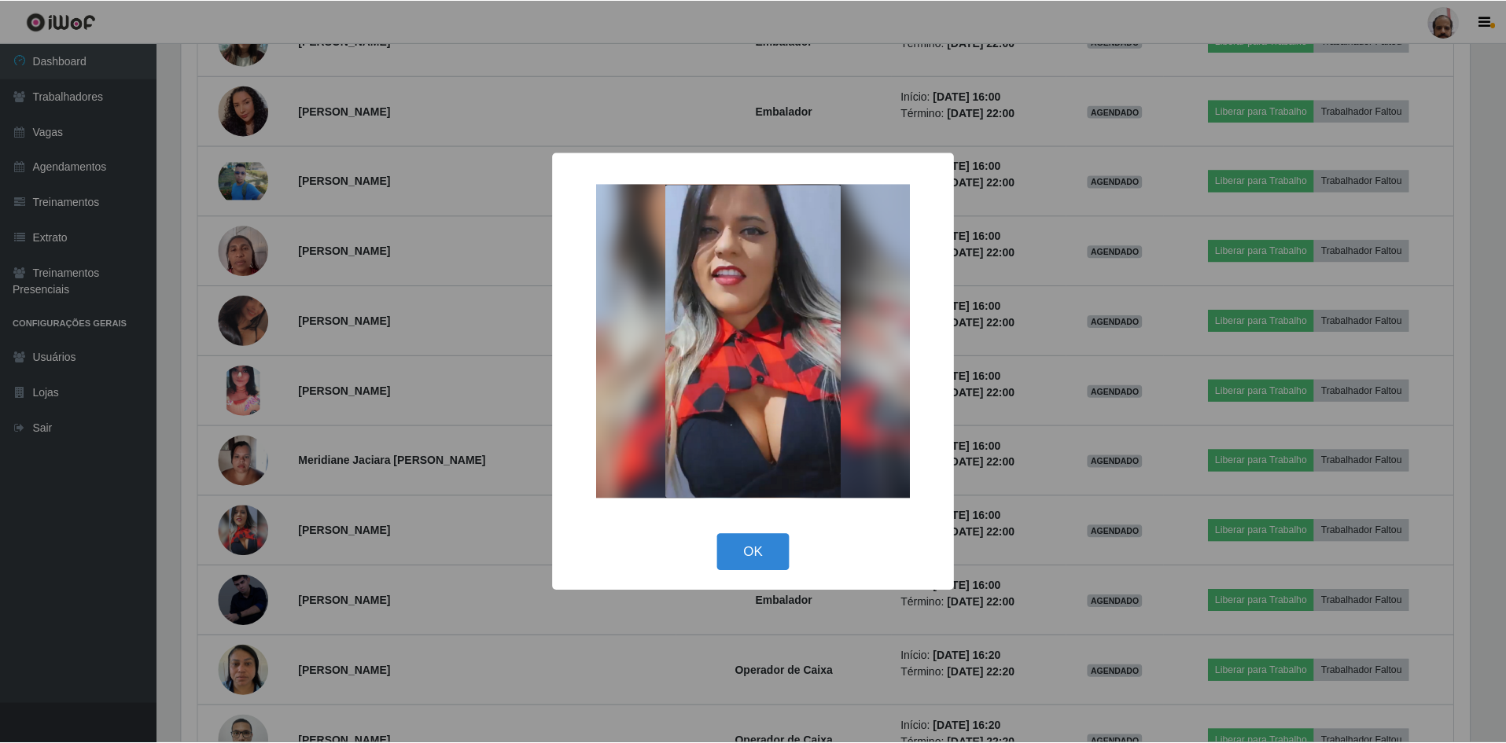
scroll to position [326, 1292]
click at [746, 552] on button "OK" at bounding box center [755, 552] width 73 height 37
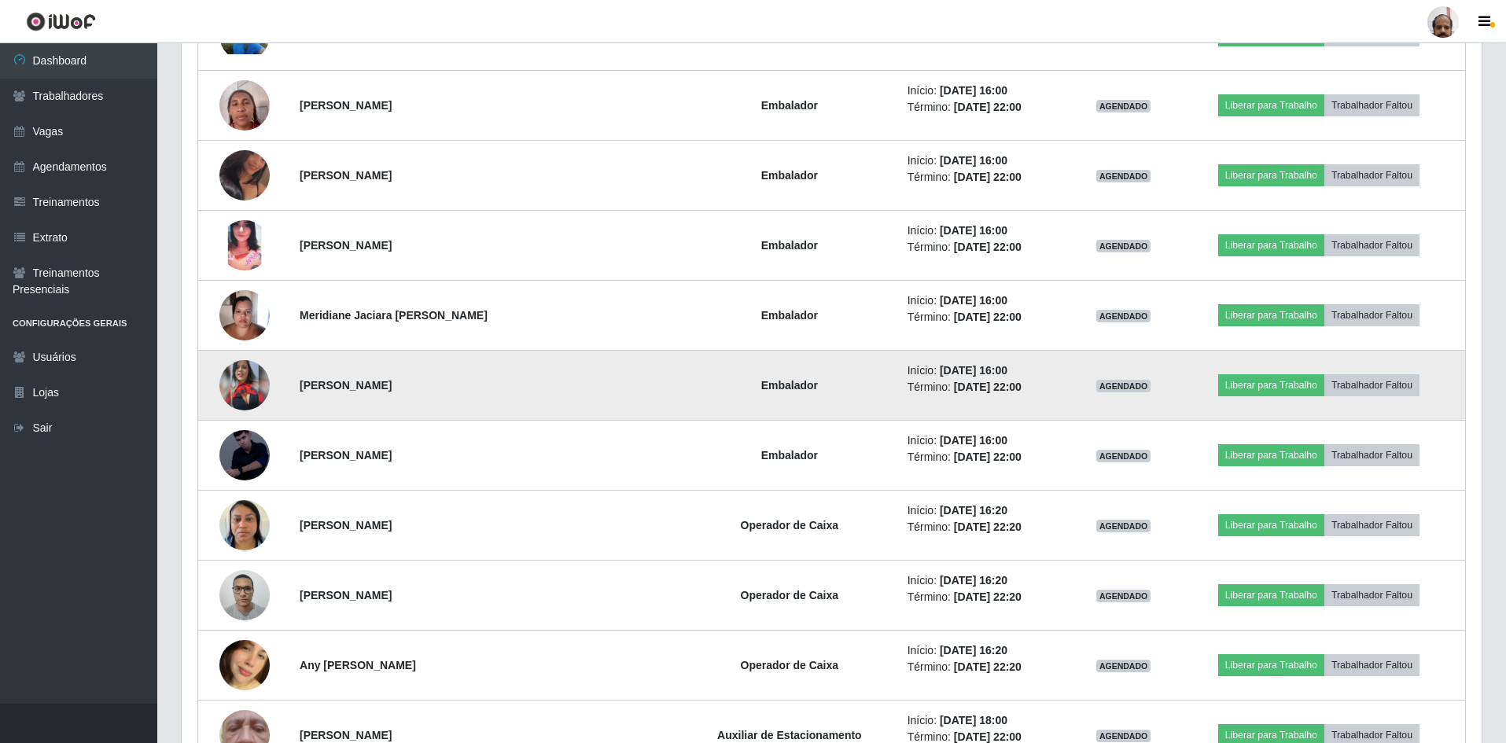
scroll to position [6370, 0]
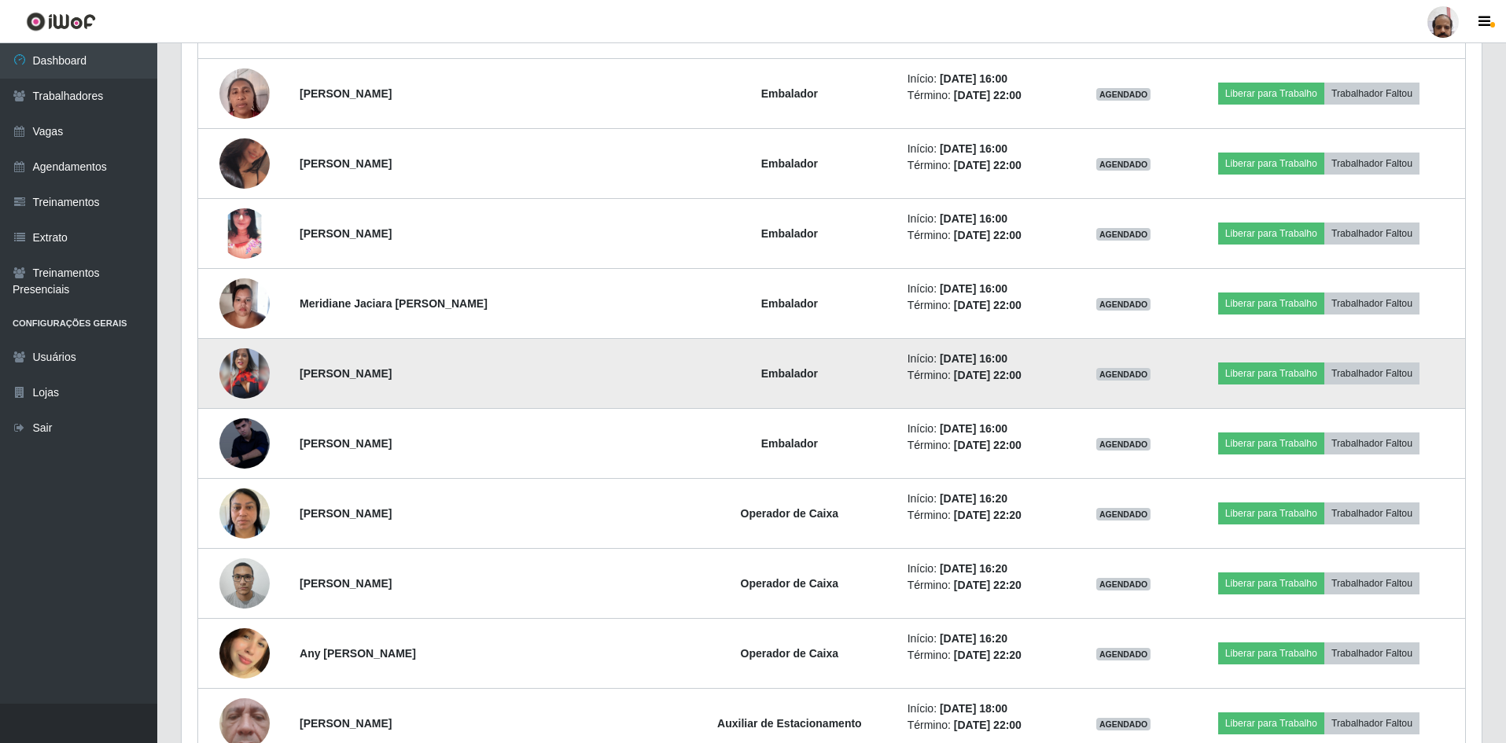
click at [247, 389] on img at bounding box center [244, 373] width 50 height 50
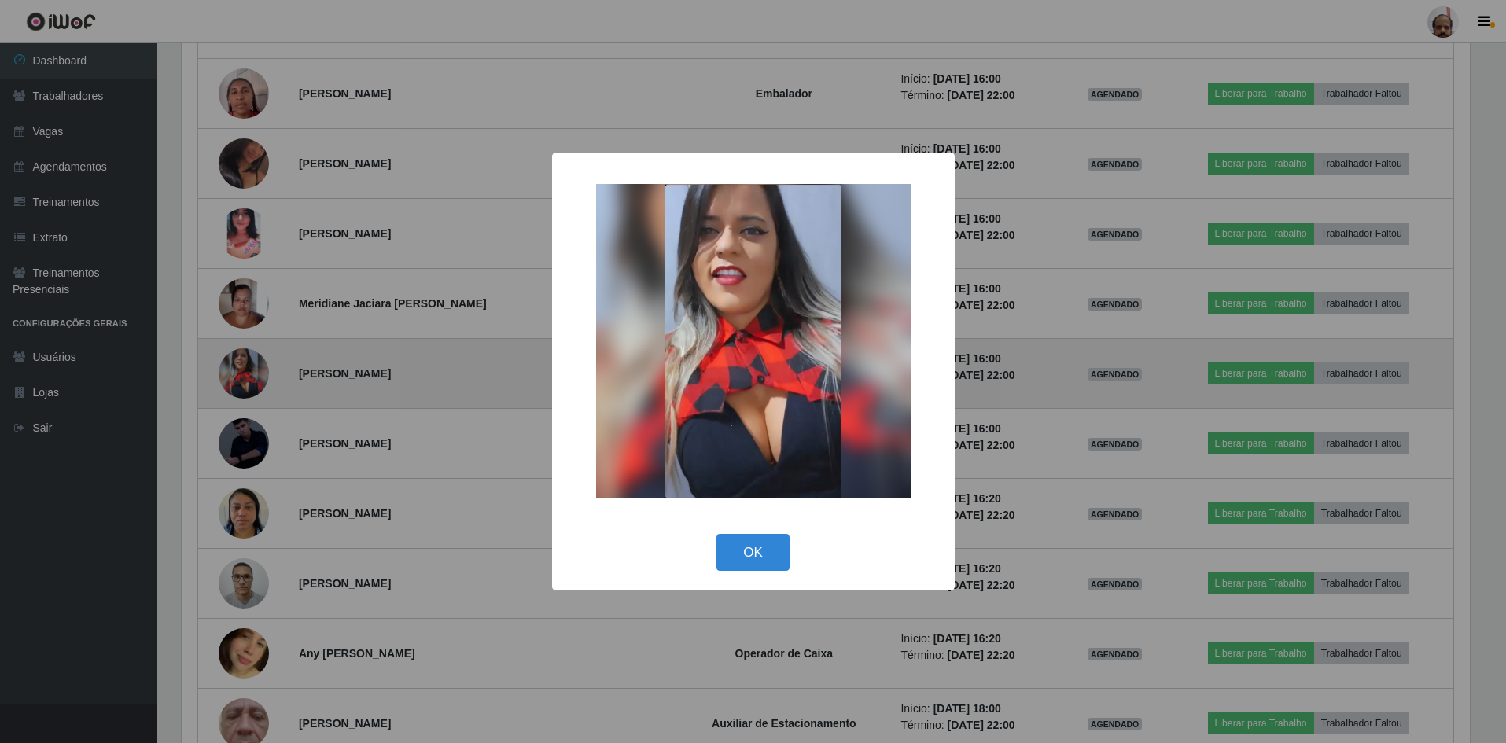
scroll to position [326, 1292]
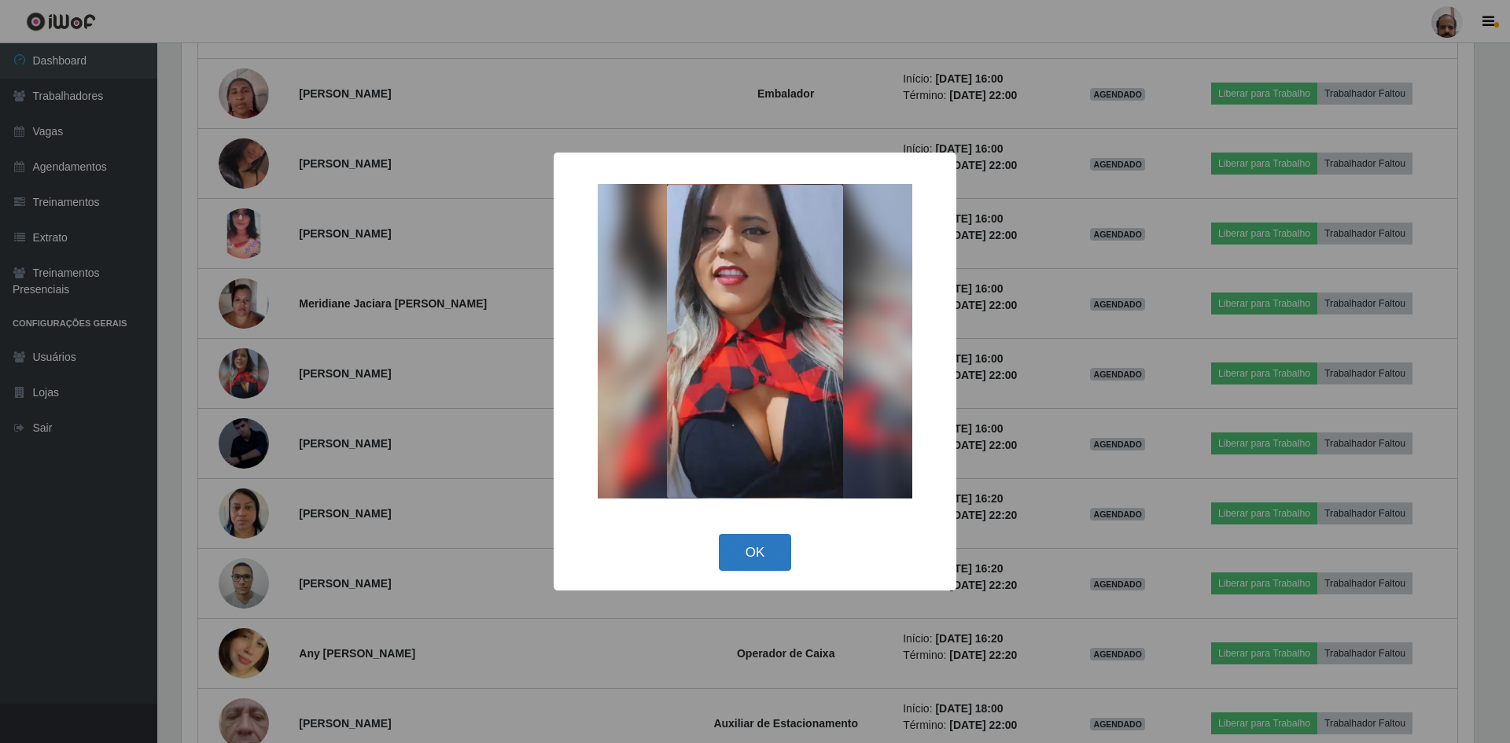
click at [754, 551] on button "OK" at bounding box center [755, 552] width 73 height 37
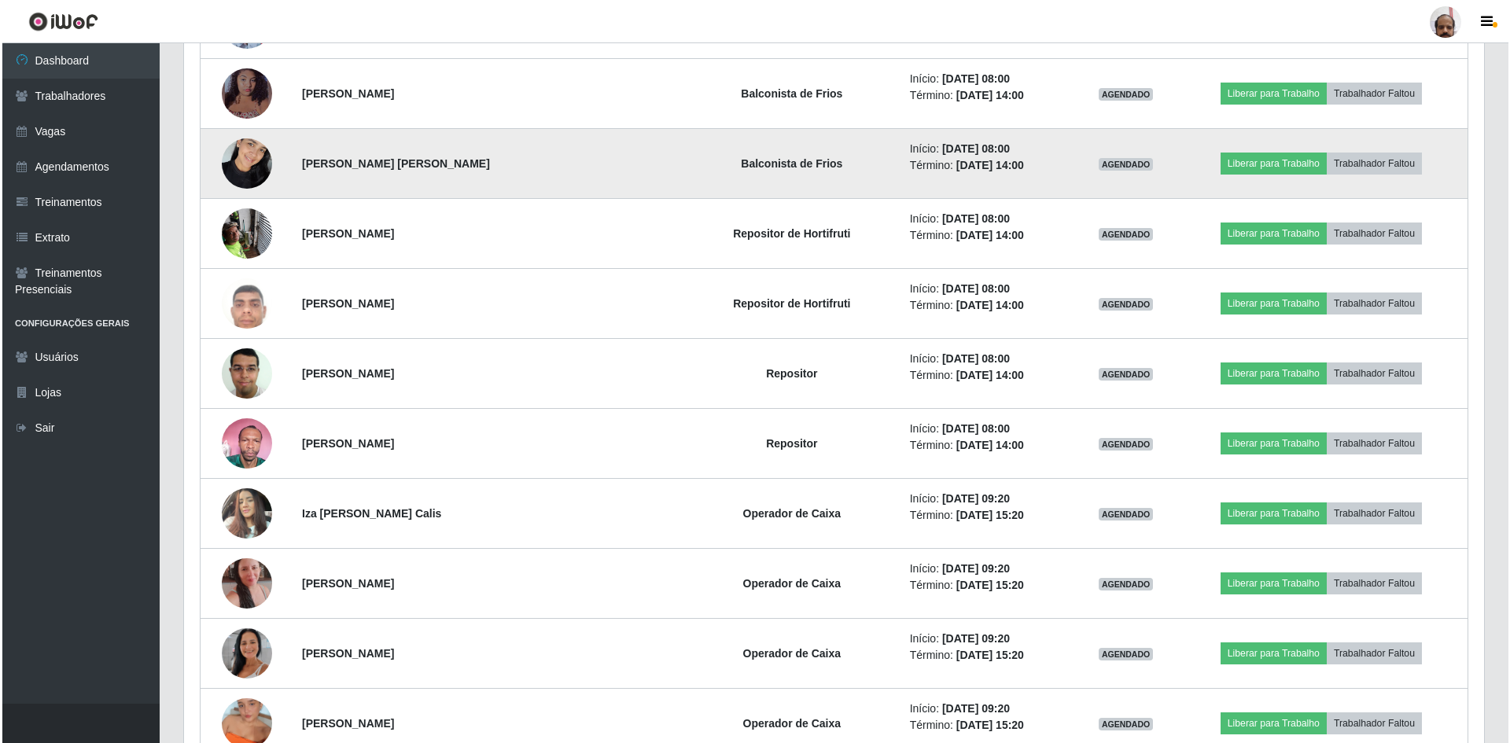
scroll to position [7235, 0]
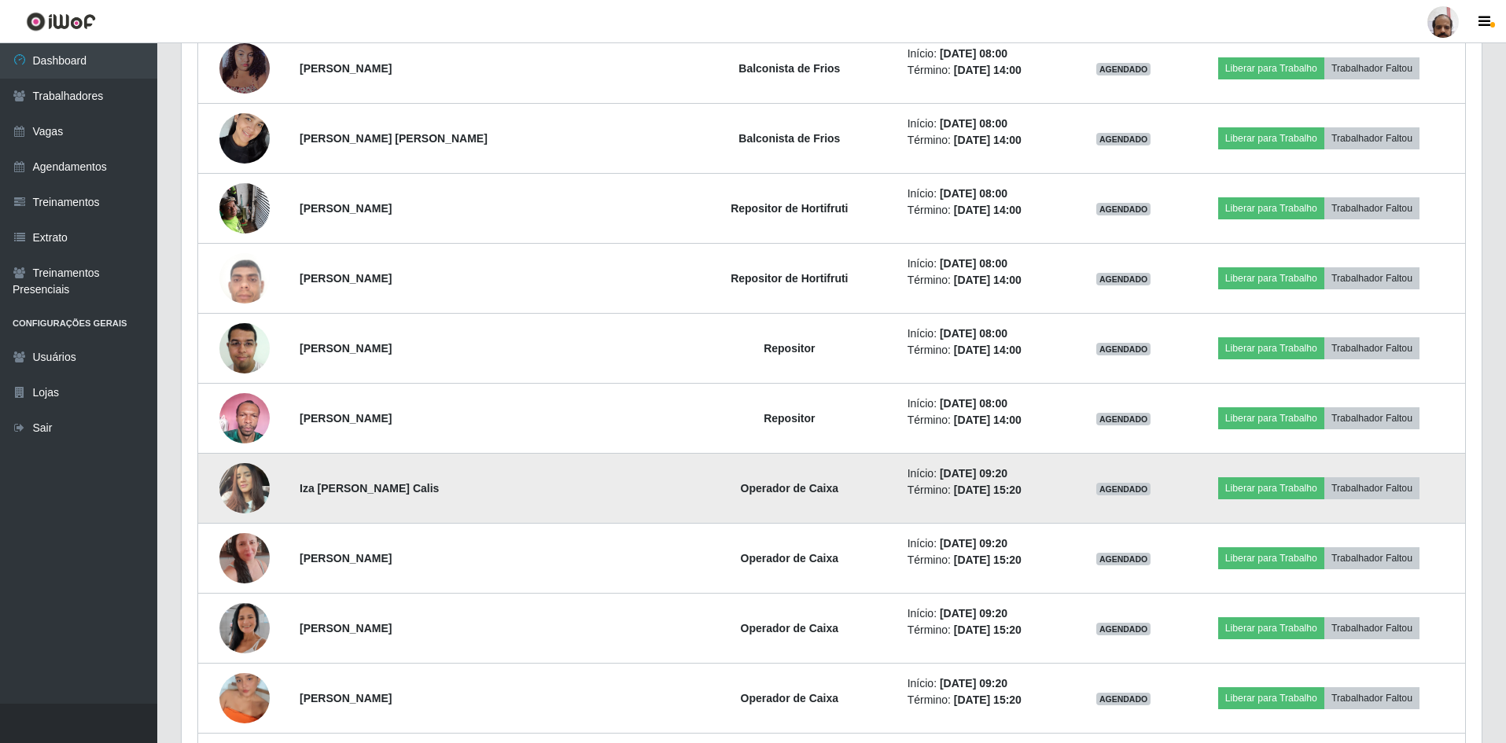
click at [250, 487] on img at bounding box center [244, 488] width 50 height 67
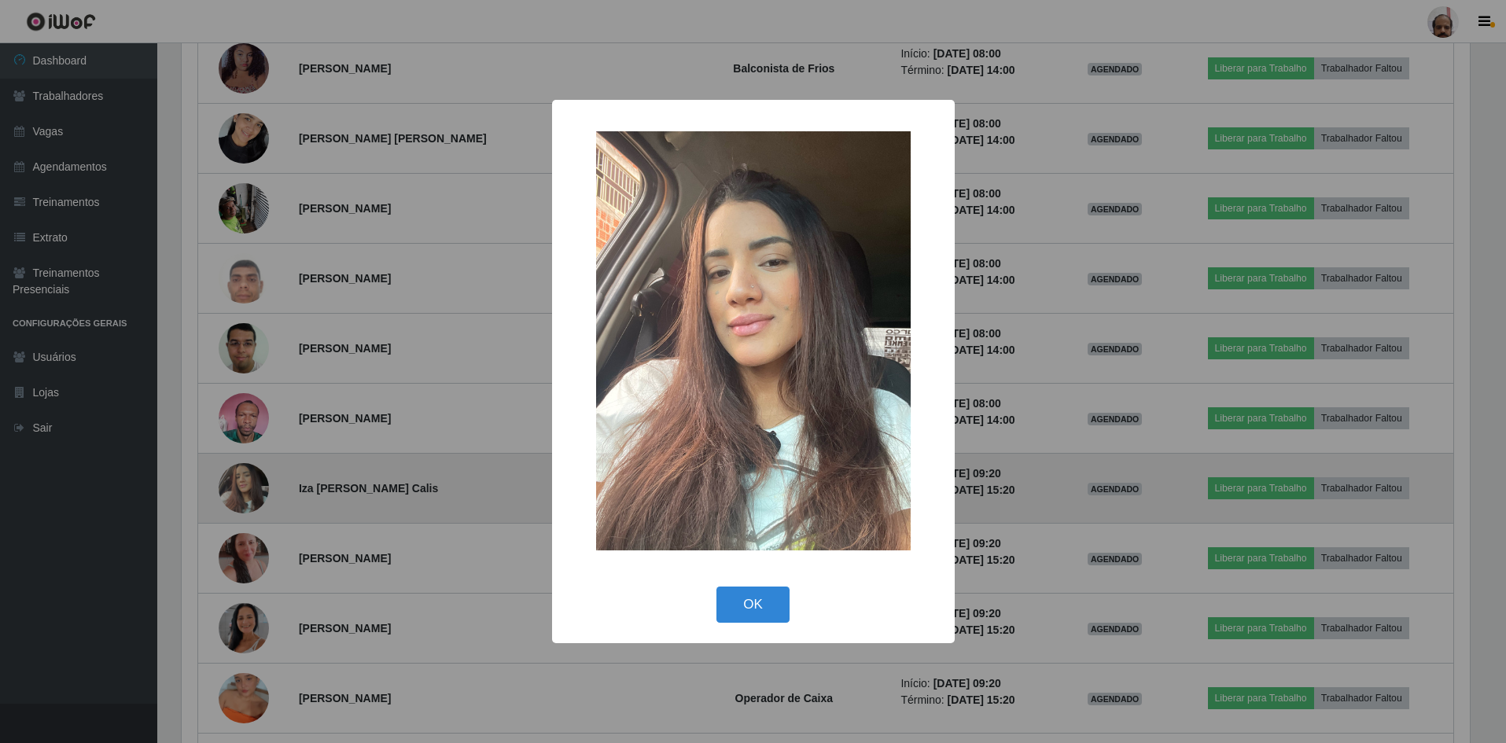
scroll to position [326, 1292]
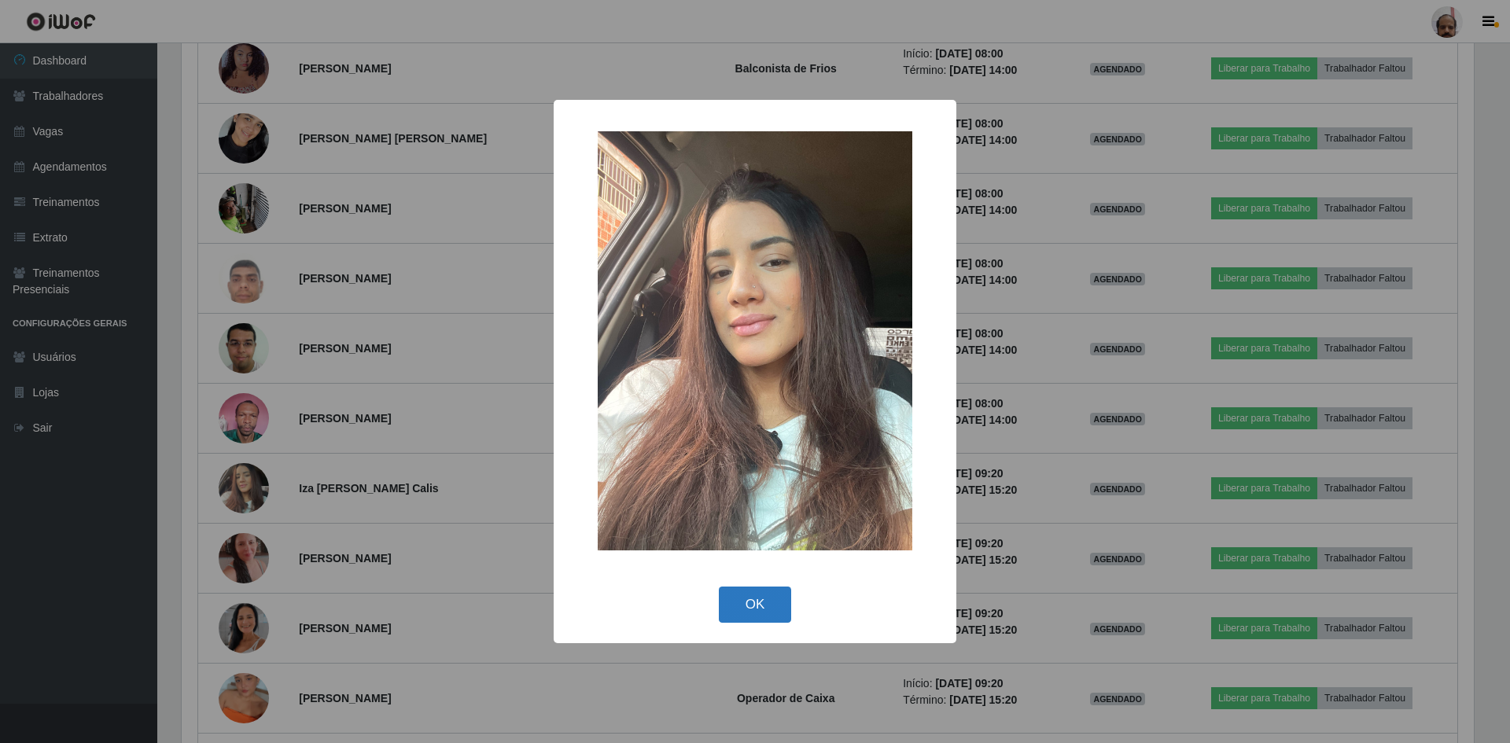
click at [754, 602] on button "OK" at bounding box center [755, 605] width 73 height 37
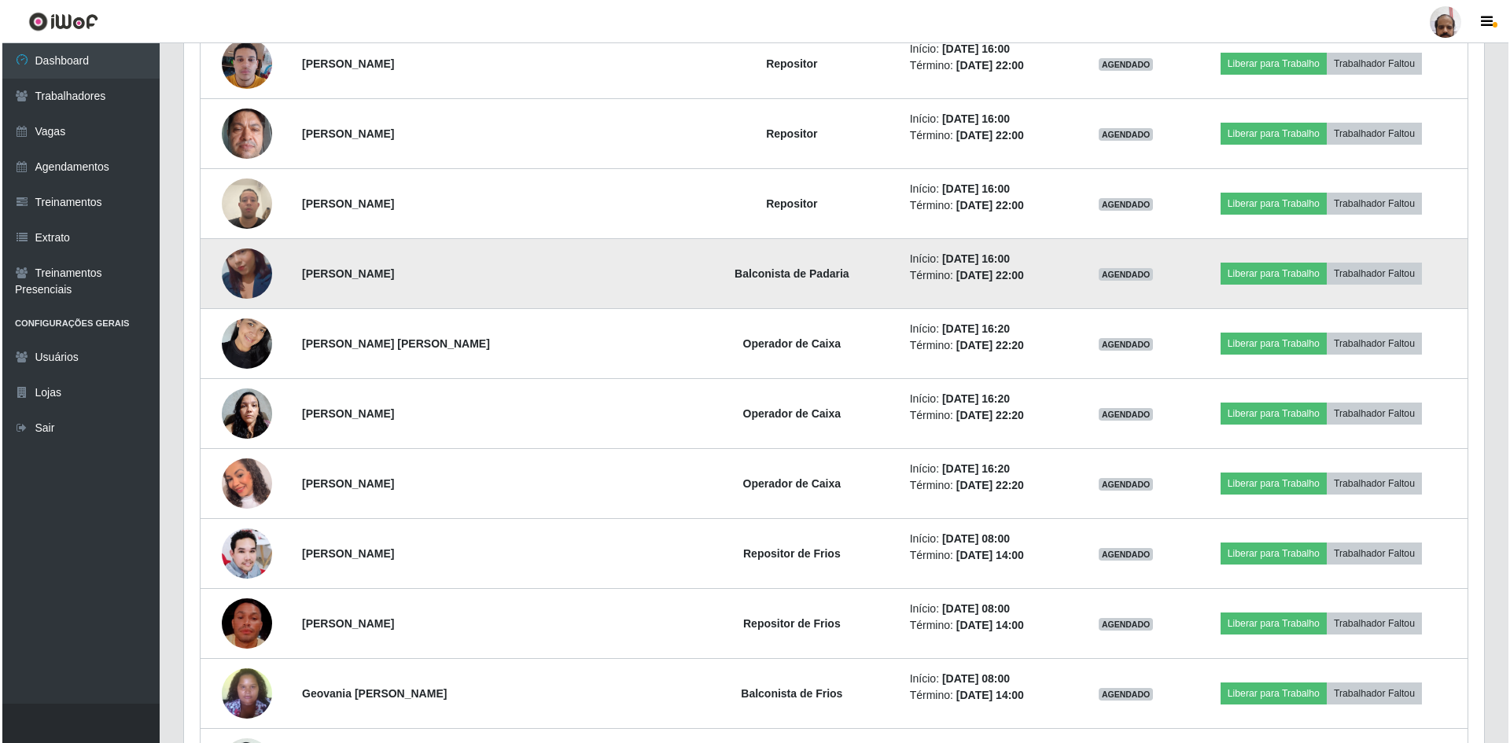
scroll to position [8651, 0]
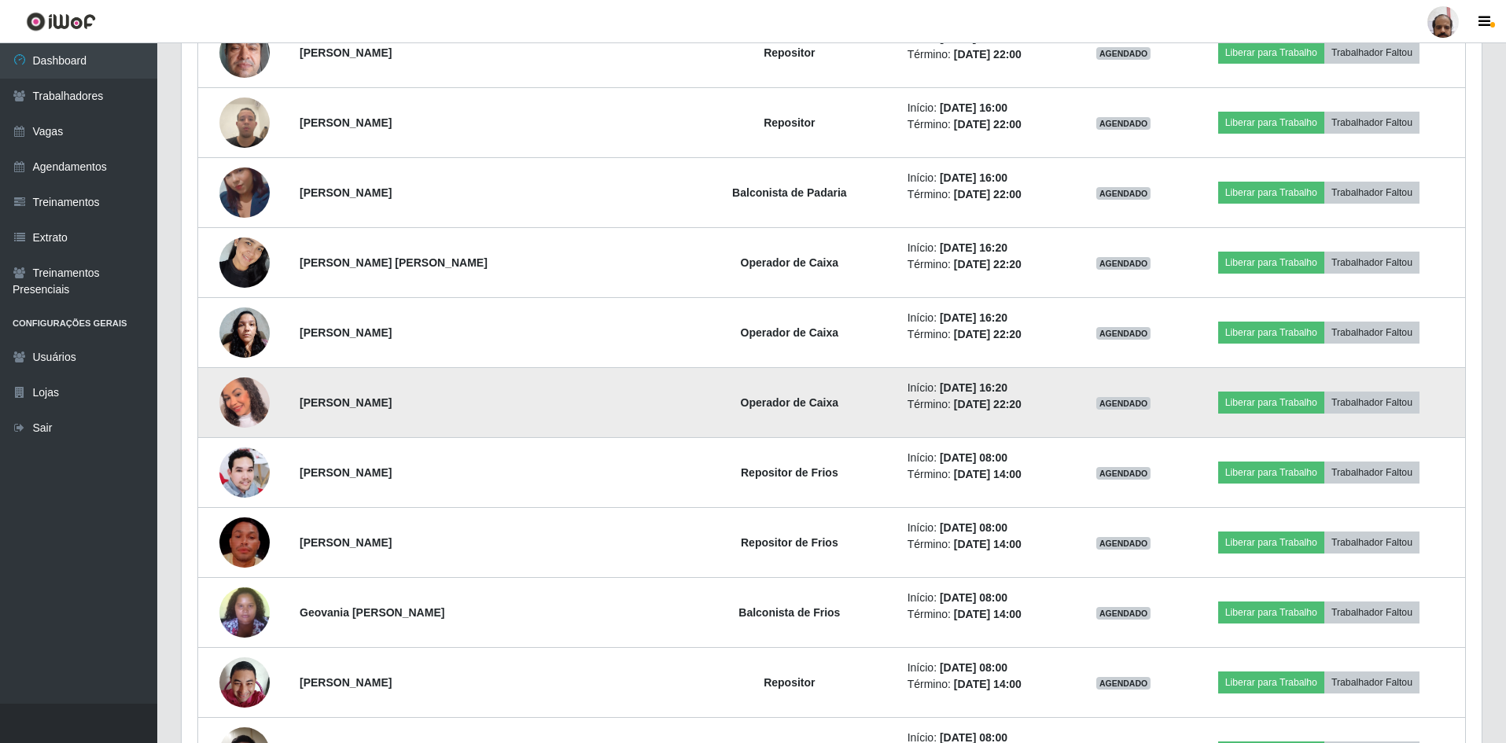
click at [234, 408] on img at bounding box center [244, 403] width 50 height 58
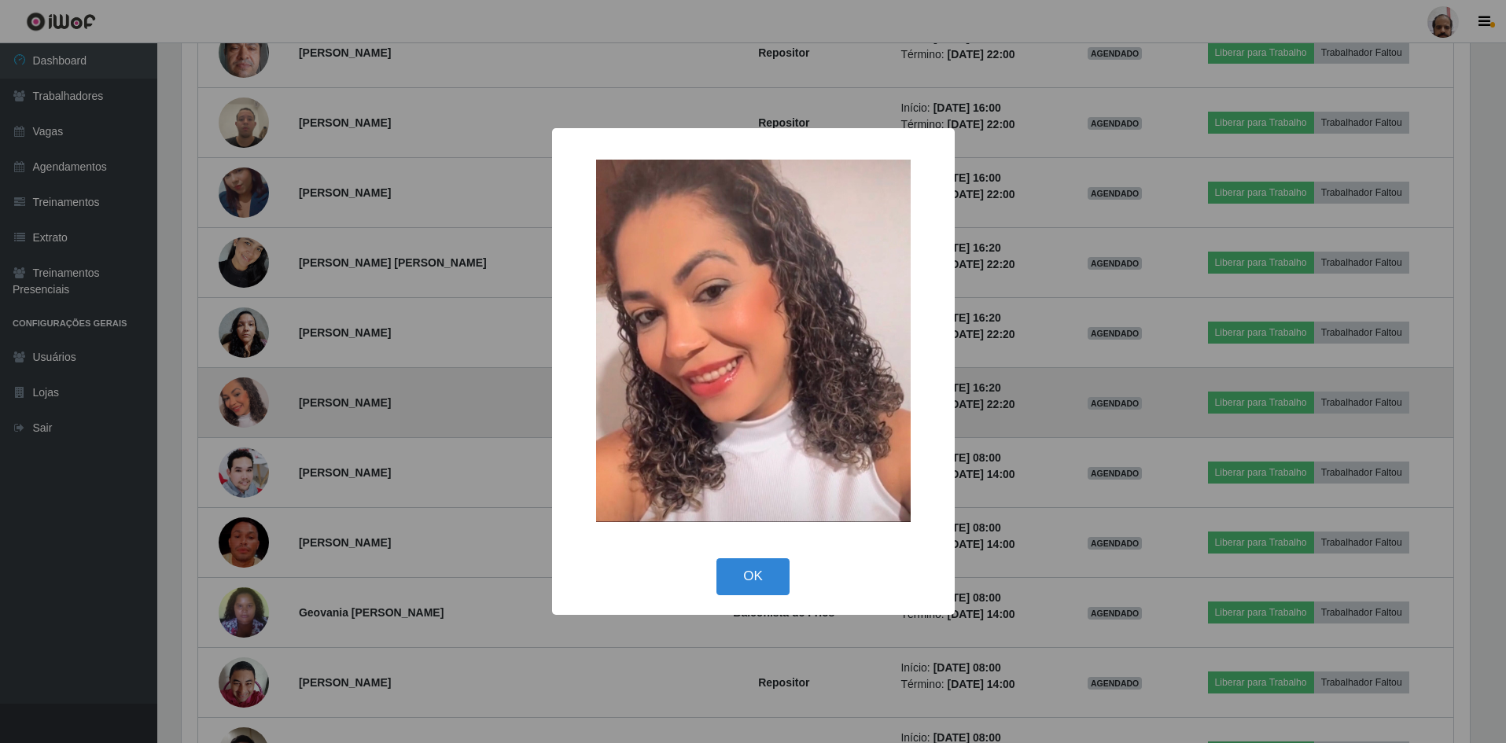
scroll to position [326, 1292]
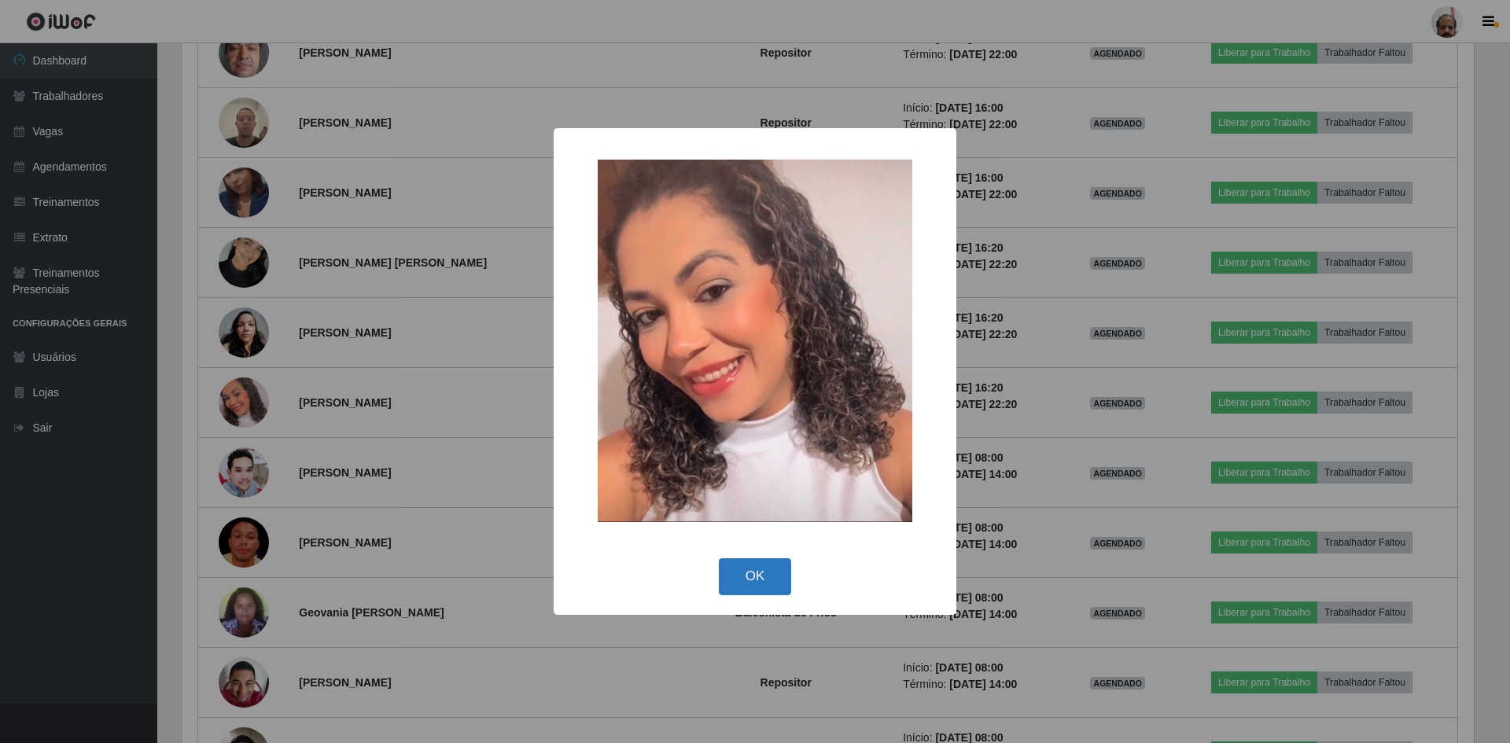
click at [760, 569] on button "OK" at bounding box center [755, 576] width 73 height 37
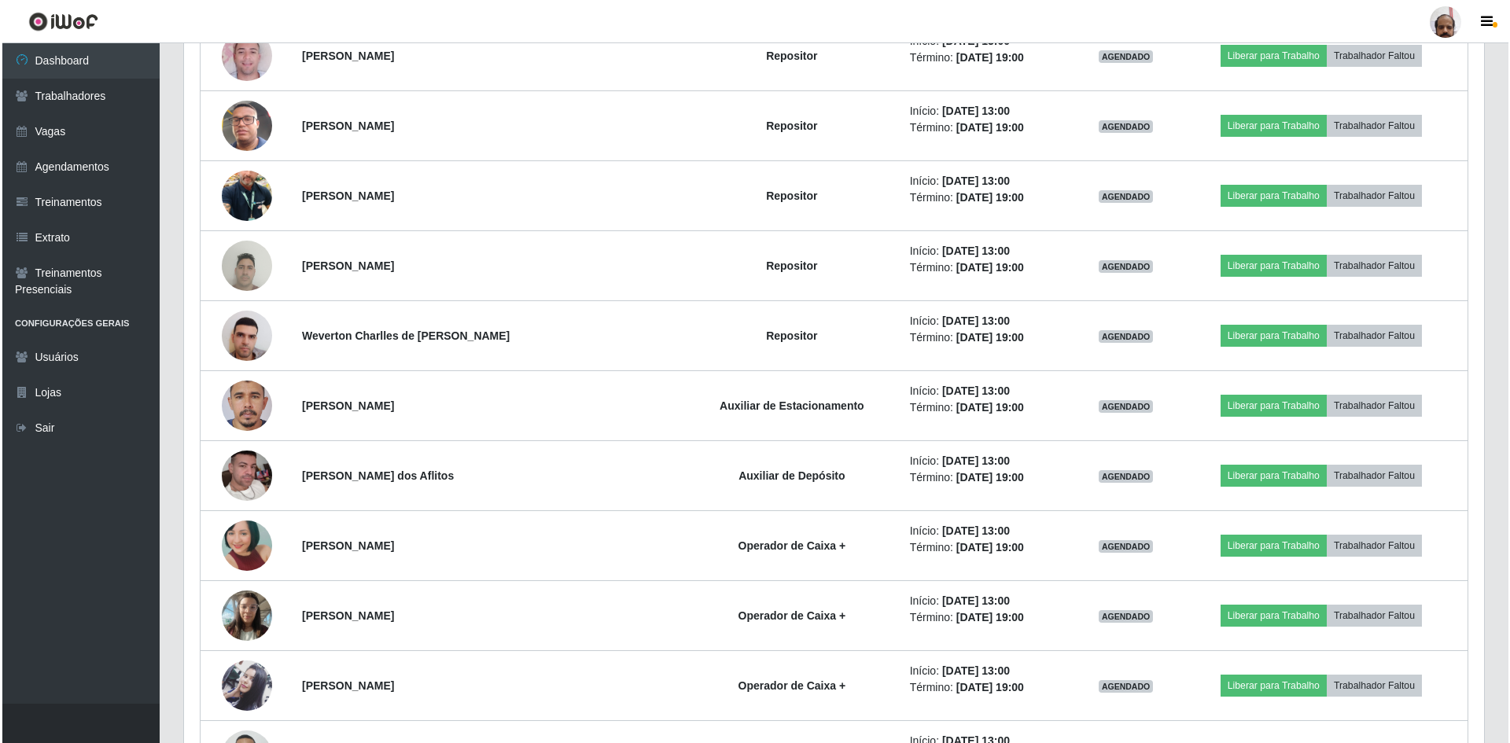
scroll to position [10145, 0]
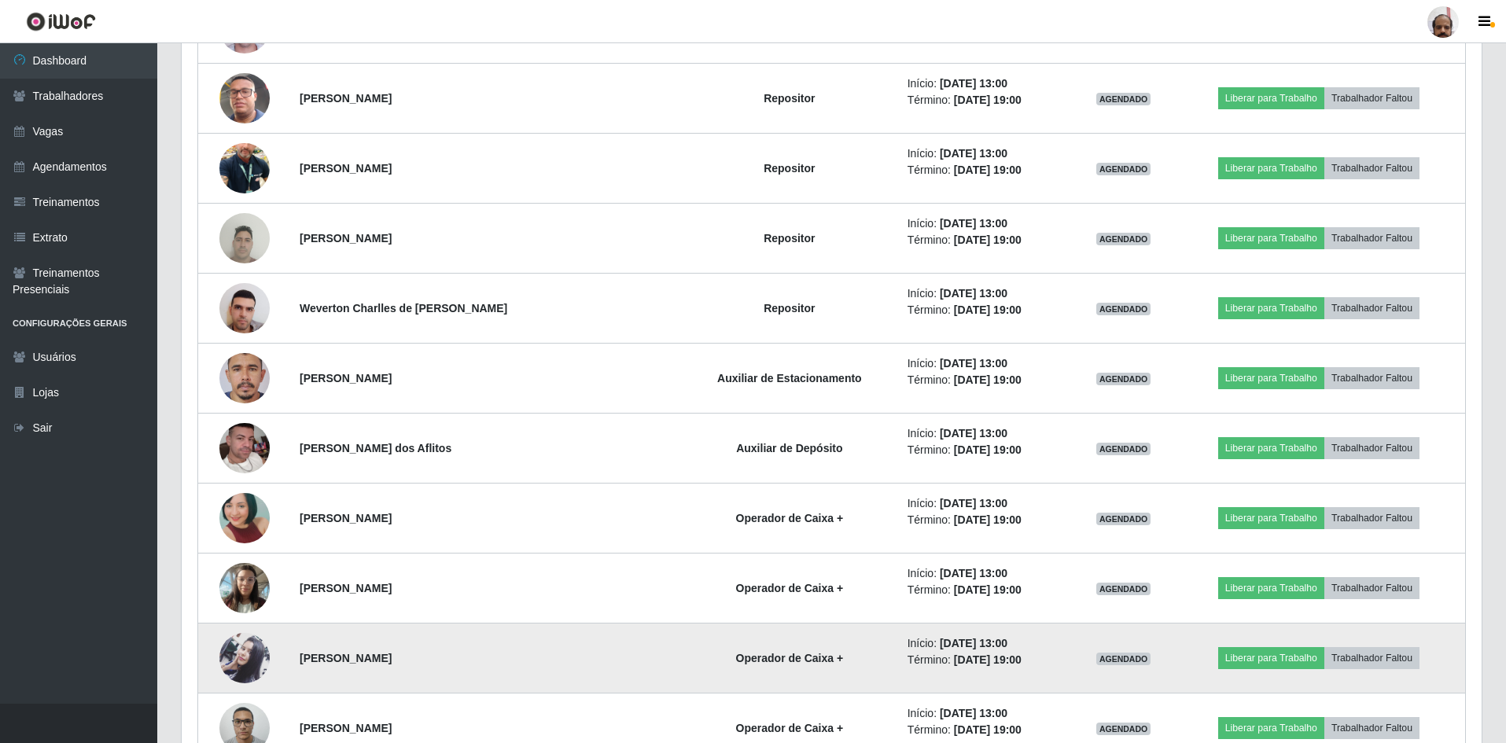
click at [235, 654] on img at bounding box center [244, 659] width 50 height 84
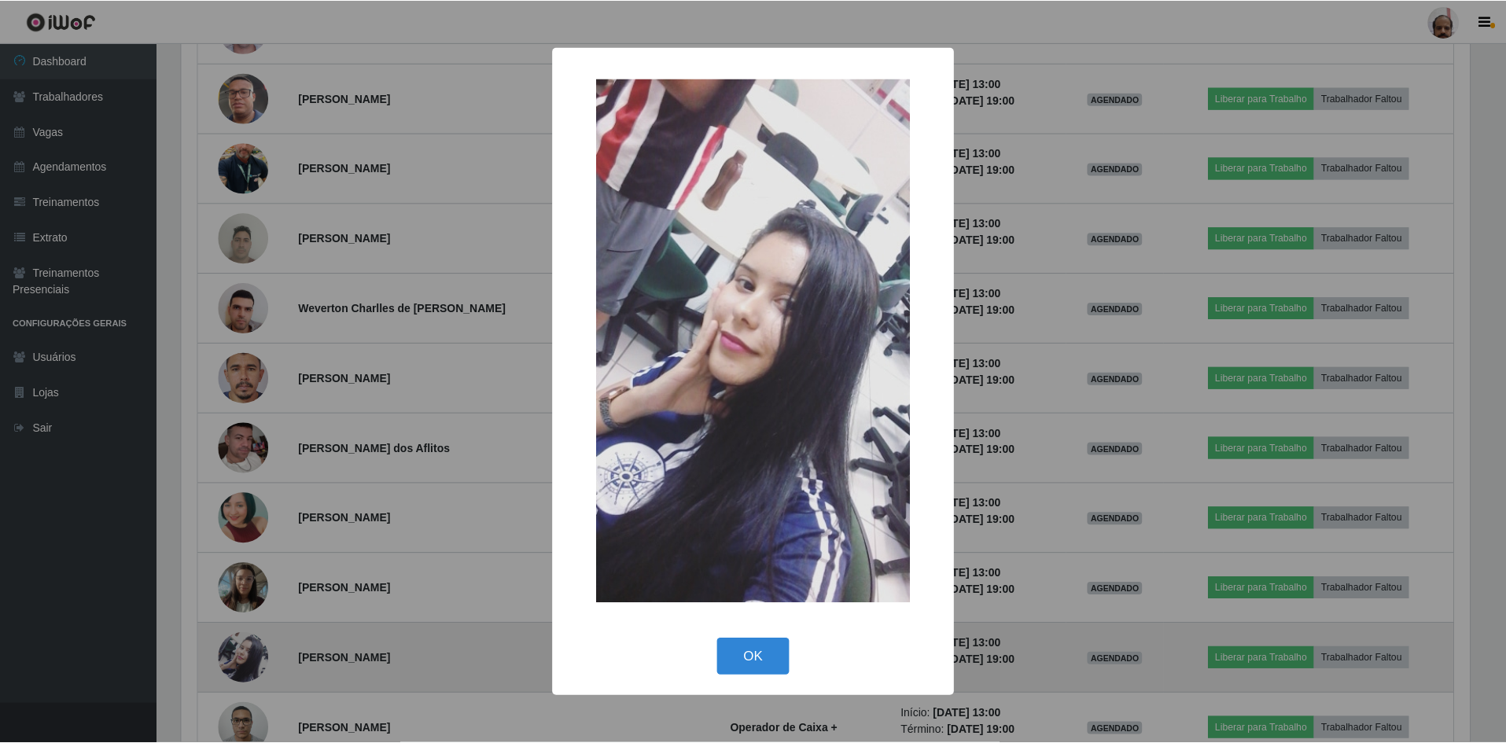
scroll to position [326, 1292]
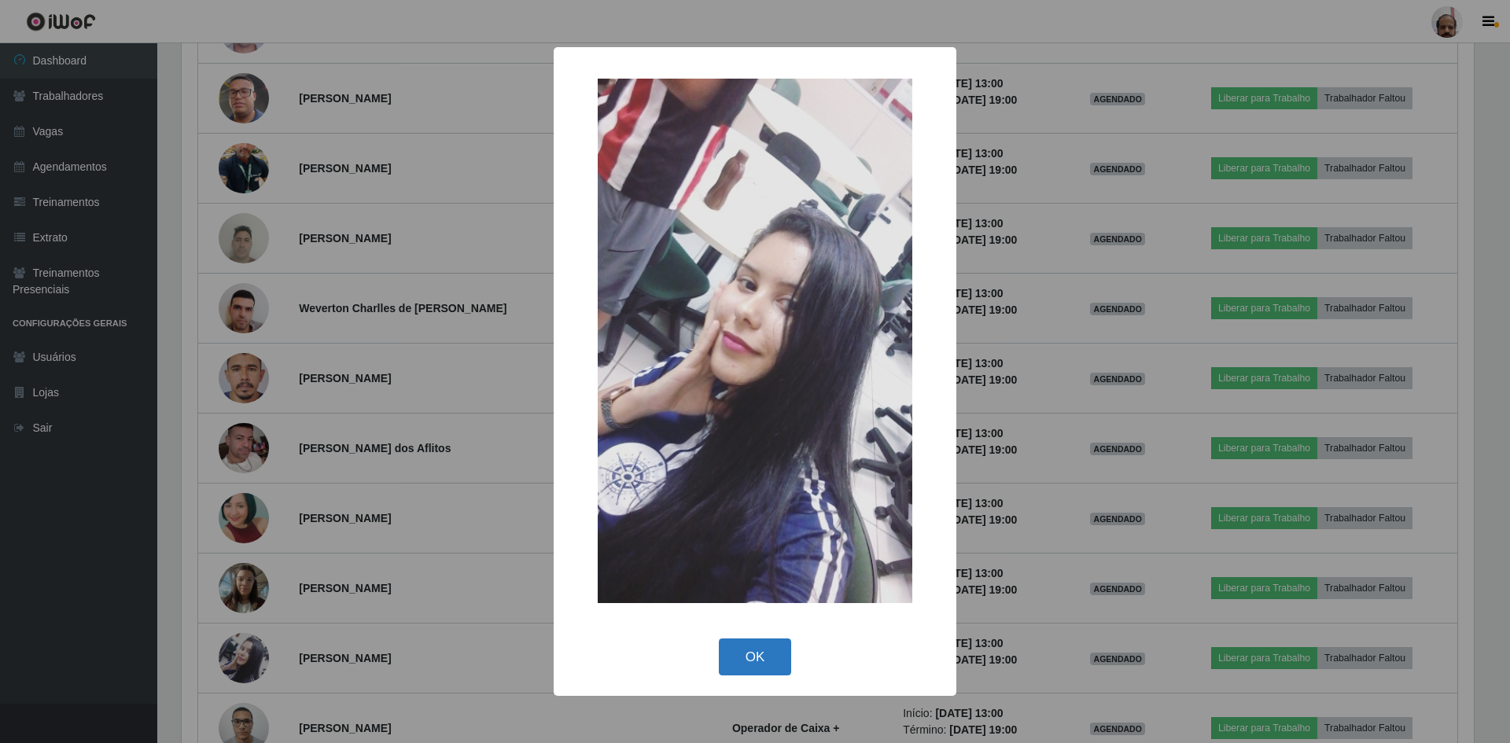
click at [752, 646] on button "OK" at bounding box center [755, 657] width 73 height 37
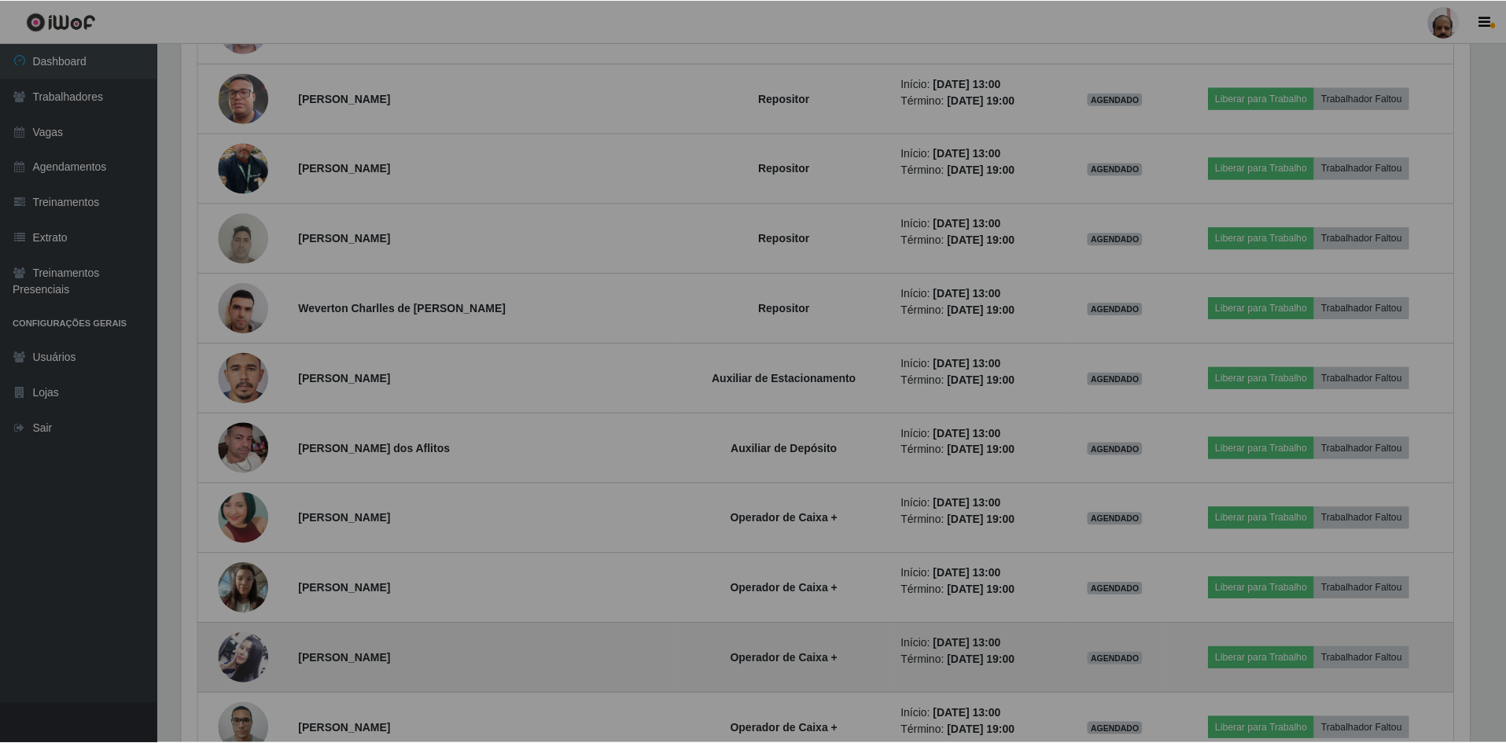
scroll to position [326, 1300]
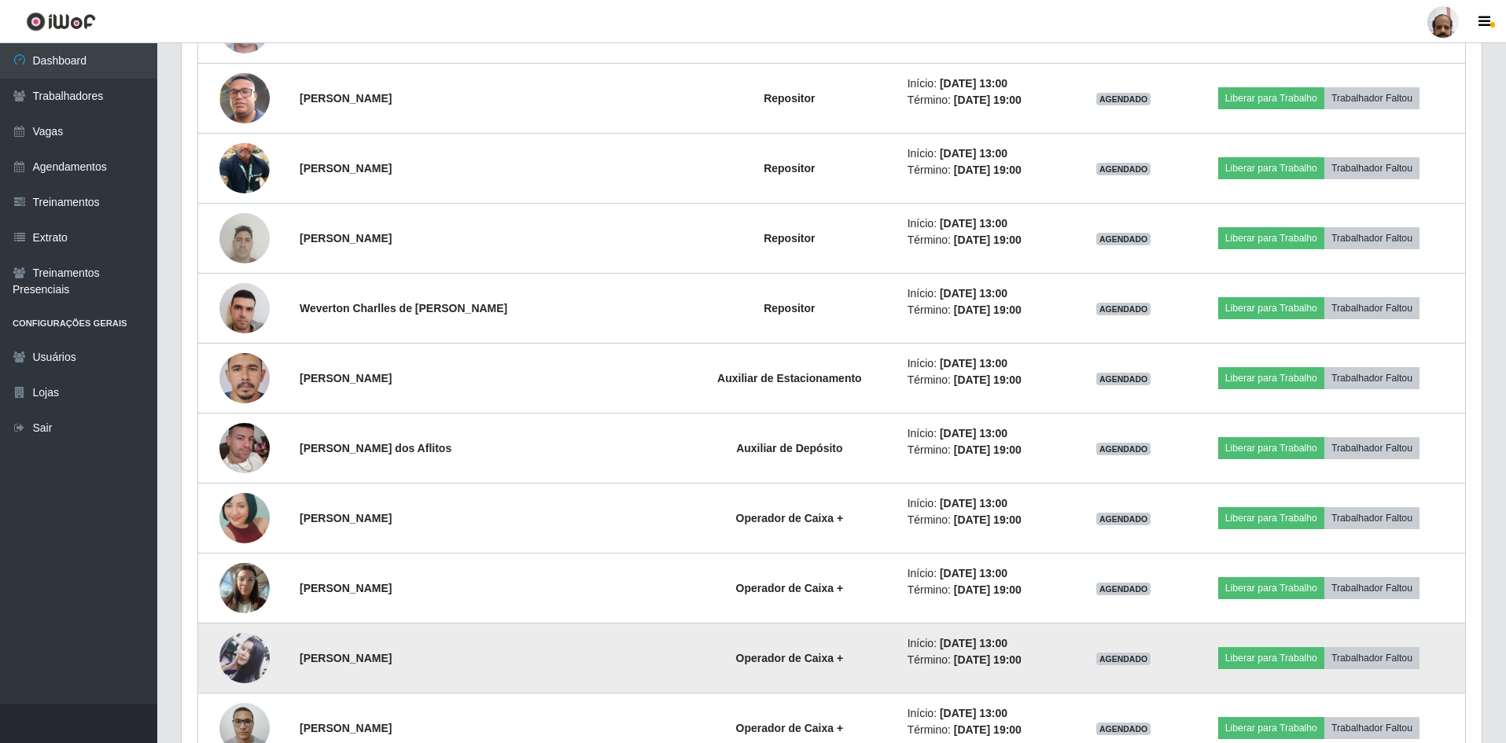
click at [247, 666] on img at bounding box center [244, 659] width 50 height 84
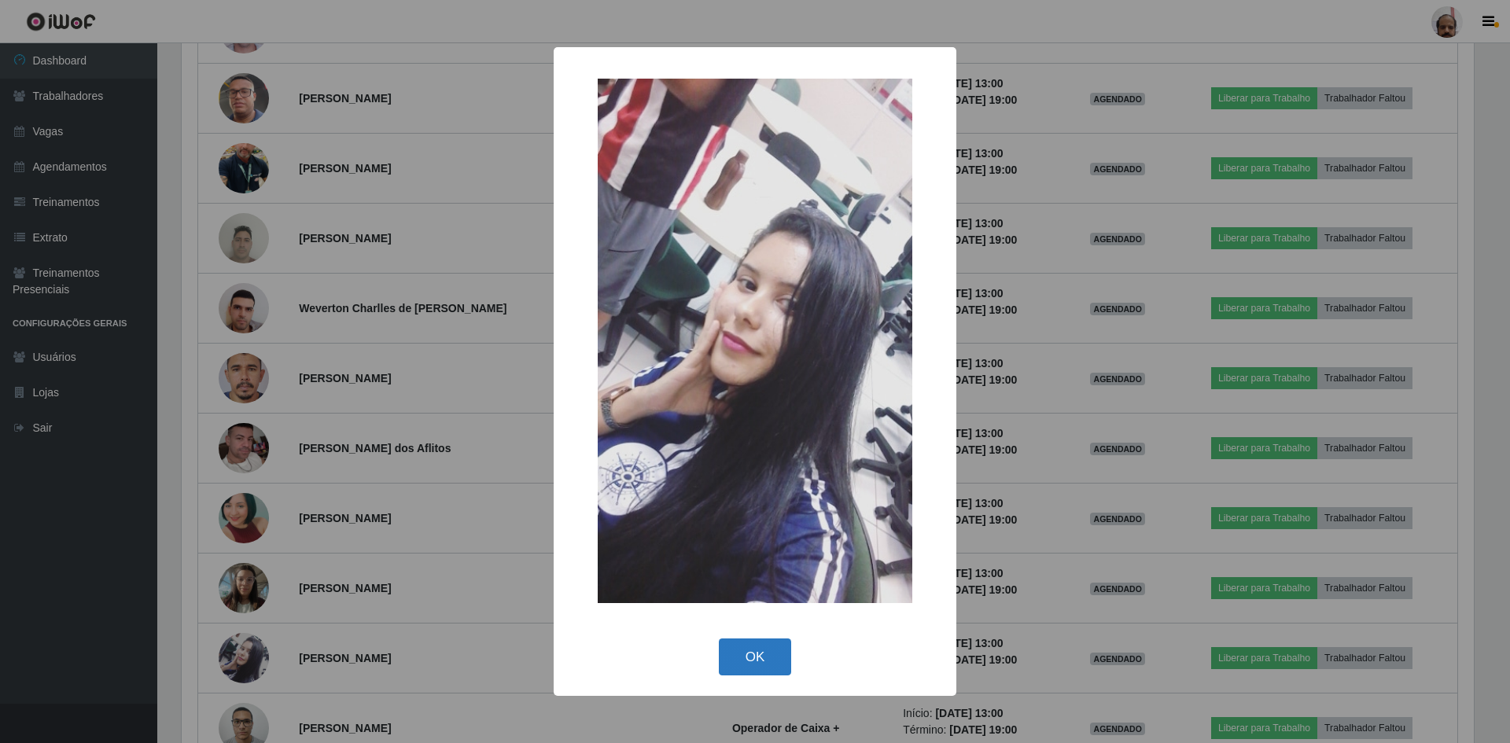
click at [742, 667] on button "OK" at bounding box center [755, 657] width 73 height 37
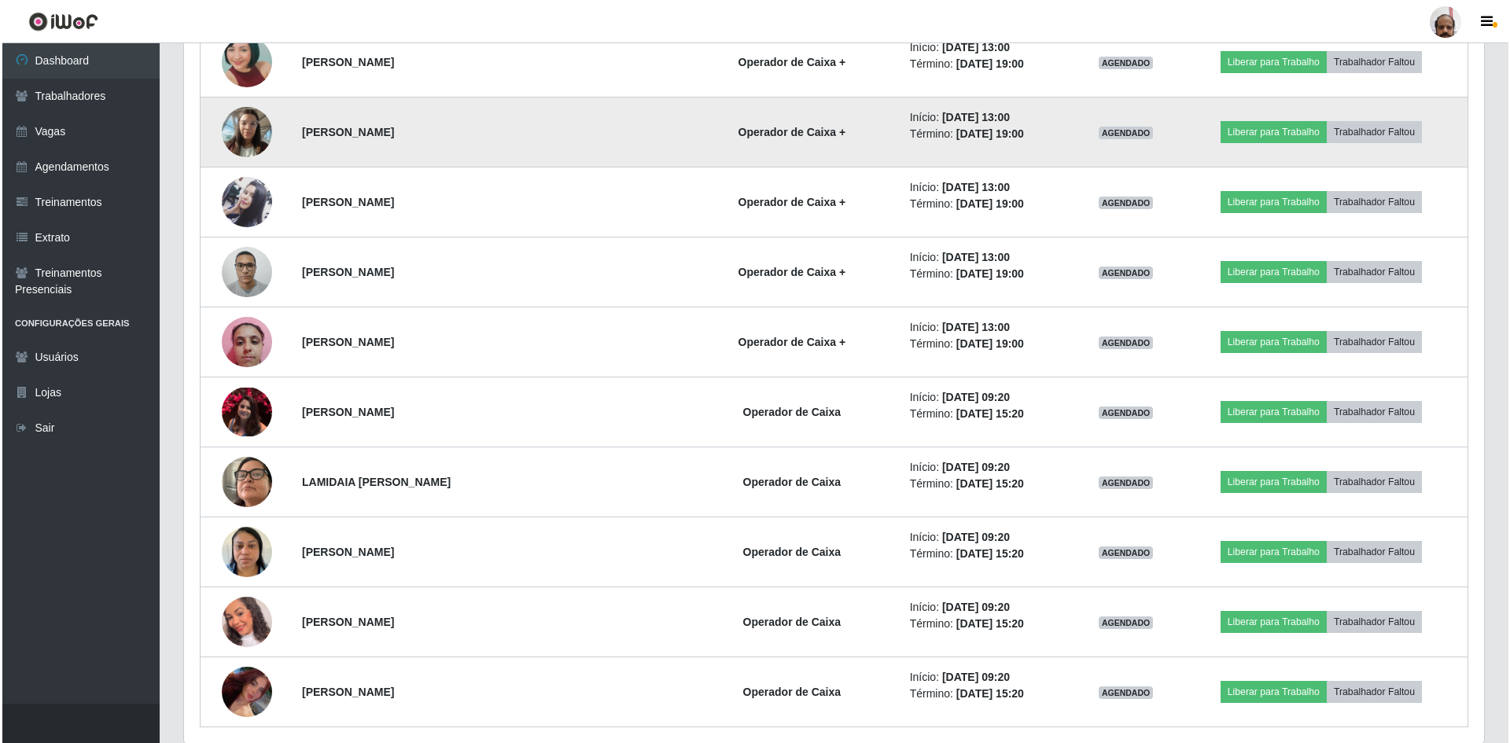
scroll to position [10660, 0]
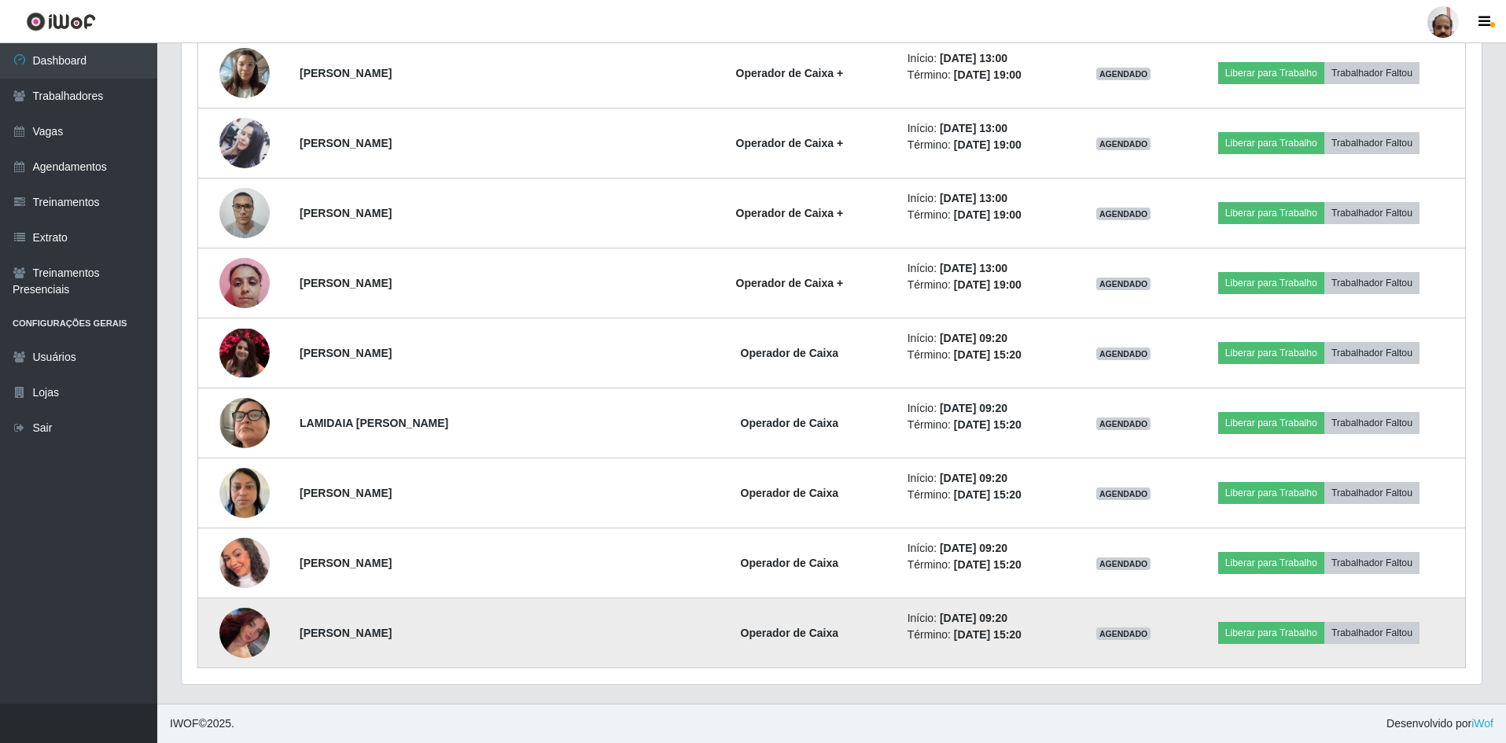
click at [221, 621] on img at bounding box center [244, 633] width 50 height 87
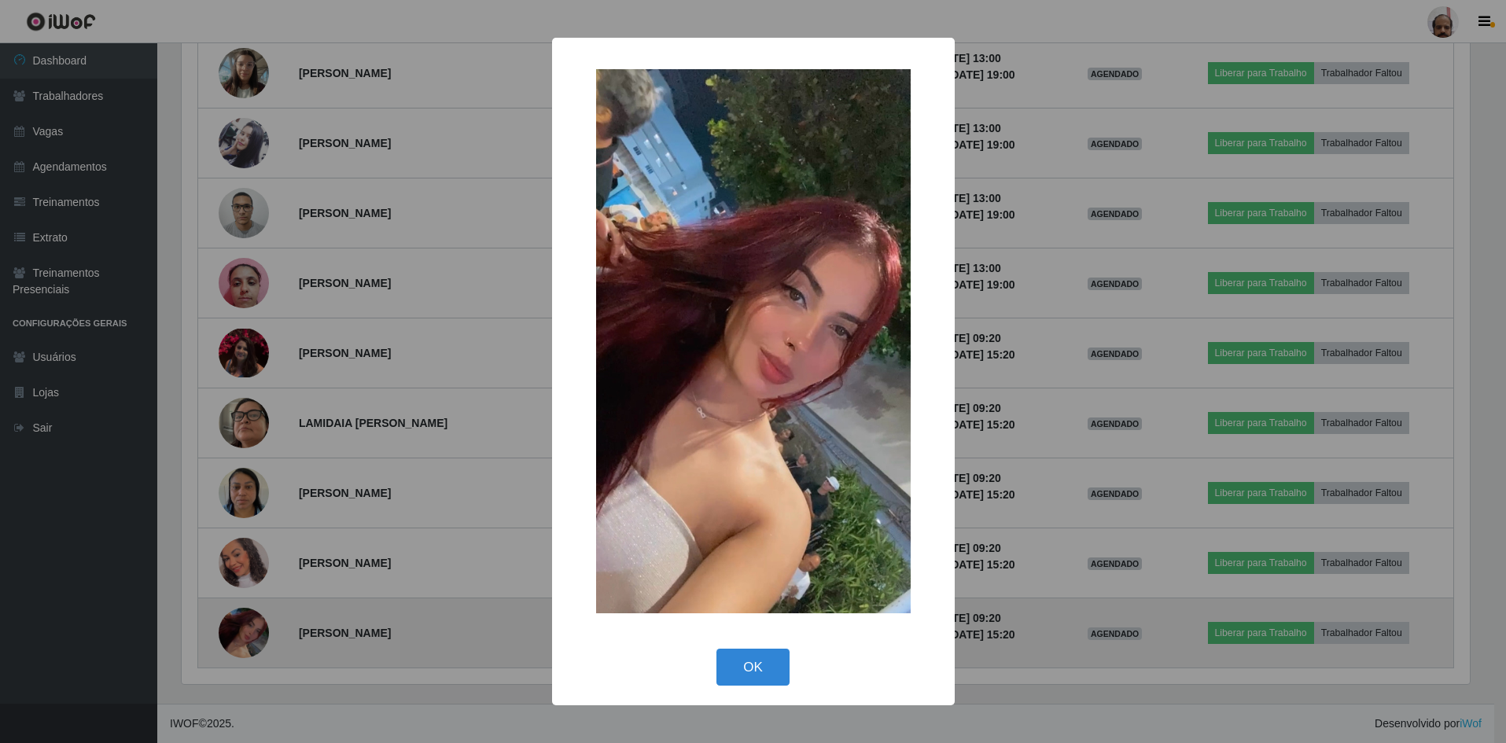
scroll to position [326, 1292]
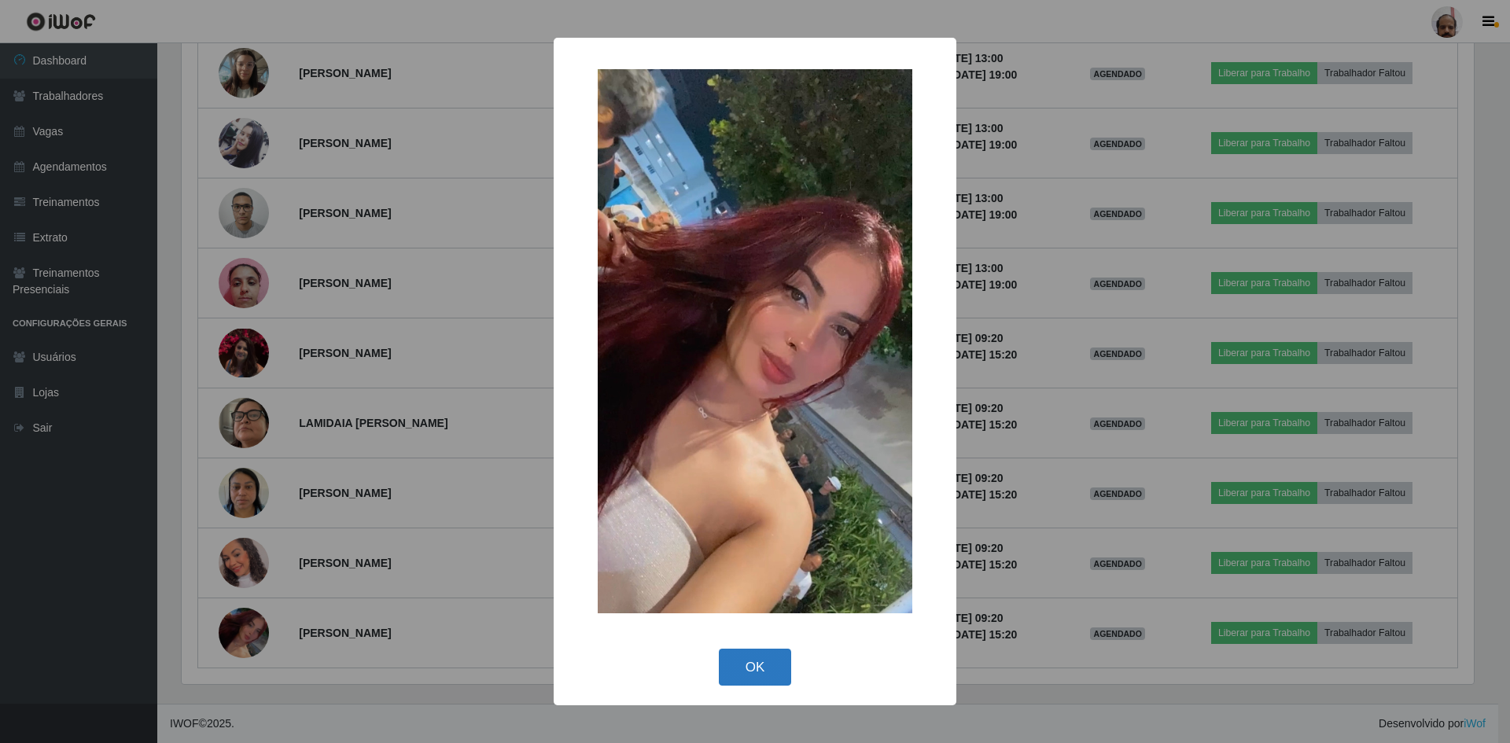
click at [751, 672] on button "OK" at bounding box center [755, 667] width 73 height 37
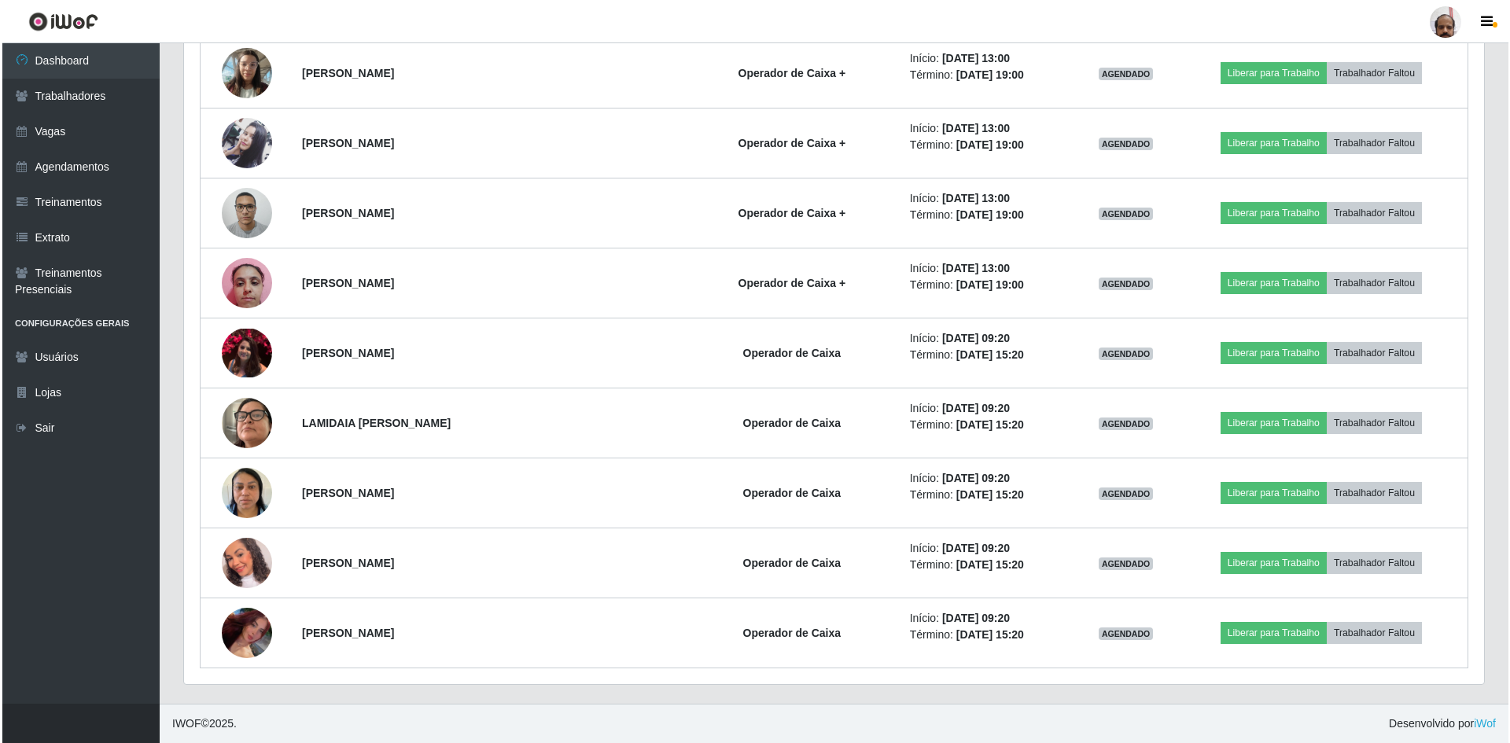
scroll to position [326, 1300]
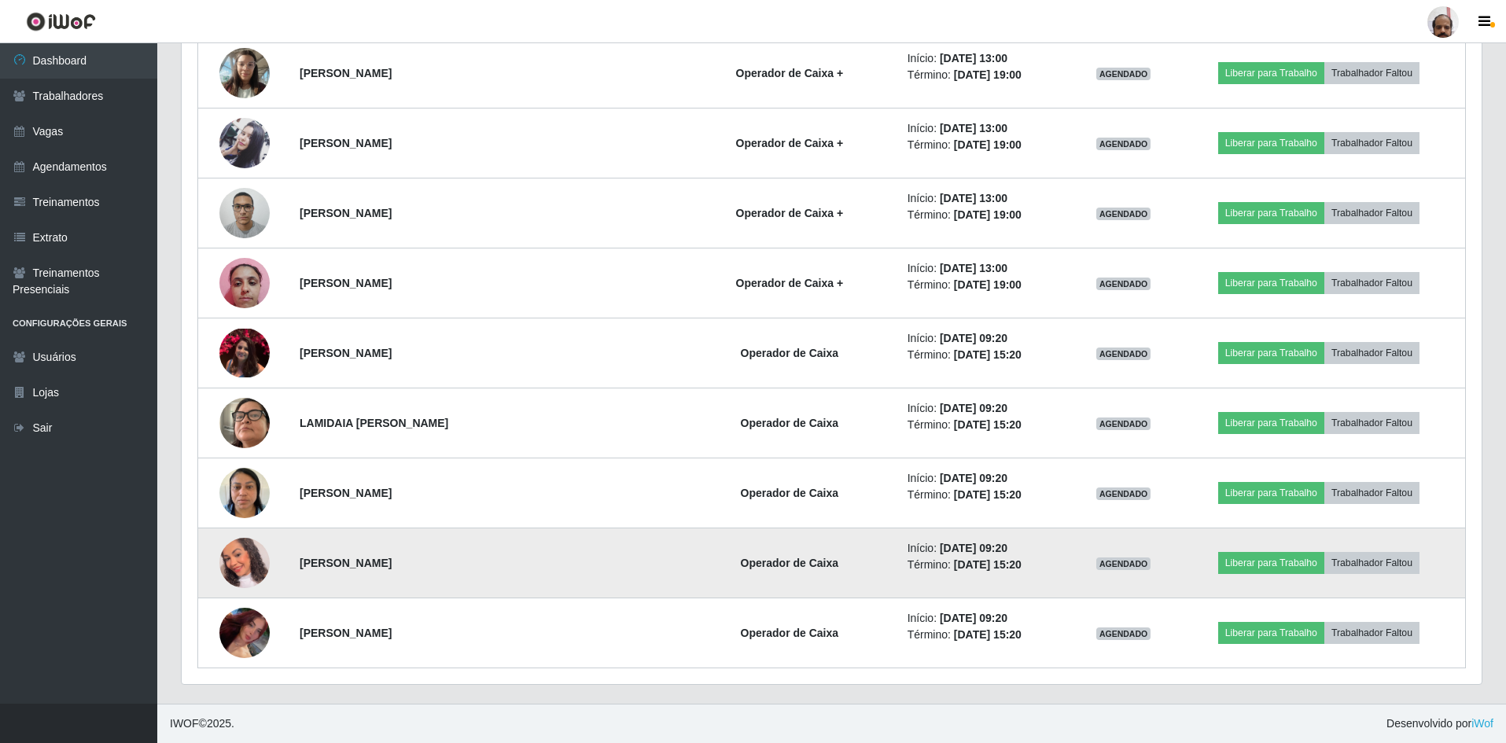
click at [252, 584] on img at bounding box center [244, 563] width 50 height 58
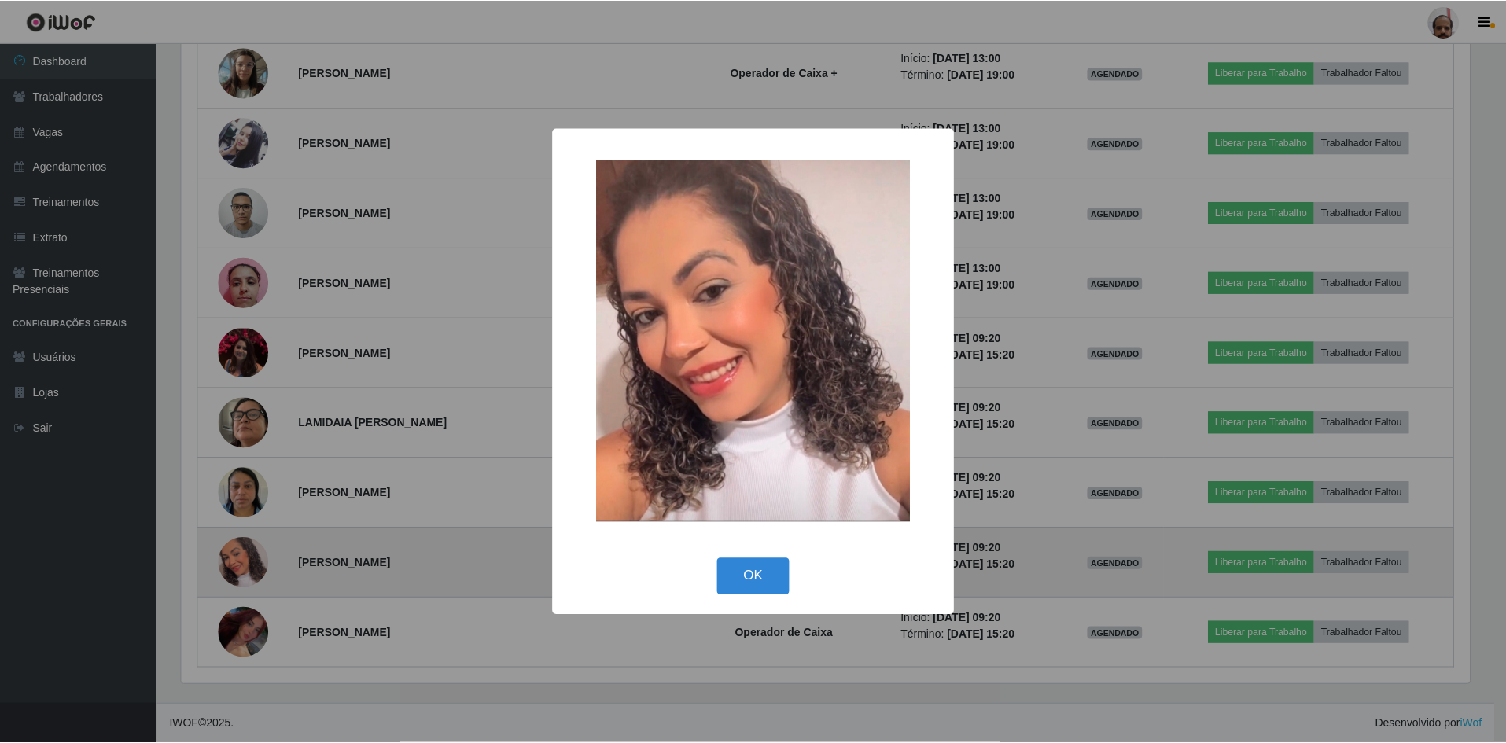
scroll to position [326, 1292]
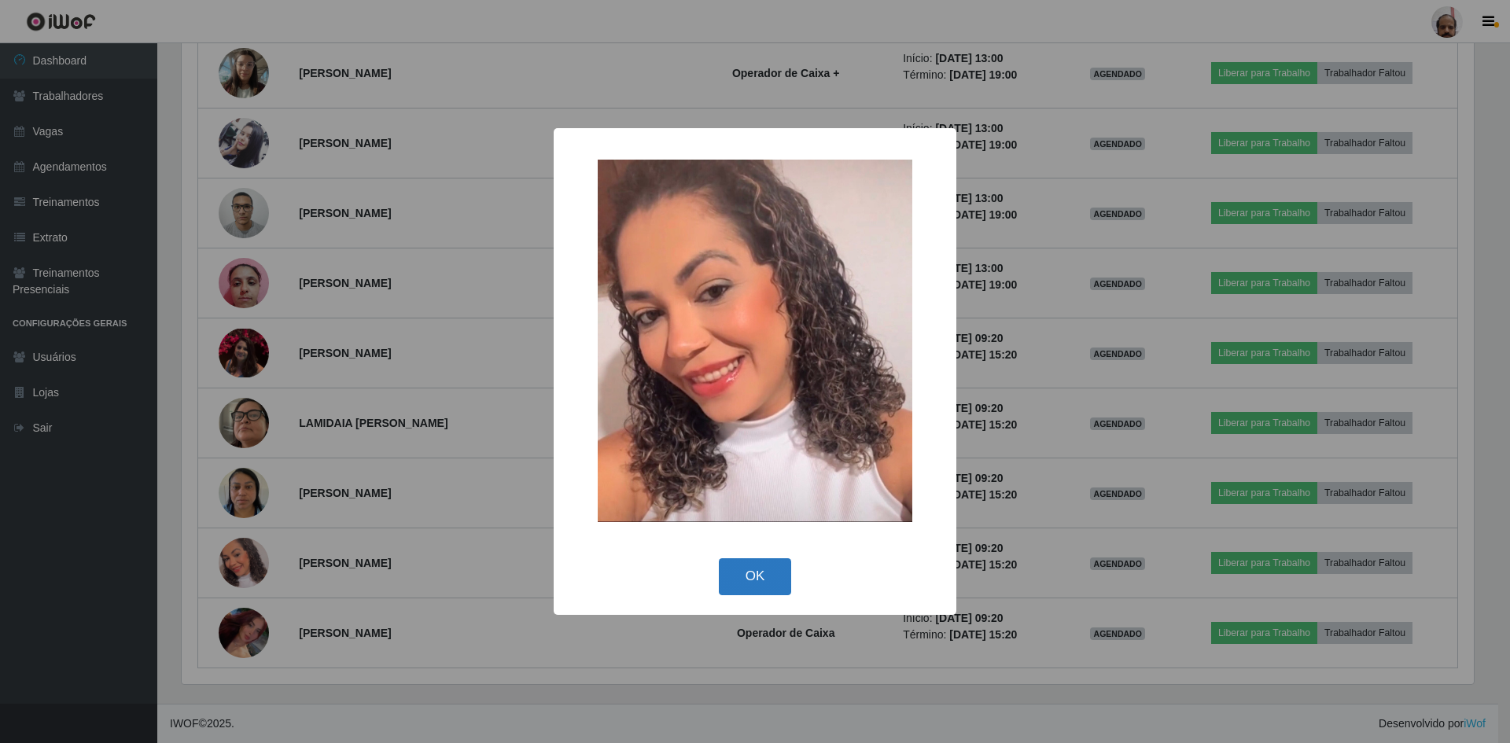
click at [745, 579] on button "OK" at bounding box center [755, 576] width 73 height 37
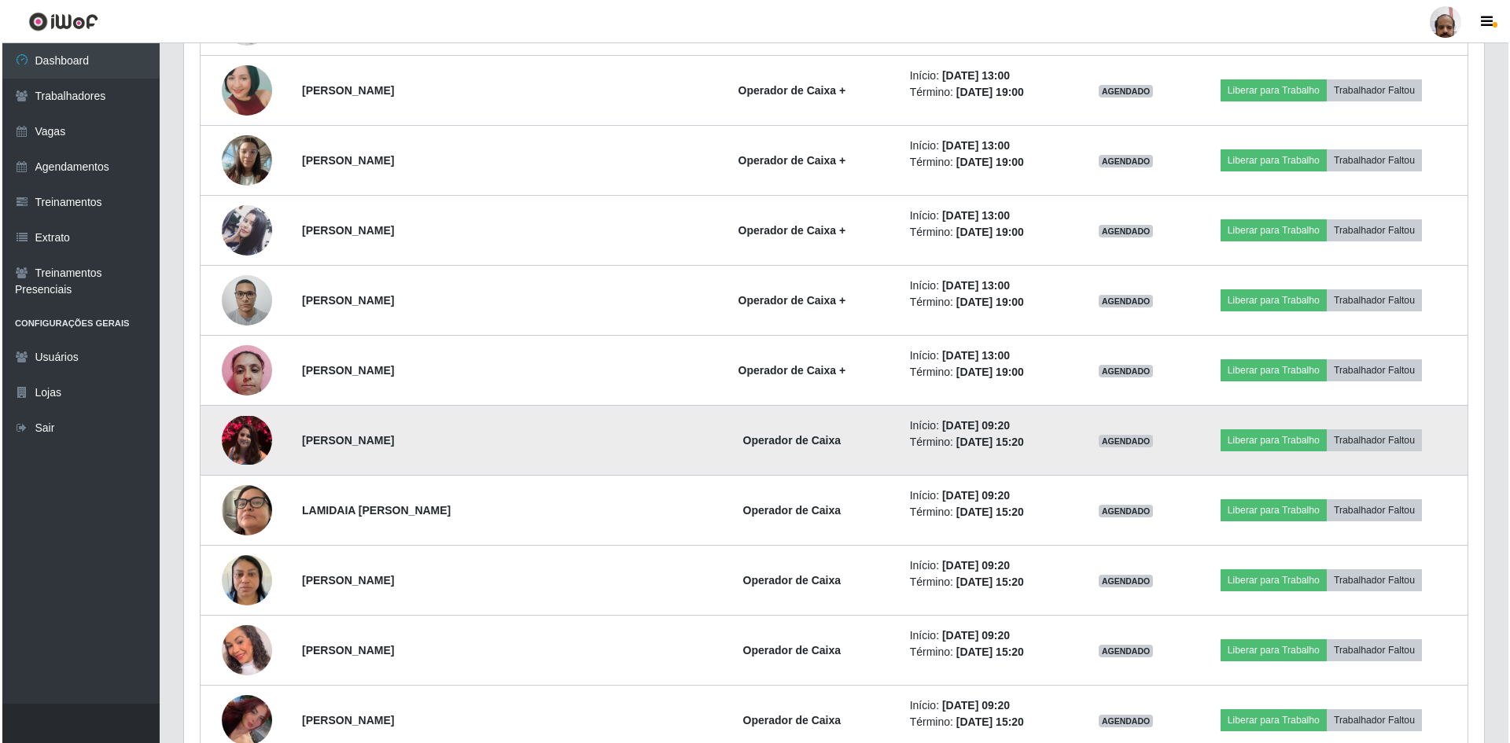
scroll to position [10424, 0]
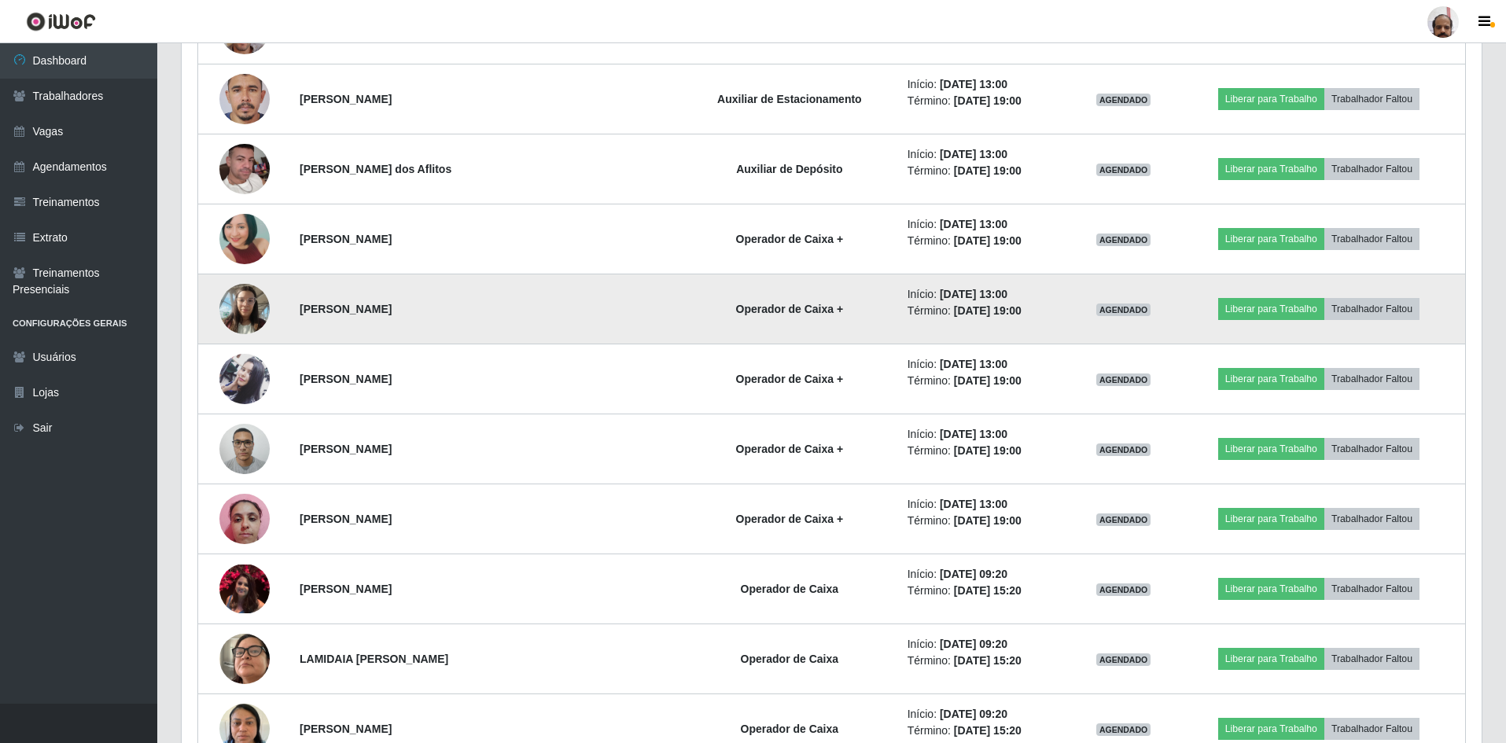
click at [241, 315] on img at bounding box center [244, 308] width 50 height 67
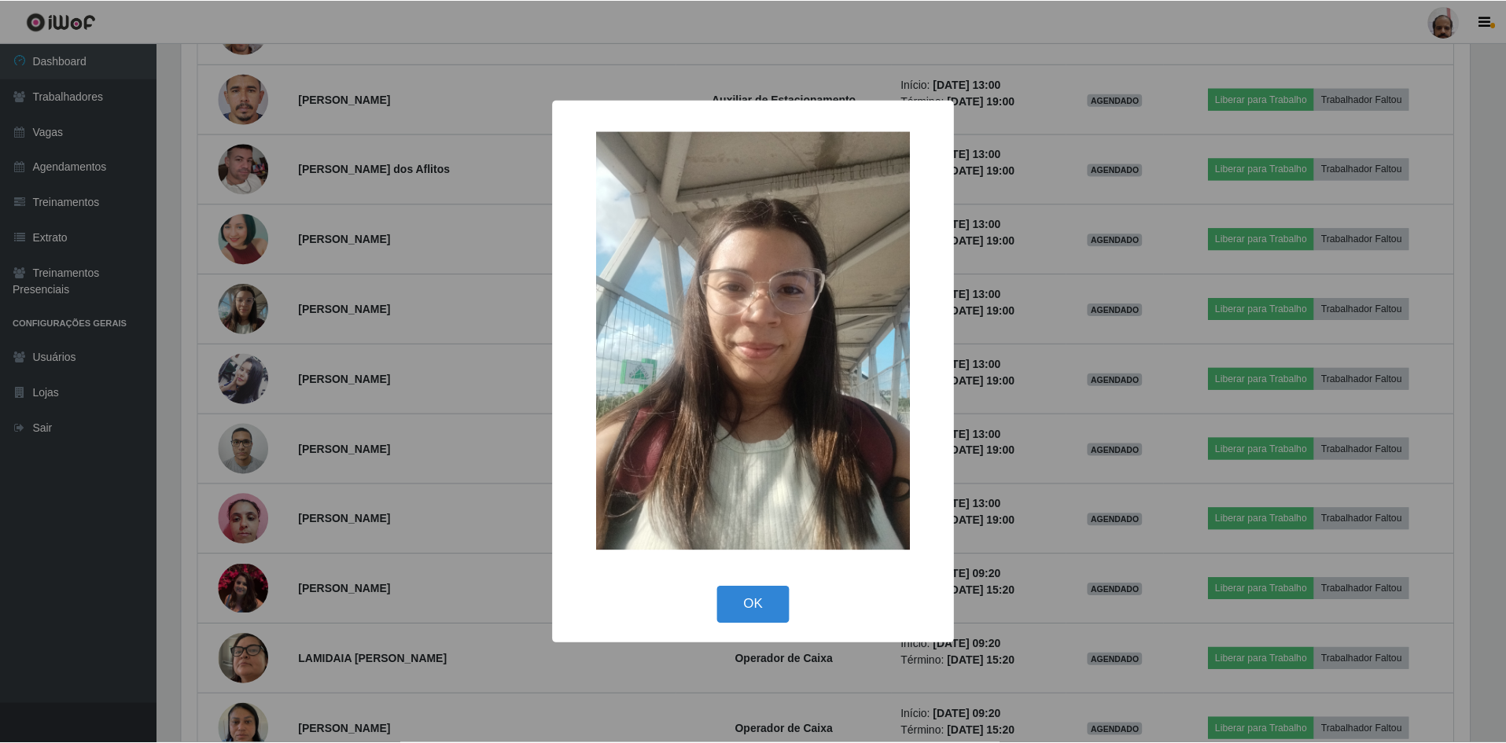
scroll to position [326, 1292]
click at [753, 590] on button "OK" at bounding box center [755, 605] width 73 height 37
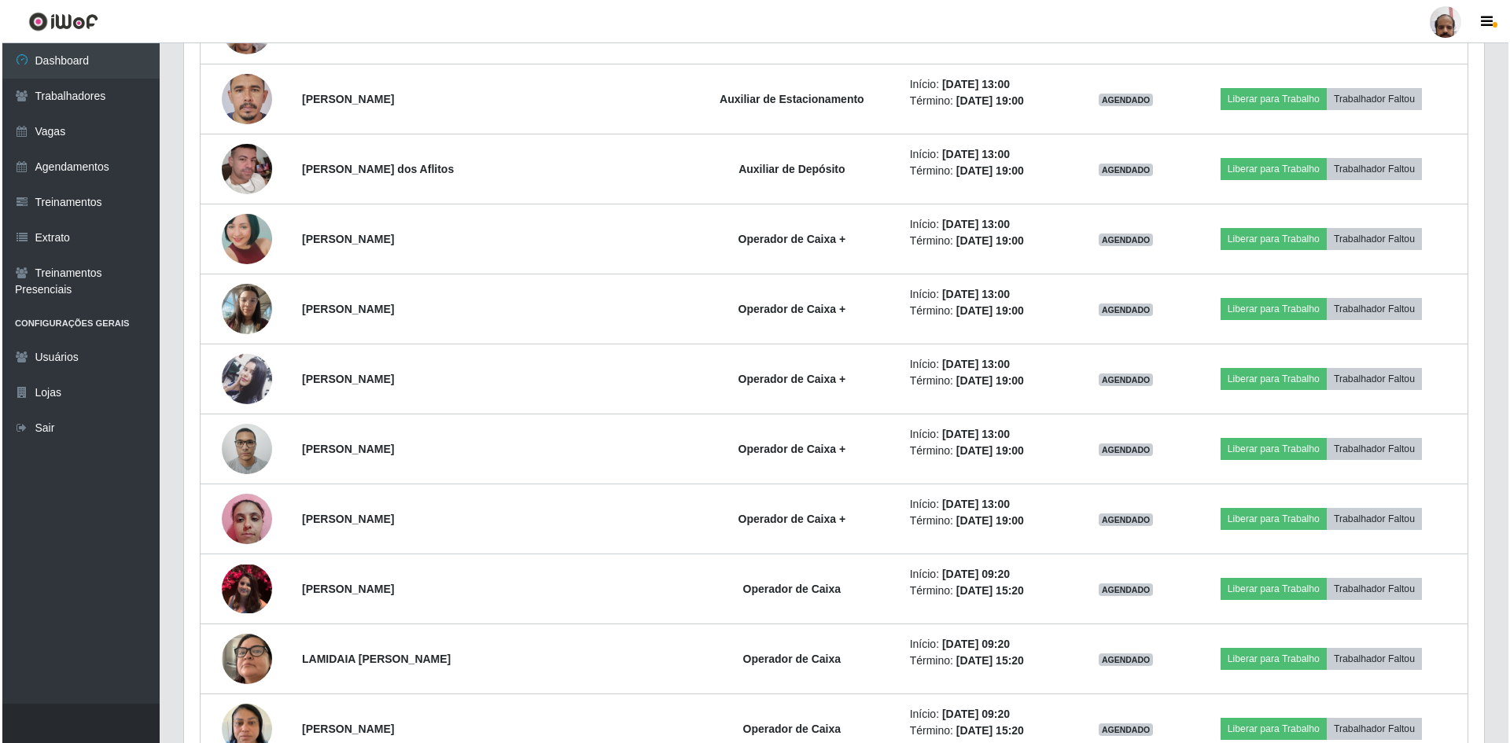
scroll to position [10267, 0]
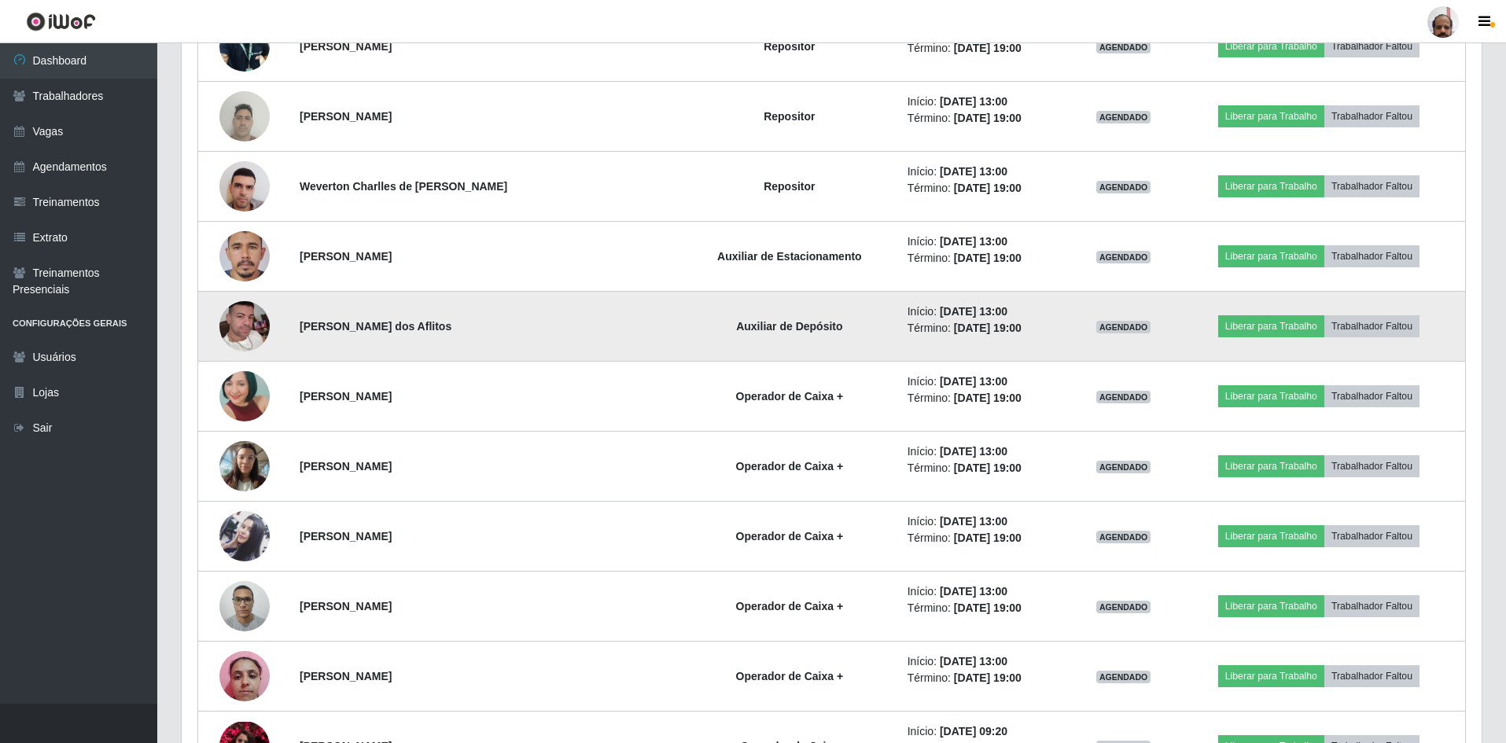
click at [252, 324] on img at bounding box center [244, 327] width 50 height 90
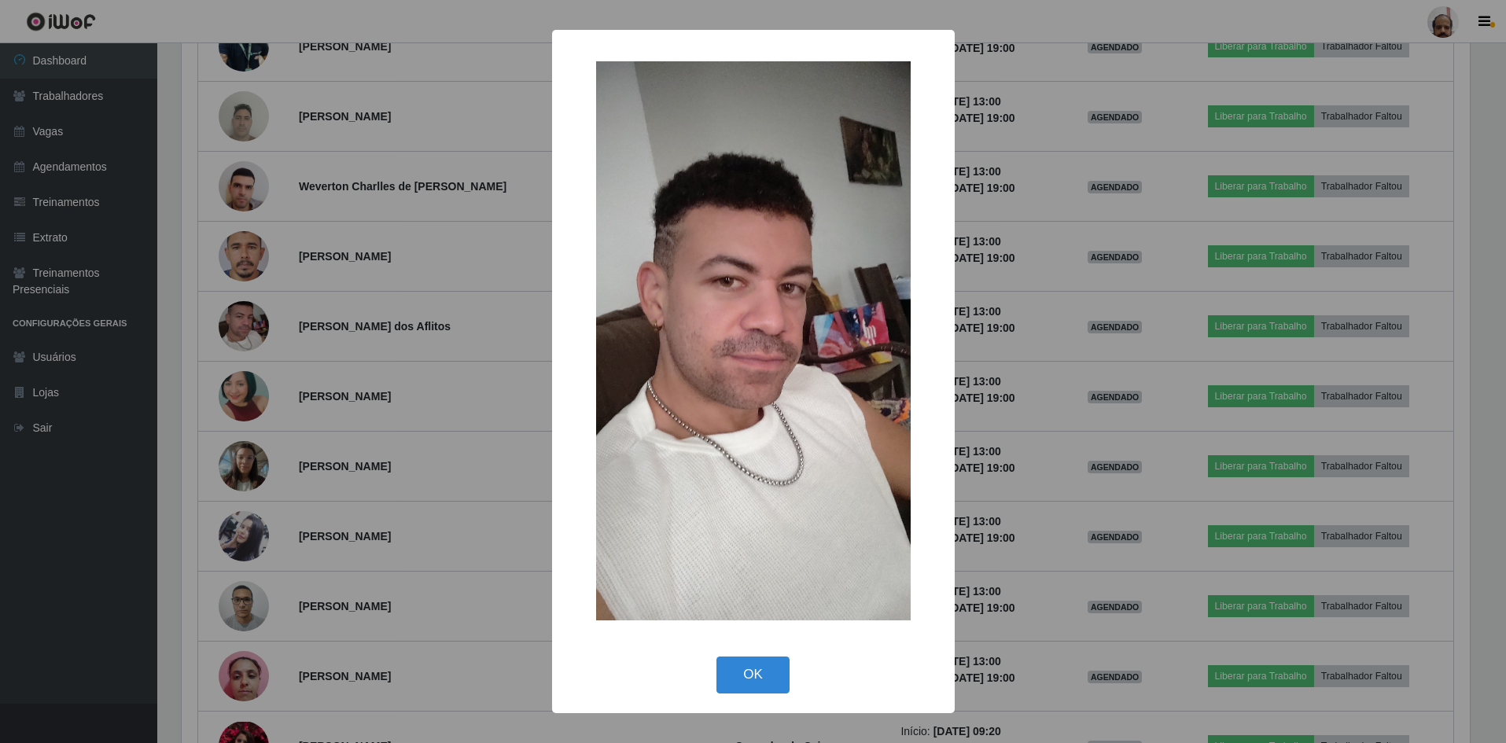
scroll to position [326, 1292]
click at [749, 687] on button "OK" at bounding box center [755, 675] width 73 height 37
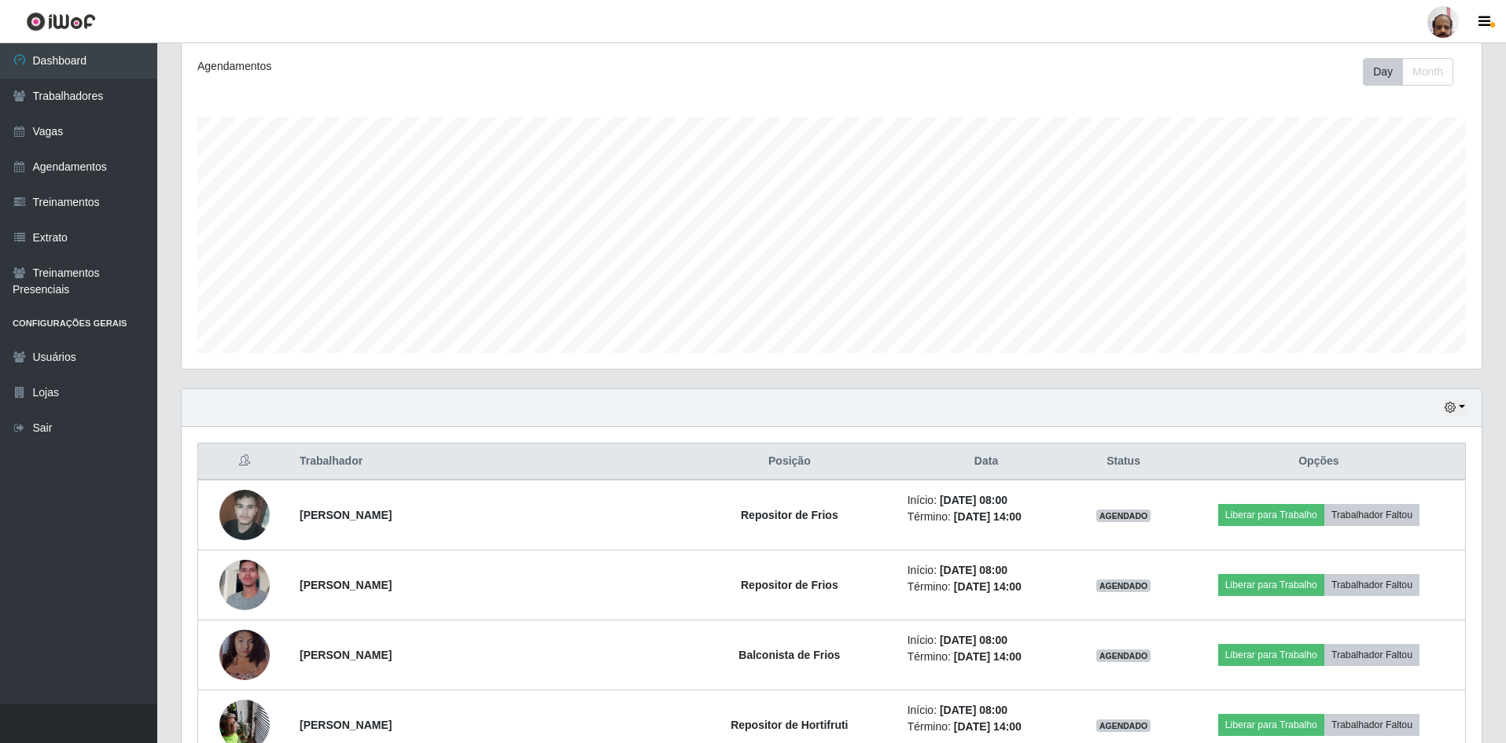
scroll to position [393, 0]
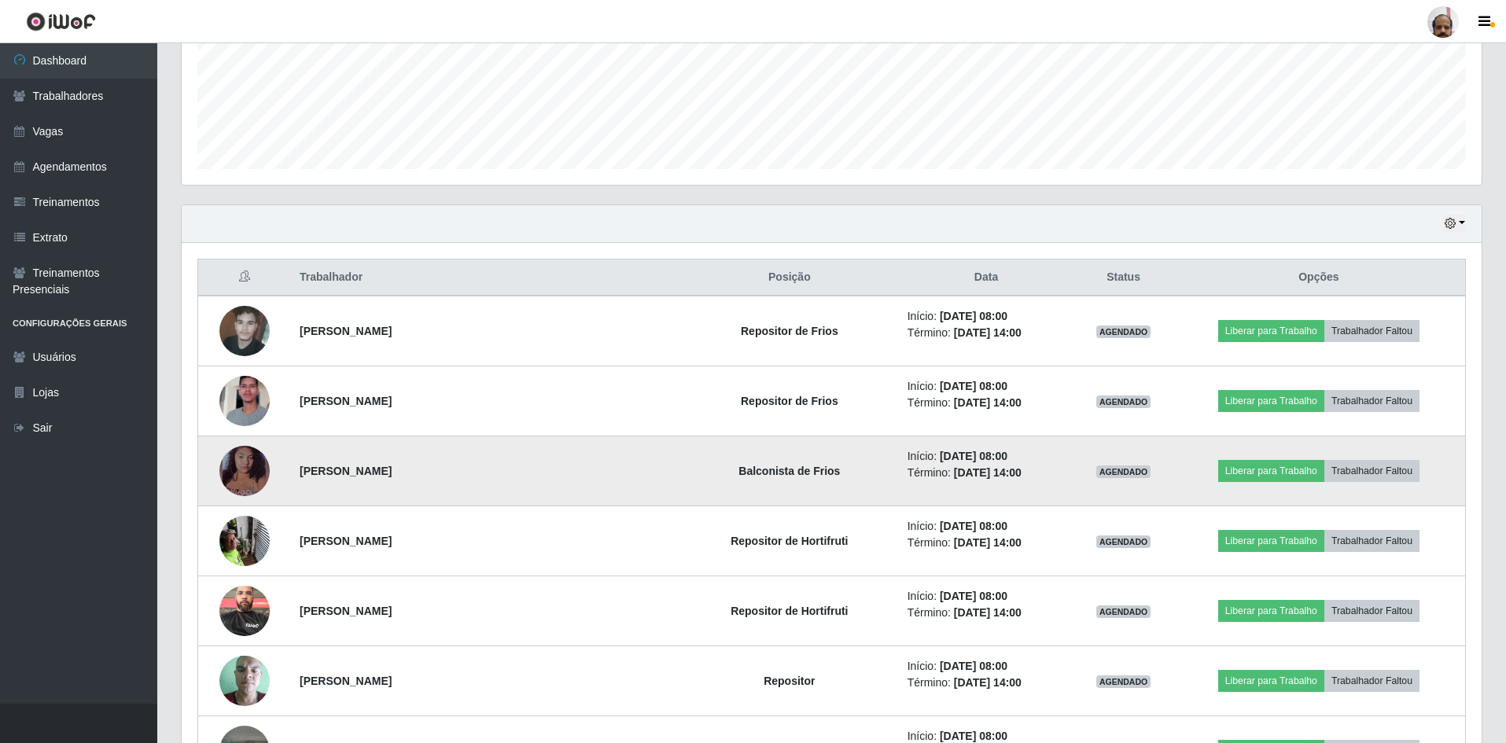
click at [257, 466] on img at bounding box center [244, 471] width 50 height 58
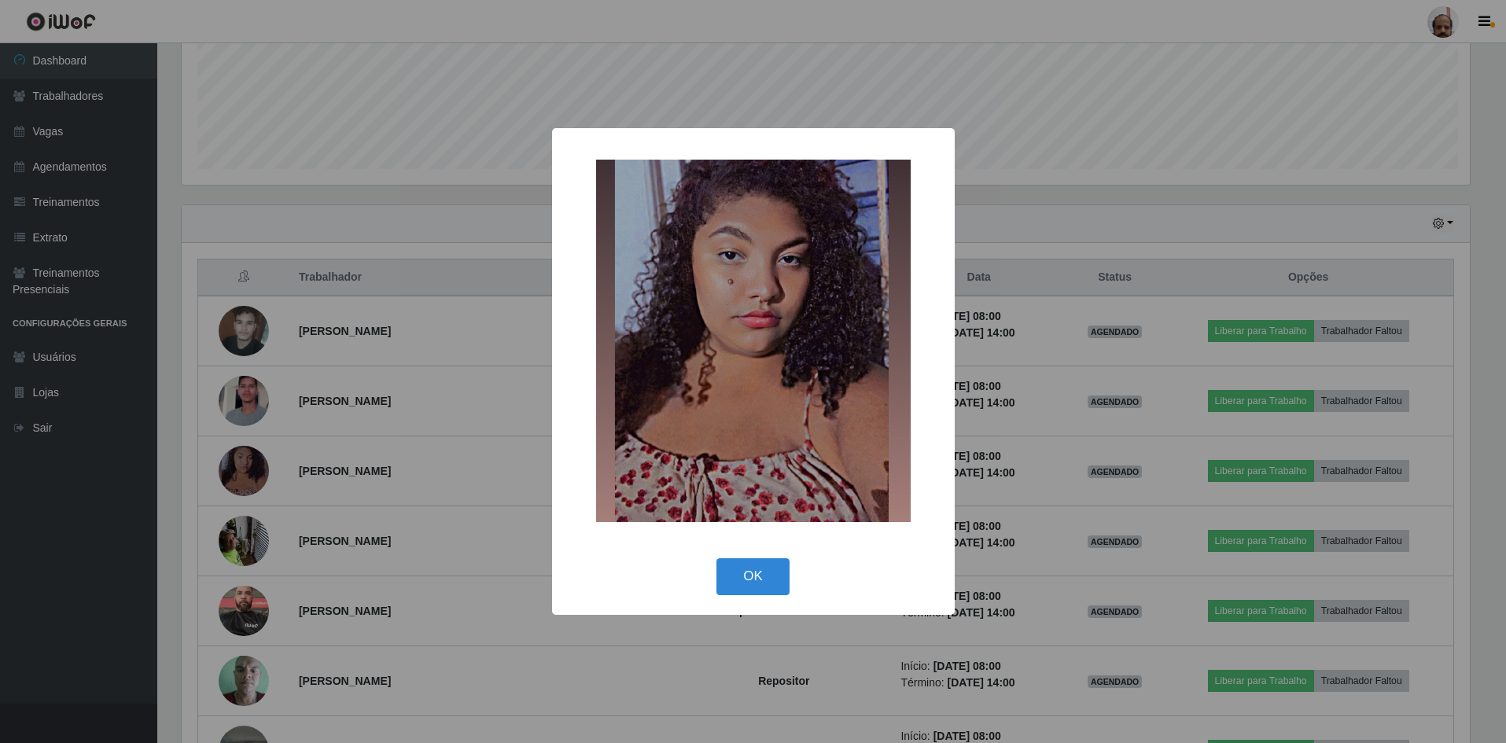
scroll to position [326, 1292]
click at [766, 571] on button "OK" at bounding box center [755, 576] width 73 height 37
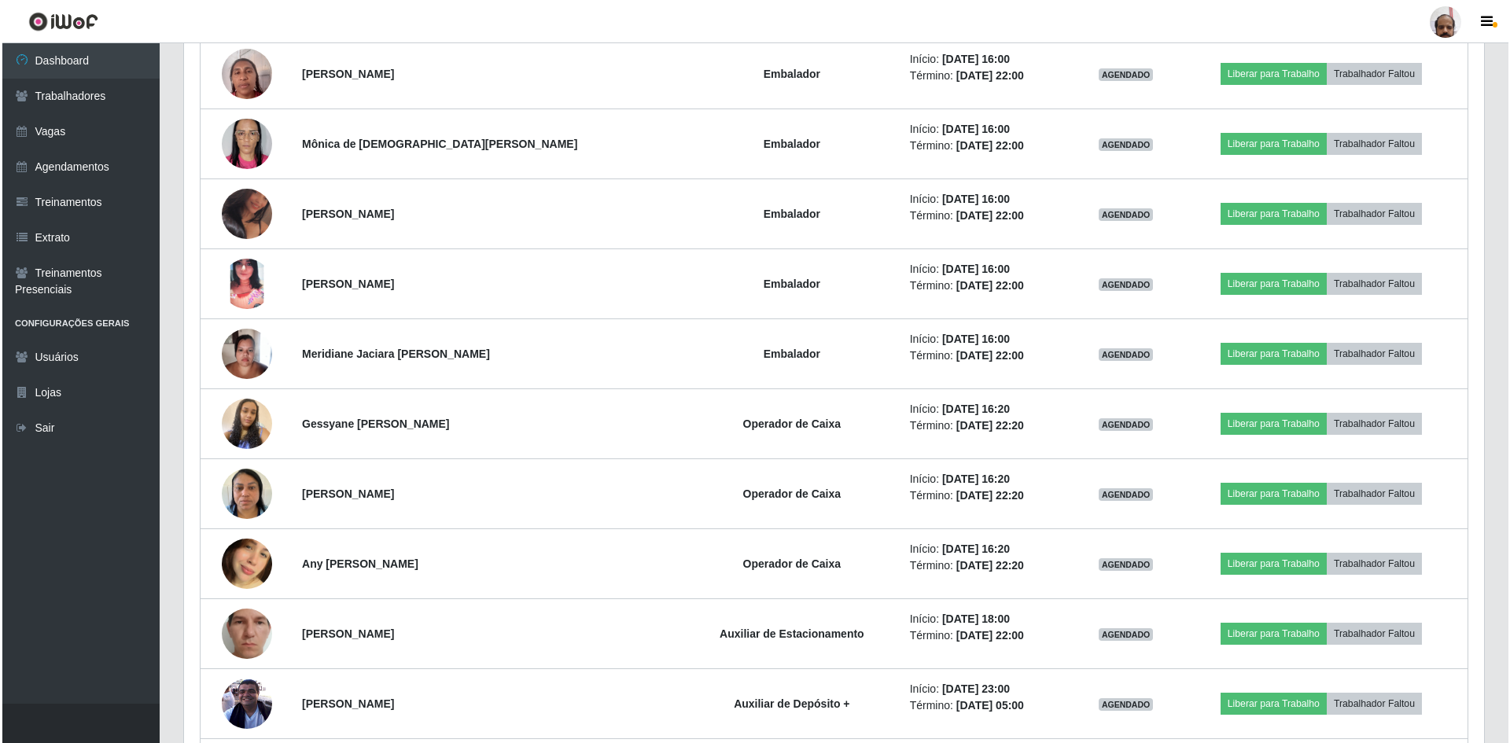
scroll to position [2989, 0]
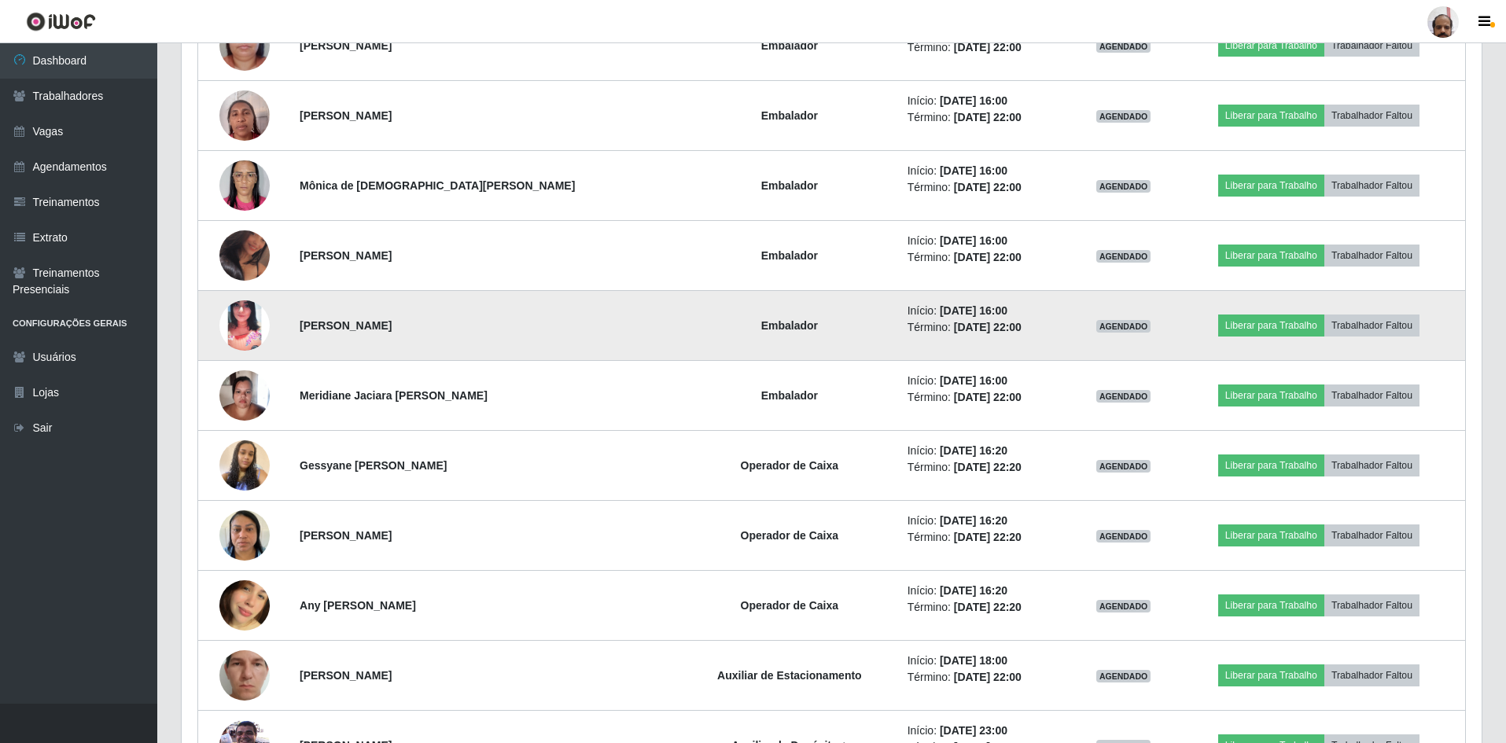
click at [233, 330] on img at bounding box center [244, 326] width 50 height 106
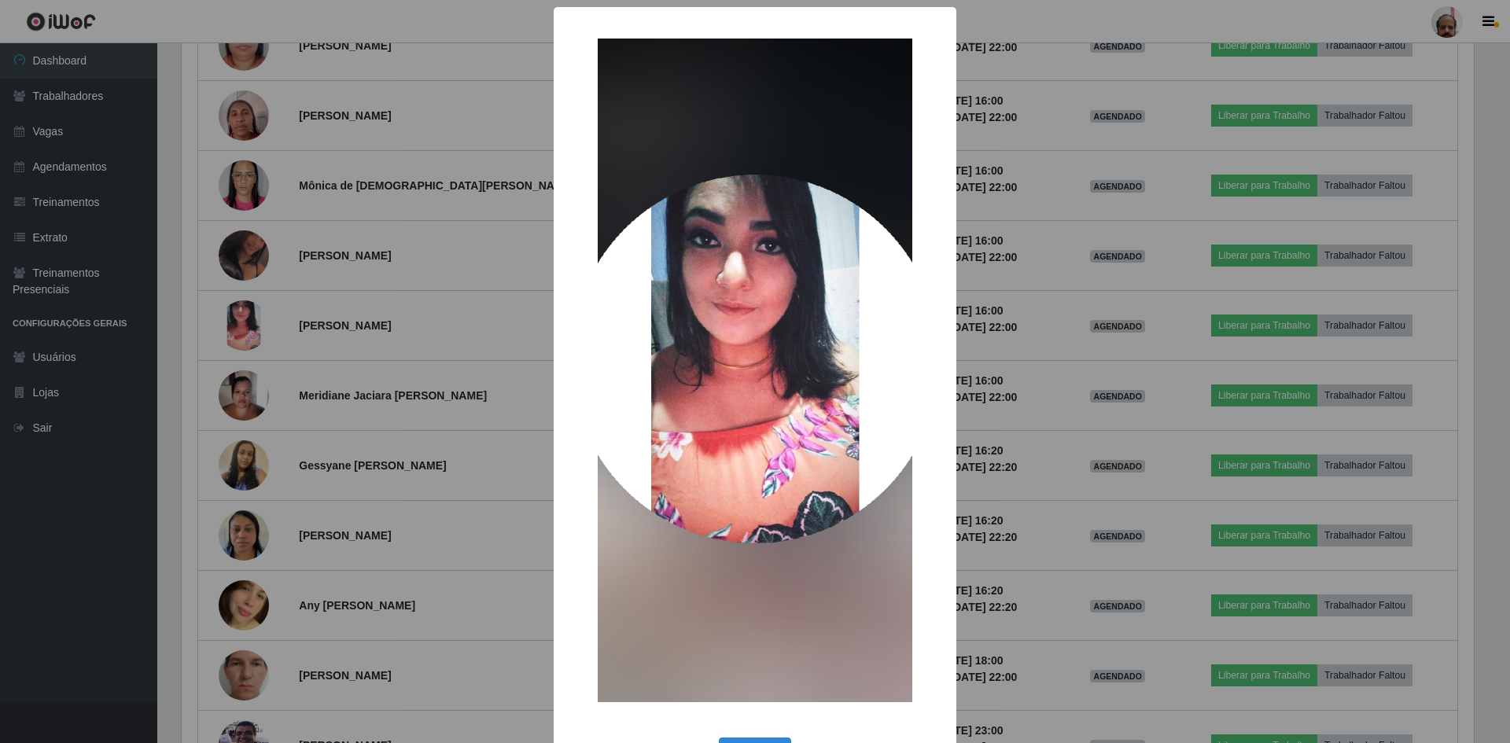
drag, startPoint x: 985, startPoint y: 453, endPoint x: 964, endPoint y: 450, distance: 21.5
click at [982, 453] on div "× OK Cancel" at bounding box center [755, 371] width 1510 height 743
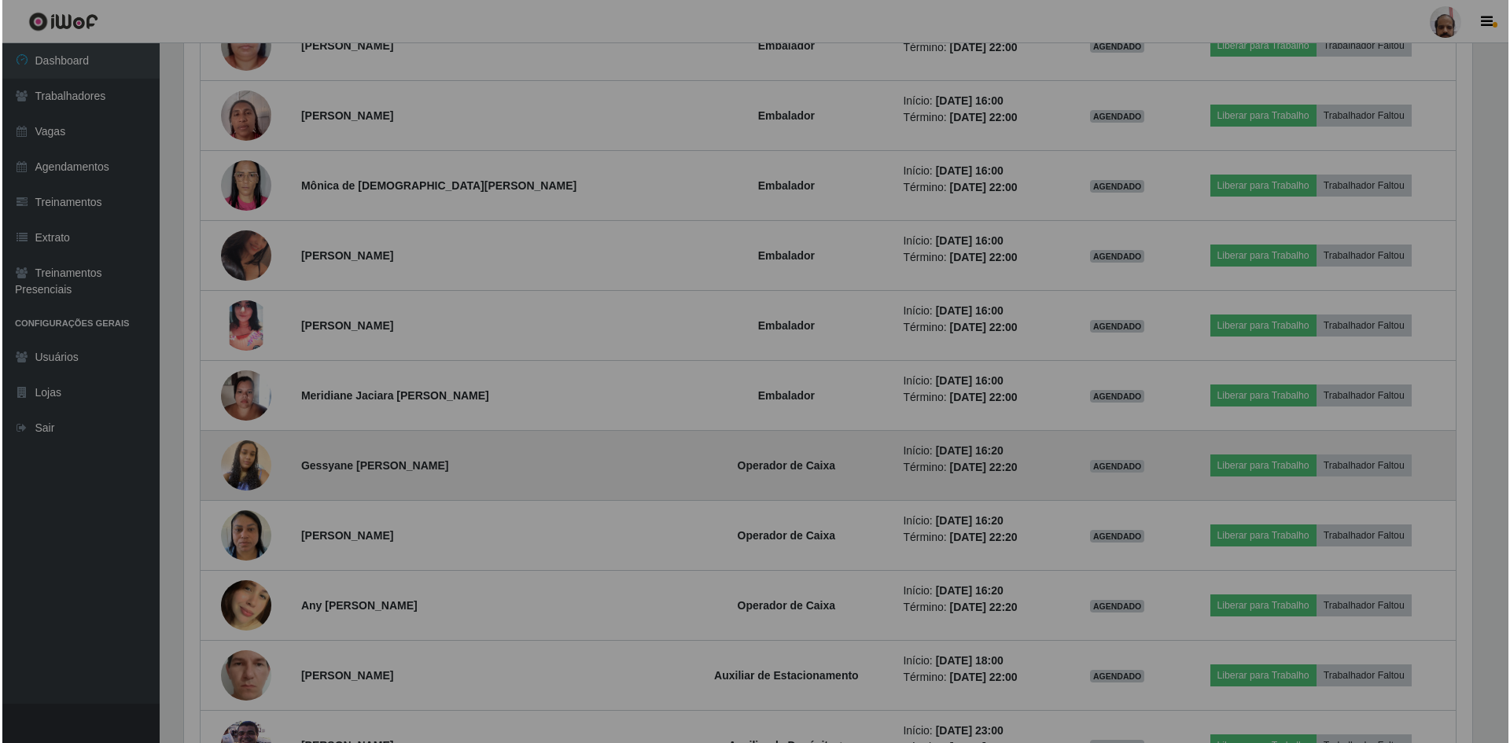
scroll to position [326, 1300]
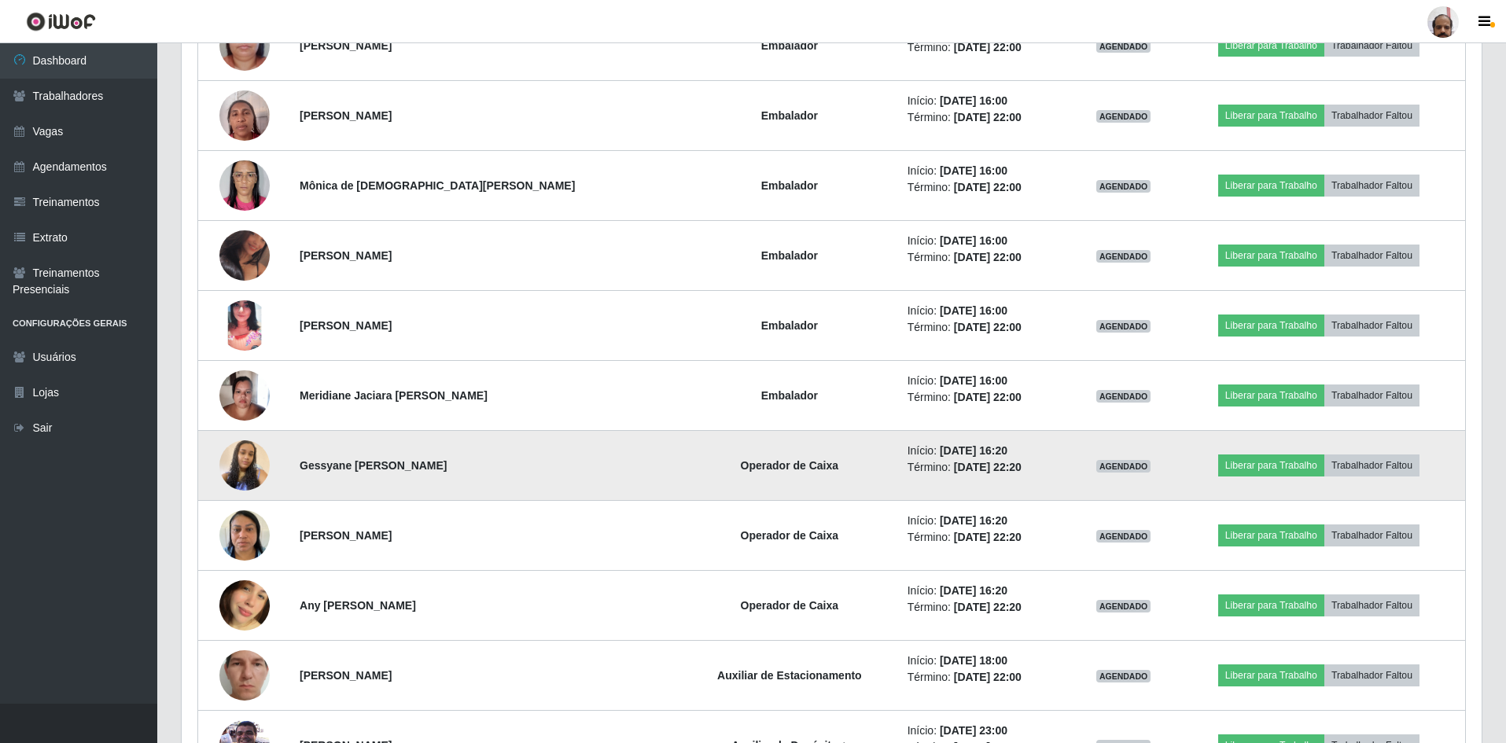
click at [239, 473] on img at bounding box center [244, 466] width 50 height 90
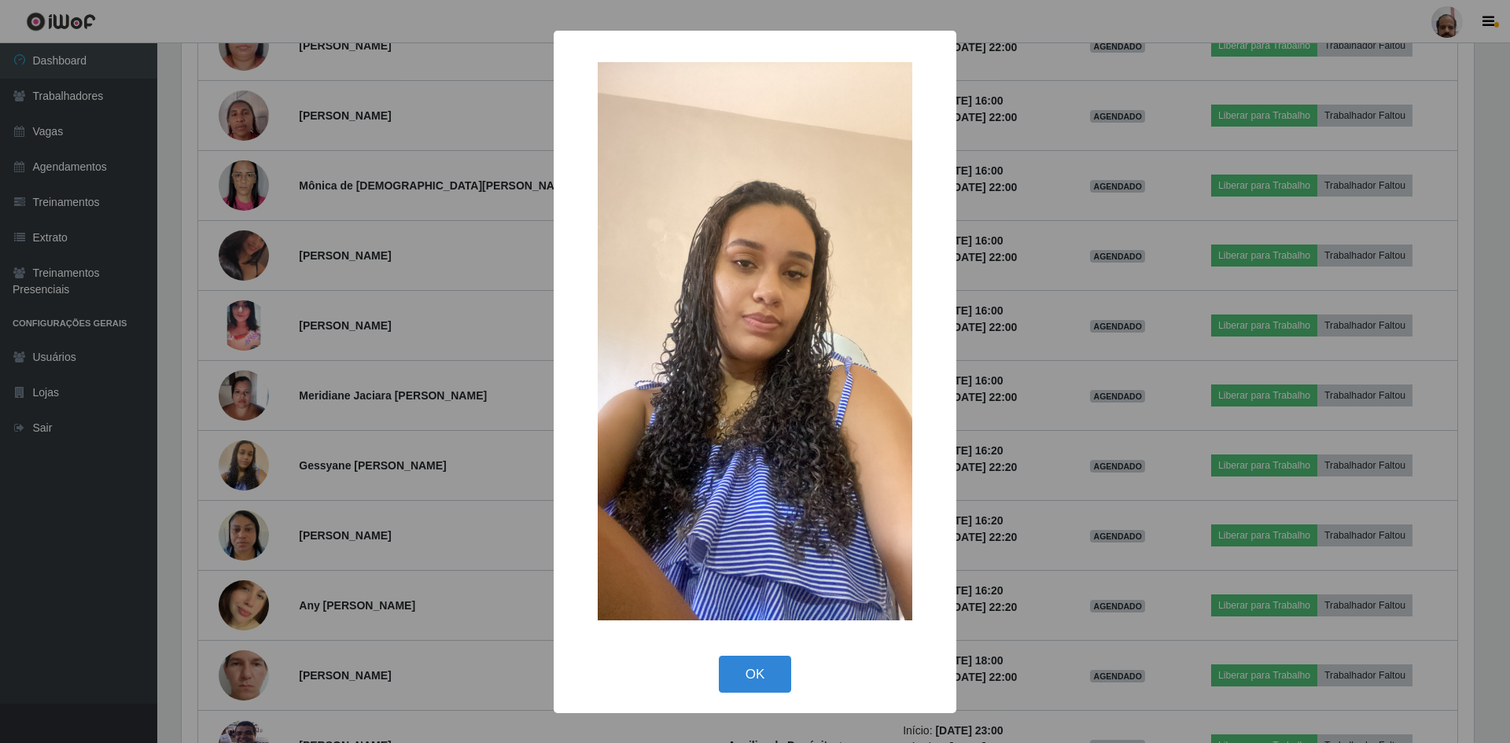
drag, startPoint x: 976, startPoint y: 458, endPoint x: 717, endPoint y: 481, distance: 259.7
click at [963, 451] on div "× OK Cancel" at bounding box center [755, 371] width 1510 height 743
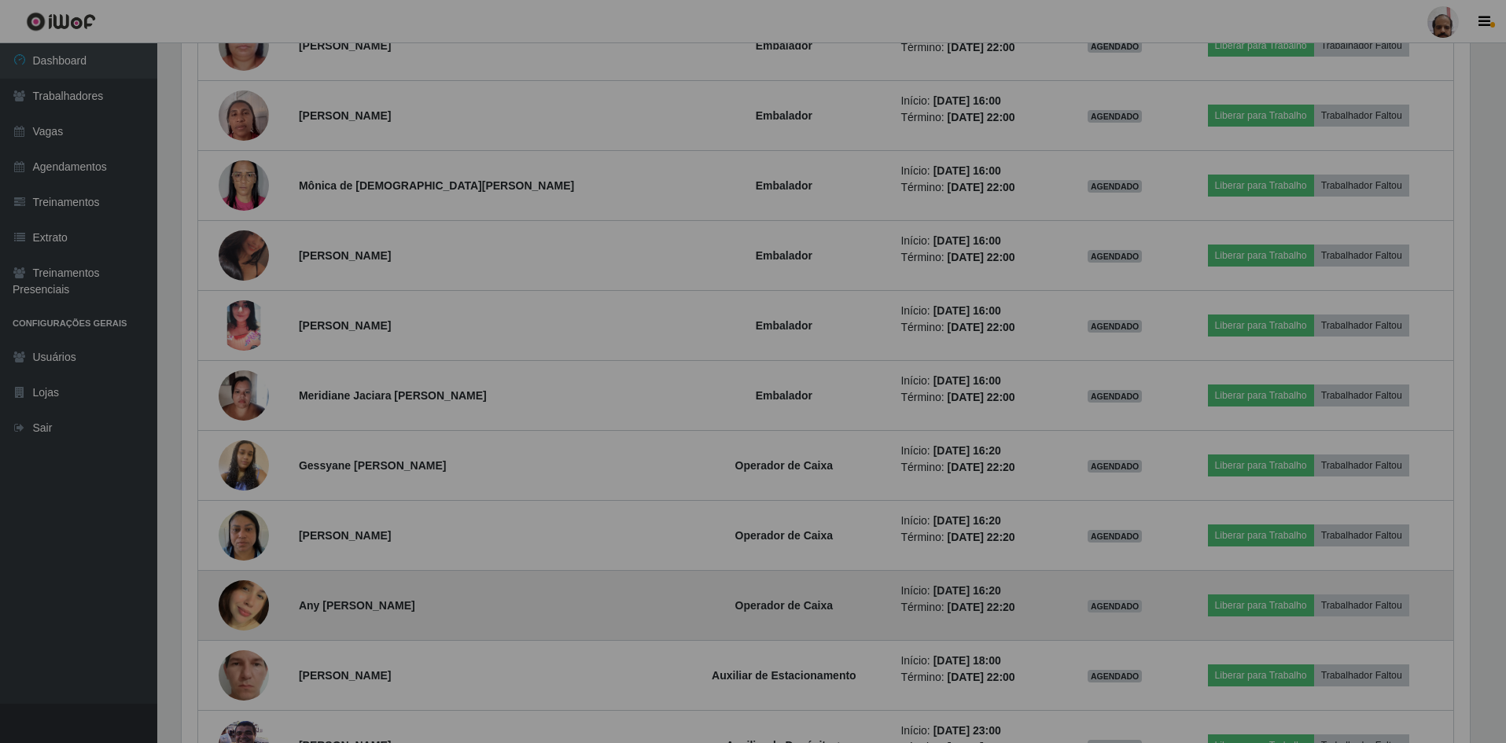
scroll to position [326, 1300]
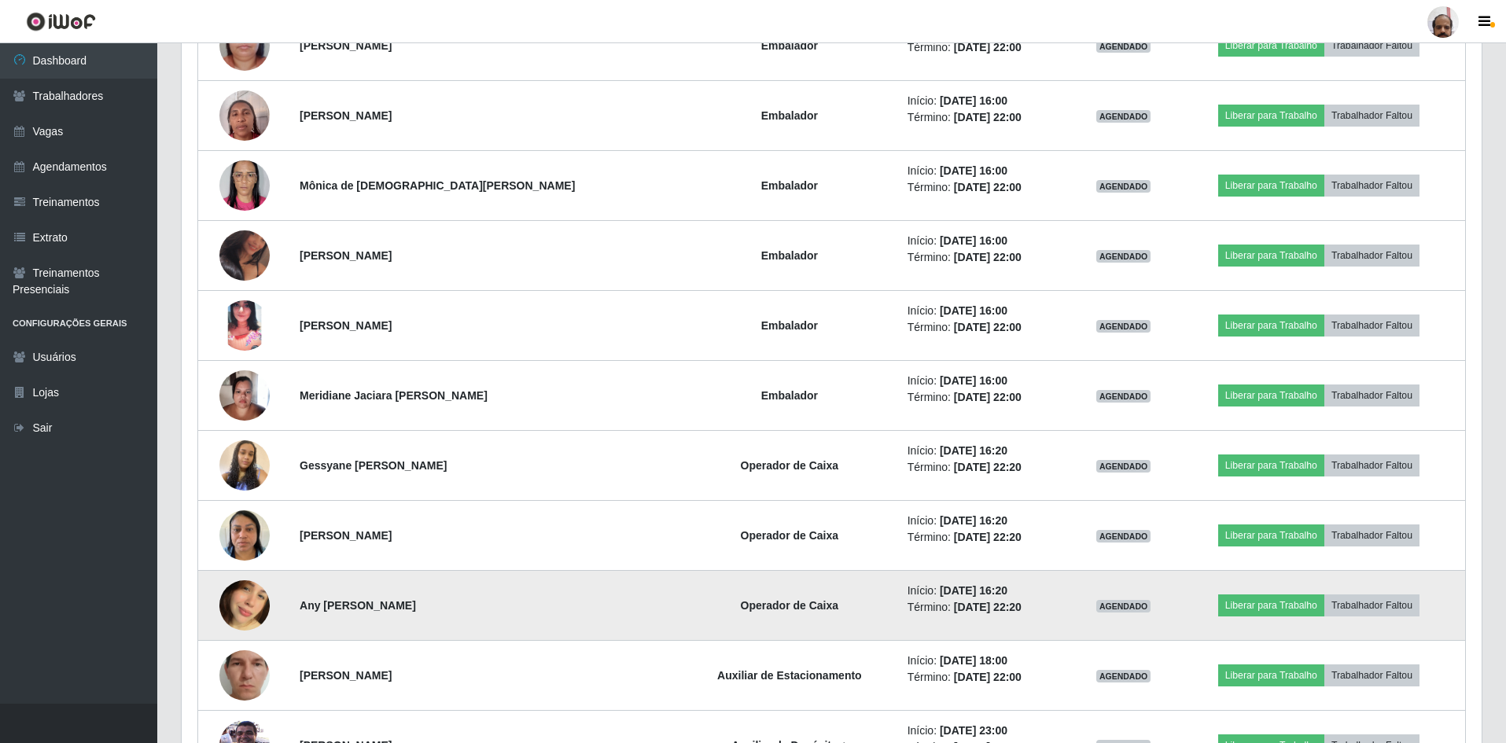
click at [249, 594] on img at bounding box center [244, 606] width 50 height 90
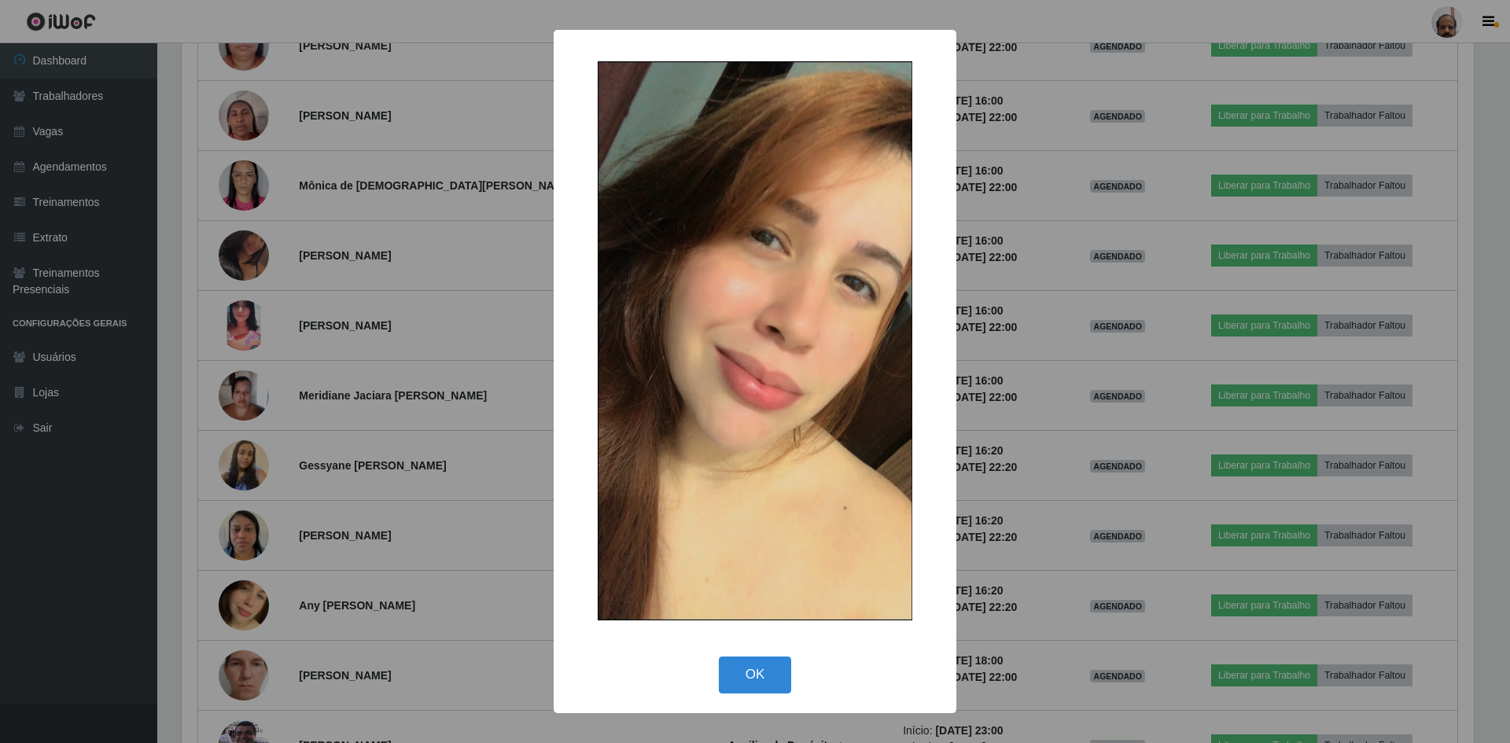
drag, startPoint x: 1019, startPoint y: 468, endPoint x: 1010, endPoint y: 466, distance: 9.7
click at [1013, 467] on div "× OK Cancel" at bounding box center [755, 371] width 1510 height 743
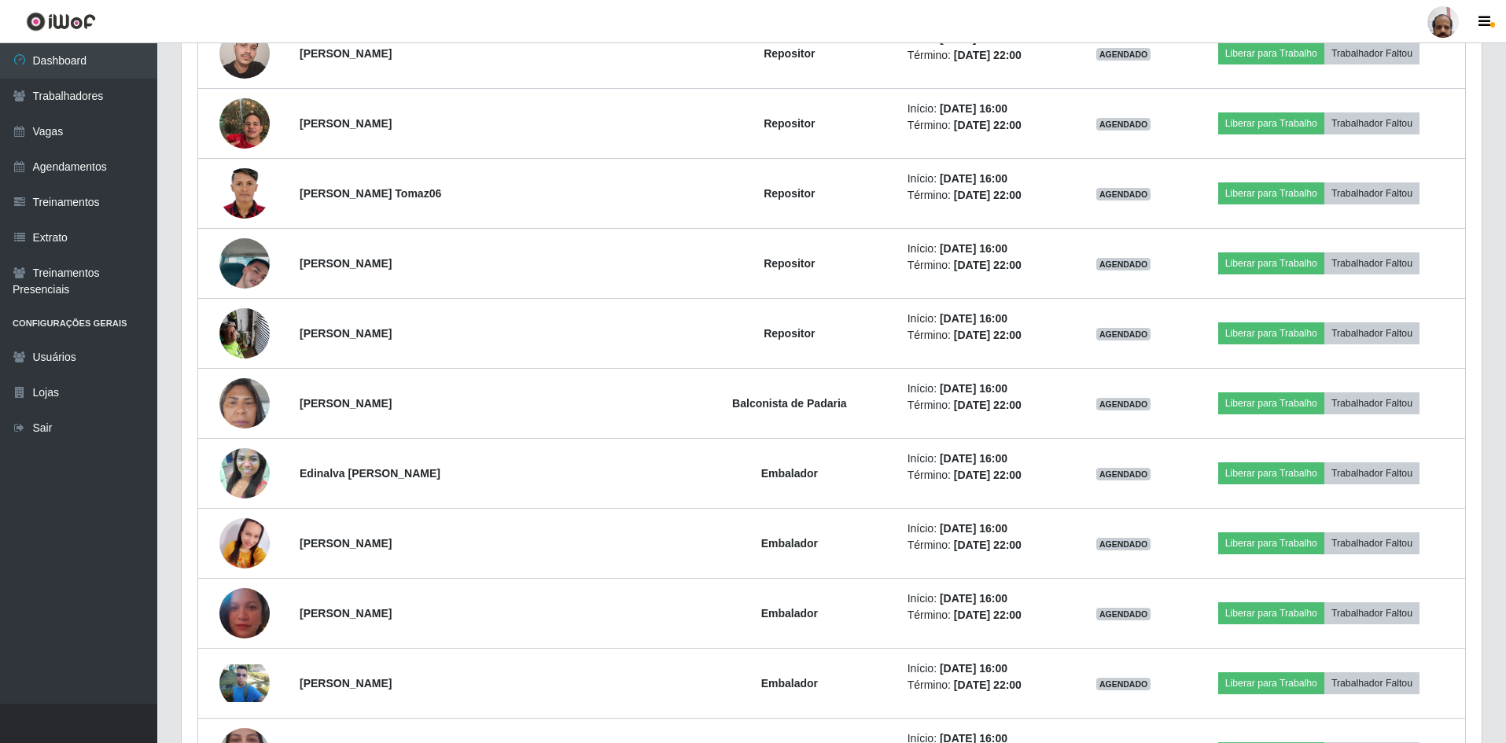
scroll to position [2359, 0]
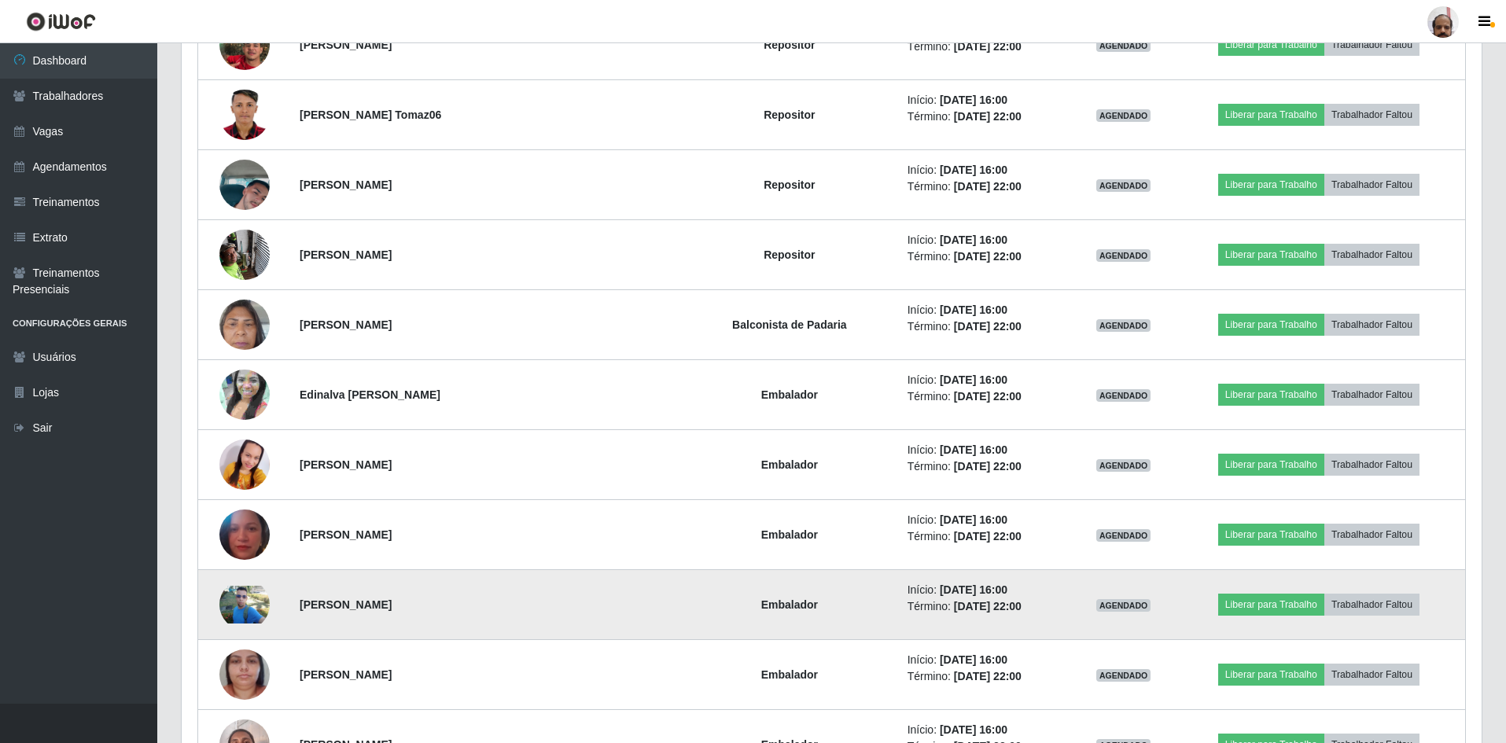
click at [234, 609] on img at bounding box center [244, 605] width 50 height 38
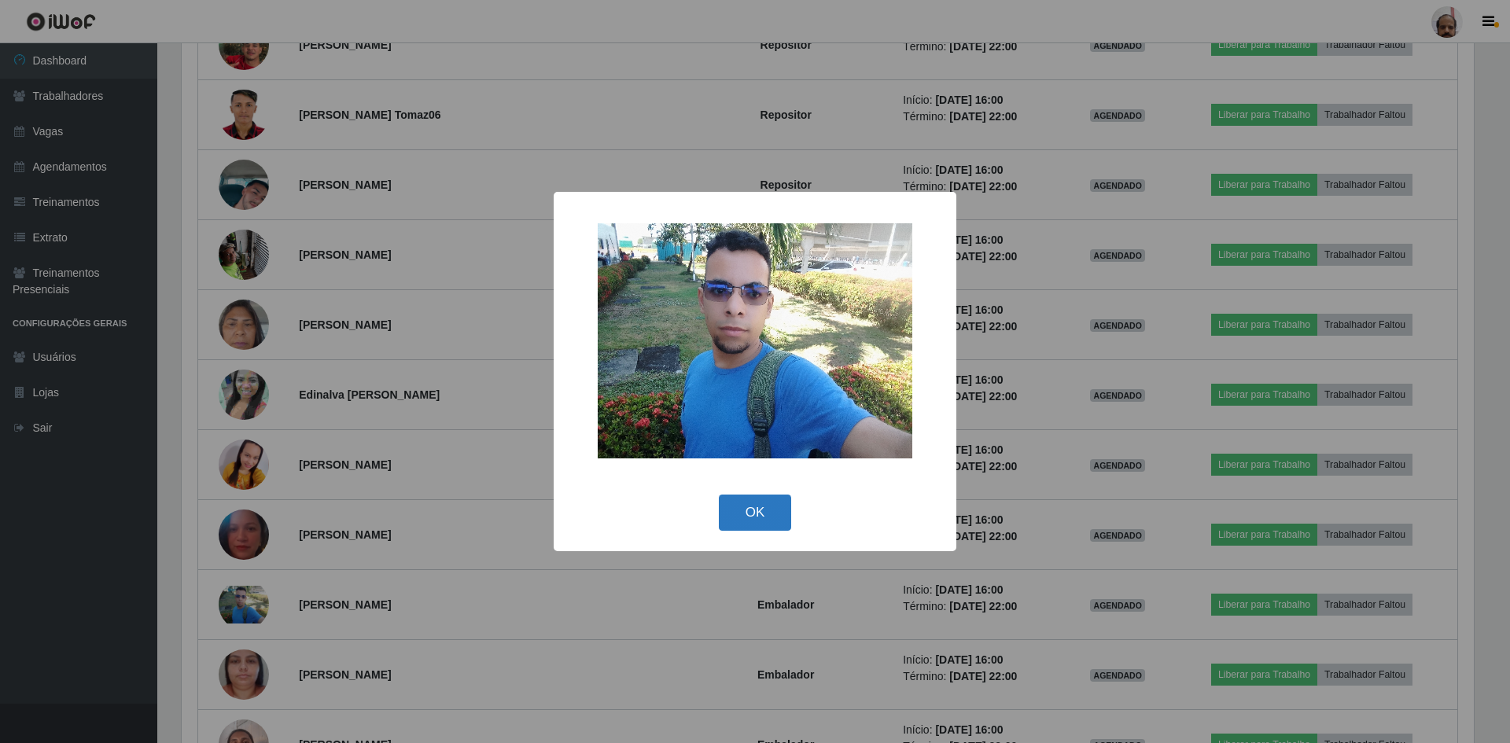
click at [731, 508] on button "OK" at bounding box center [755, 513] width 73 height 37
